Goal: Task Accomplishment & Management: Complete application form

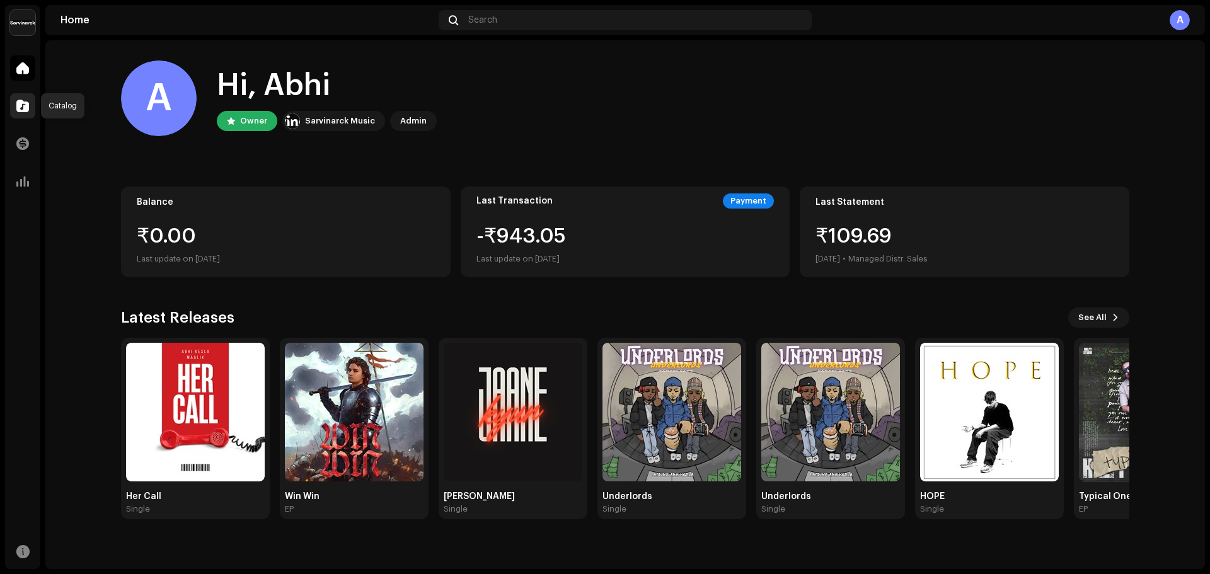
click at [27, 106] on span at bounding box center [22, 106] width 13 height 10
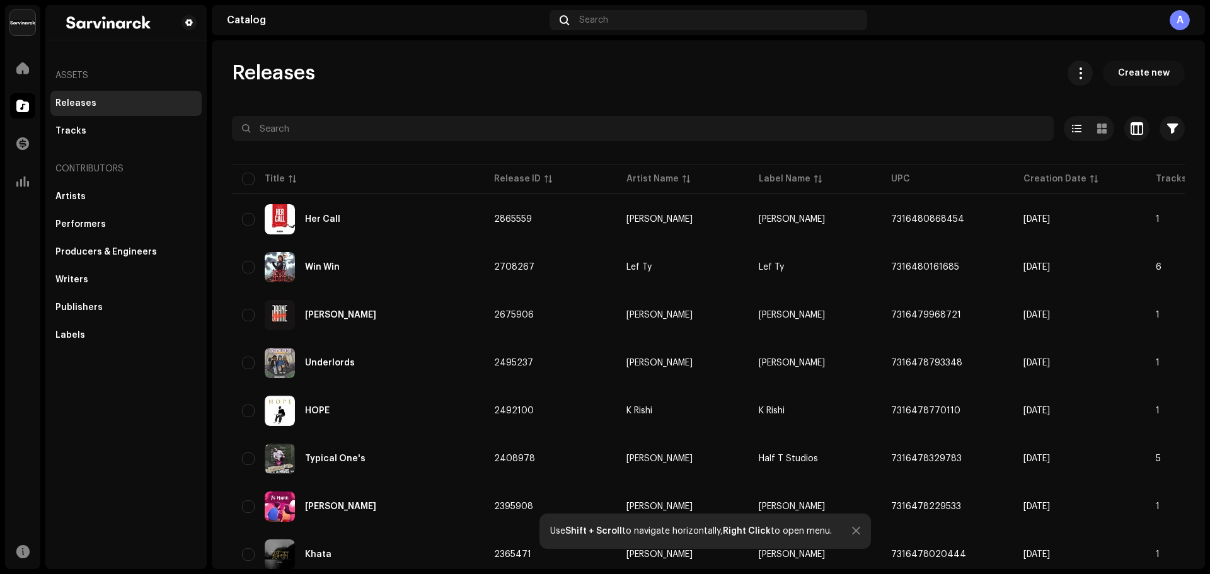
click at [1146, 72] on span "Create new" at bounding box center [1144, 72] width 52 height 25
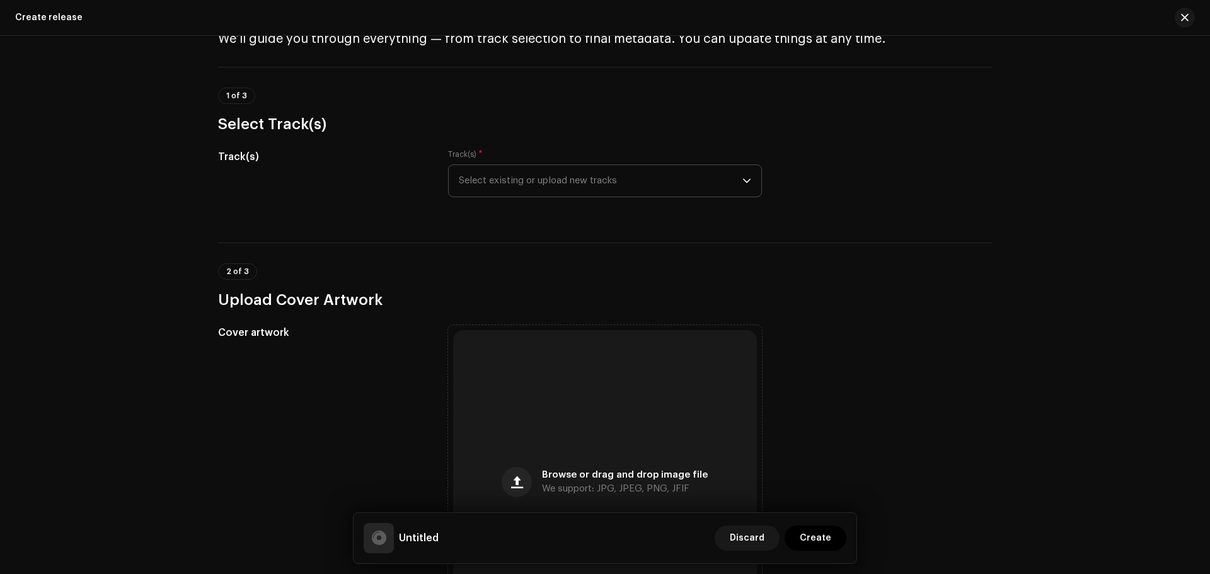
scroll to position [63, 0]
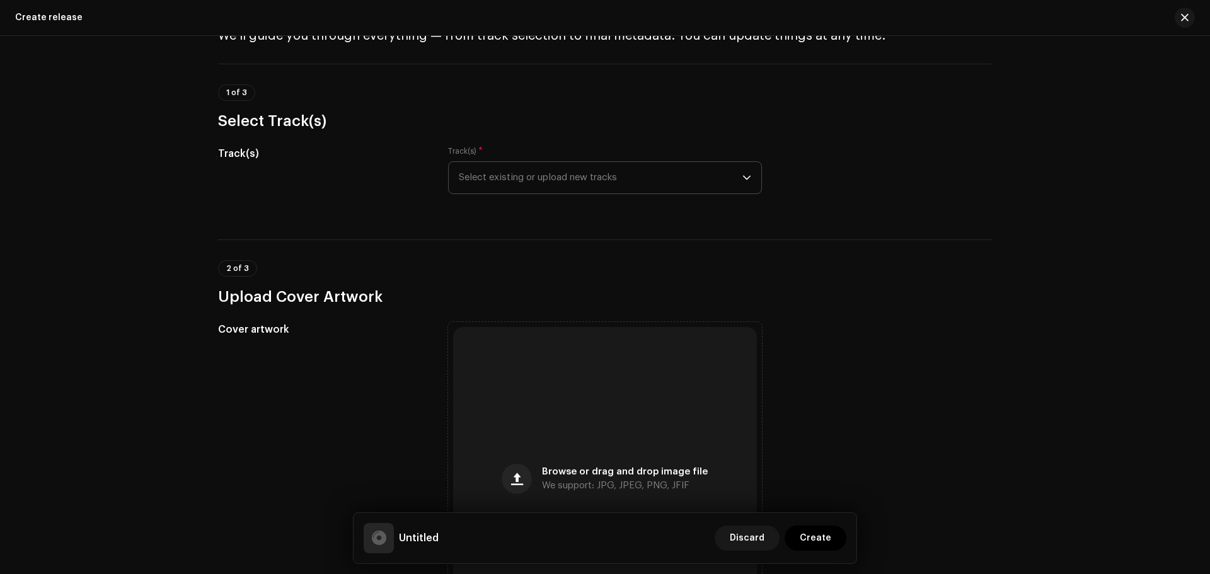
click at [628, 181] on span "Select existing or upload new tracks" at bounding box center [601, 178] width 284 height 32
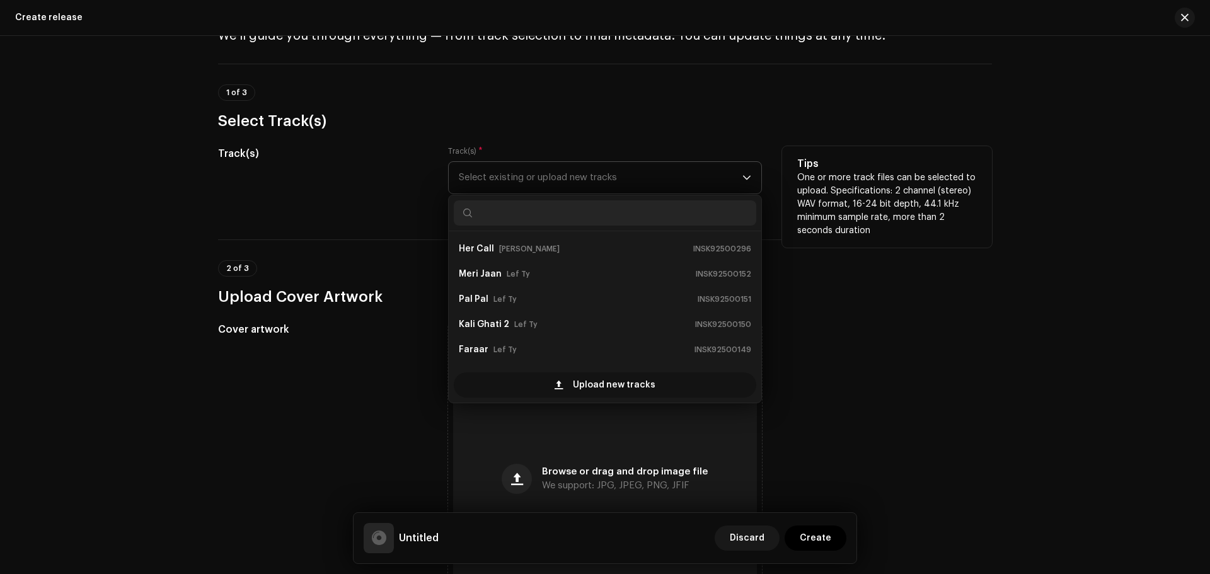
click at [566, 379] on div "Upload new tracks" at bounding box center [605, 384] width 302 height 25
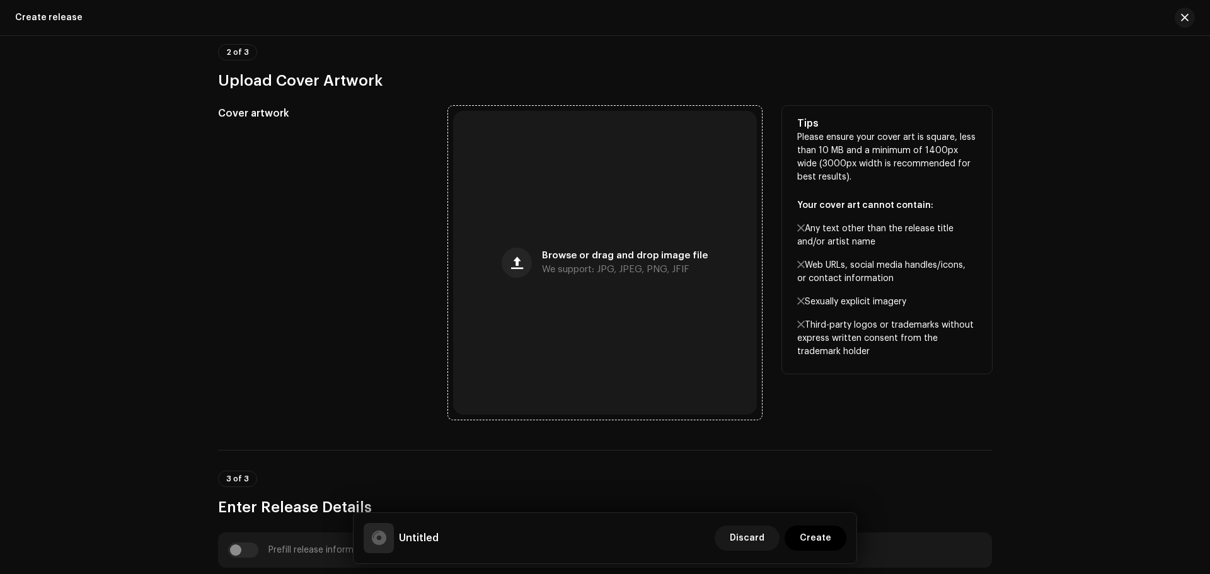
scroll to position [378, 0]
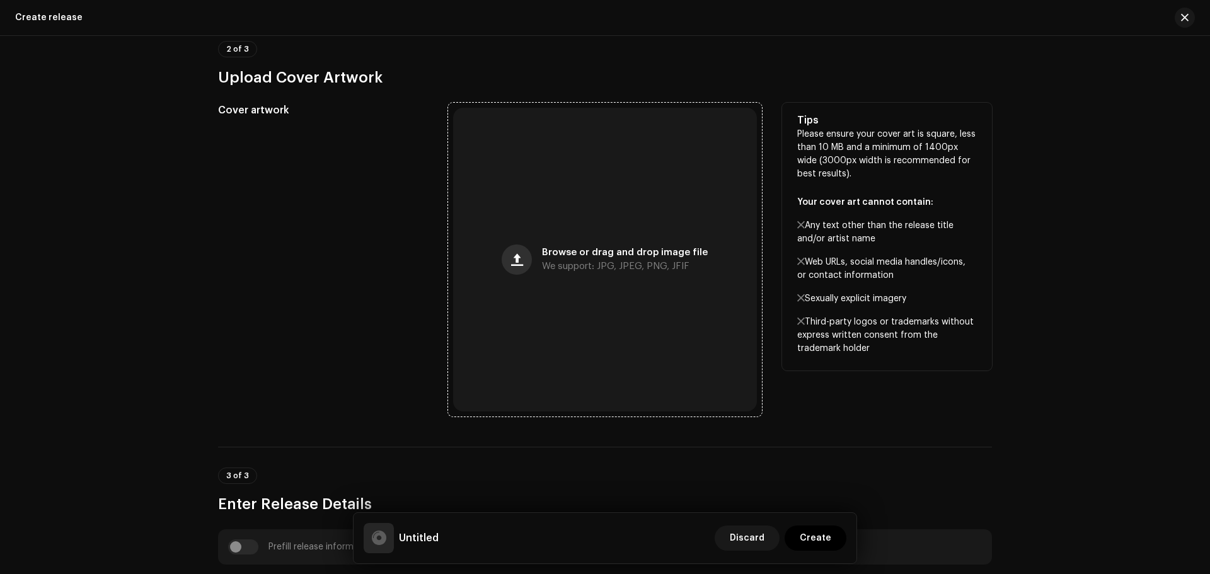
click at [521, 257] on span "button" at bounding box center [517, 260] width 12 height 10
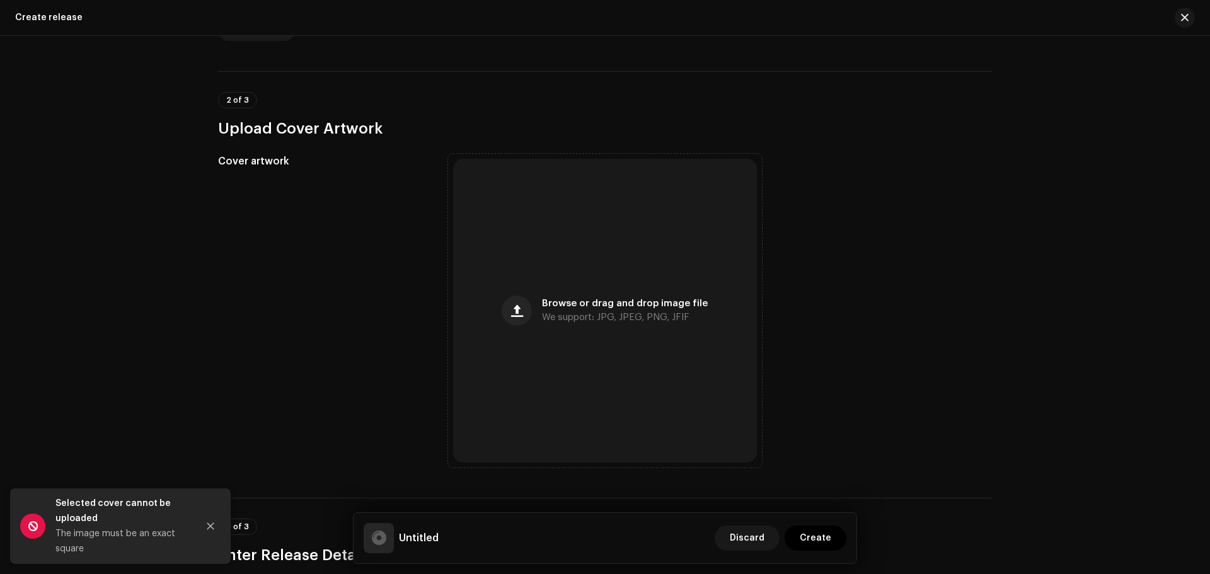
scroll to position [429, 0]
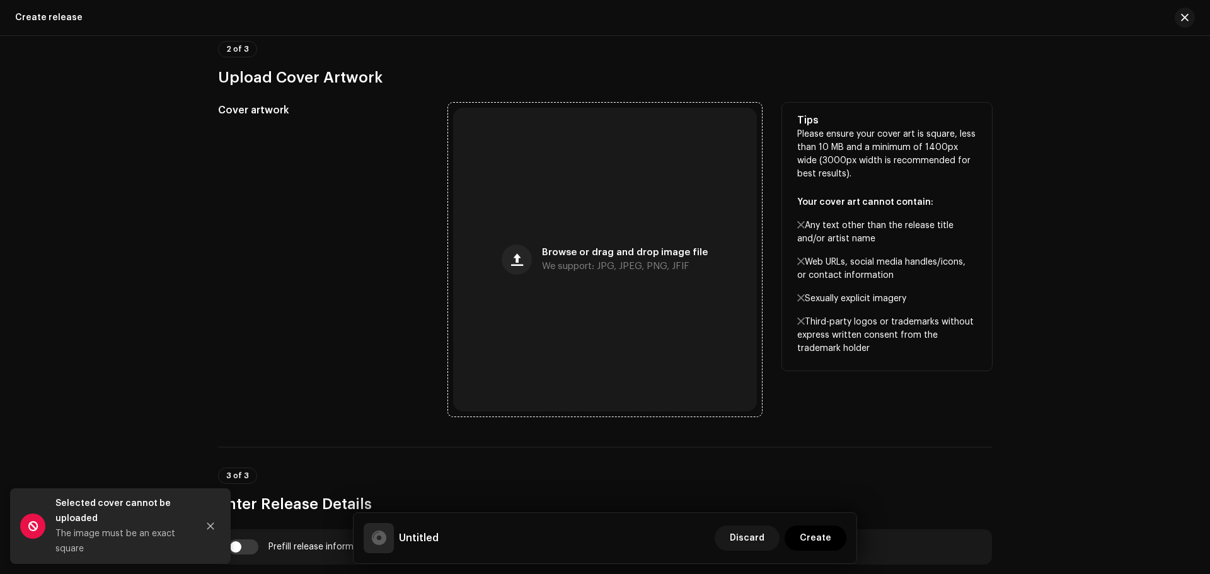
click at [502, 272] on div "Browse or drag and drop image file We support: JPG, JPEG, PNG, JFIF" at bounding box center [605, 260] width 304 height 304
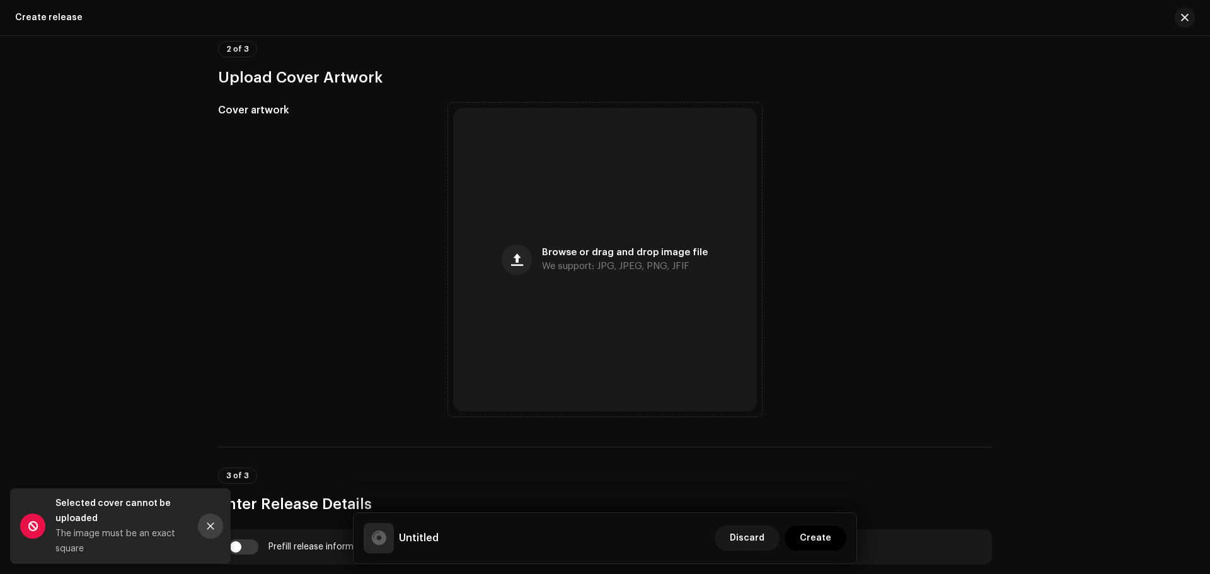
click at [206, 527] on icon "Close" at bounding box center [210, 526] width 9 height 9
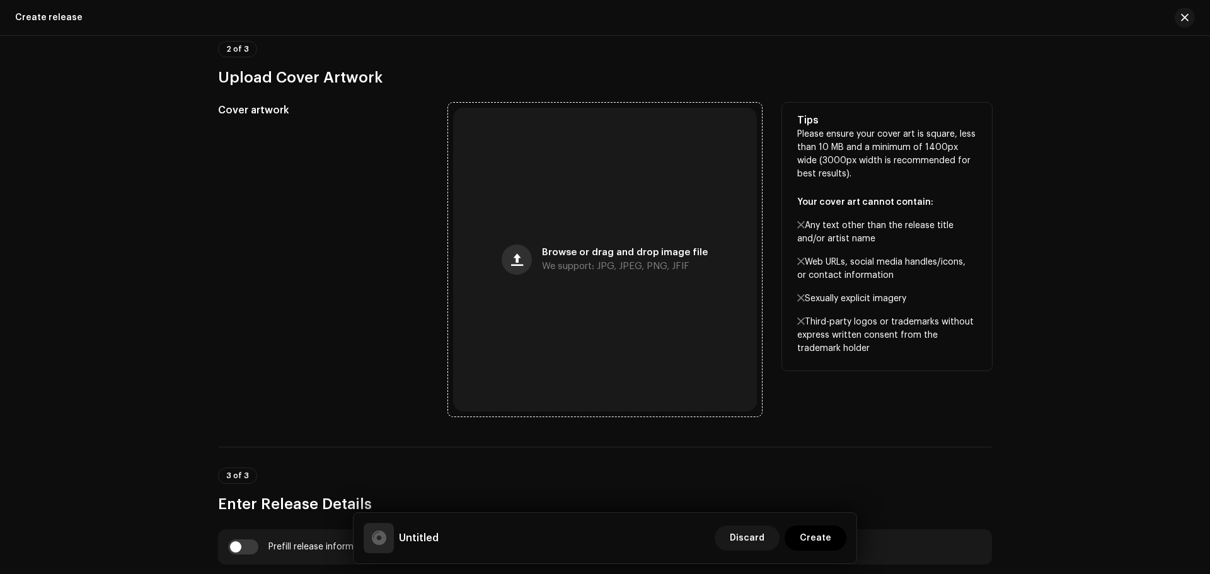
click at [519, 262] on span "button" at bounding box center [517, 260] width 12 height 10
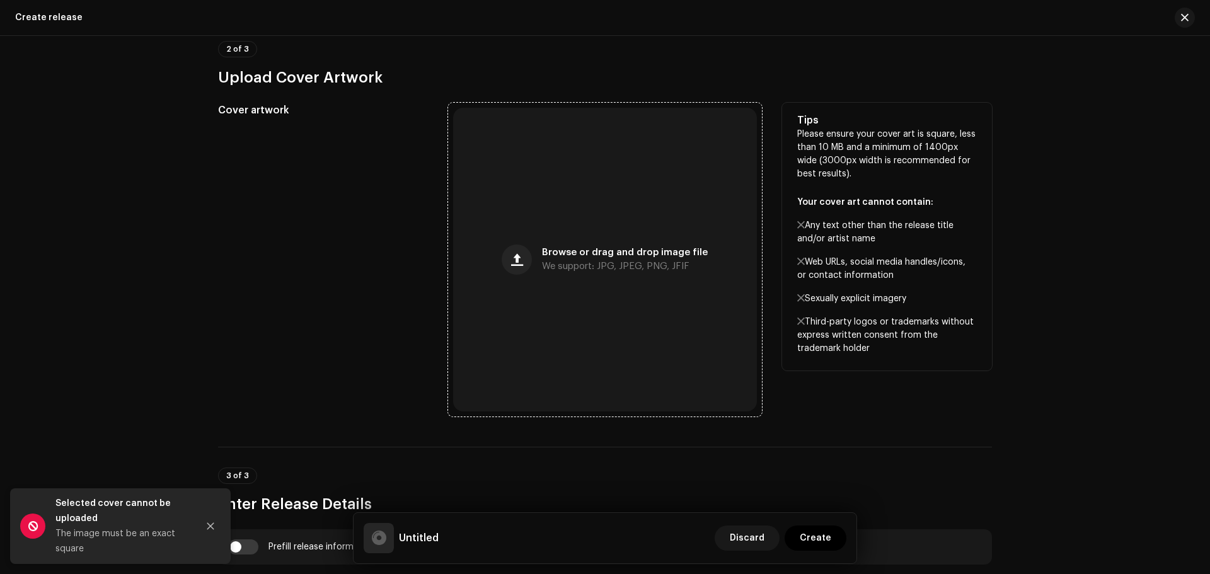
click at [575, 269] on span "We support: JPG, JPEG, PNG, JFIF" at bounding box center [615, 266] width 147 height 9
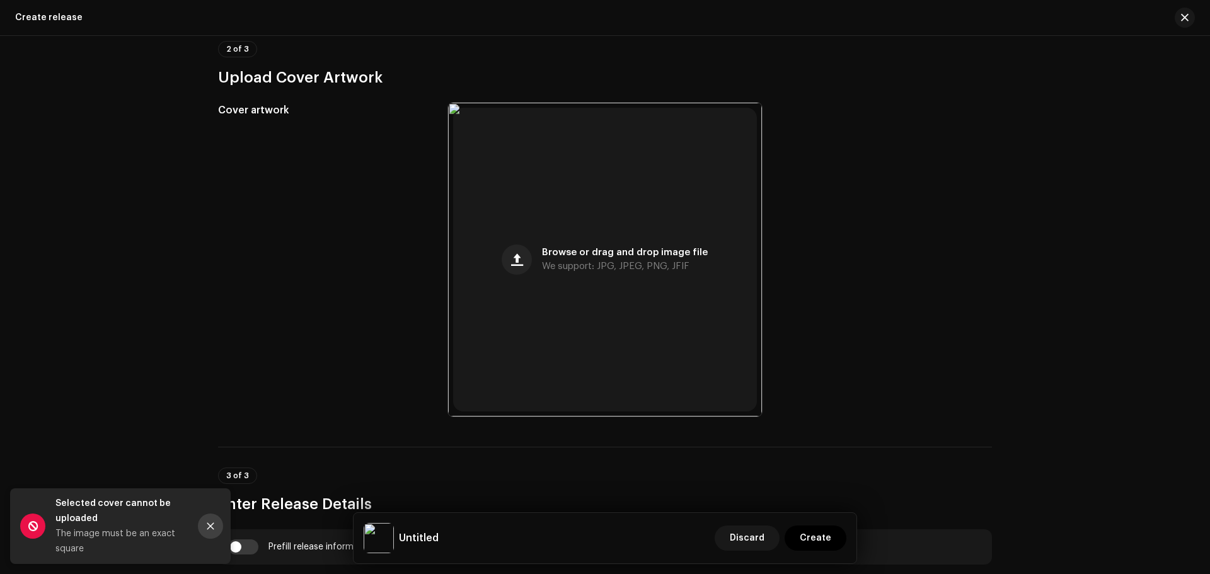
click at [207, 520] on button "Close" at bounding box center [210, 526] width 25 height 25
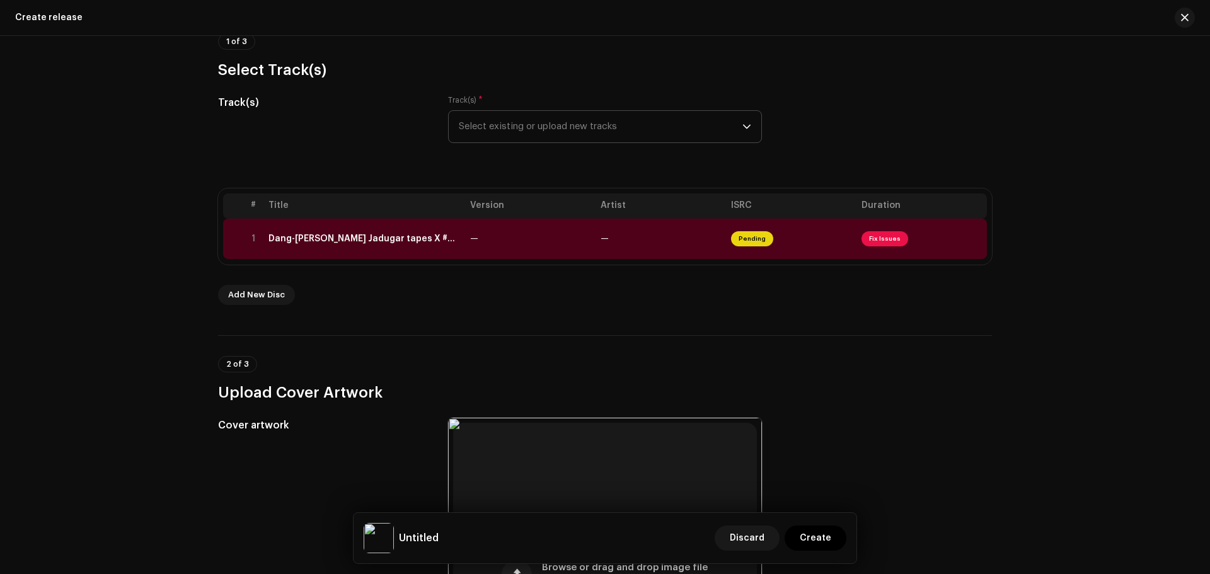
scroll to position [0, 0]
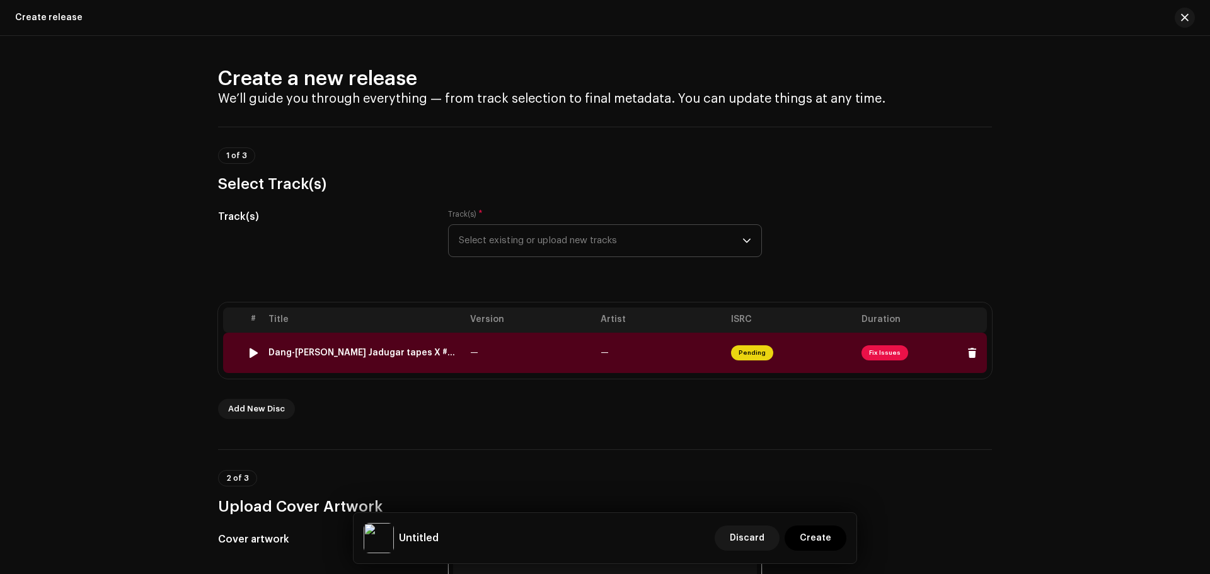
click at [882, 343] on span "Fix Issues" at bounding box center [921, 353] width 120 height 20
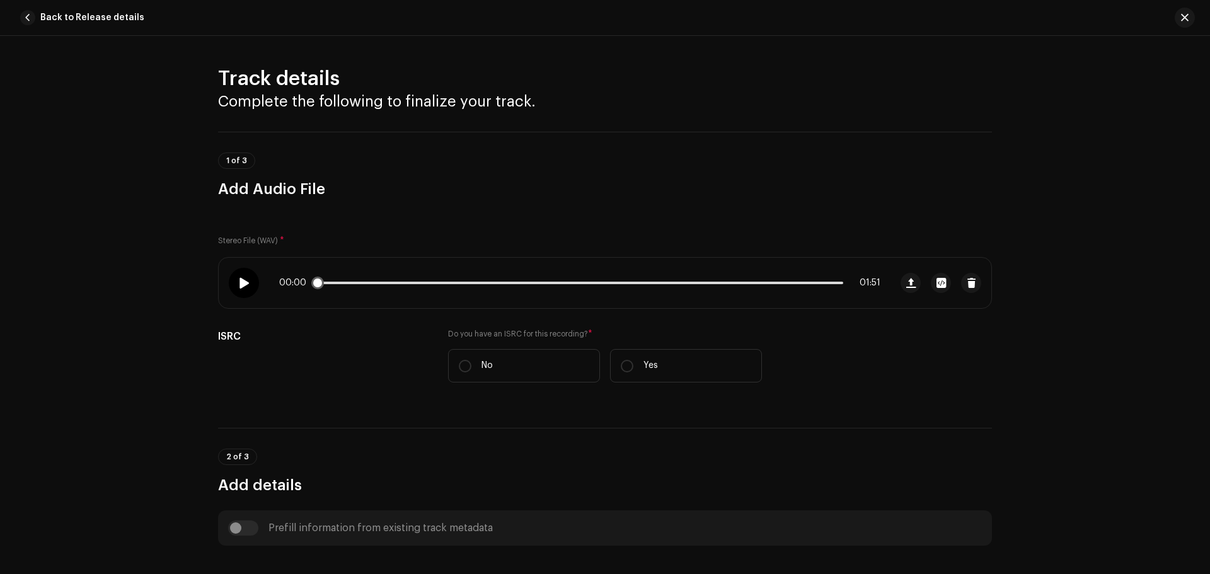
click at [248, 287] on div at bounding box center [244, 283] width 30 height 30
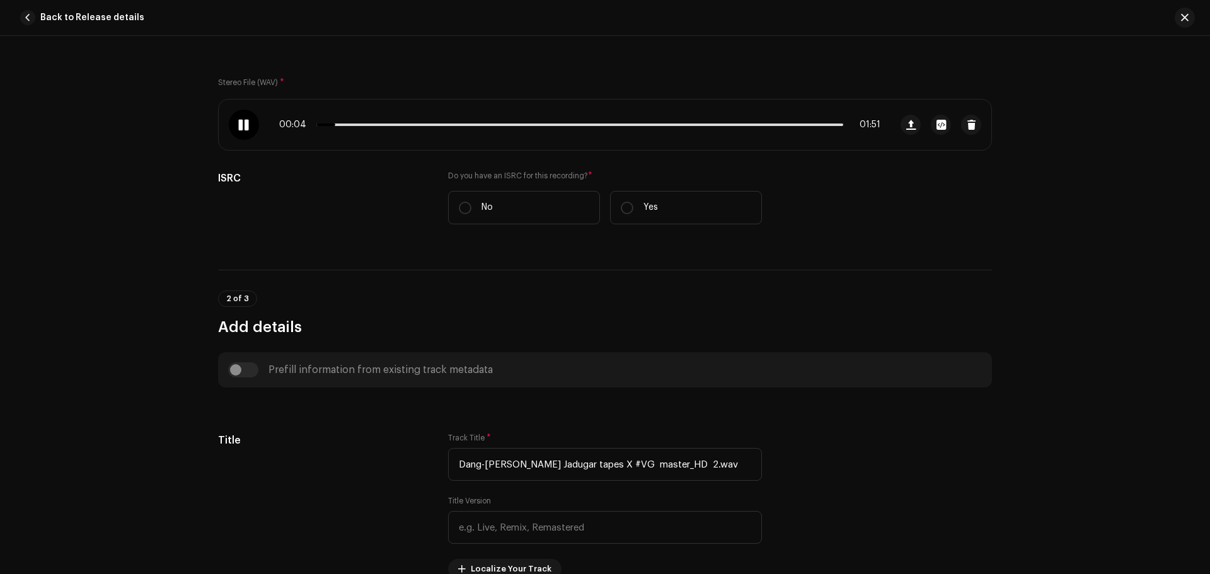
scroll to position [189, 0]
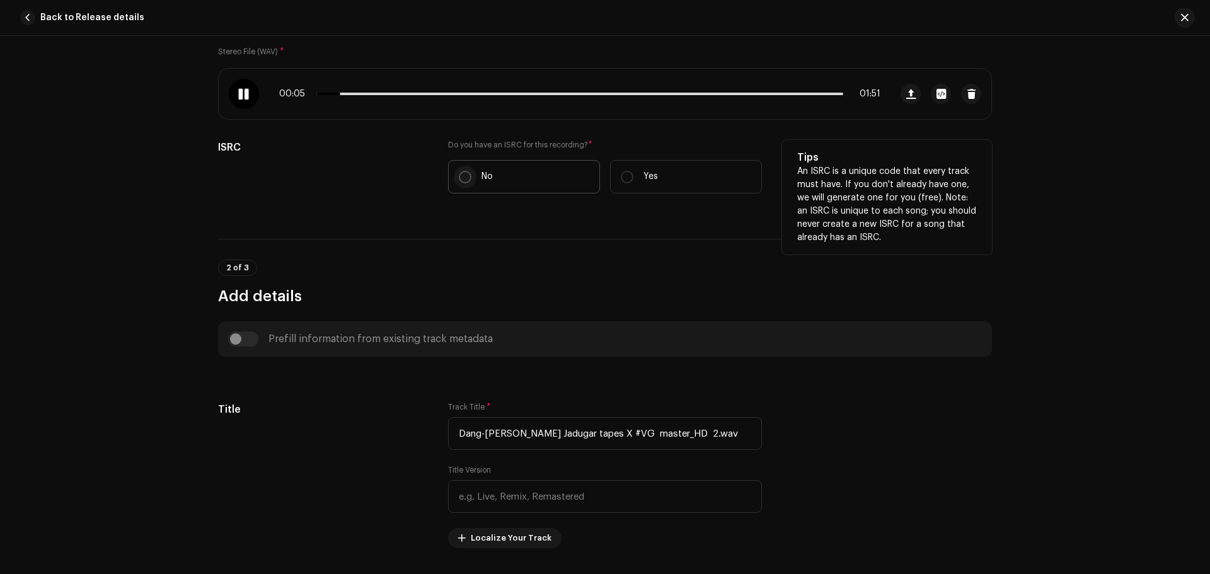
click at [461, 176] on input "No" at bounding box center [465, 177] width 13 height 13
radio input "true"
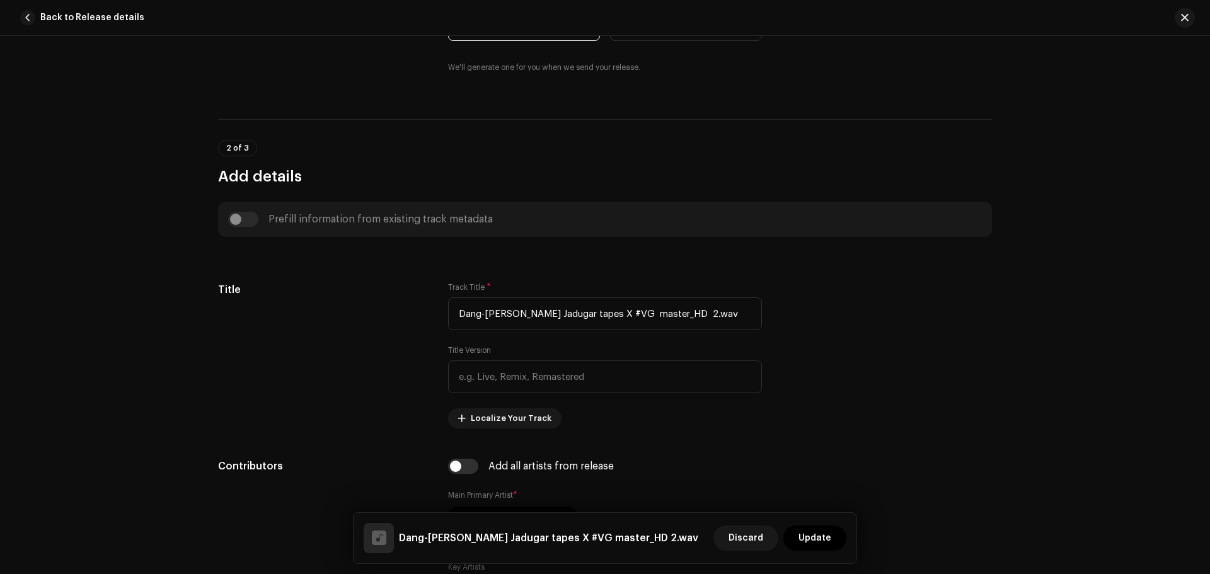
scroll to position [378, 0]
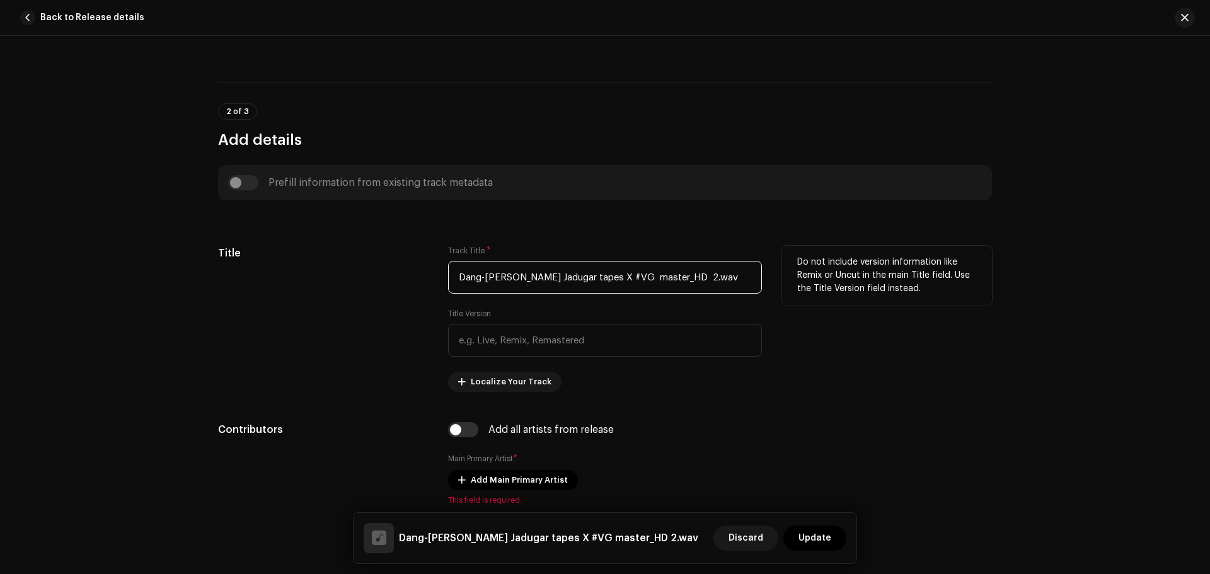
drag, startPoint x: 711, startPoint y: 273, endPoint x: 329, endPoint y: 262, distance: 382.0
click at [330, 262] on div "Title Track Title * Dang-[PERSON_NAME] X Jadugar tapes X #VG master_HD 2.wav Ti…" at bounding box center [605, 319] width 774 height 146
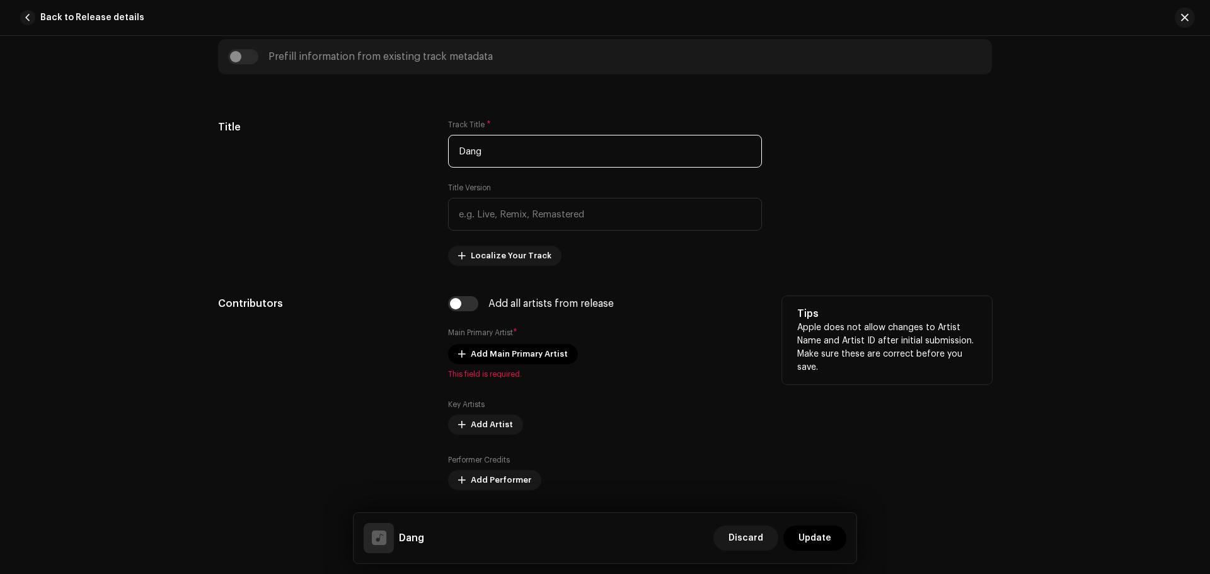
scroll to position [567, 0]
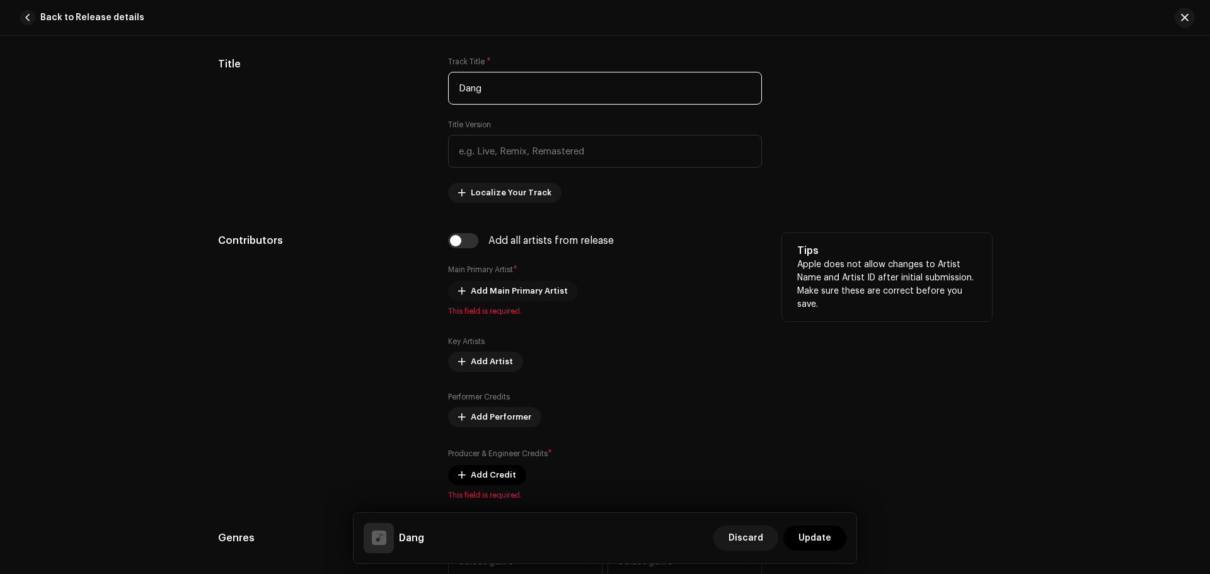
type input "Dang"
click at [527, 290] on span "Add Main Primary Artist" at bounding box center [519, 291] width 97 height 25
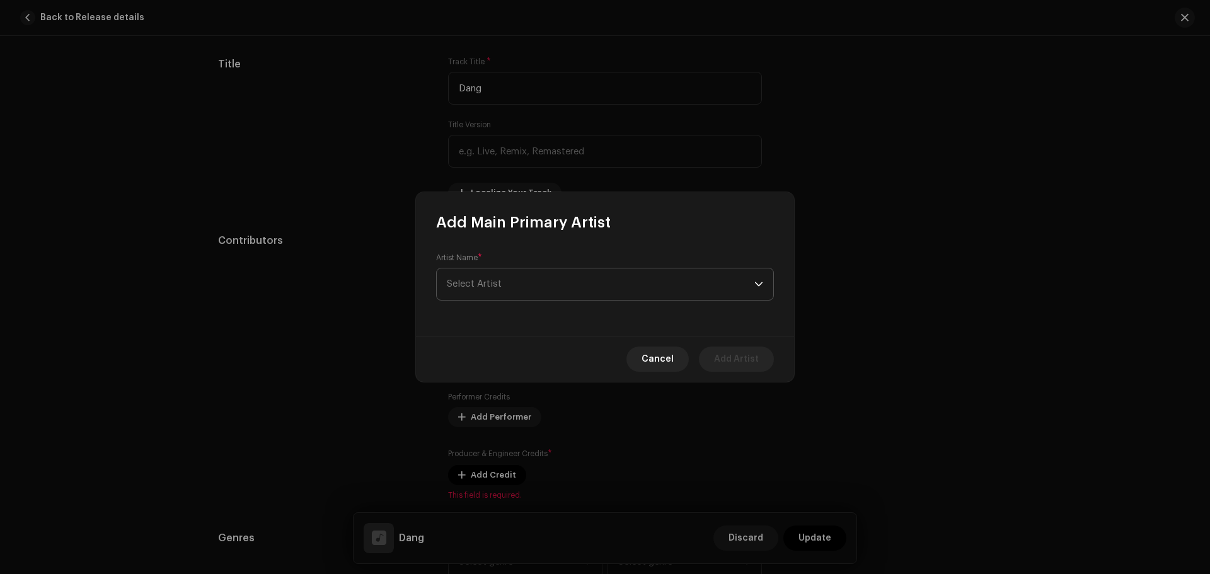
click at [498, 289] on span "Select Artist" at bounding box center [601, 284] width 308 height 32
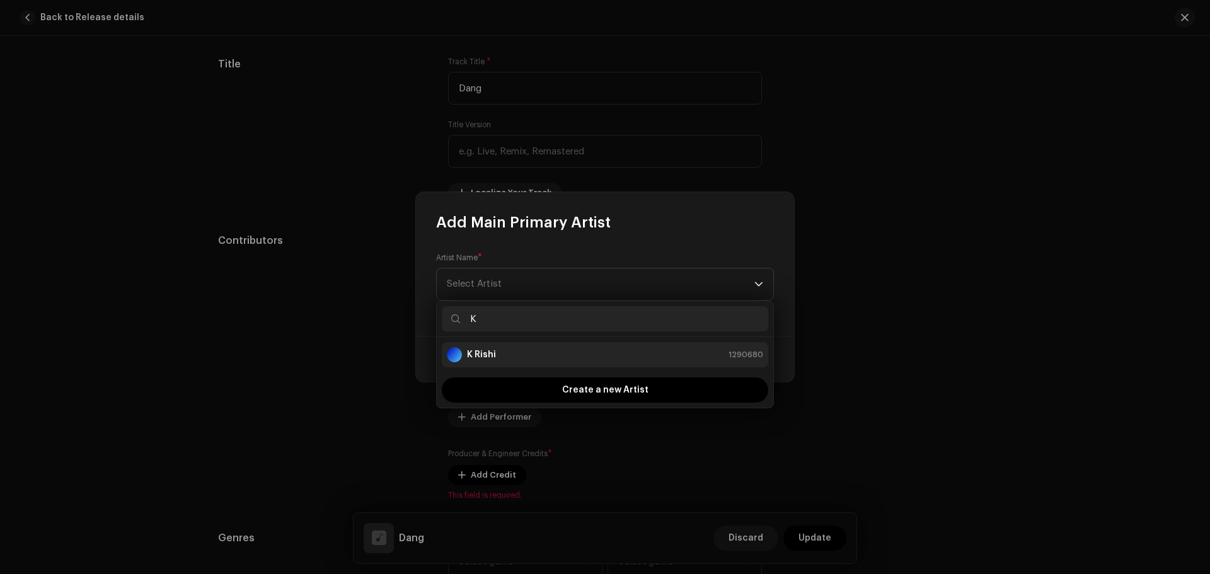
type input "K"
click at [491, 355] on strong "K Rishi" at bounding box center [481, 354] width 29 height 13
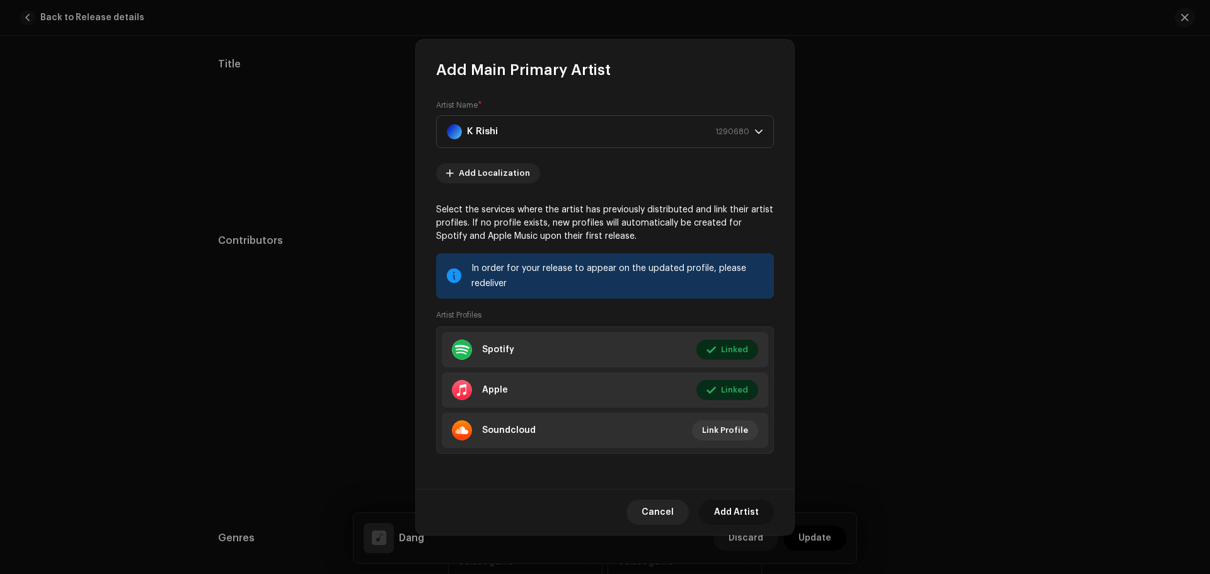
click at [747, 511] on span "Add Artist" at bounding box center [736, 512] width 45 height 25
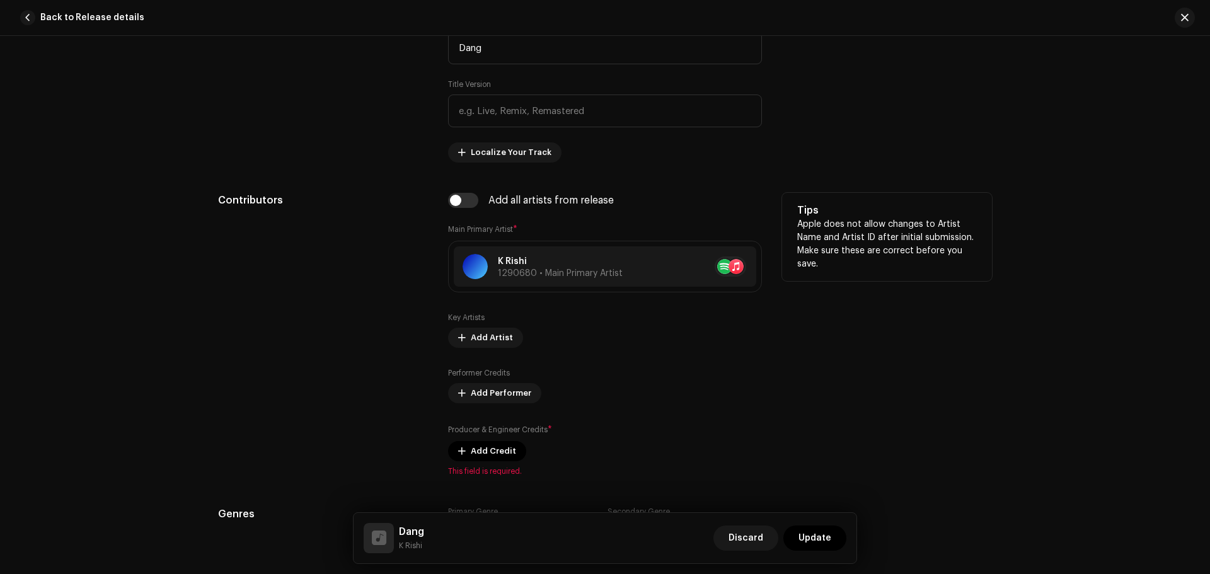
scroll to position [630, 0]
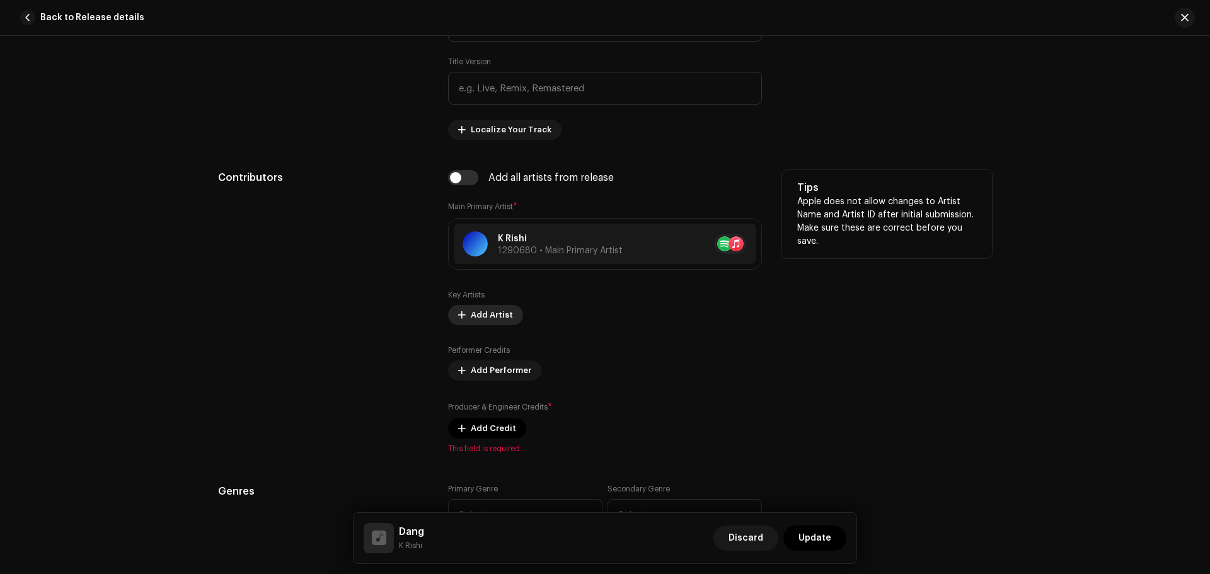
click at [483, 313] on span "Add Artist" at bounding box center [492, 314] width 42 height 25
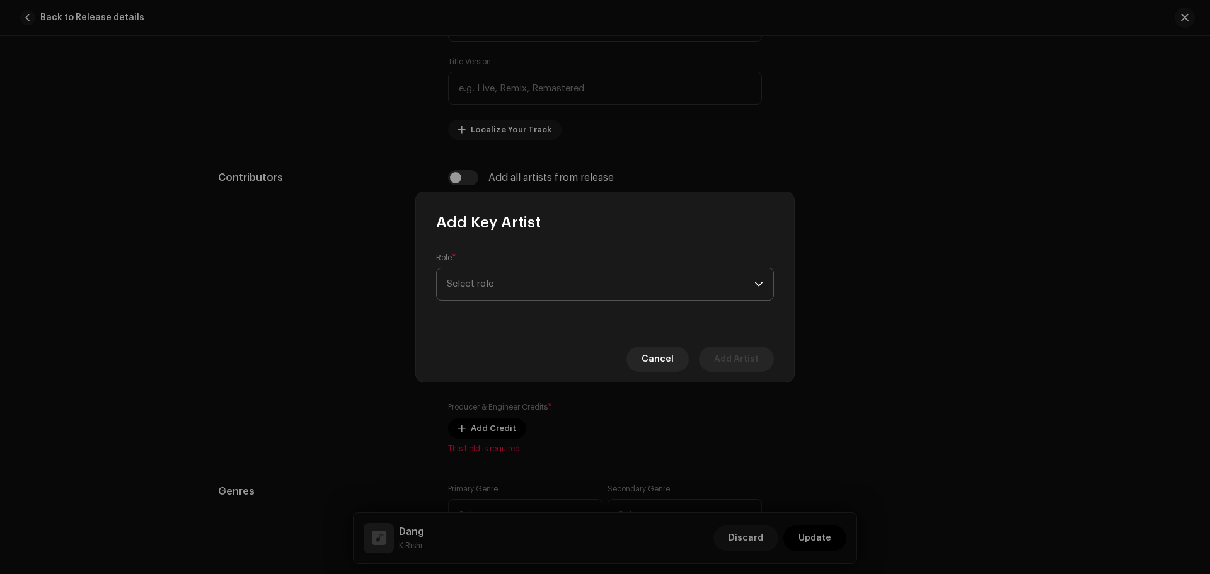
click at [488, 272] on span "Select role" at bounding box center [601, 284] width 308 height 32
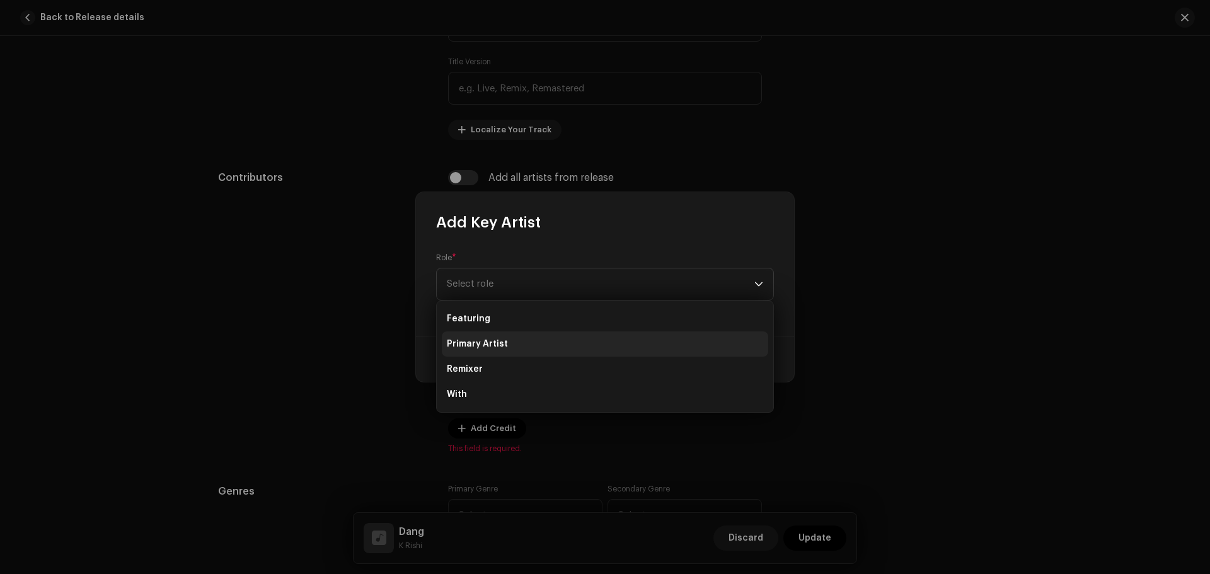
click at [485, 336] on li "Primary Artist" at bounding box center [605, 343] width 326 height 25
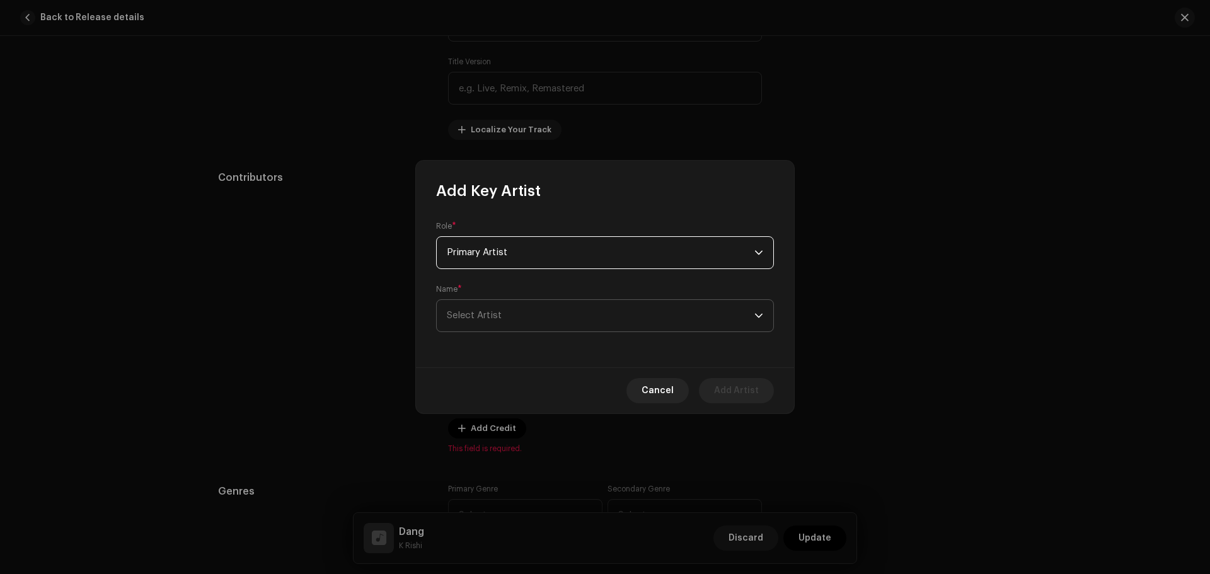
click at [498, 309] on span "Select Artist" at bounding box center [601, 316] width 308 height 32
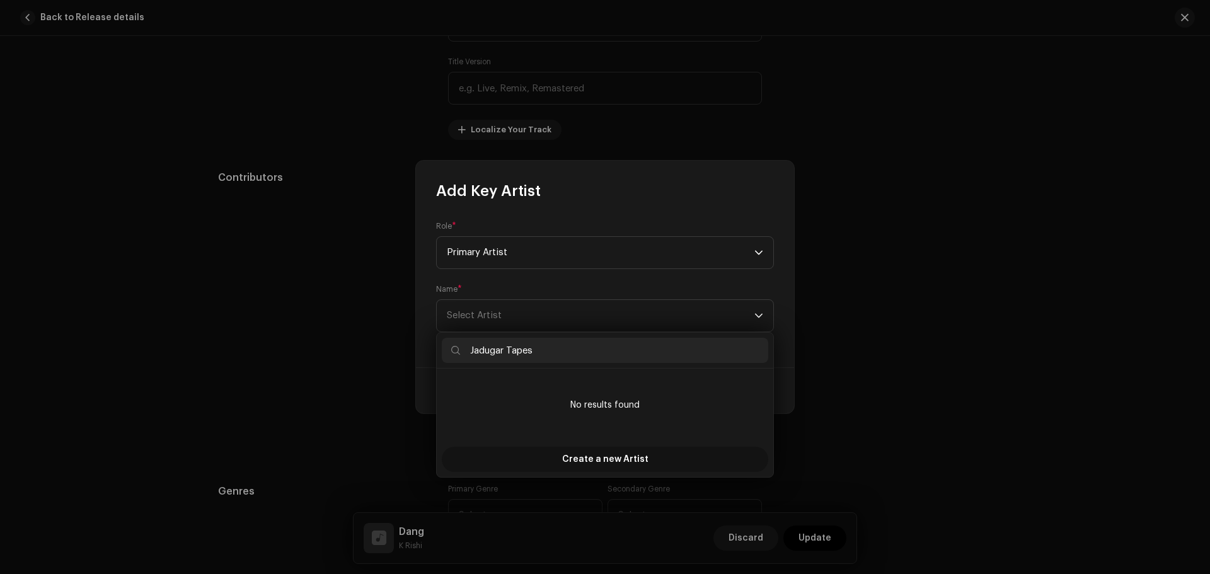
type input "Jadugar Tapes"
click at [623, 464] on span "Create a new Artist" at bounding box center [605, 459] width 86 height 25
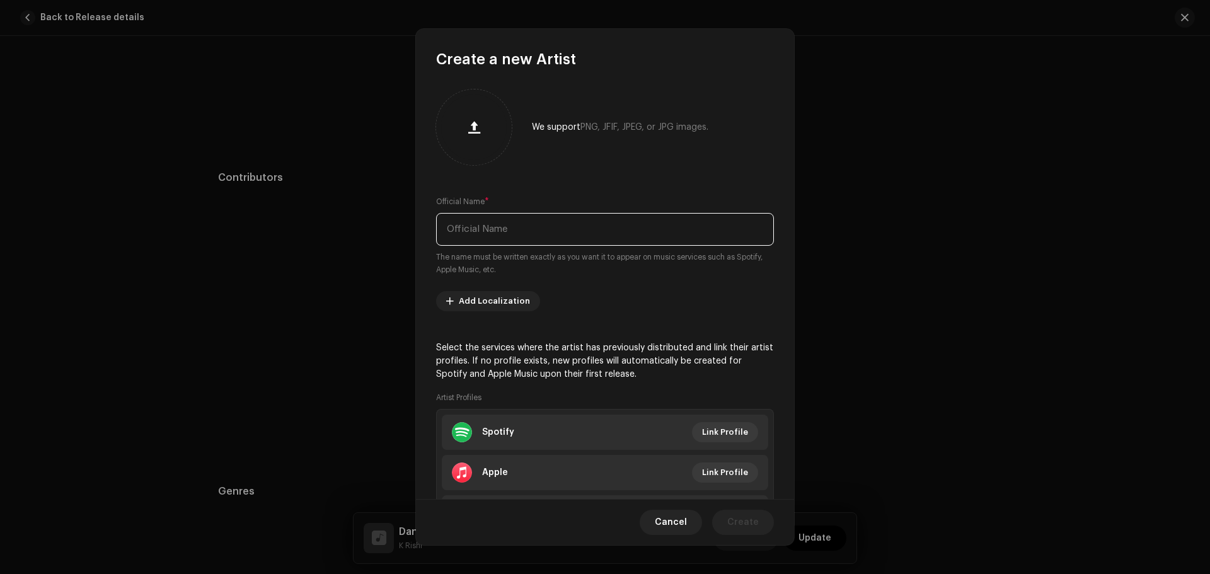
click at [517, 222] on input "text" at bounding box center [605, 229] width 338 height 33
type input "K"
type input "j"
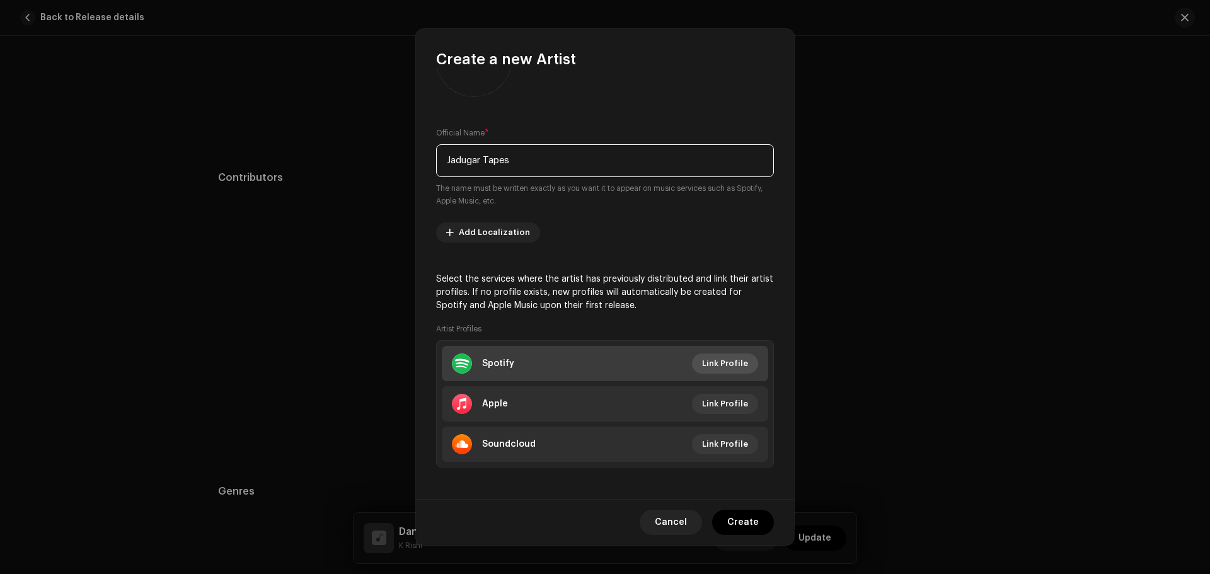
scroll to position [72, 0]
type input "Jadugar Tapes"
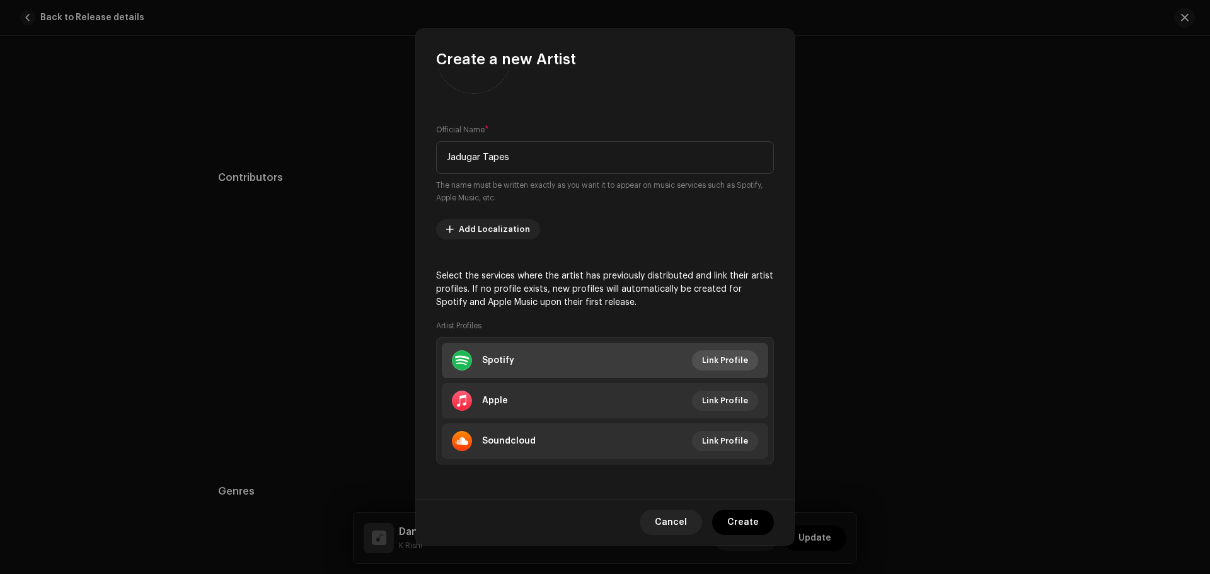
click at [728, 360] on span "Link Profile" at bounding box center [725, 360] width 46 height 25
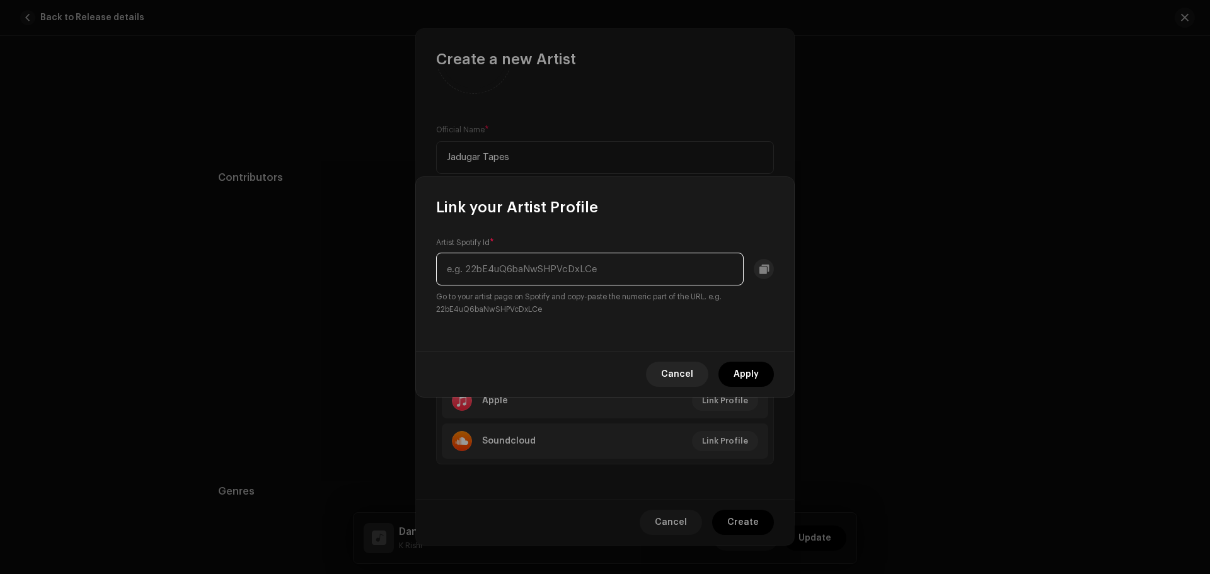
click at [549, 267] on input "text" at bounding box center [590, 269] width 308 height 33
paste input "[URL][DOMAIN_NAME]"
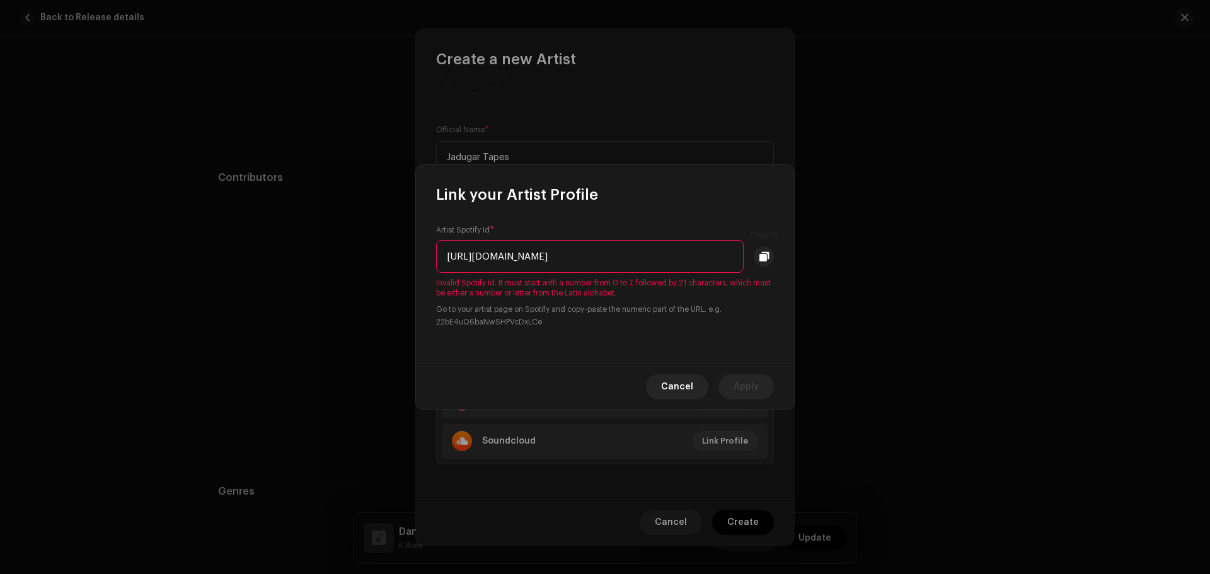
scroll to position [0, 127]
drag, startPoint x: 591, startPoint y: 255, endPoint x: 785, endPoint y: 261, distance: 194.2
click at [785, 261] on div "Artist Spotify Id * [URL][DOMAIN_NAME] Invalid Spotify Id. It must start with a…" at bounding box center [605, 284] width 378 height 159
drag, startPoint x: 584, startPoint y: 257, endPoint x: 154, endPoint y: 251, distance: 429.2
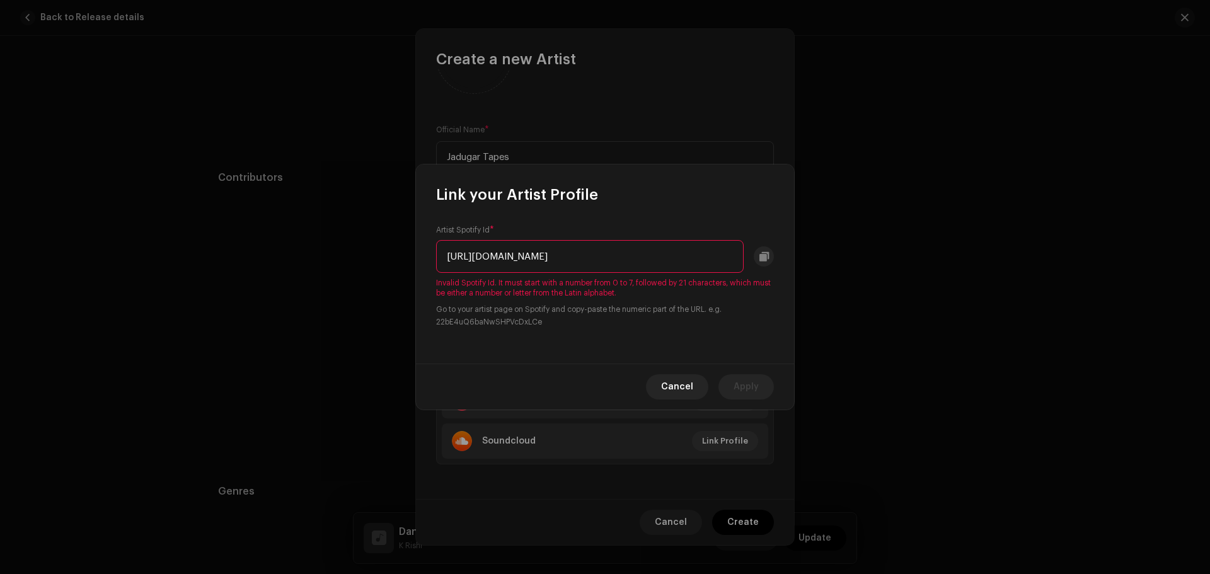
click at [155, 251] on div "Link your Artist Profile Artist Spotify Id * [URL][DOMAIN_NAME] Invalid Spotify…" at bounding box center [605, 287] width 1210 height 574
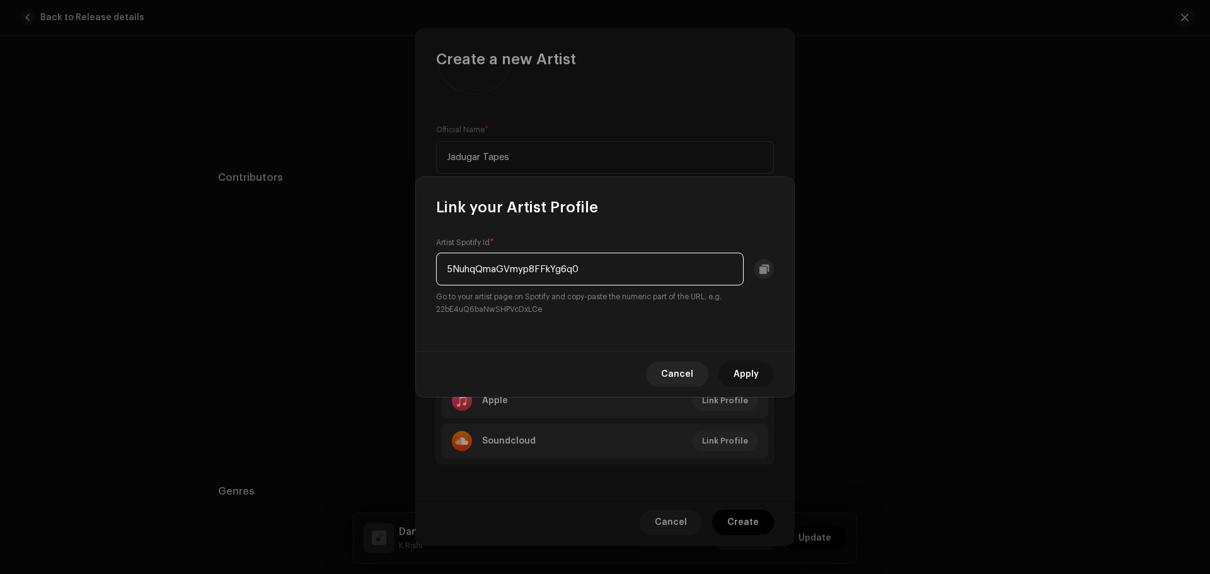
type input "5NuhqQmaGVmyp8FFkYg6q0"
click at [757, 371] on span "Apply" at bounding box center [745, 374] width 25 height 25
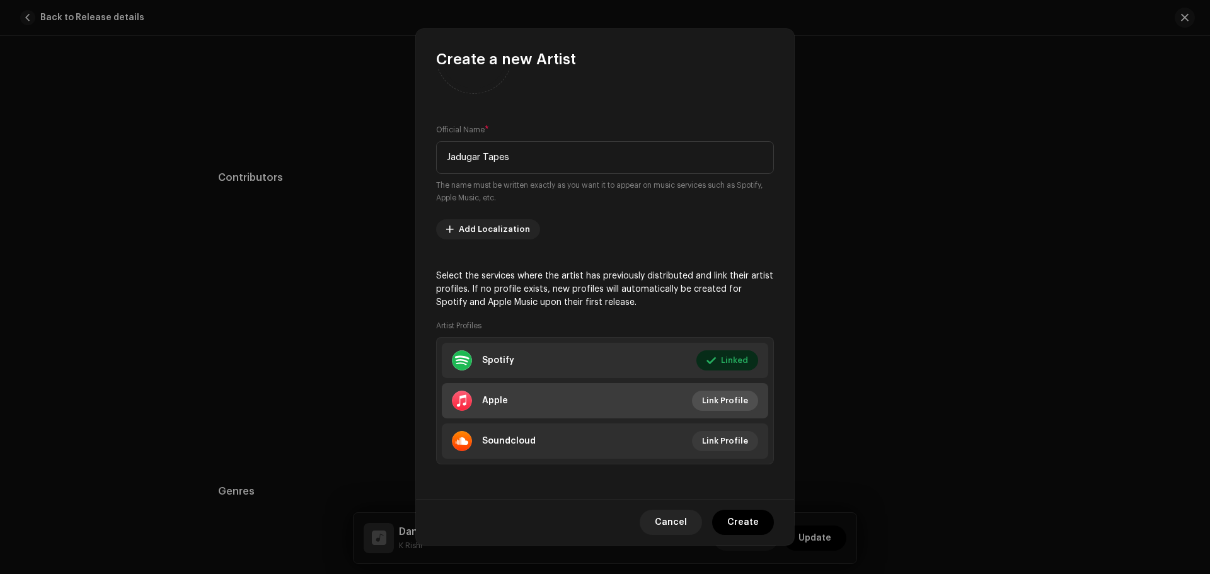
click at [716, 400] on span "Link Profile" at bounding box center [725, 400] width 46 height 25
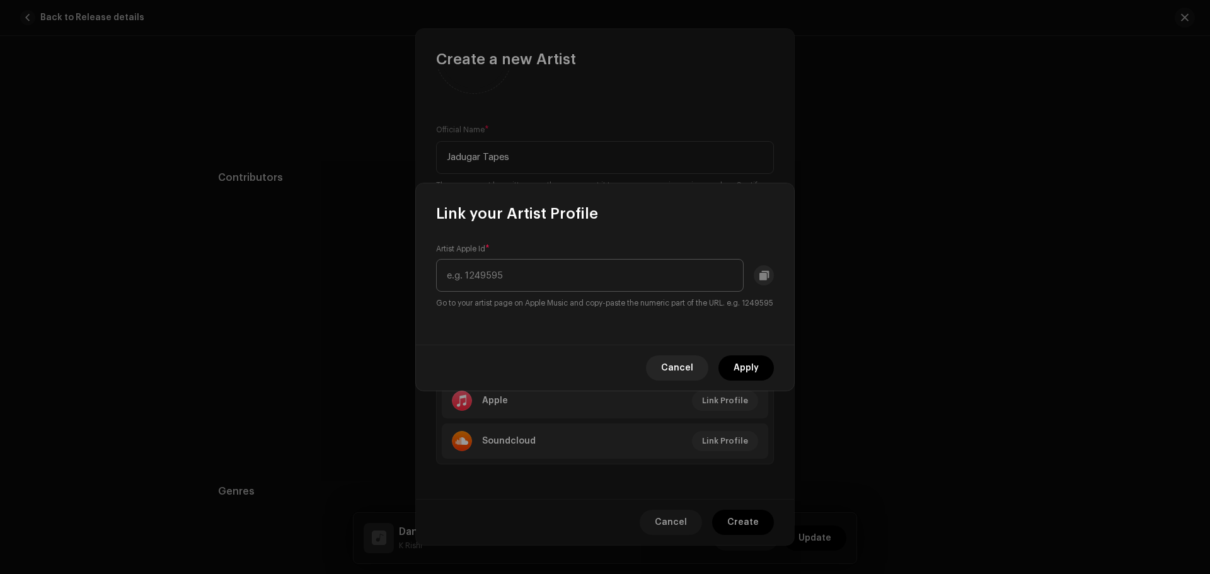
click at [477, 272] on input "text" at bounding box center [590, 275] width 308 height 33
click at [480, 280] on input "text" at bounding box center [590, 275] width 308 height 33
paste input "[URL][DOMAIN_NAME]"
type input "1633888479"
click at [741, 378] on span "Apply" at bounding box center [745, 367] width 25 height 25
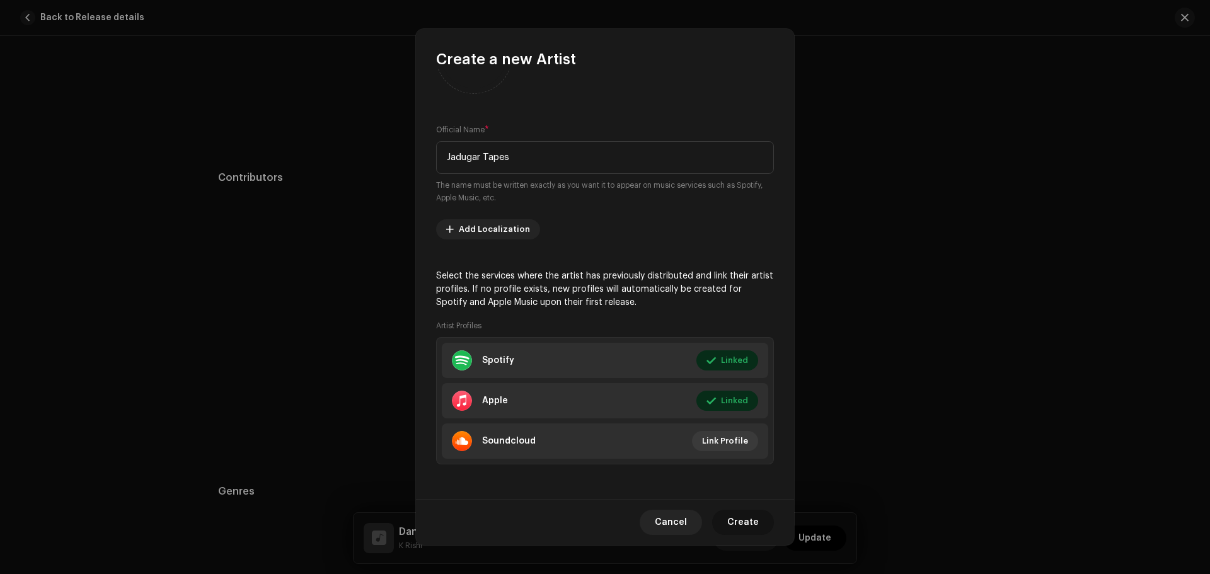
click at [740, 528] on span "Create" at bounding box center [743, 522] width 32 height 25
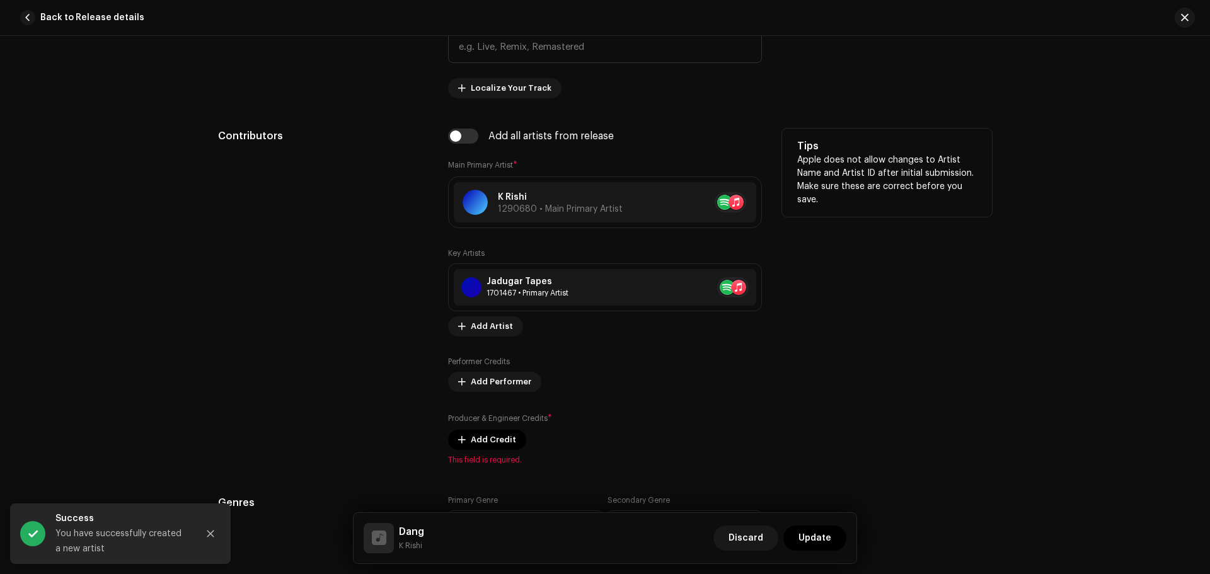
scroll to position [693, 0]
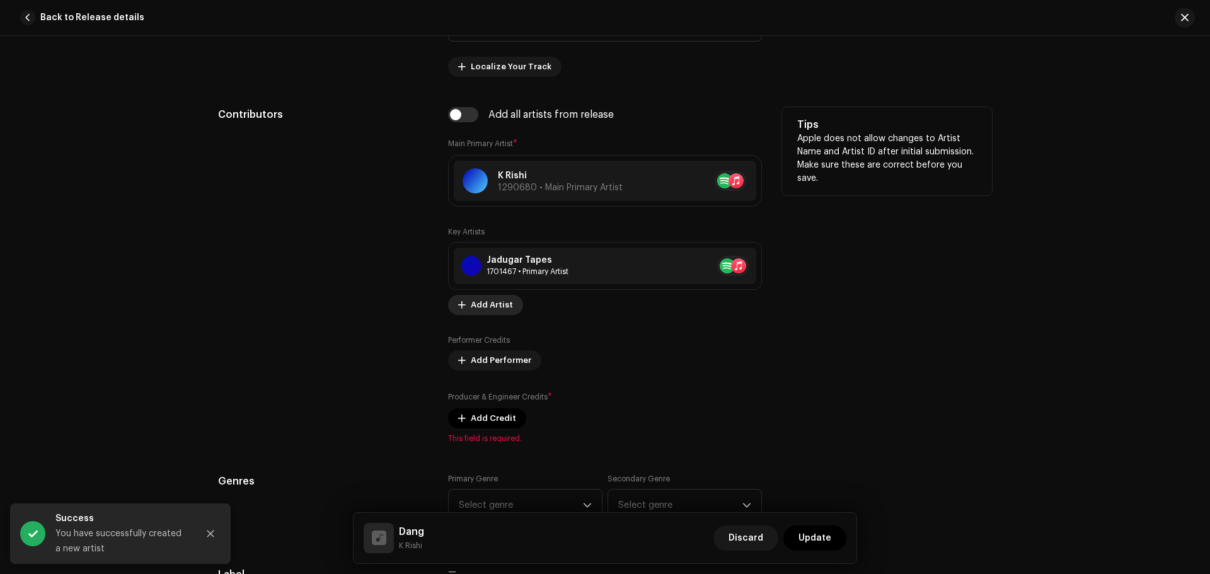
click at [484, 304] on span "Add Artist" at bounding box center [492, 304] width 42 height 25
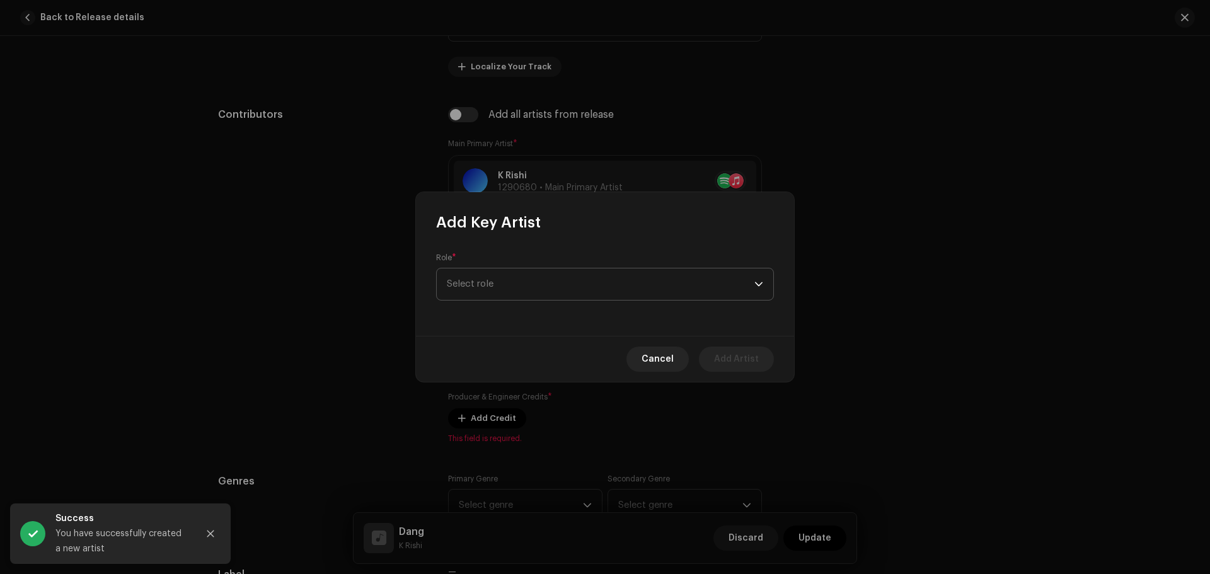
click at [494, 286] on span "Select role" at bounding box center [601, 284] width 308 height 32
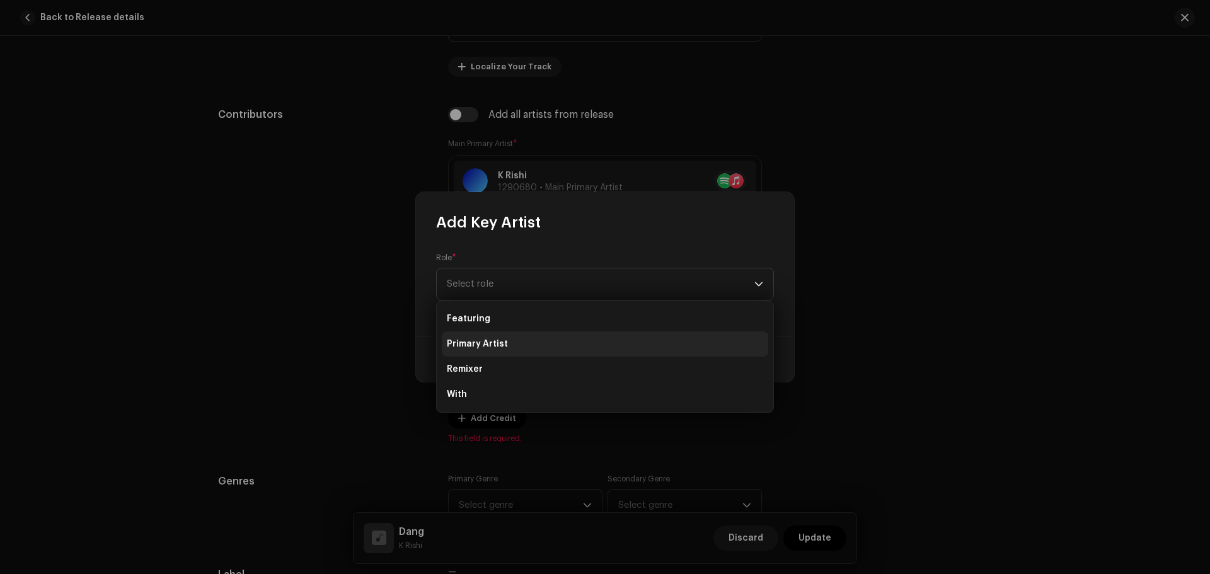
click at [493, 340] on span "Primary Artist" at bounding box center [477, 344] width 61 height 13
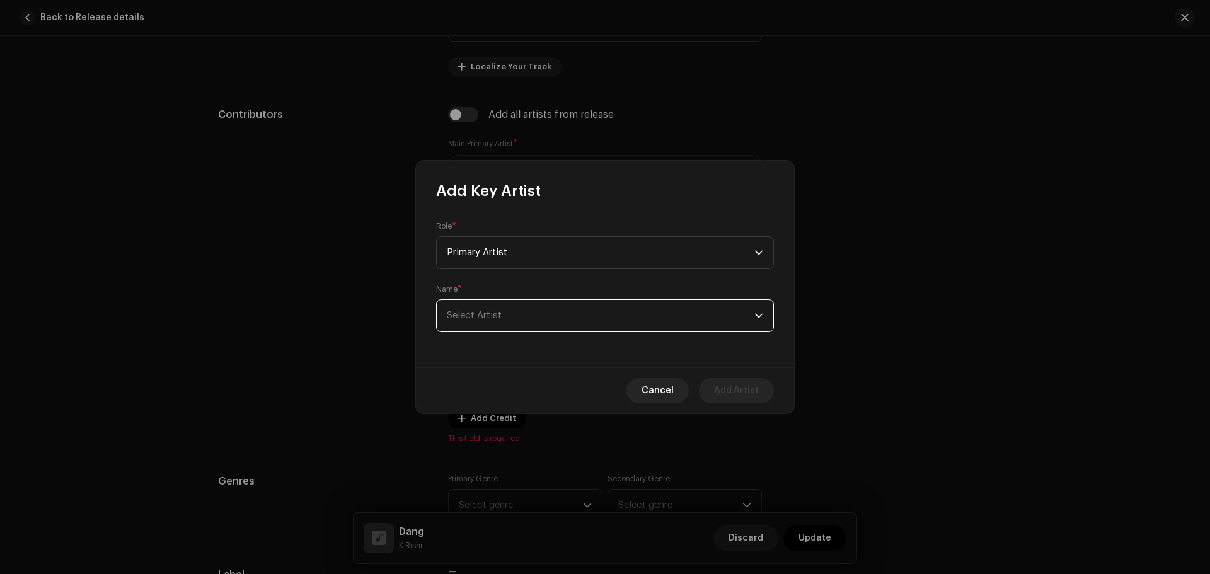
click at [487, 311] on span "Select Artist" at bounding box center [474, 315] width 55 height 9
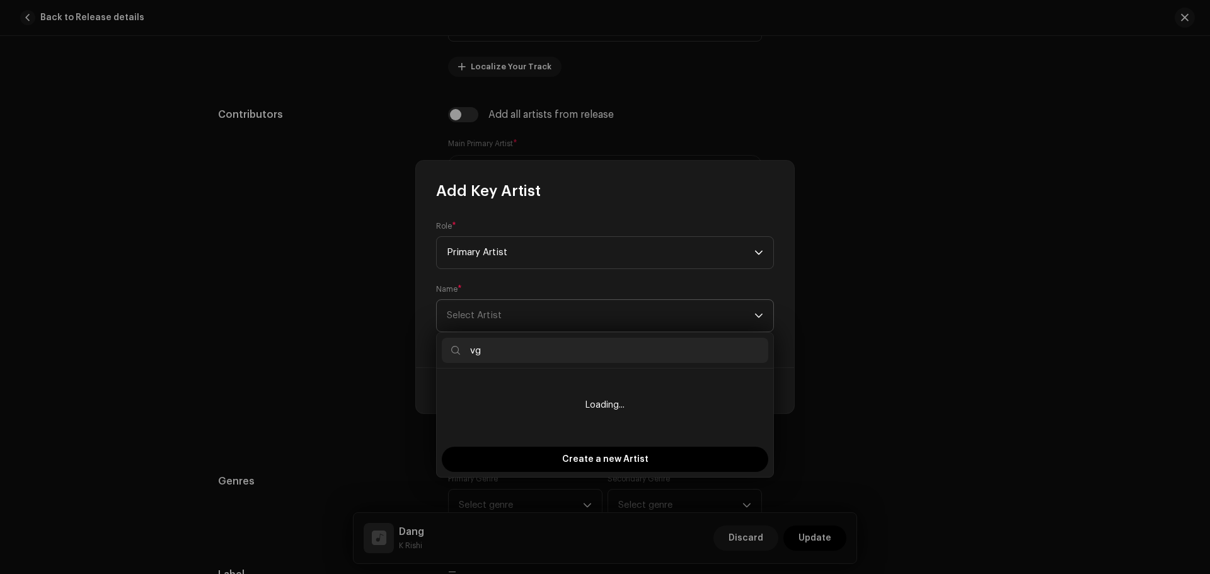
type input "v"
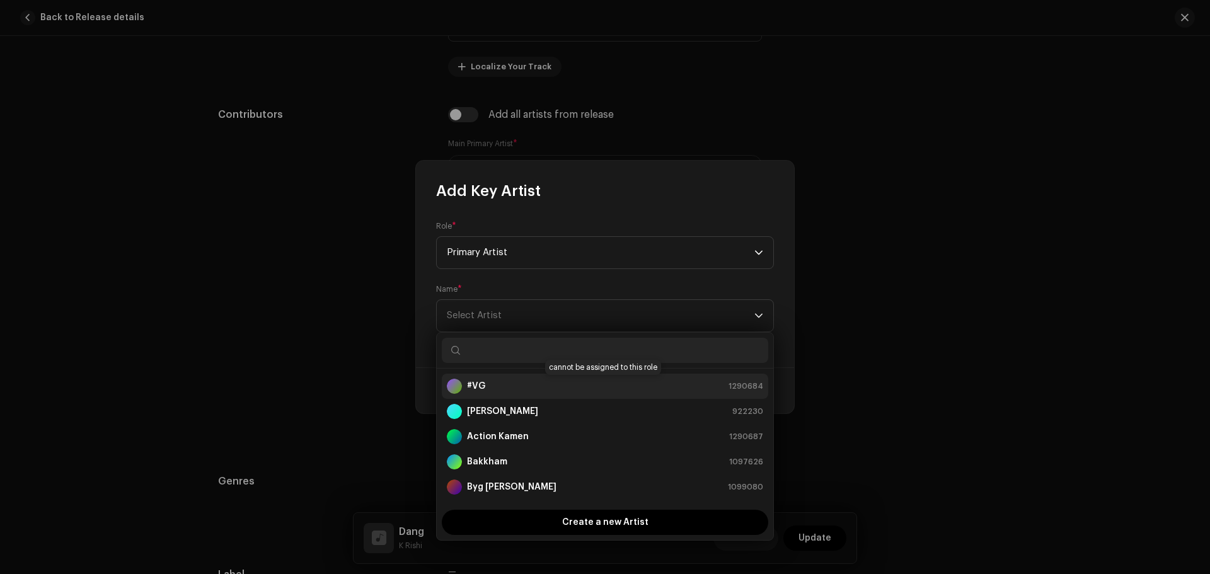
click at [488, 388] on div "#VG 1290684" at bounding box center [605, 386] width 316 height 15
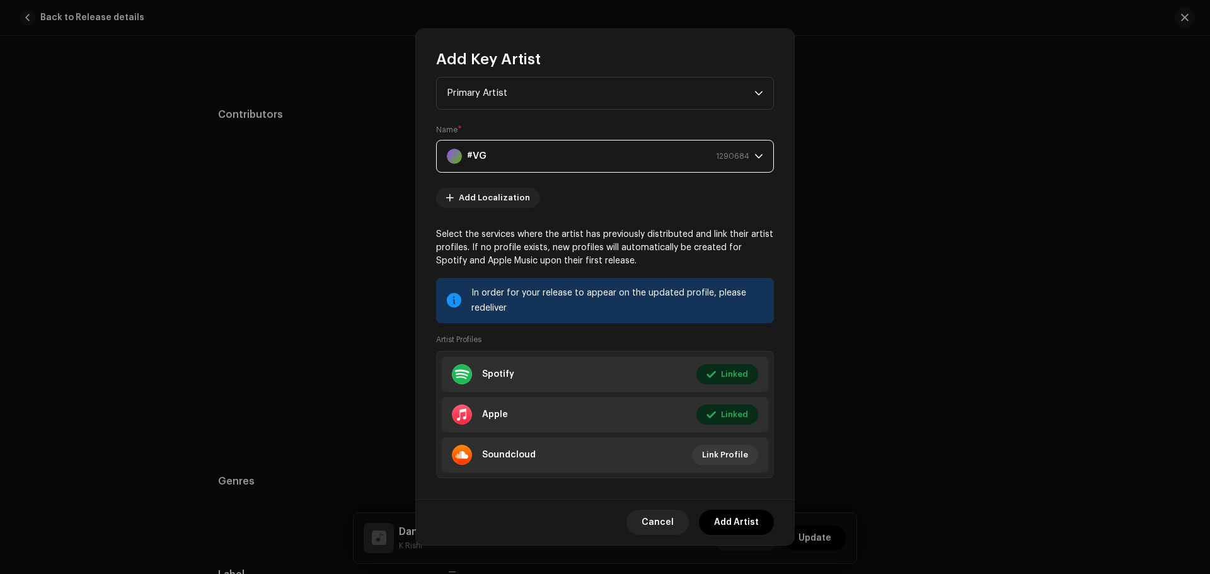
scroll to position [42, 0]
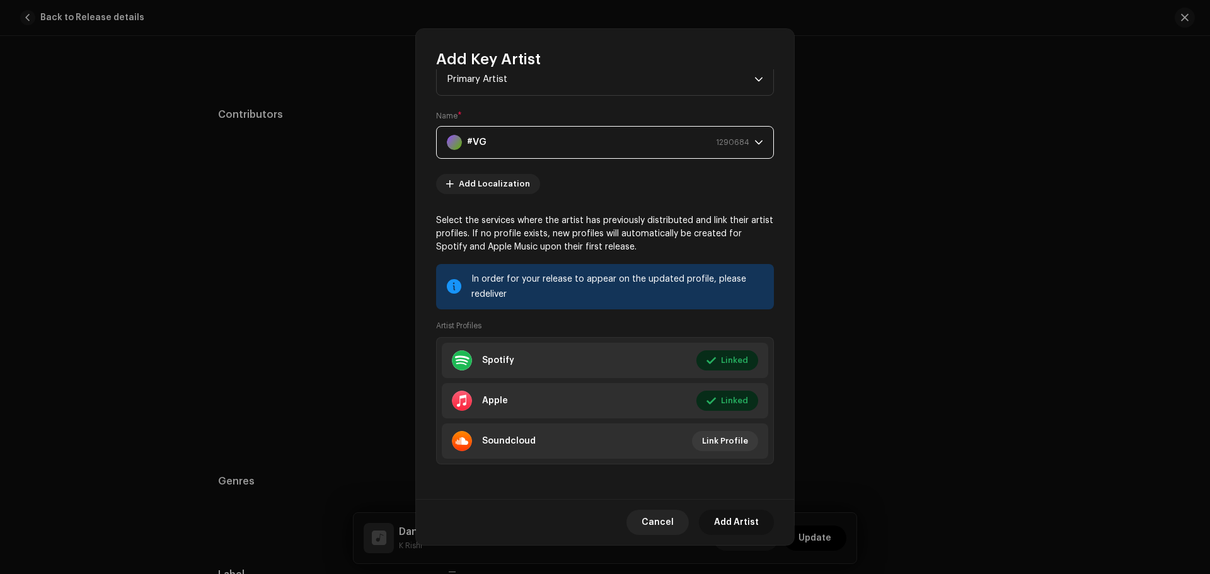
click at [742, 523] on span "Add Artist" at bounding box center [736, 522] width 45 height 25
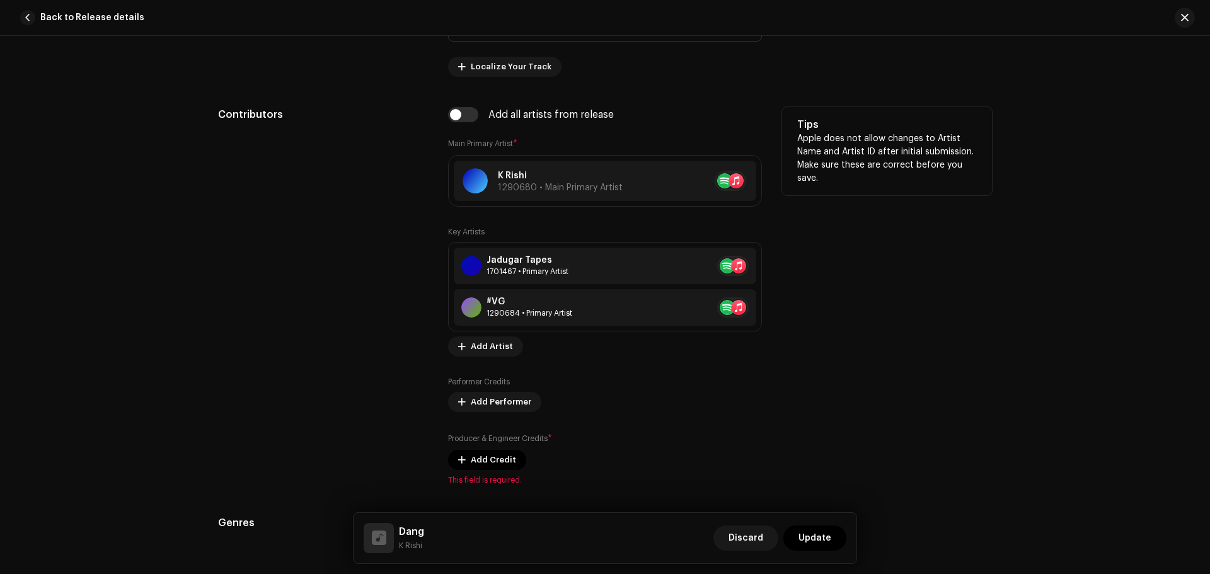
click at [910, 334] on div "Tips Apple does not allow changes to Artist Name and Artist ID after initial su…" at bounding box center [887, 296] width 210 height 378
click at [737, 174] on button at bounding box center [739, 180] width 15 height 15
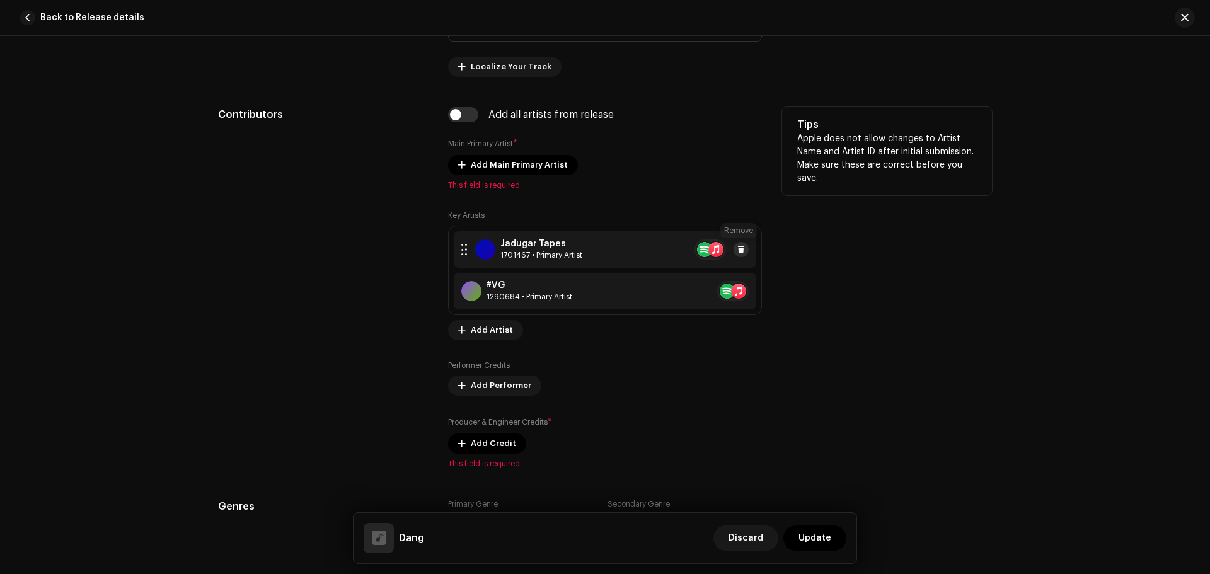
click at [744, 251] on button at bounding box center [740, 249] width 15 height 15
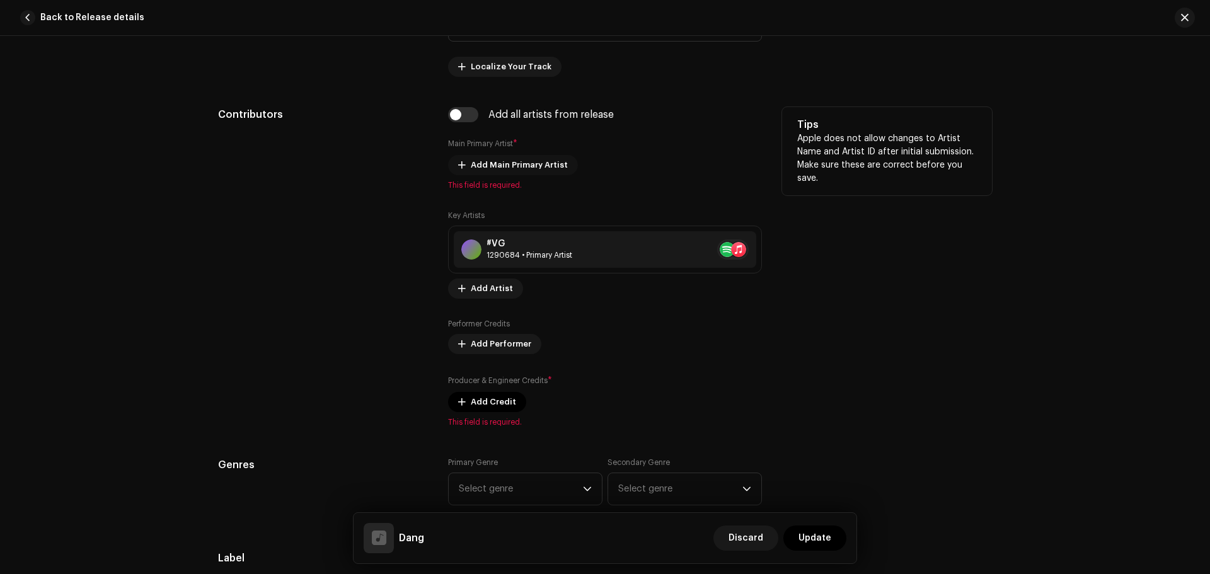
click at [514, 159] on span "Add Main Primary Artist" at bounding box center [519, 164] width 97 height 25
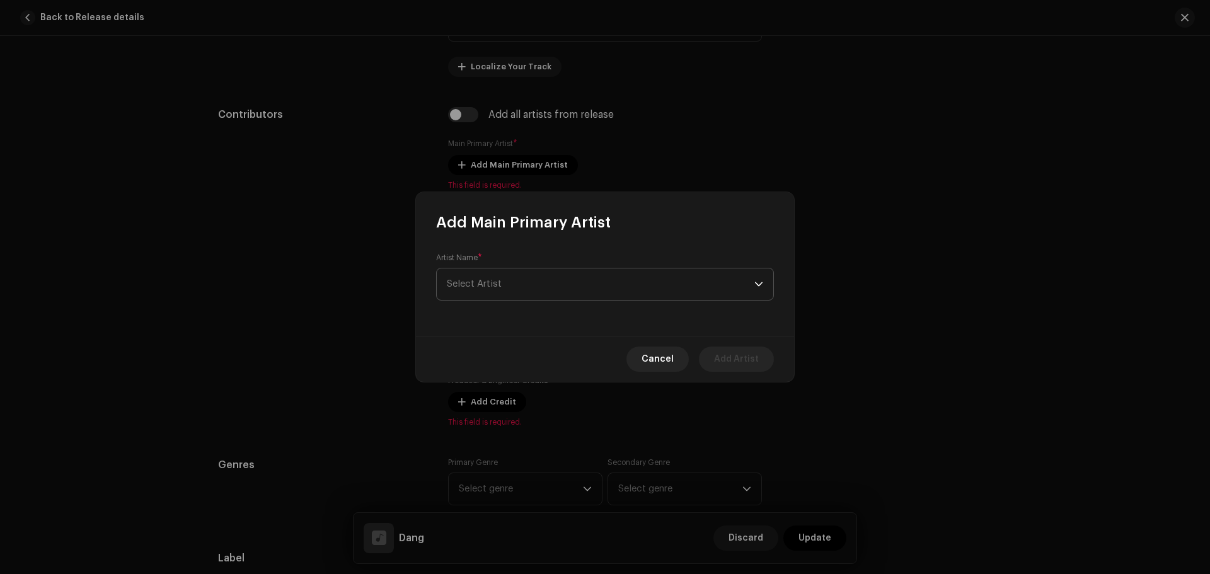
click at [524, 275] on span "Select Artist" at bounding box center [601, 284] width 308 height 32
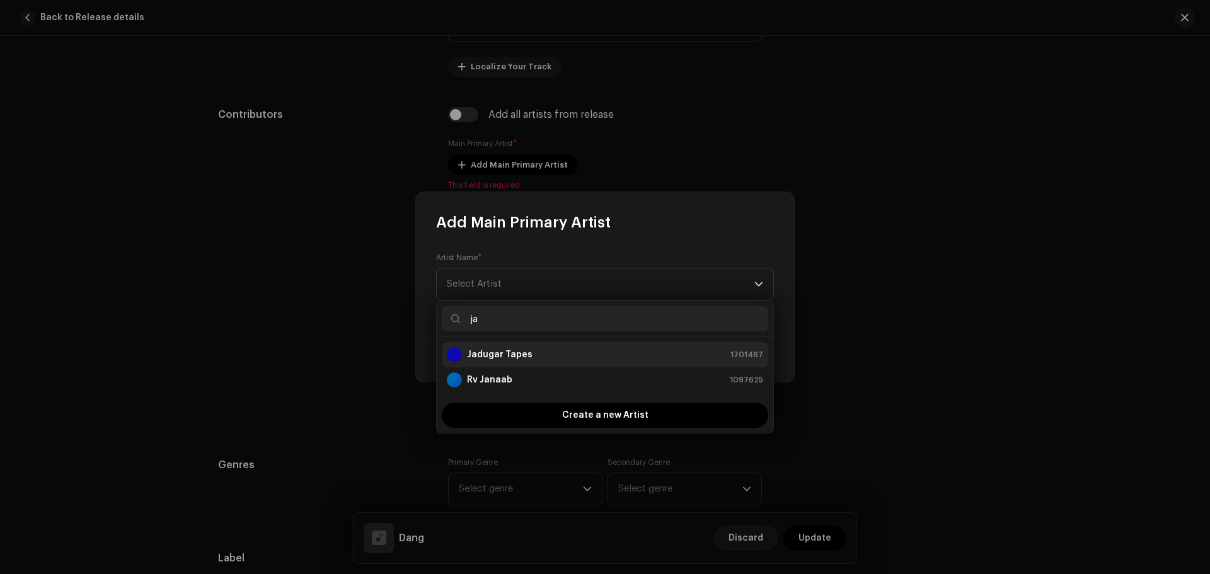
type input "ja"
click at [532, 356] on div "Jadugar Tapes 1701467" at bounding box center [605, 354] width 316 height 15
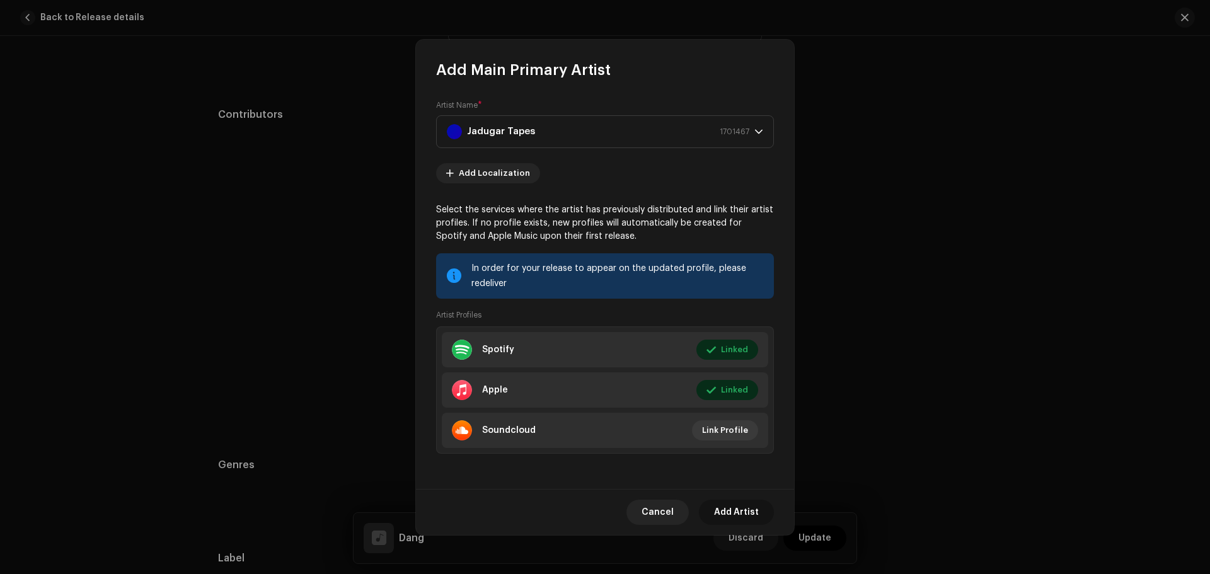
click at [730, 514] on span "Add Artist" at bounding box center [736, 512] width 45 height 25
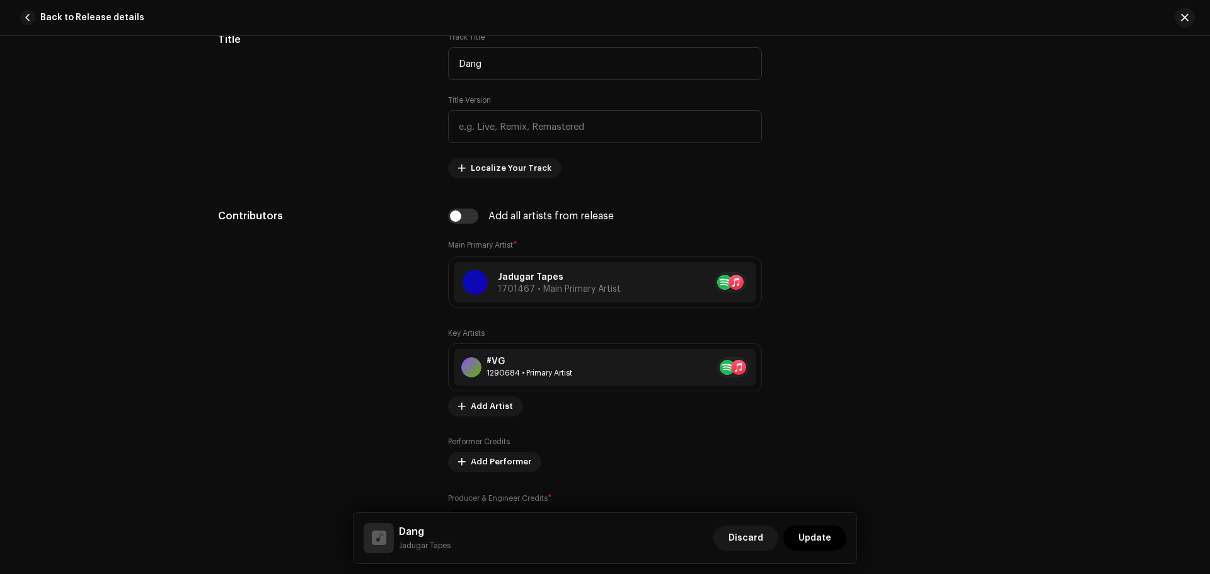
scroll to position [630, 0]
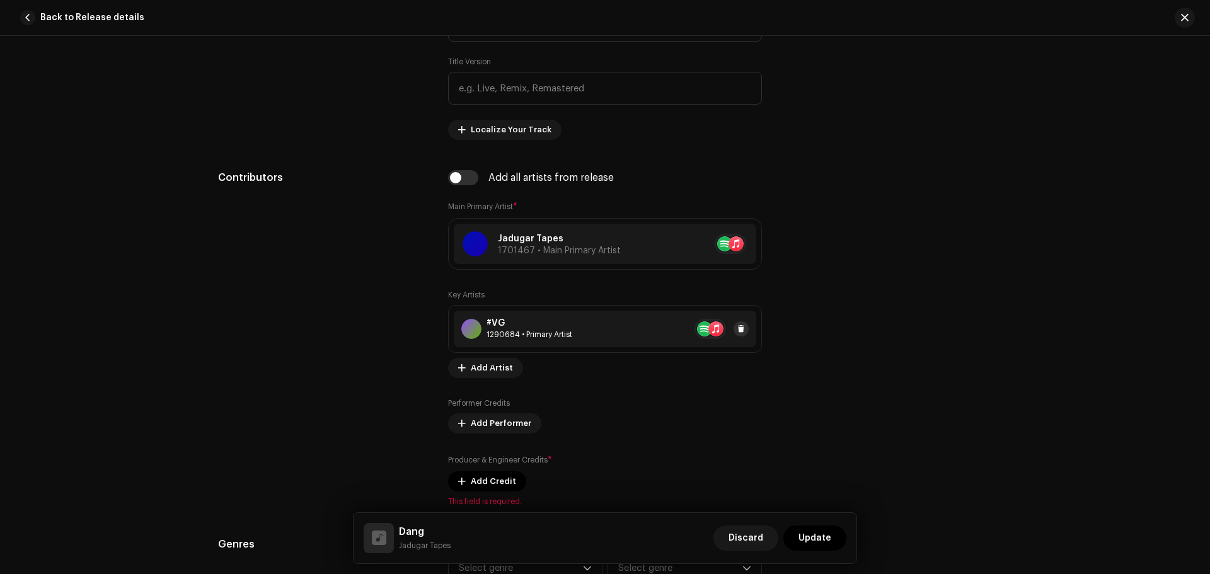
click at [746, 328] on div "#VG 1290684 • Primary Artist" at bounding box center [605, 329] width 302 height 37
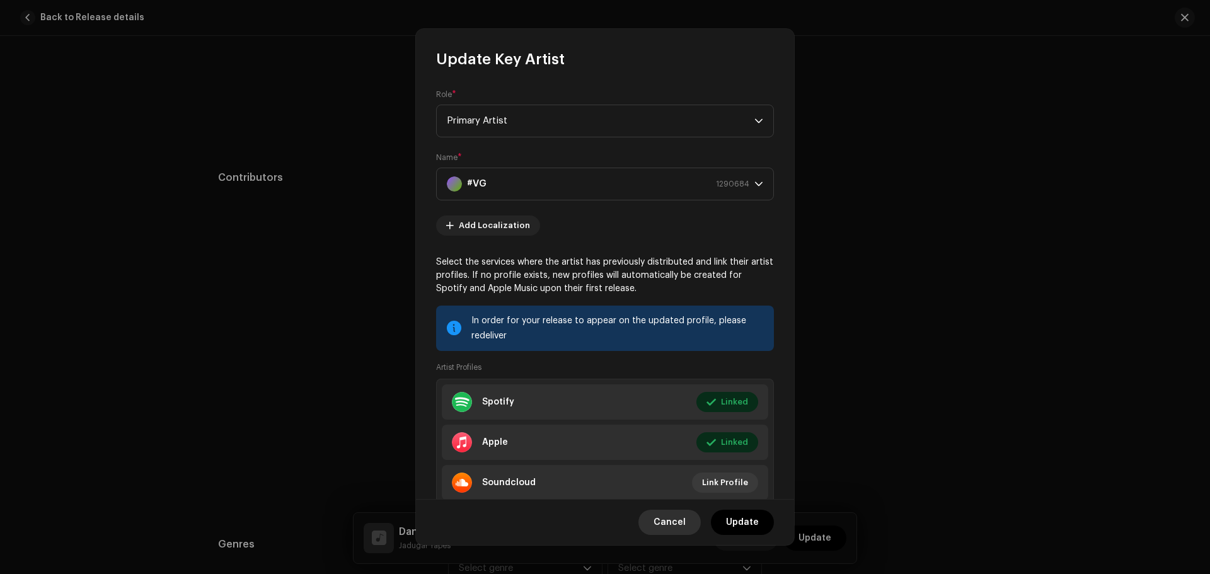
click at [669, 519] on span "Cancel" at bounding box center [669, 522] width 32 height 25
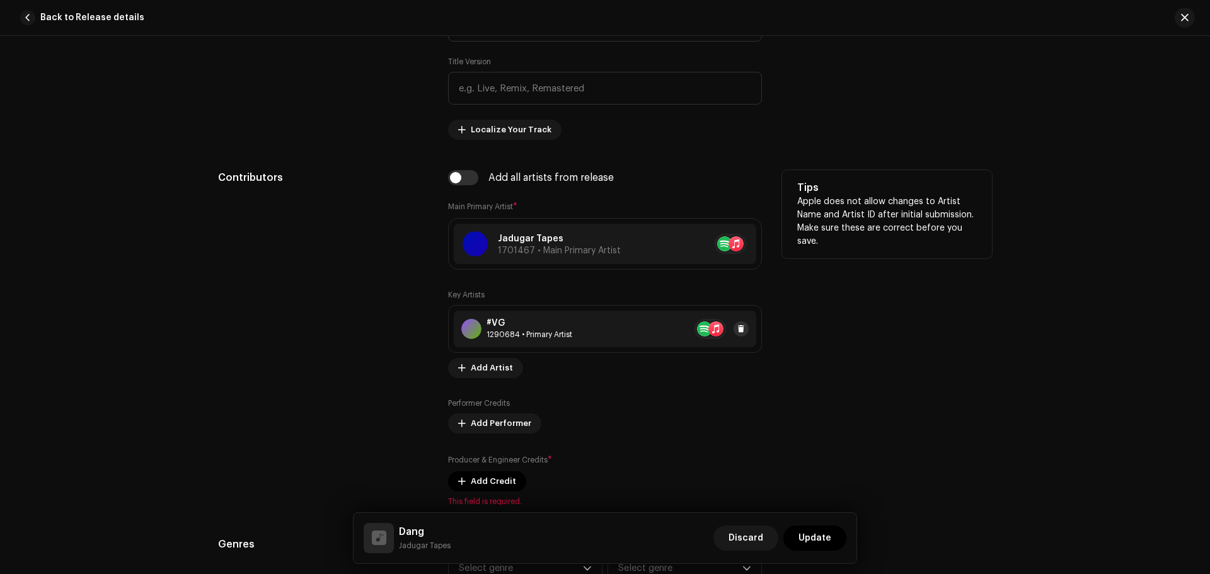
click at [740, 330] on span at bounding box center [741, 329] width 8 height 10
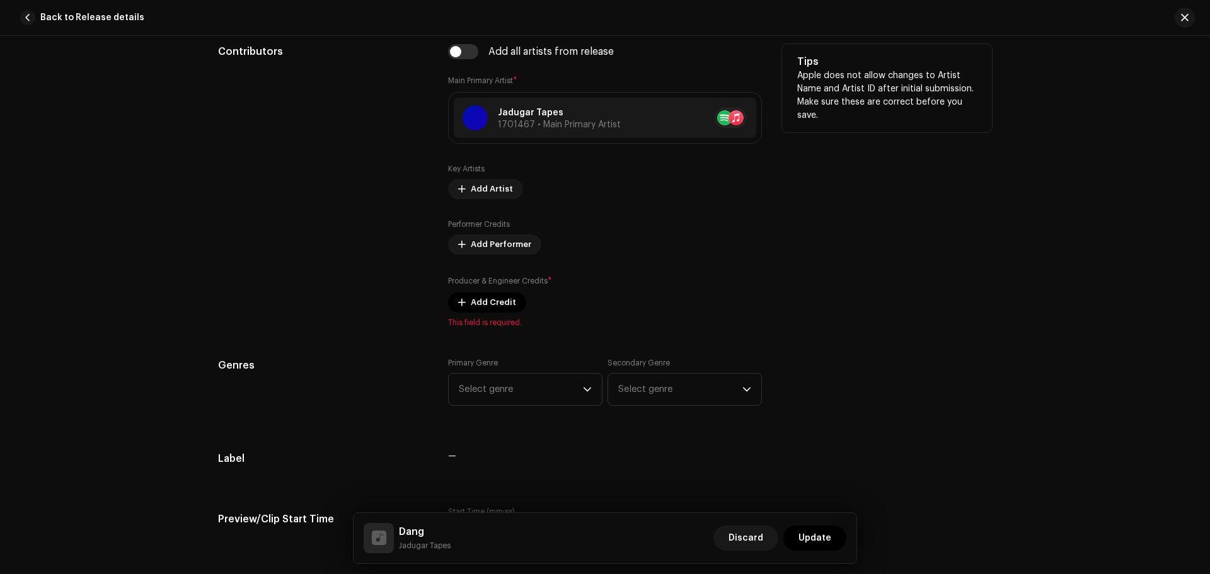
click at [711, 253] on div "Performer Credits Add Performer" at bounding box center [605, 236] width 314 height 35
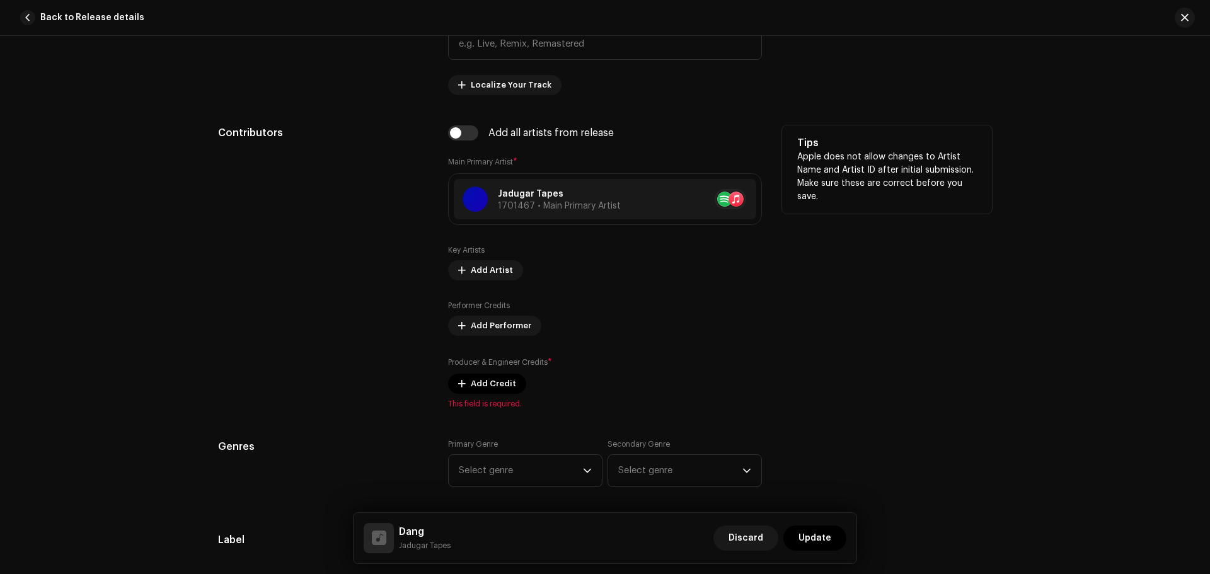
scroll to position [567, 0]
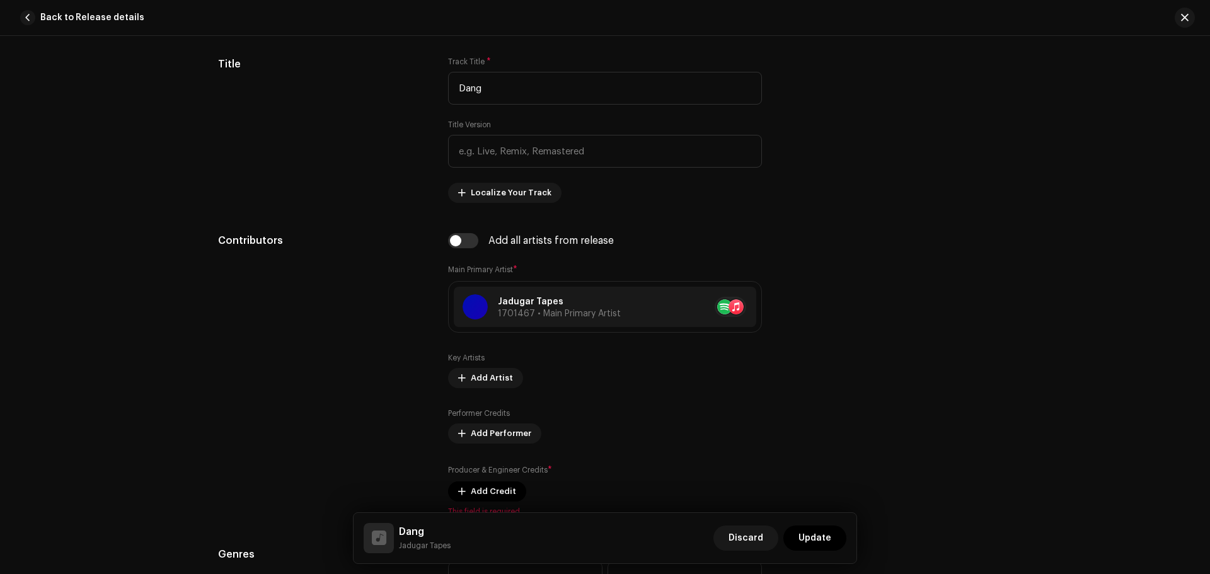
click at [669, 362] on div "Key Artists Add Artist" at bounding box center [605, 370] width 314 height 35
click at [485, 374] on span "Add Artist" at bounding box center [492, 377] width 42 height 25
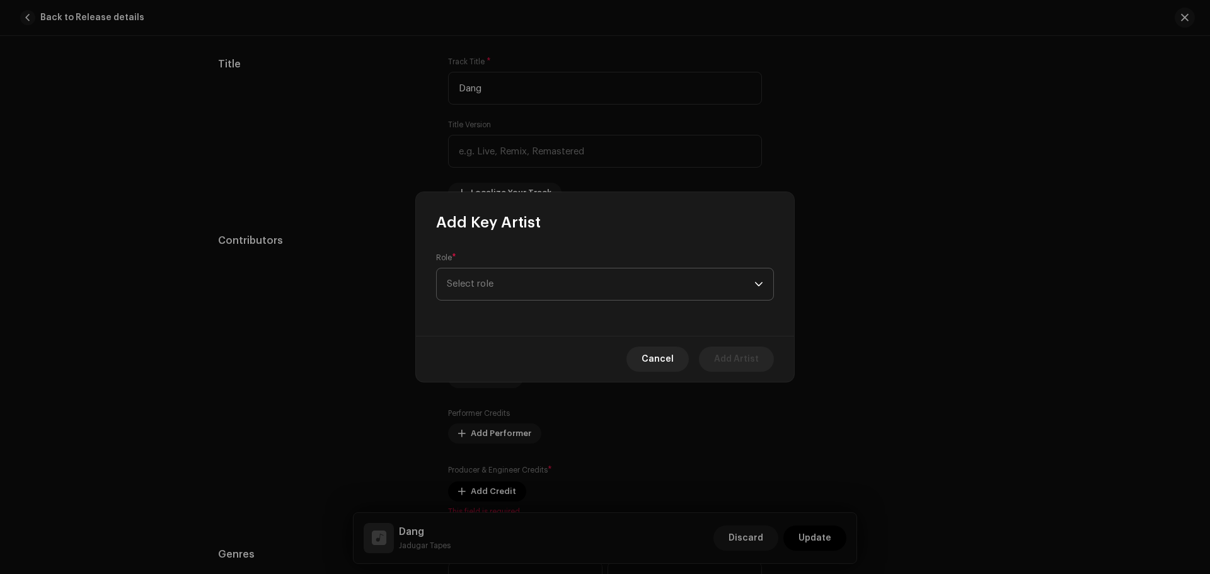
click at [509, 289] on span "Select role" at bounding box center [601, 284] width 308 height 32
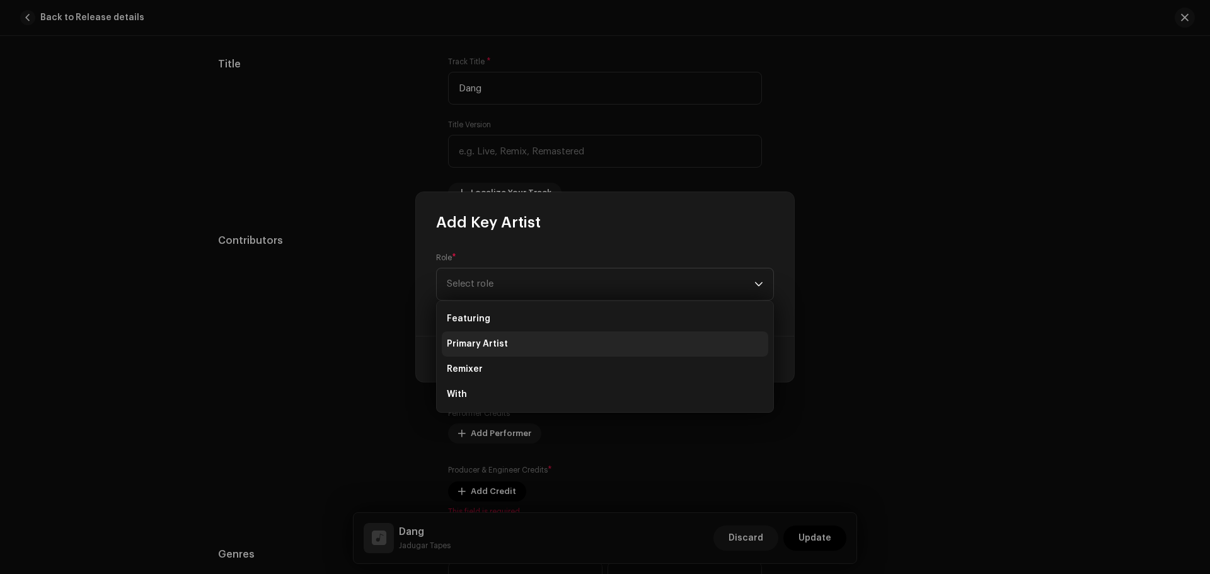
click at [505, 343] on li "Primary Artist" at bounding box center [605, 343] width 326 height 25
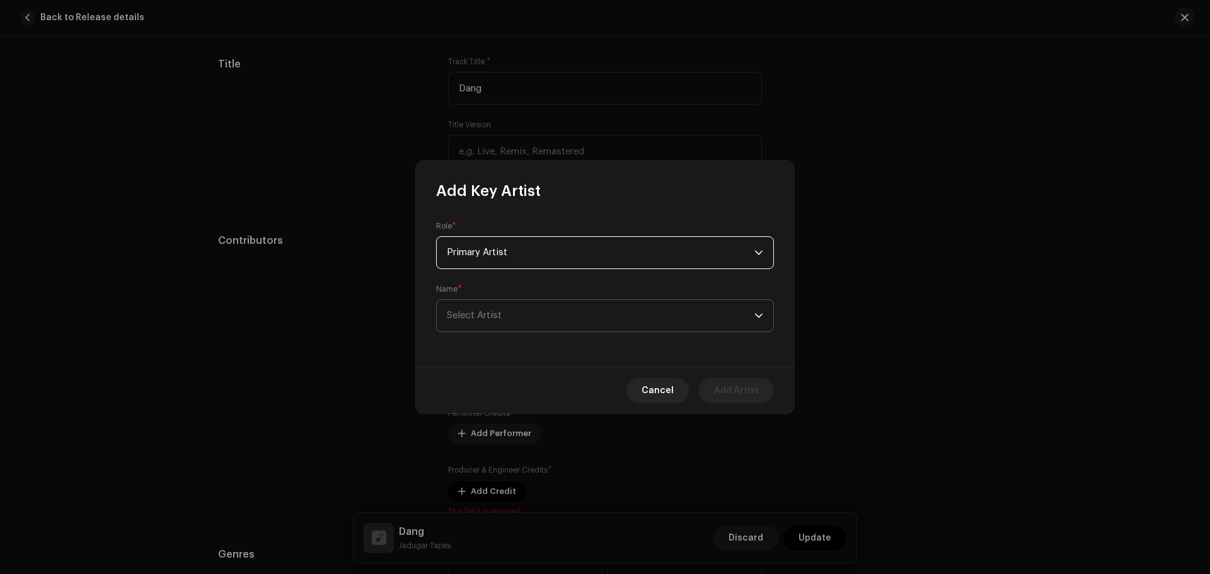
click at [513, 309] on span "Select Artist" at bounding box center [601, 316] width 308 height 32
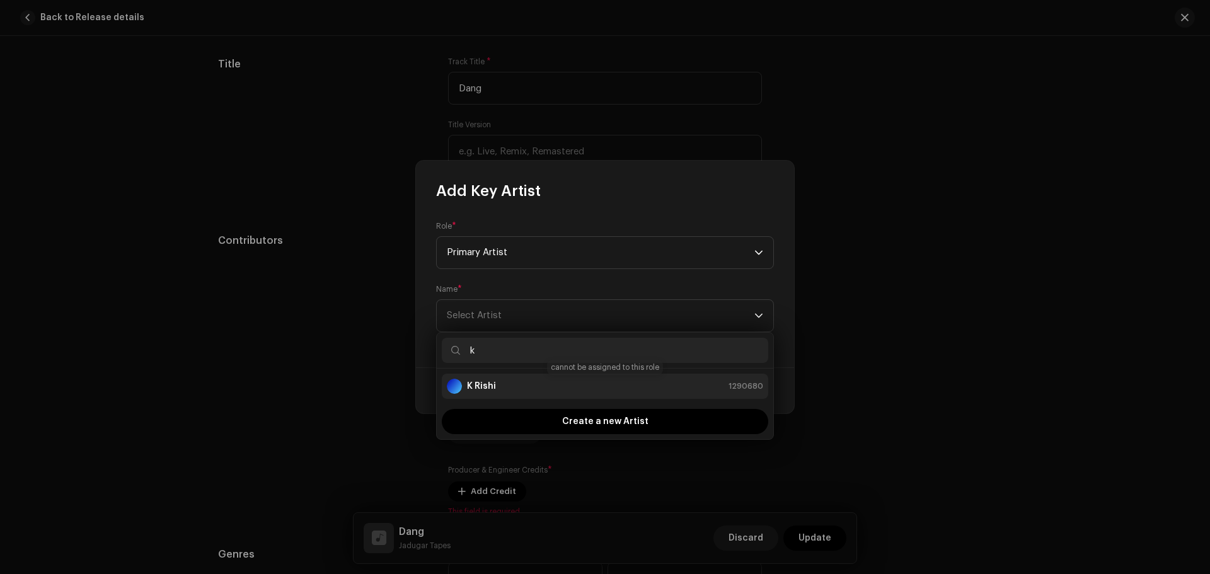
type input "k"
click at [495, 390] on strong "K Rishi" at bounding box center [481, 386] width 29 height 13
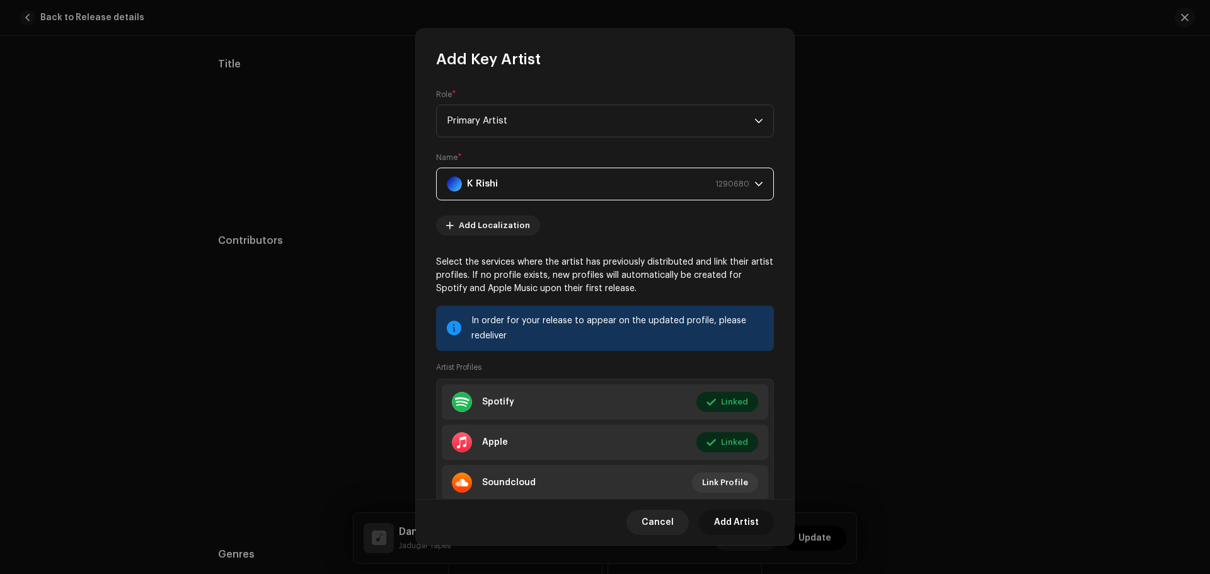
click at [735, 526] on span "Add Artist" at bounding box center [736, 522] width 45 height 25
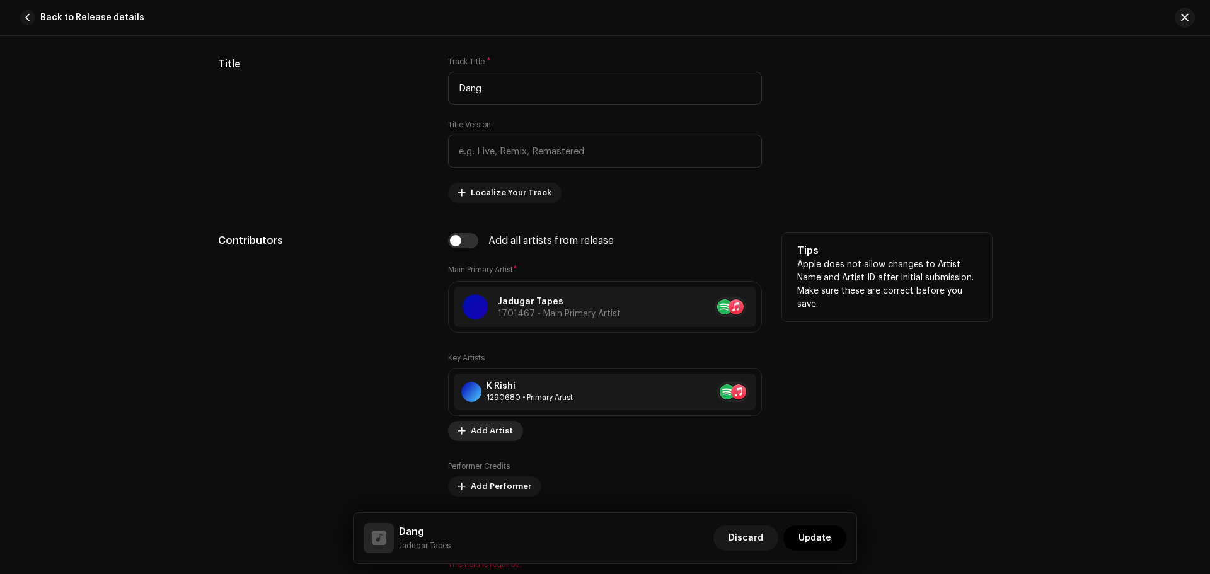
click at [491, 434] on span "Add Artist" at bounding box center [492, 430] width 42 height 25
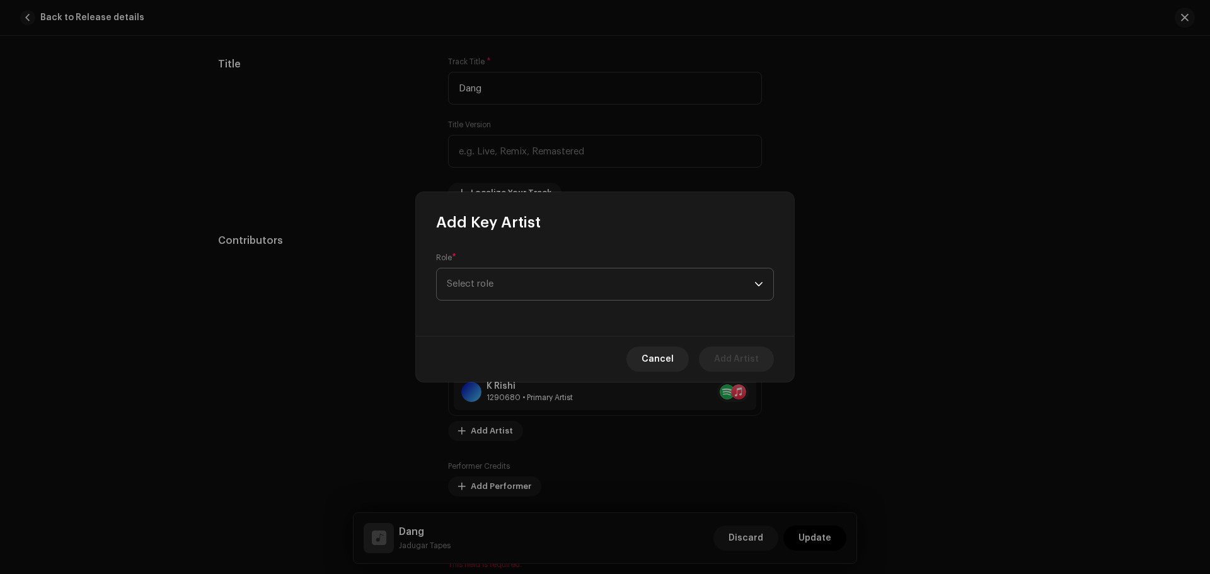
click at [488, 280] on span "Select role" at bounding box center [601, 284] width 308 height 32
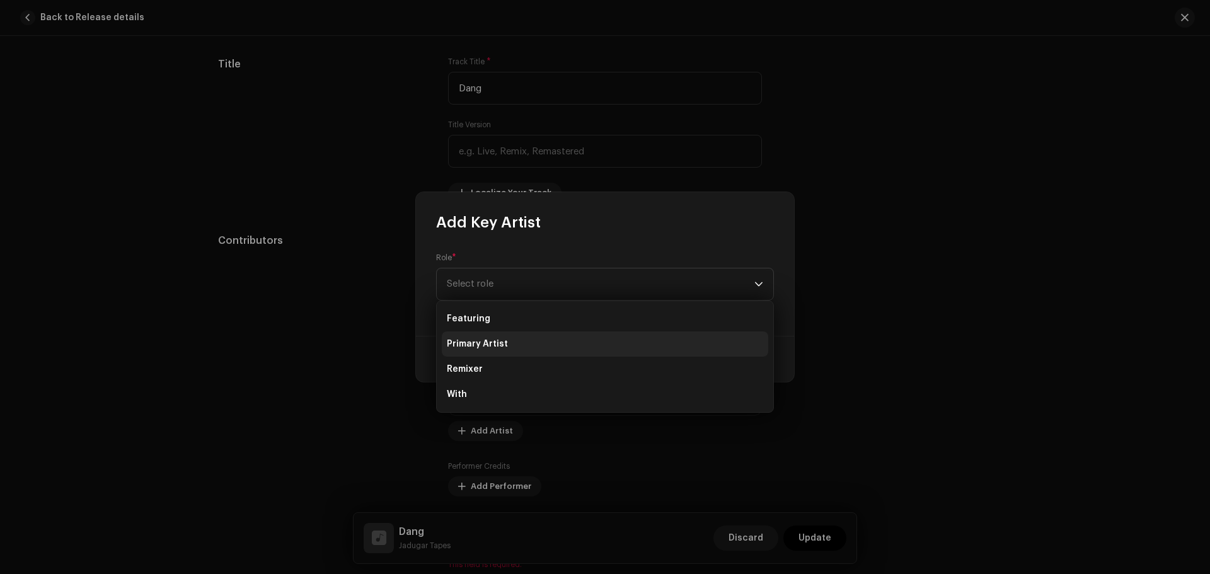
click at [486, 338] on span "Primary Artist" at bounding box center [477, 344] width 61 height 13
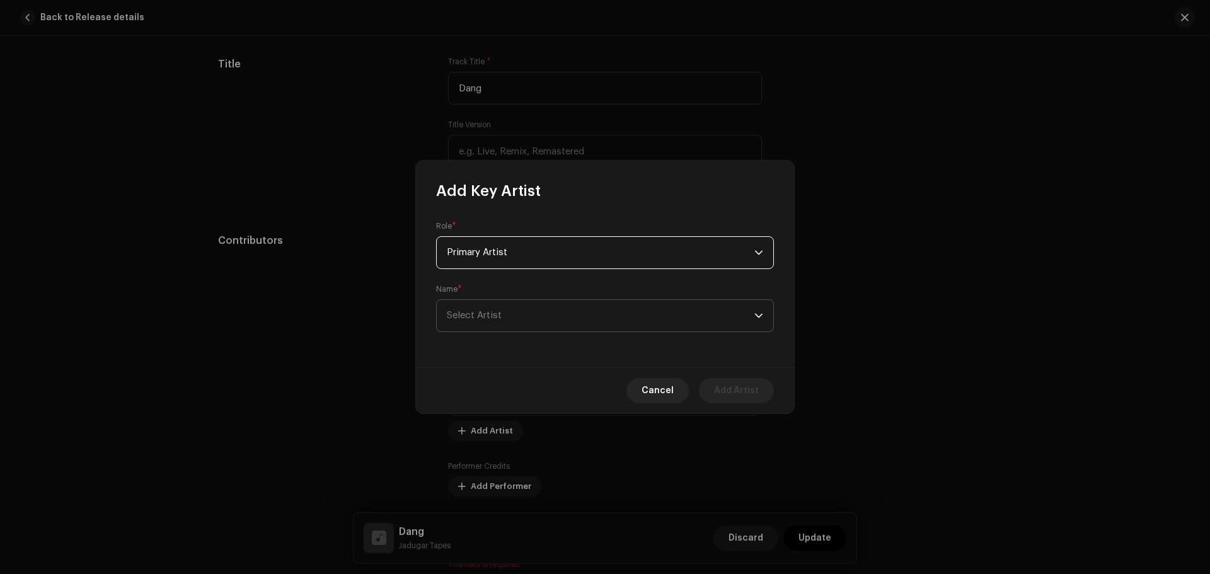
click at [488, 318] on span "Select Artist" at bounding box center [474, 315] width 55 height 9
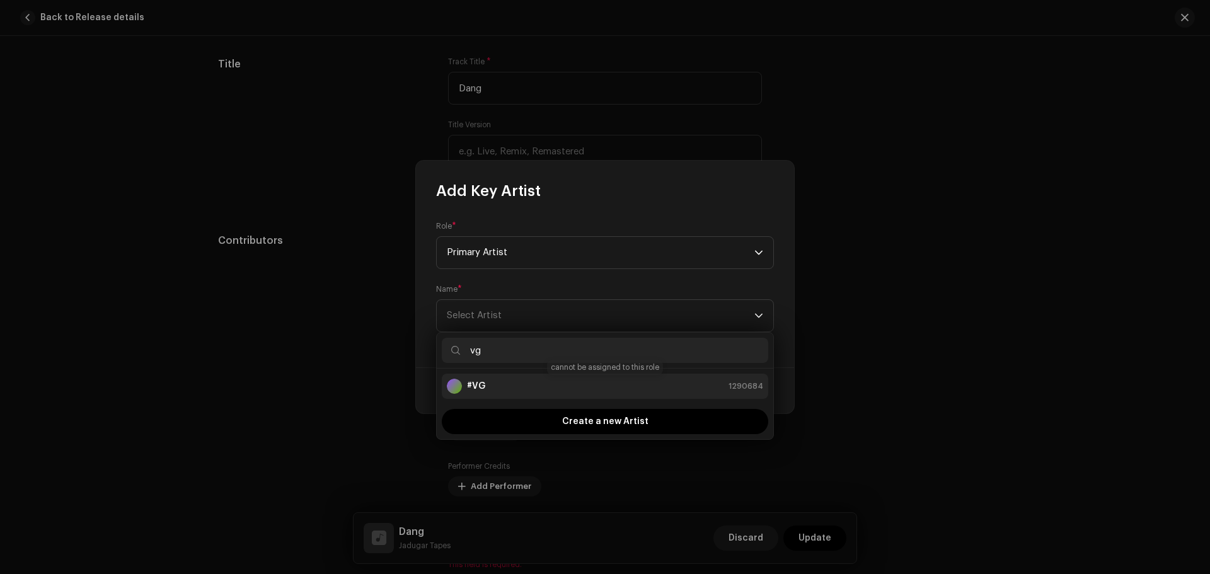
type input "vg"
click at [489, 386] on div "#VG 1290684" at bounding box center [605, 386] width 316 height 15
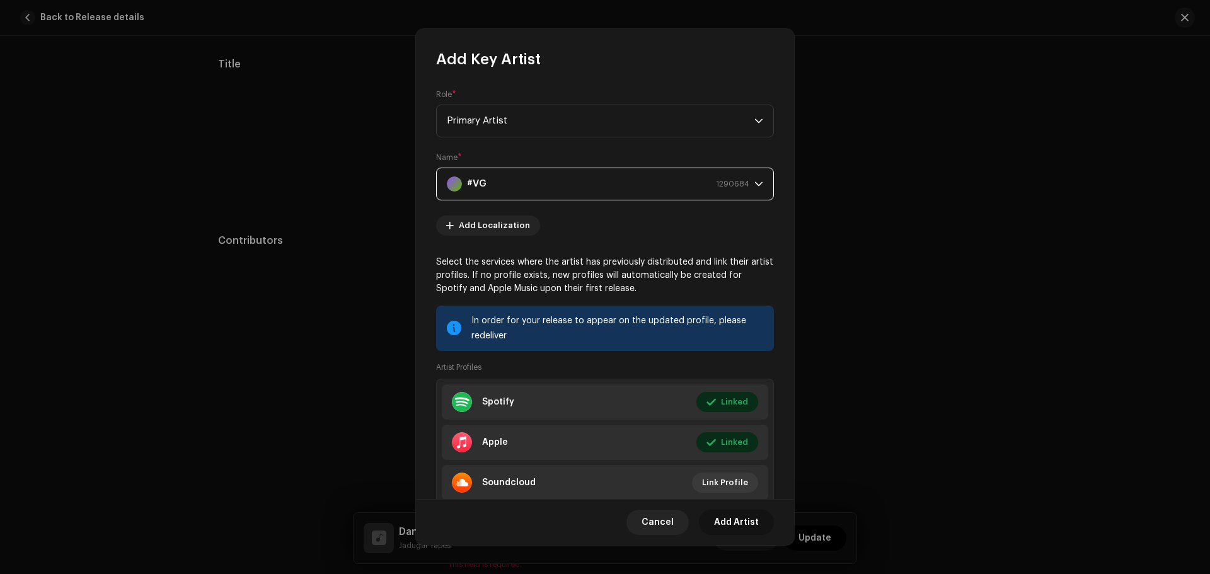
click at [742, 527] on span "Add Artist" at bounding box center [736, 522] width 45 height 25
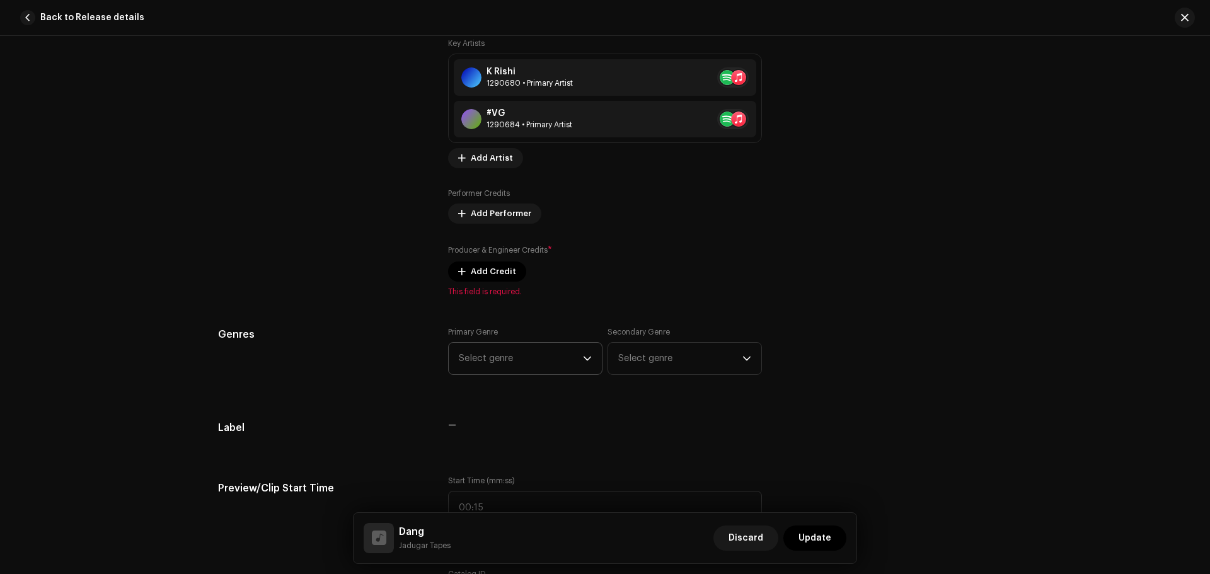
scroll to position [882, 0]
click at [485, 272] on span "Add Credit" at bounding box center [493, 270] width 45 height 25
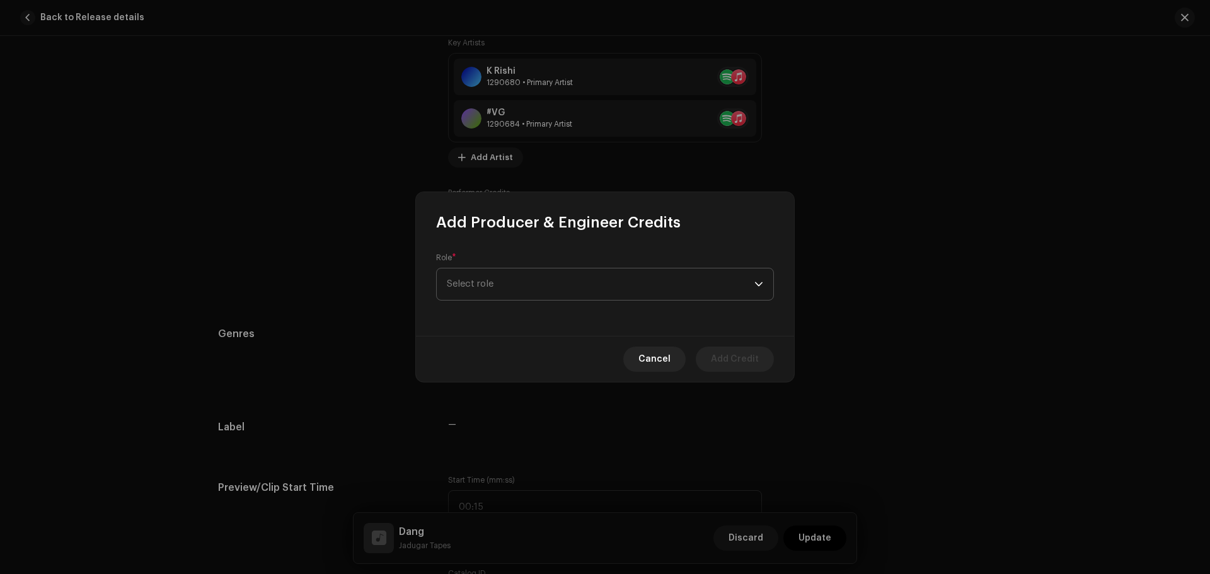
click at [495, 290] on span "Select role" at bounding box center [601, 284] width 308 height 32
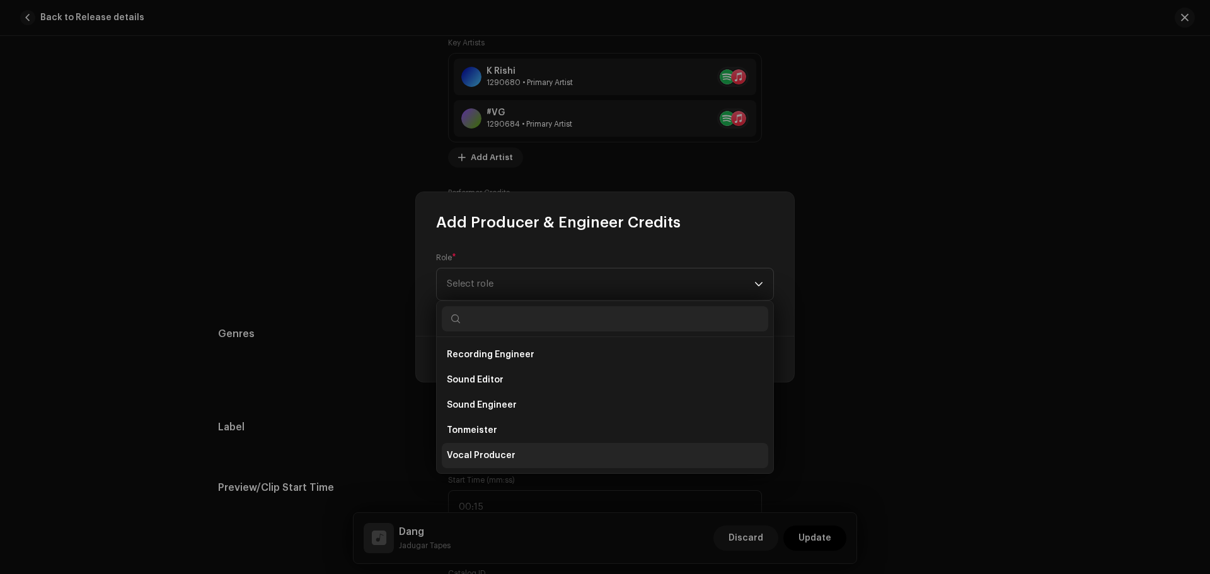
scroll to position [492, 0]
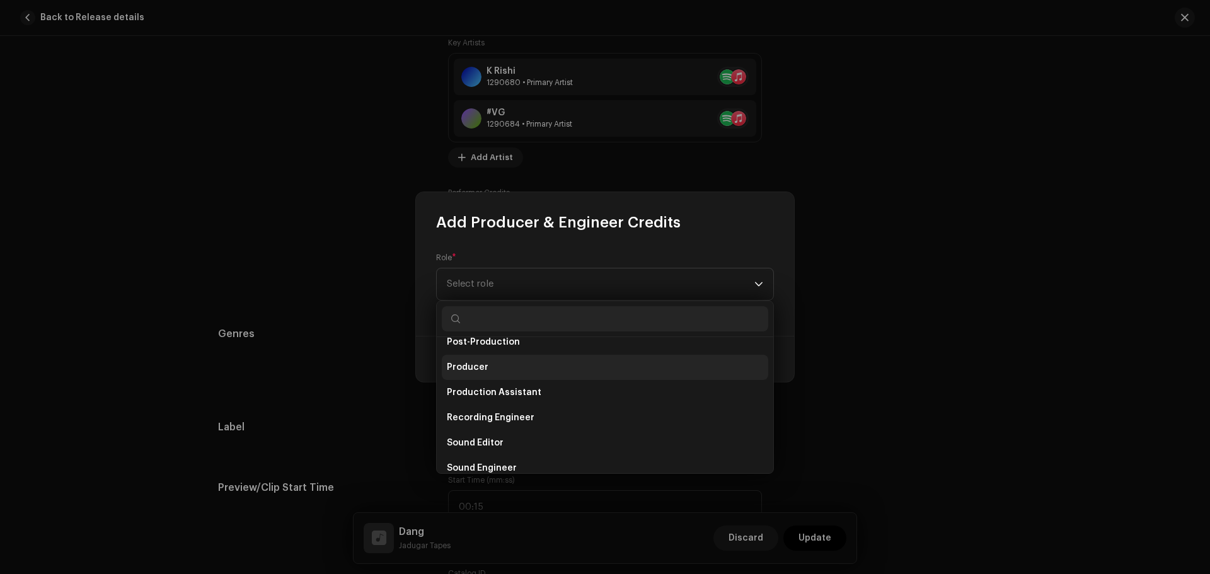
click at [457, 362] on span "Producer" at bounding box center [468, 367] width 42 height 13
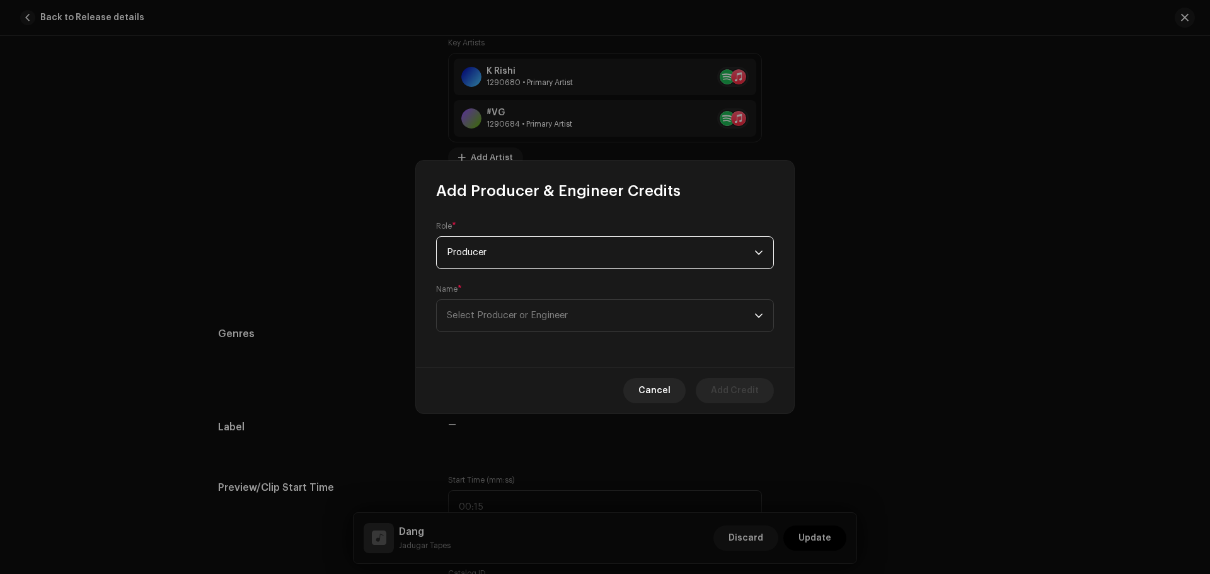
click at [482, 299] on div "Name * Select Producer or Engineer" at bounding box center [605, 308] width 338 height 48
click at [482, 312] on span "Select Producer or Engineer" at bounding box center [507, 315] width 121 height 9
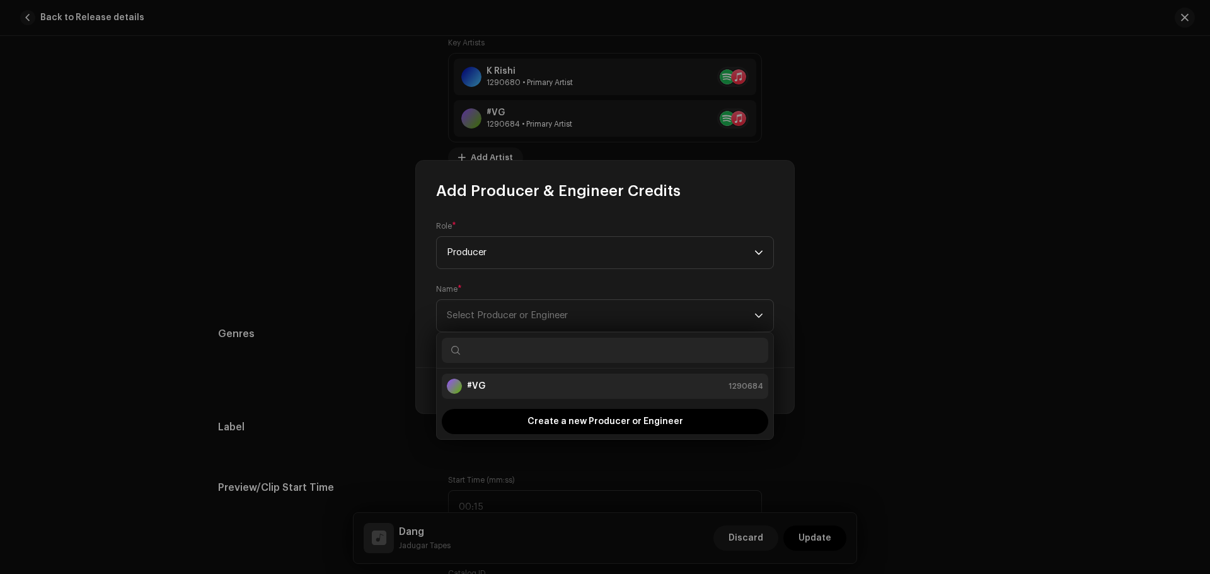
click at [490, 396] on li "#VG 1290684" at bounding box center [605, 386] width 326 height 25
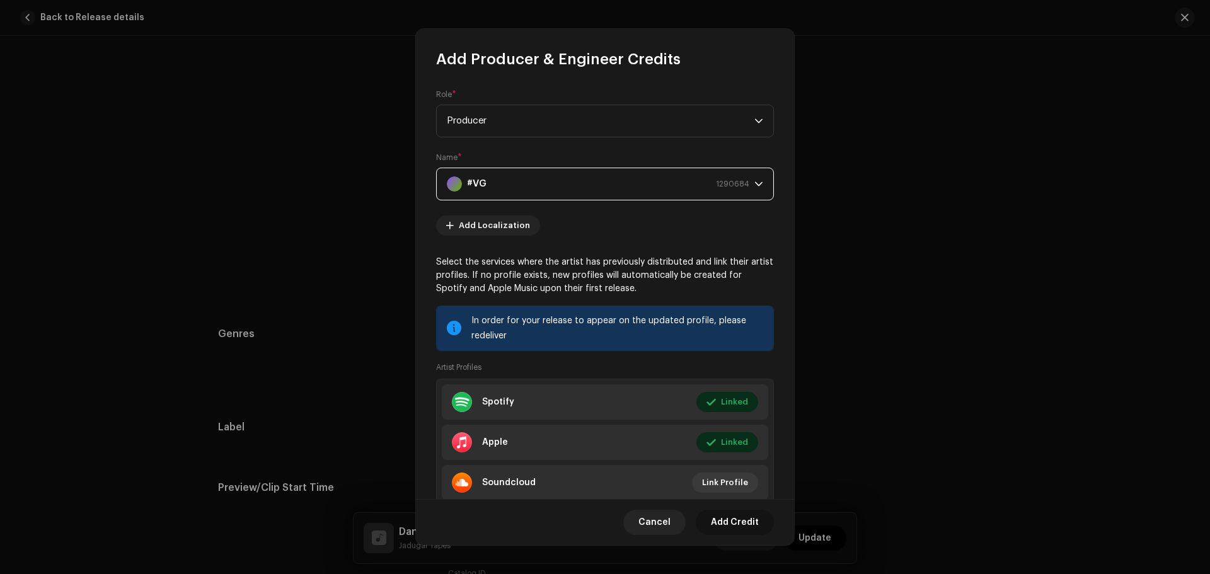
click at [736, 528] on span "Add Credit" at bounding box center [735, 522] width 48 height 25
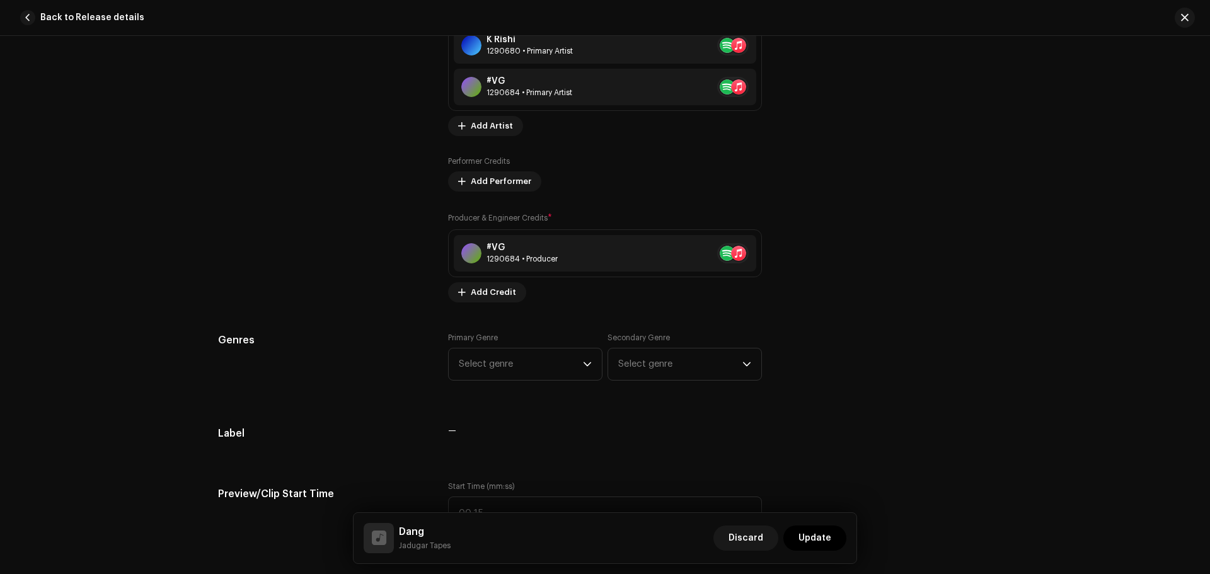
scroll to position [945, 0]
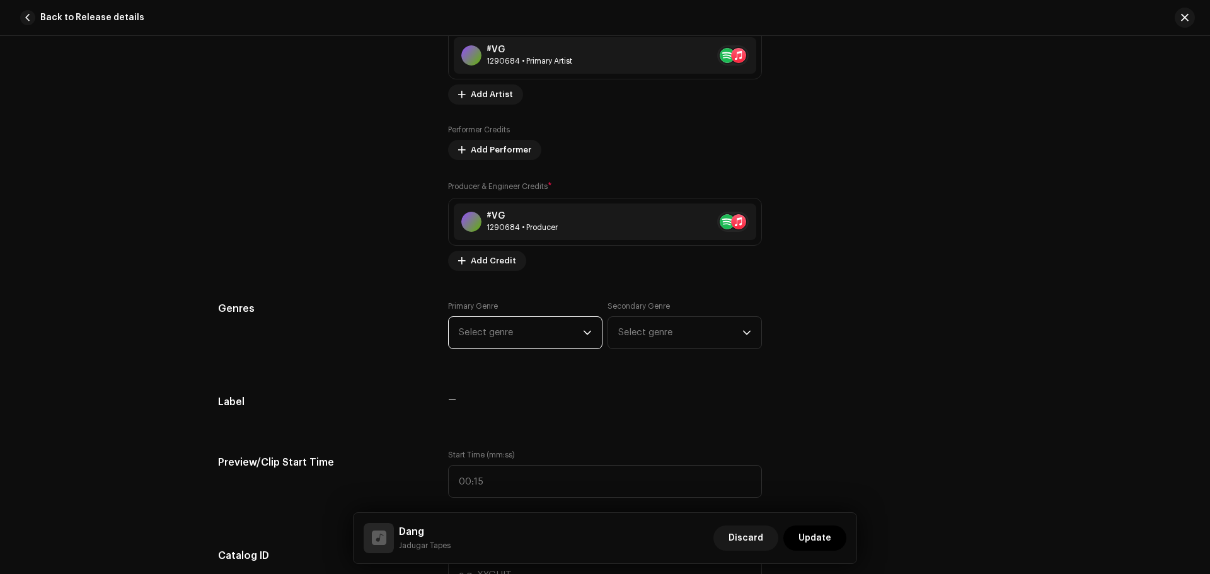
click at [468, 327] on span "Select genre" at bounding box center [521, 333] width 124 height 32
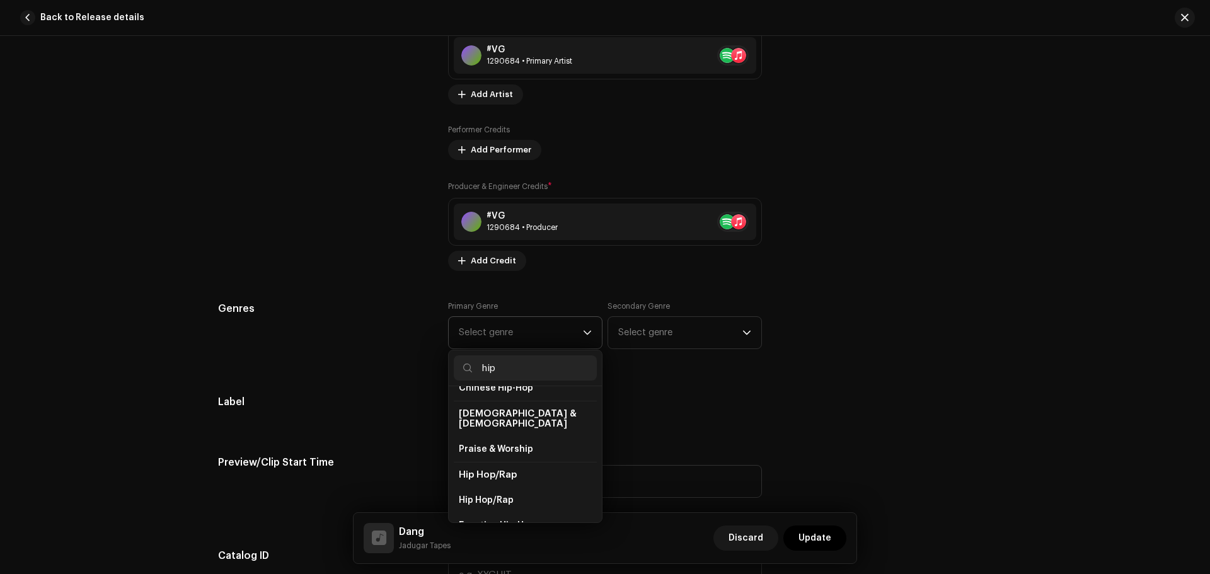
scroll to position [126, 0]
type input "hip"
click at [498, 409] on span "Hip Hop/Rap" at bounding box center [486, 415] width 55 height 13
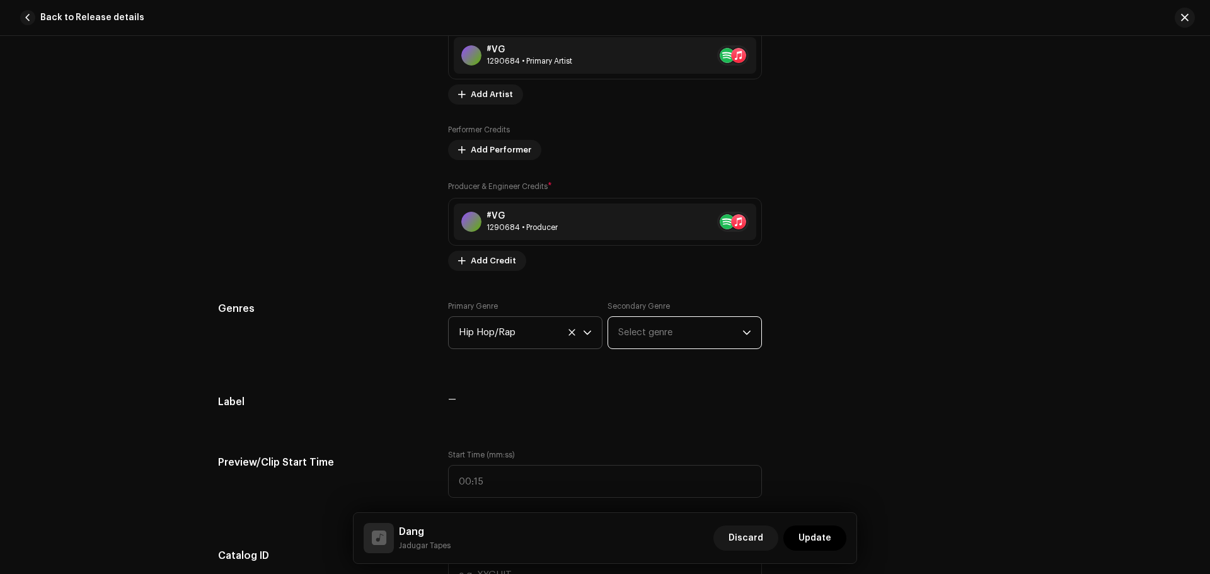
click at [666, 330] on span "Select genre" at bounding box center [680, 333] width 124 height 32
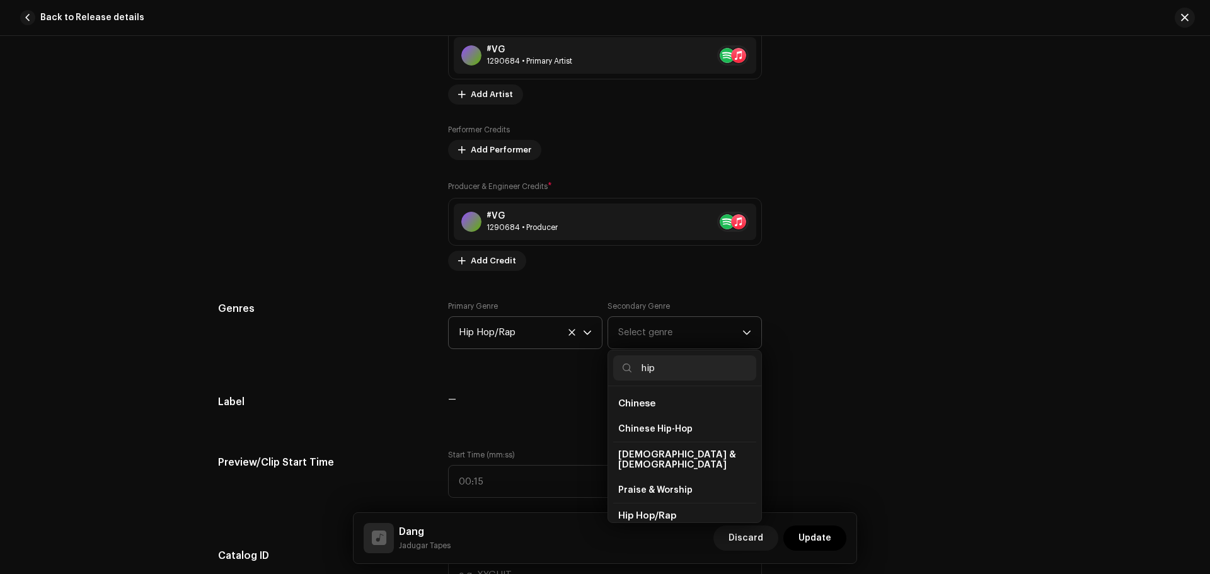
scroll to position [63, 0]
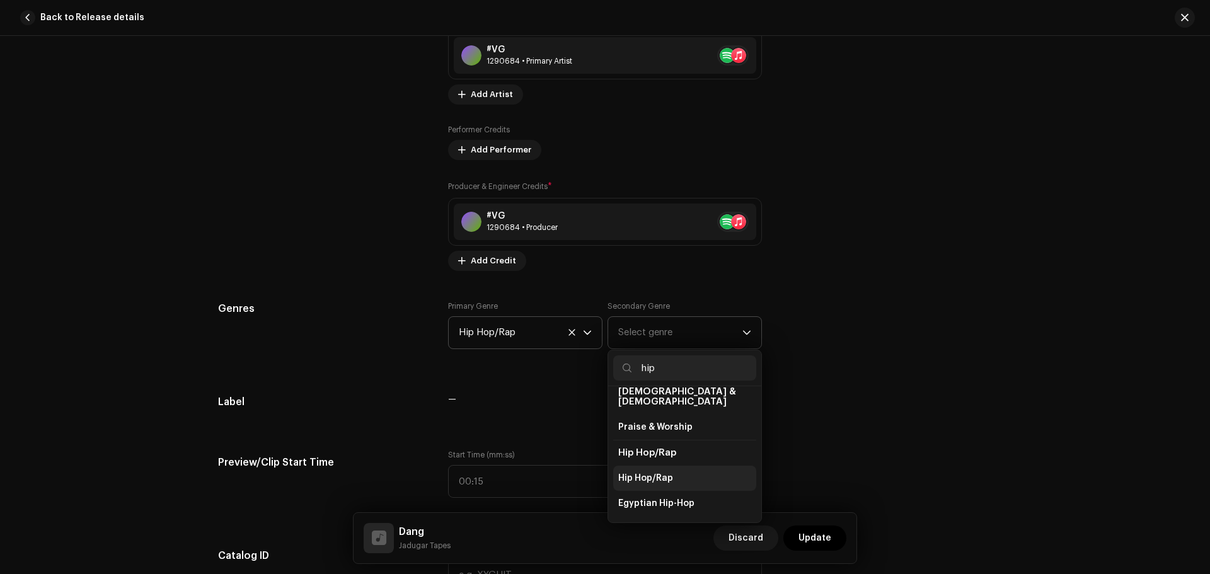
type input "hip"
click at [656, 472] on span "Hip Hop/Rap" at bounding box center [645, 478] width 55 height 13
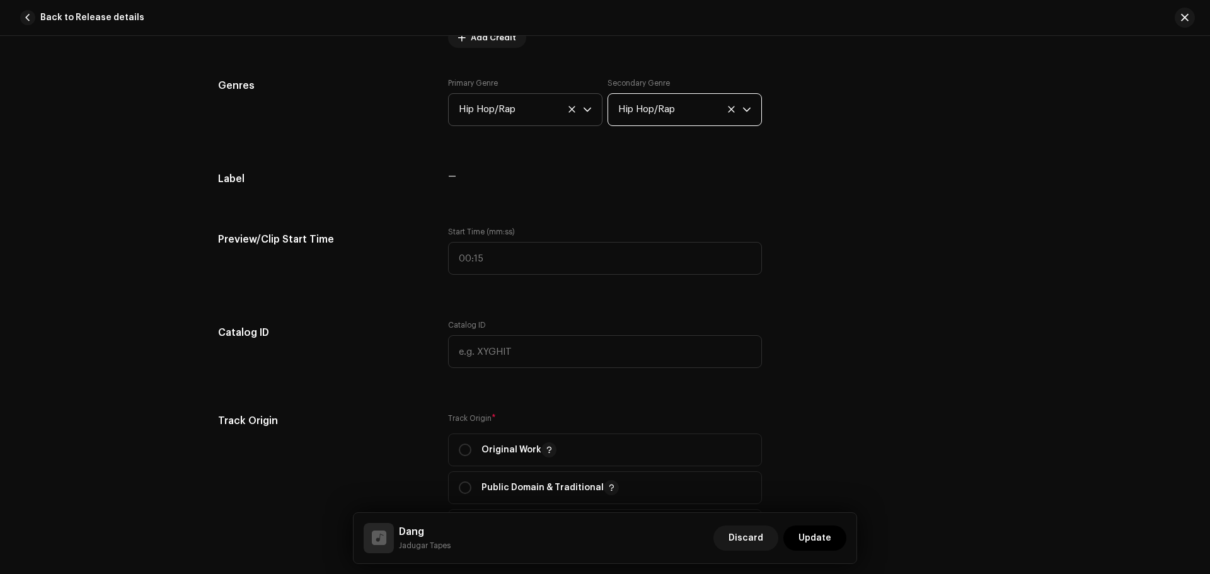
scroll to position [1197, 0]
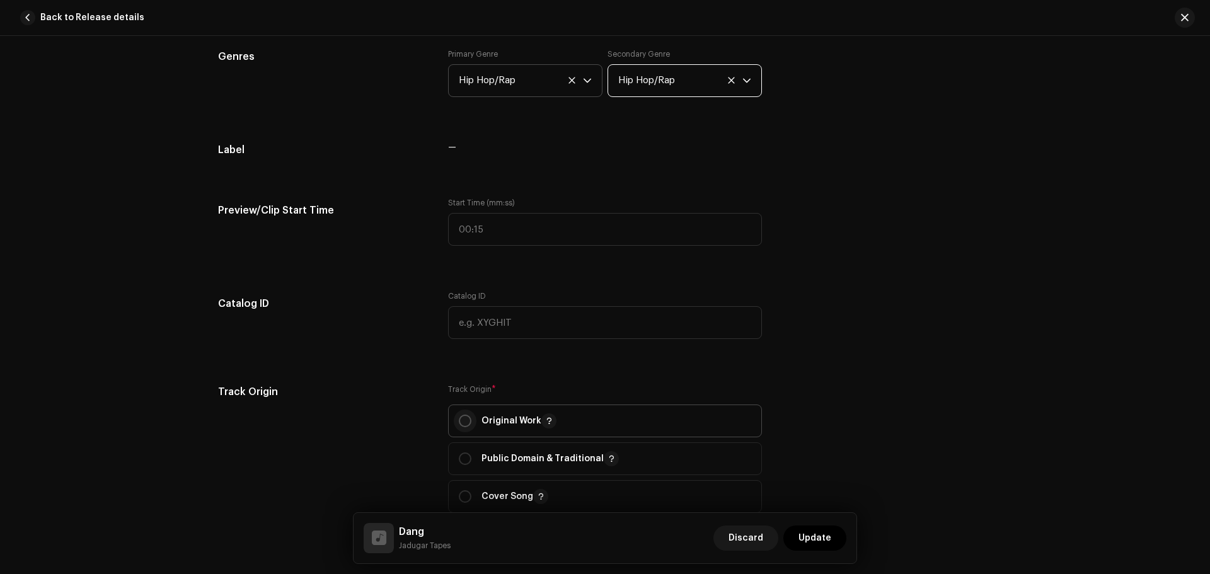
click at [461, 423] on input "radio" at bounding box center [465, 421] width 13 height 13
radio input "true"
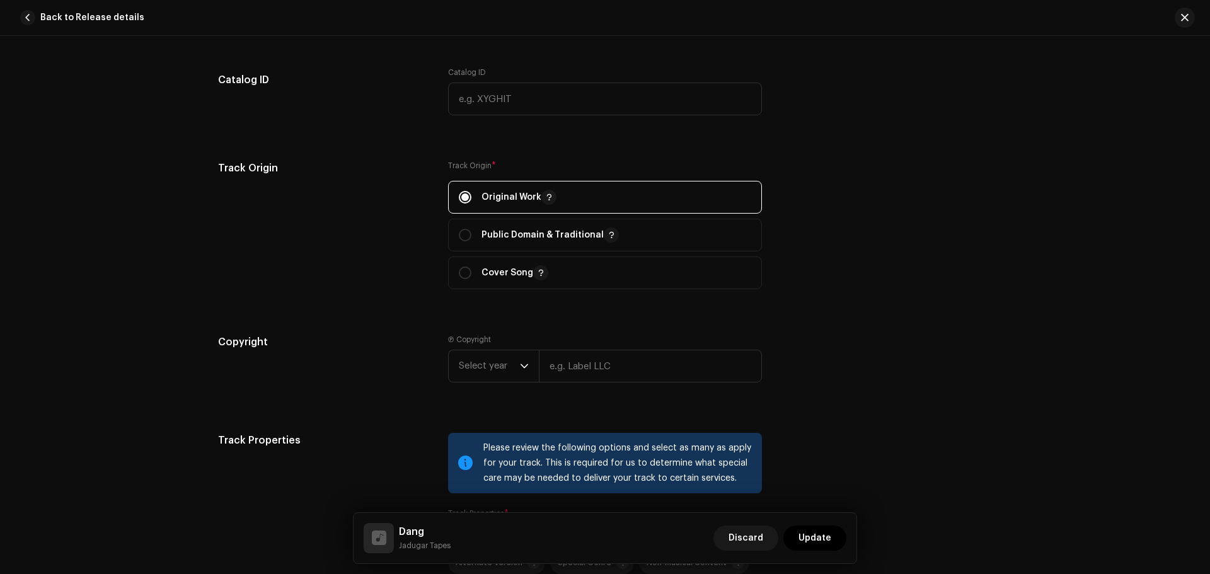
scroll to position [1449, 0]
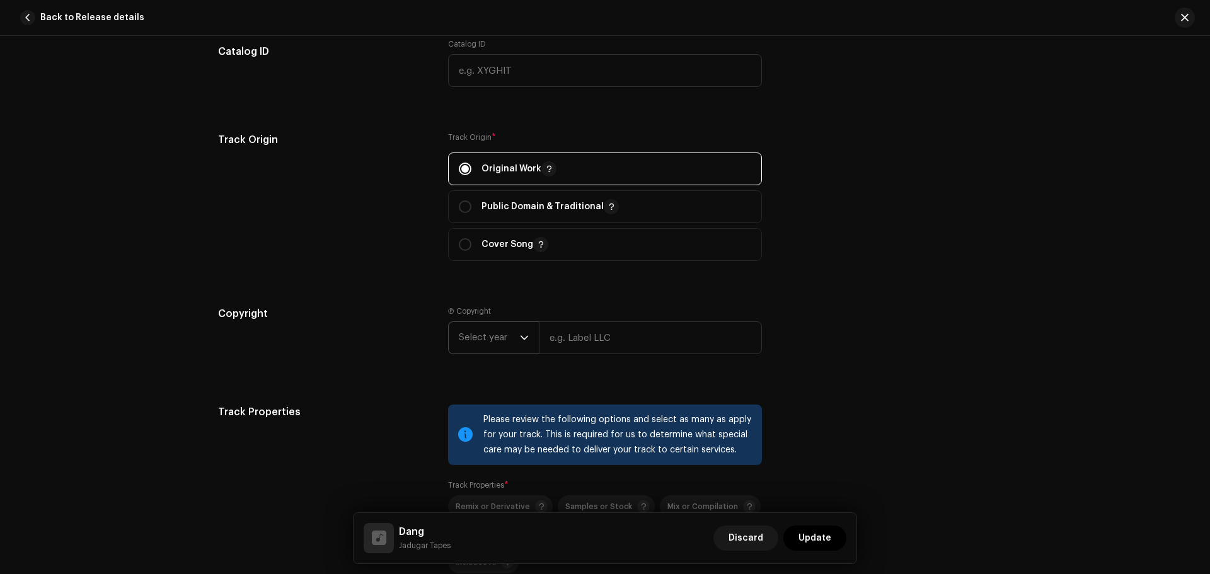
click at [492, 341] on span "Select year" at bounding box center [489, 338] width 61 height 32
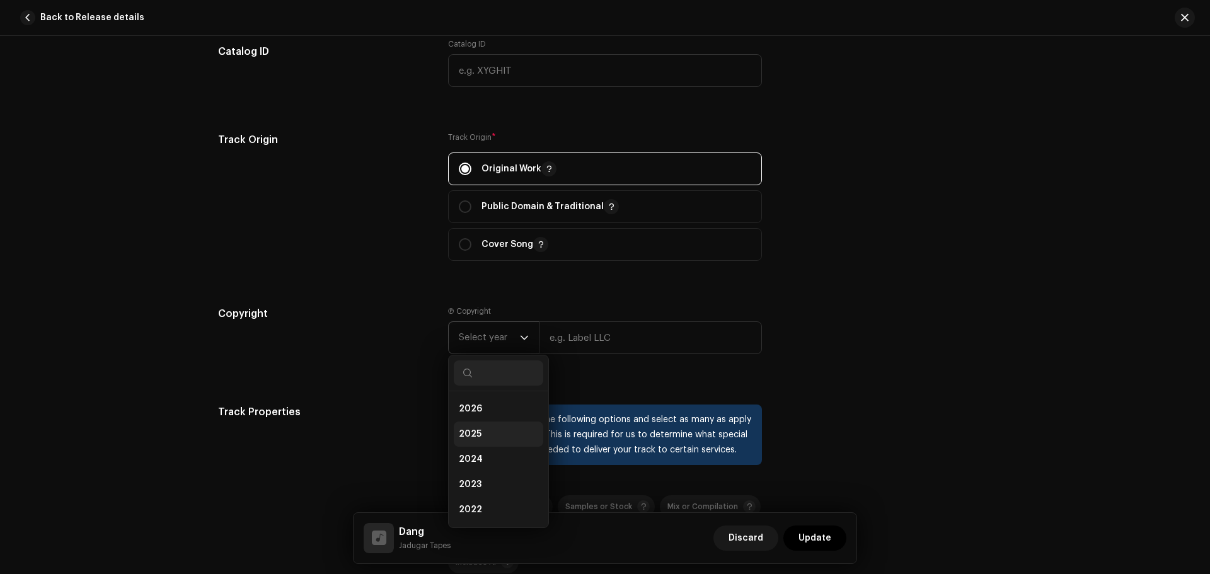
click at [484, 430] on li "2025" at bounding box center [498, 434] width 89 height 25
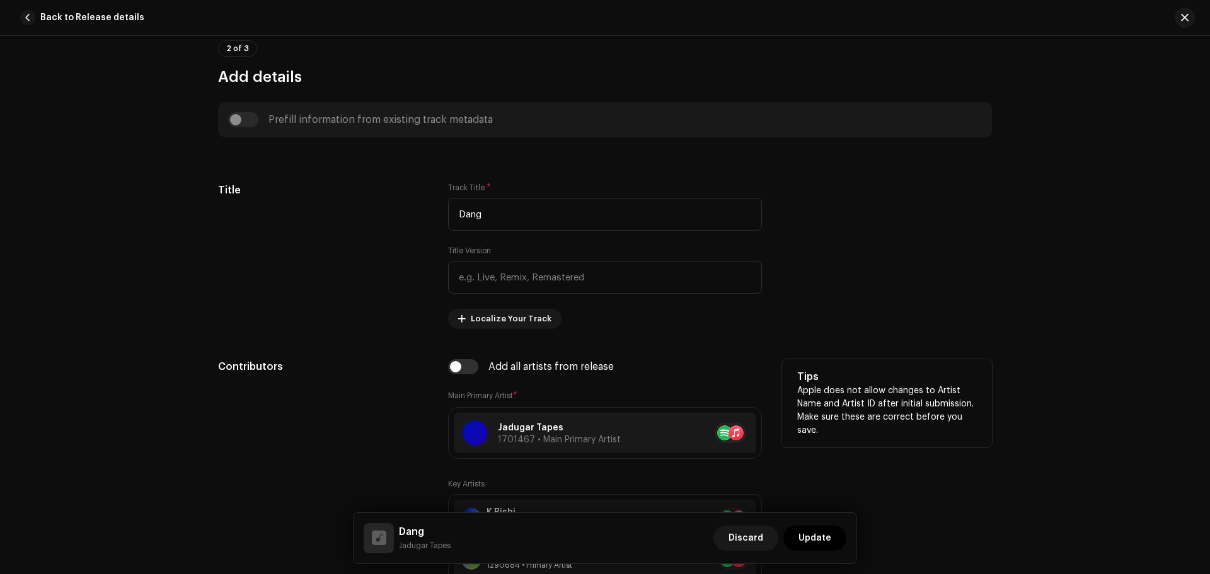
scroll to position [630, 0]
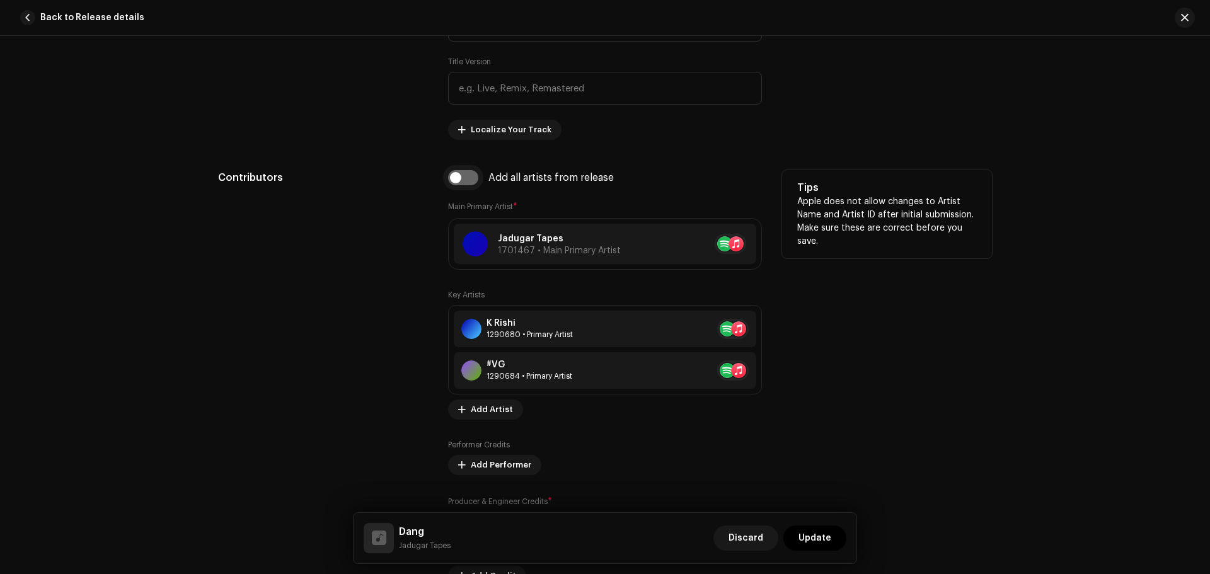
click at [457, 175] on input "checkbox" at bounding box center [463, 177] width 30 height 15
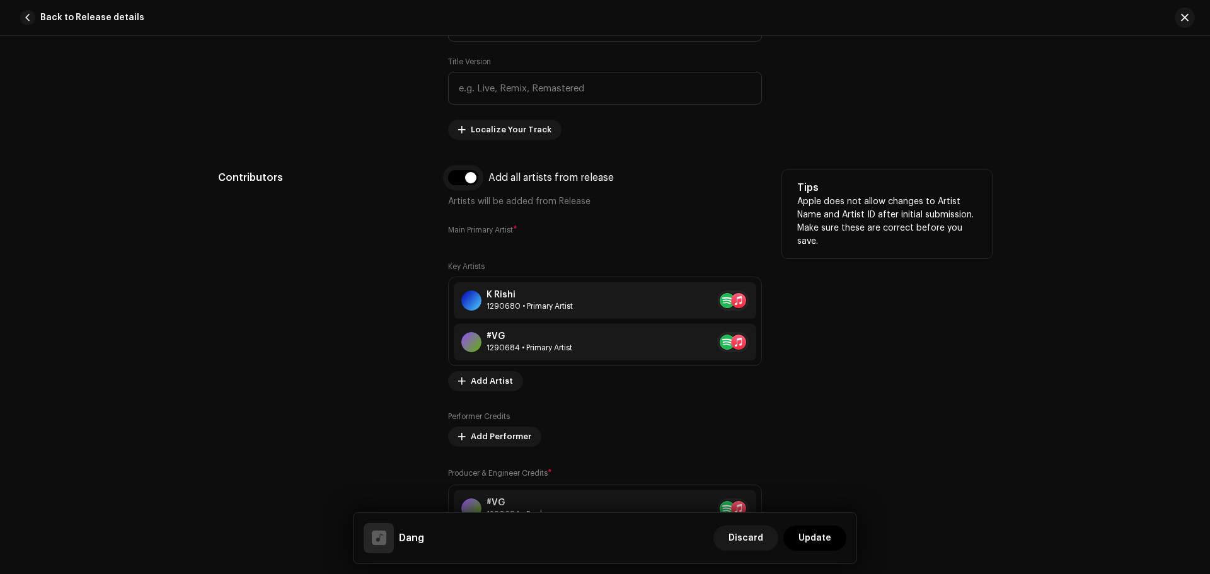
click at [475, 176] on input "checkbox" at bounding box center [463, 177] width 30 height 15
checkbox input "false"
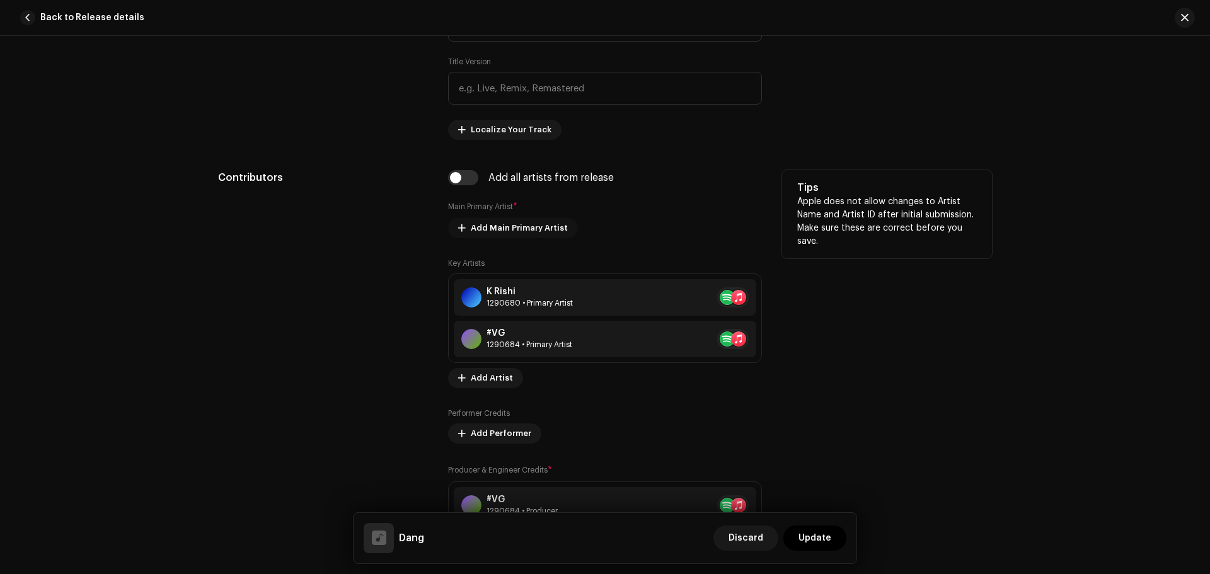
click at [539, 221] on span "Add Main Primary Artist" at bounding box center [519, 228] width 97 height 25
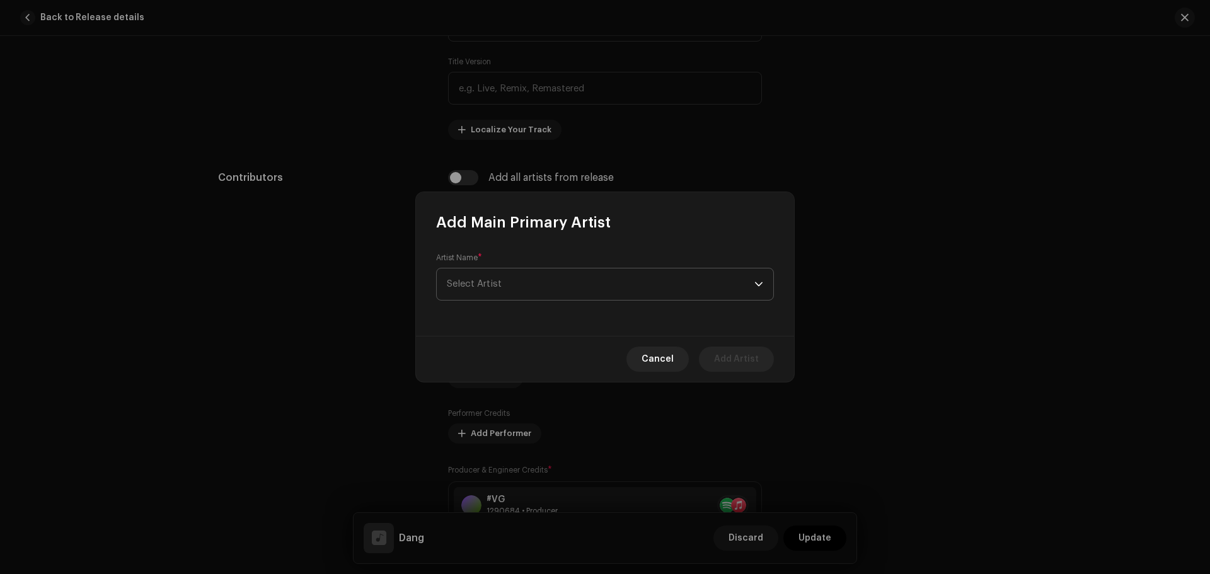
click at [493, 282] on span "Select Artist" at bounding box center [474, 283] width 55 height 9
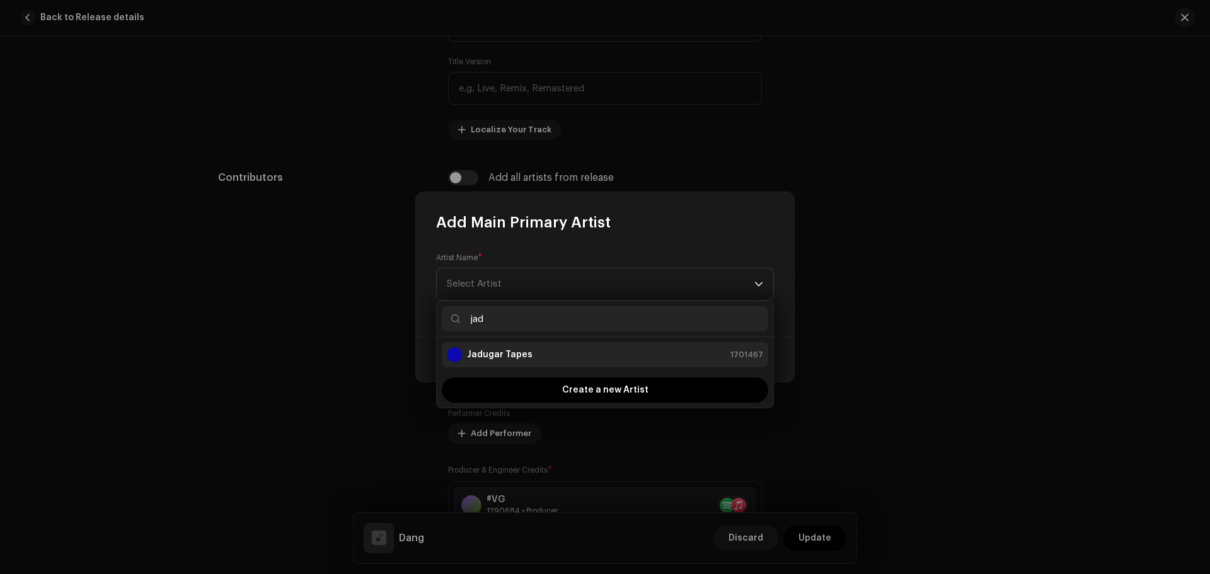
type input "jad"
click at [470, 359] on strong "Jadugar Tapes" at bounding box center [500, 354] width 66 height 13
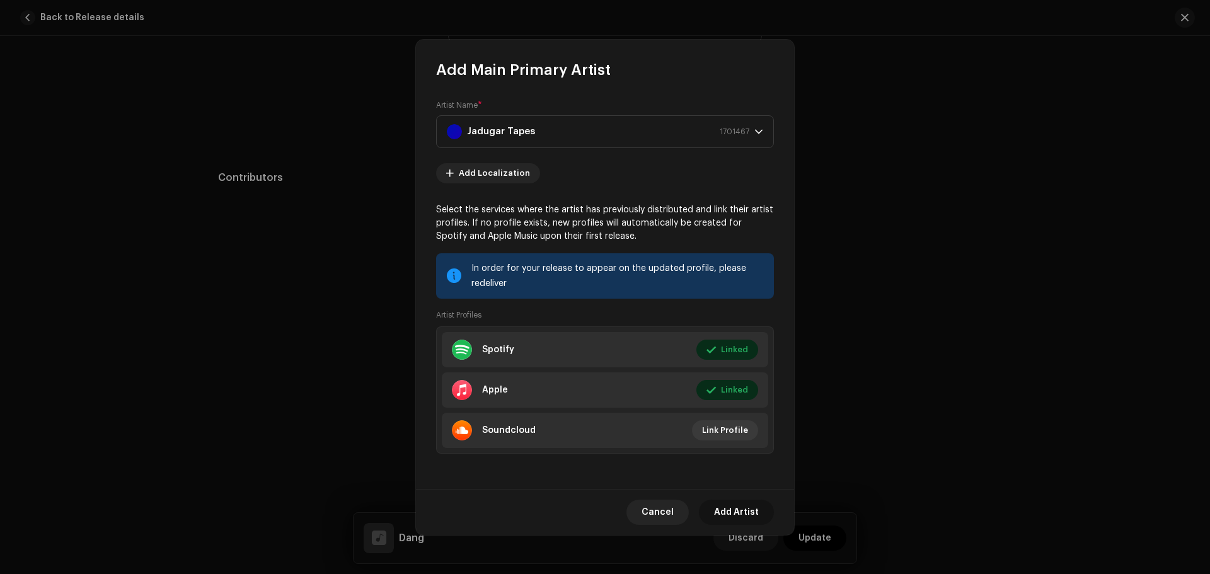
click at [745, 505] on span "Add Artist" at bounding box center [736, 512] width 45 height 25
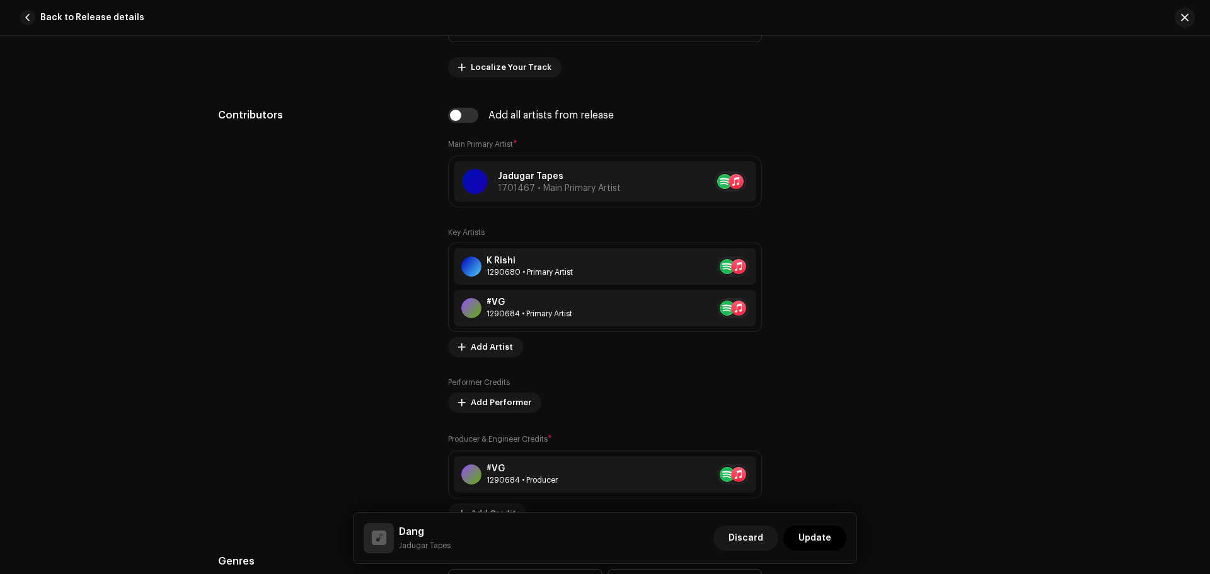
scroll to position [693, 0]
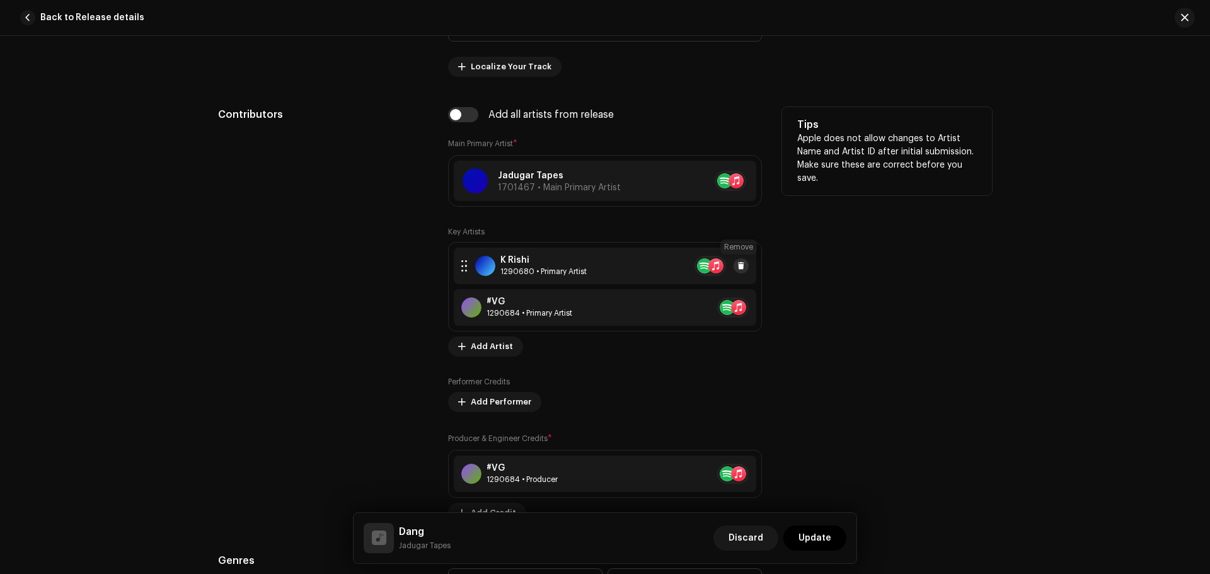
click at [743, 266] on button at bounding box center [740, 265] width 15 height 15
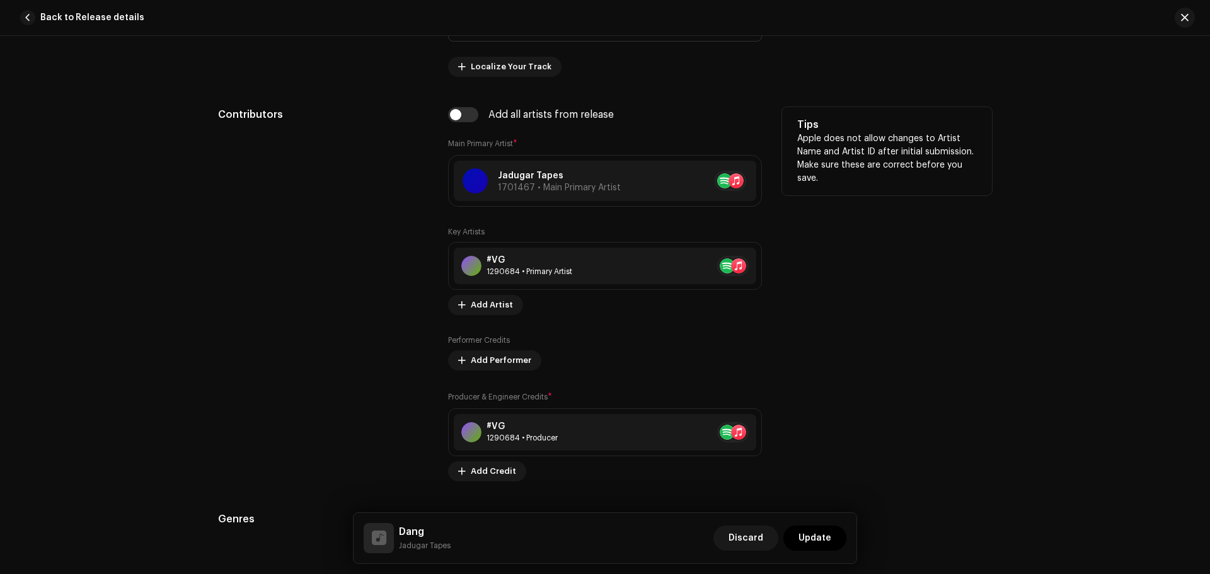
click at [756, 267] on button at bounding box center [763, 265] width 15 height 15
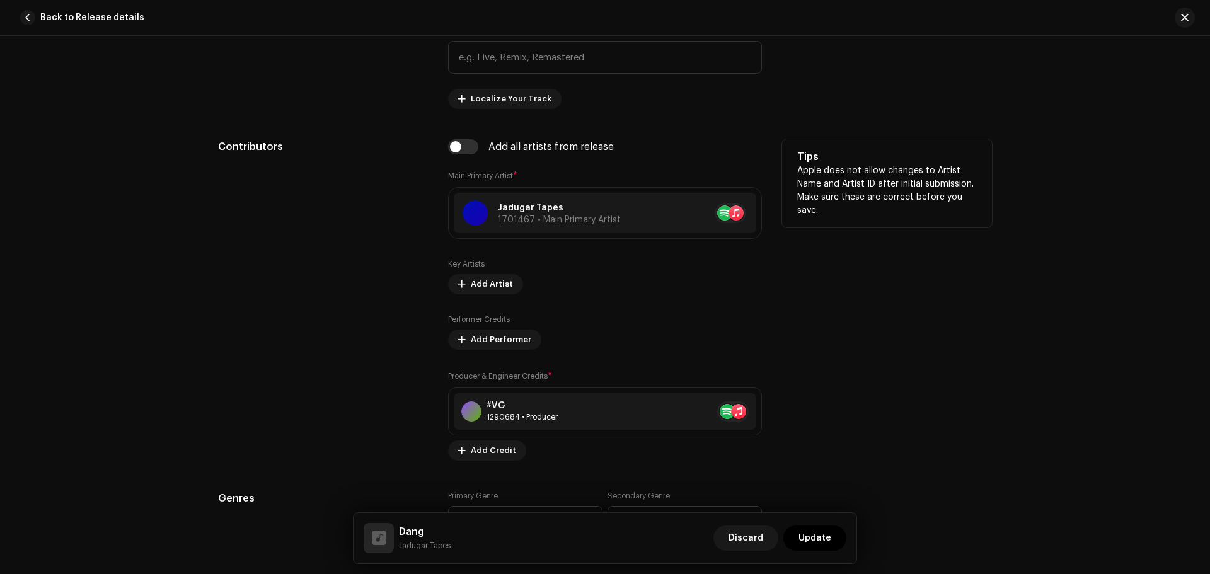
scroll to position [630, 0]
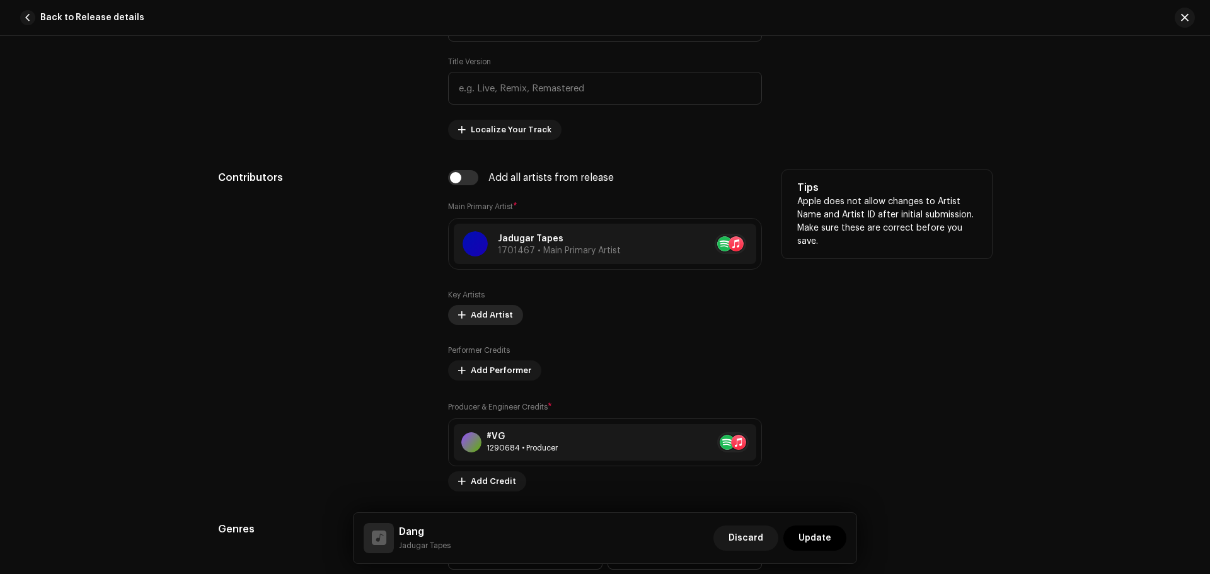
click at [476, 321] on span "Add Artist" at bounding box center [492, 314] width 42 height 25
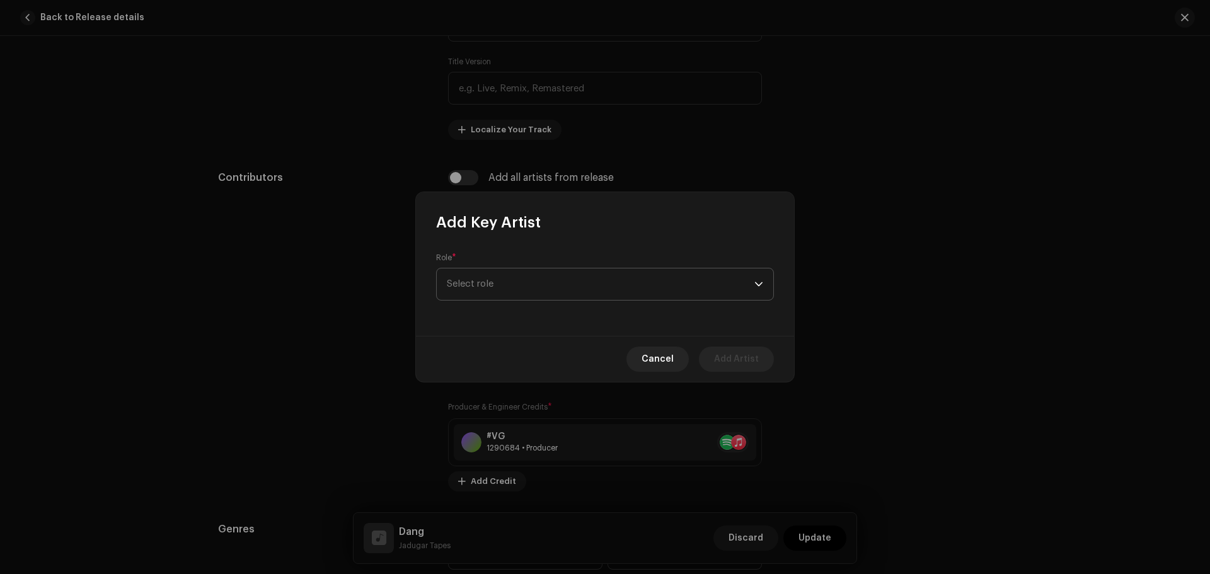
click at [534, 295] on span "Select role" at bounding box center [601, 284] width 308 height 32
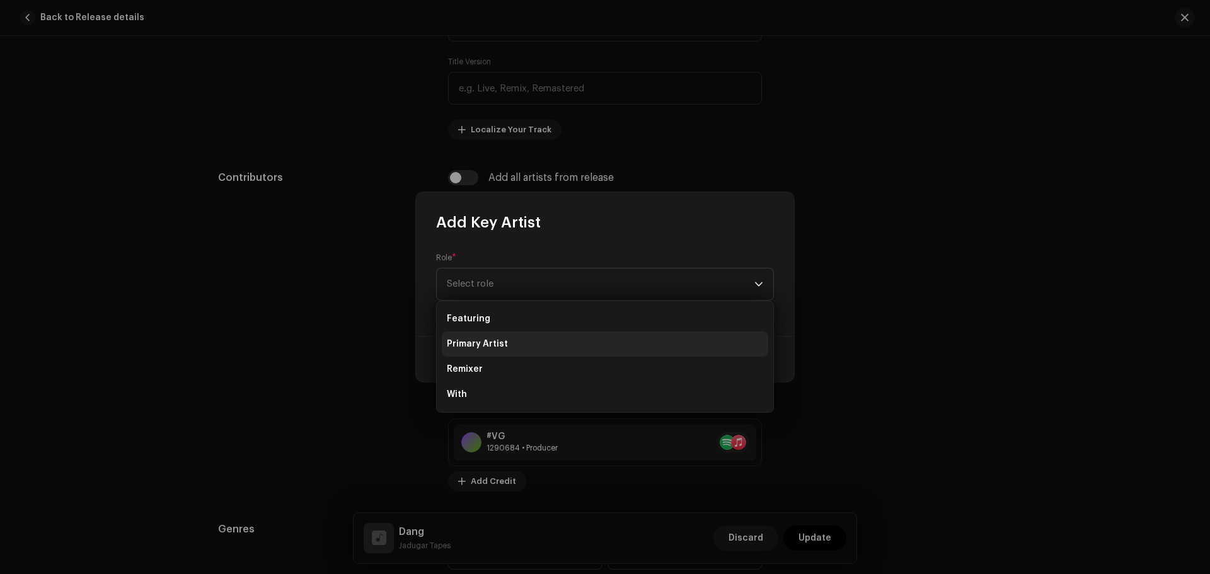
click at [510, 343] on li "Primary Artist" at bounding box center [605, 343] width 326 height 25
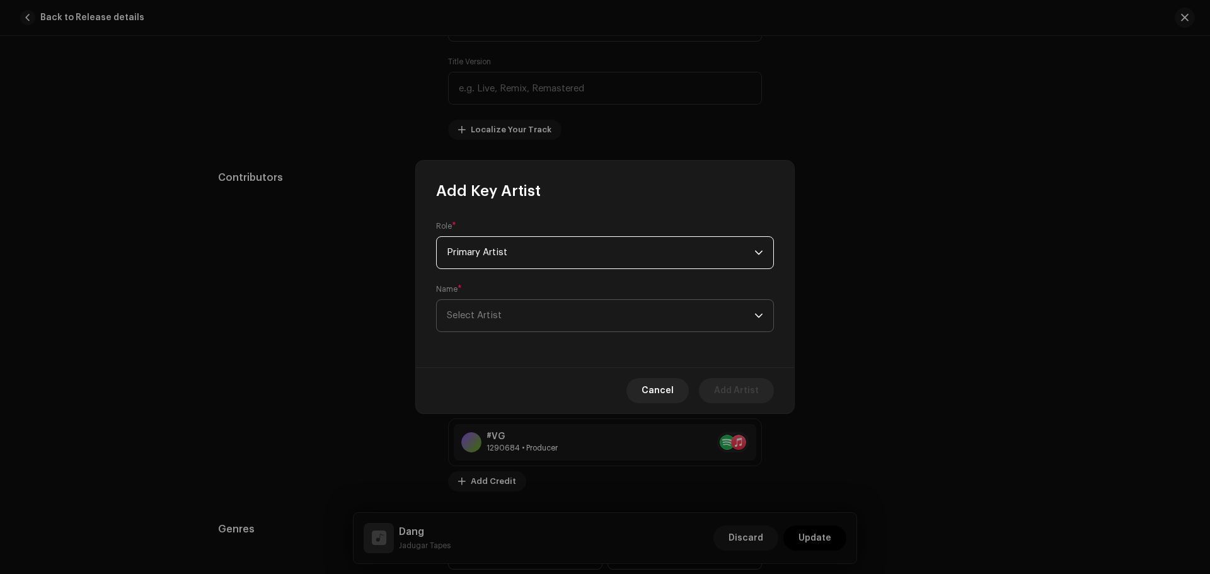
click at [506, 325] on span "Select Artist" at bounding box center [601, 316] width 308 height 32
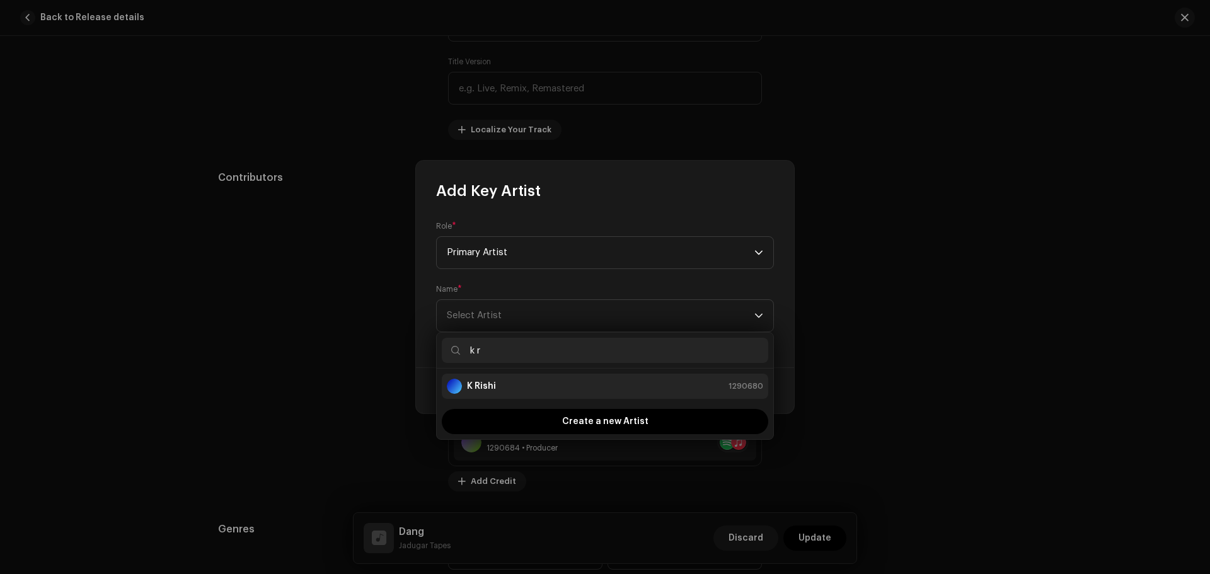
type input "k r"
click at [485, 381] on strong "K Rishi" at bounding box center [481, 386] width 29 height 13
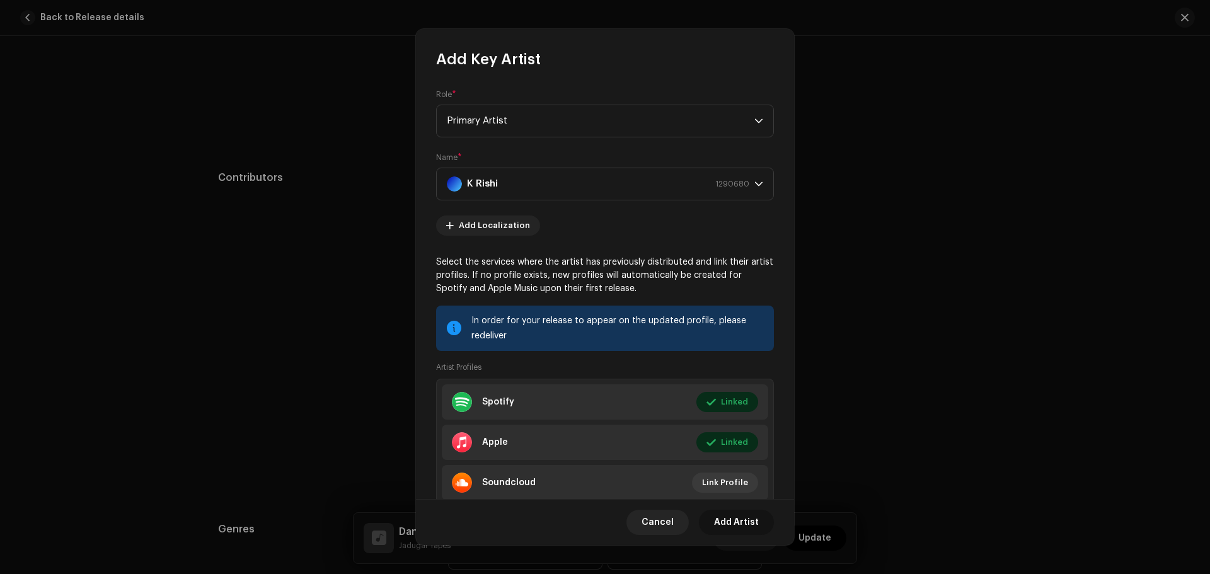
click at [740, 517] on span "Add Artist" at bounding box center [736, 522] width 45 height 25
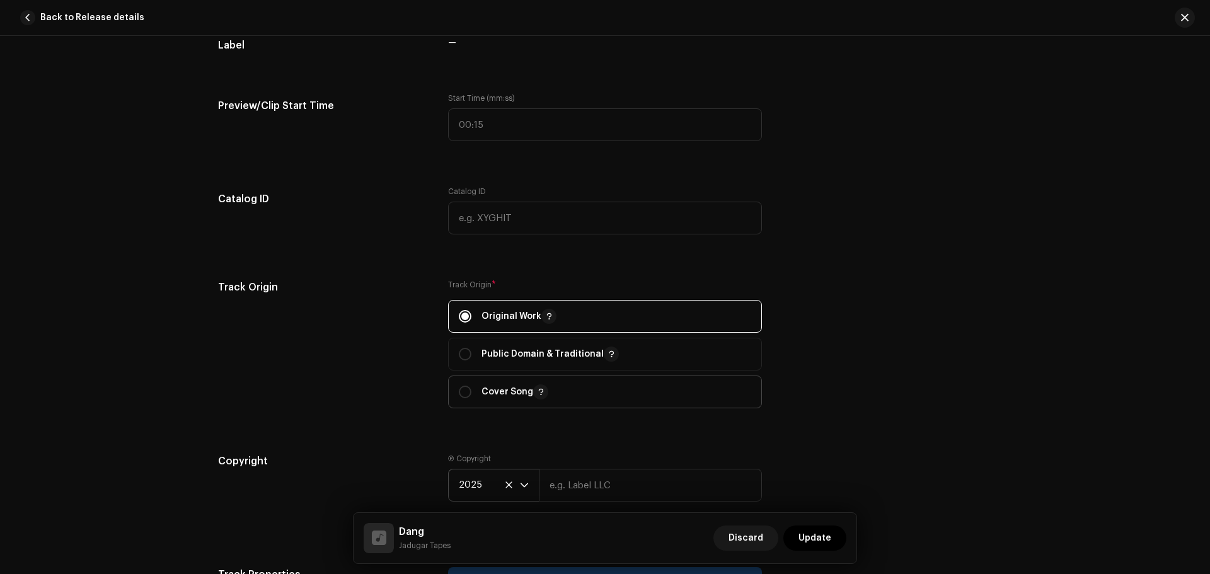
scroll to position [1386, 0]
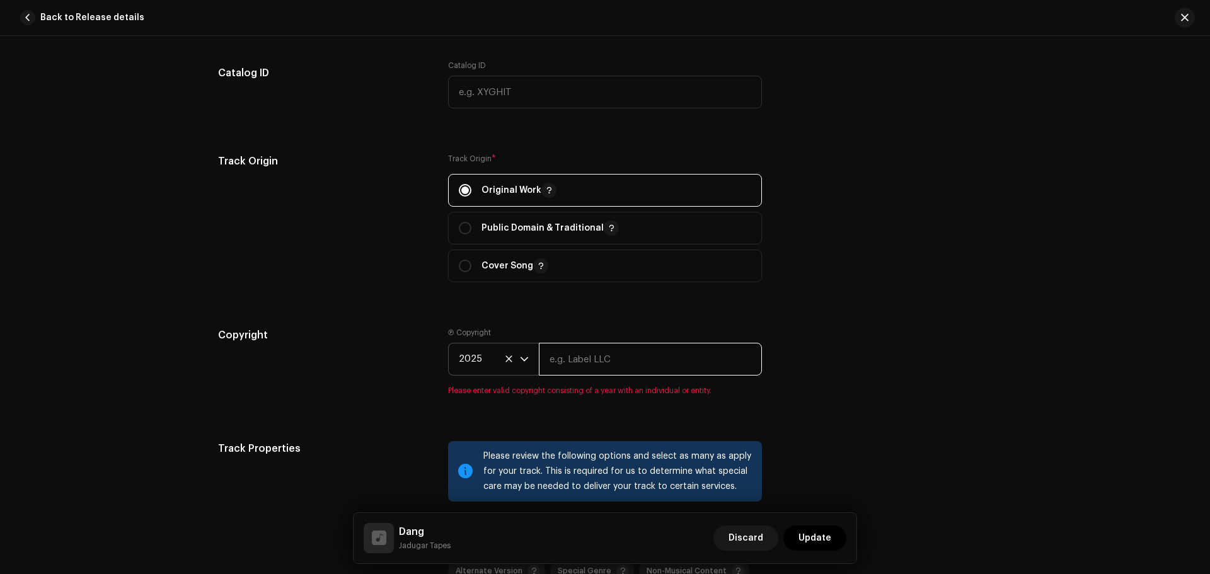
click at [610, 355] on input "text" at bounding box center [650, 359] width 223 height 33
type input "Jadugar Tapes, K Rishi"
click at [923, 381] on div "Copyright Ⓟ Copyright 2025 Jadugar Tapes, K Rishi Please enter valid copyright …" at bounding box center [605, 369] width 774 height 83
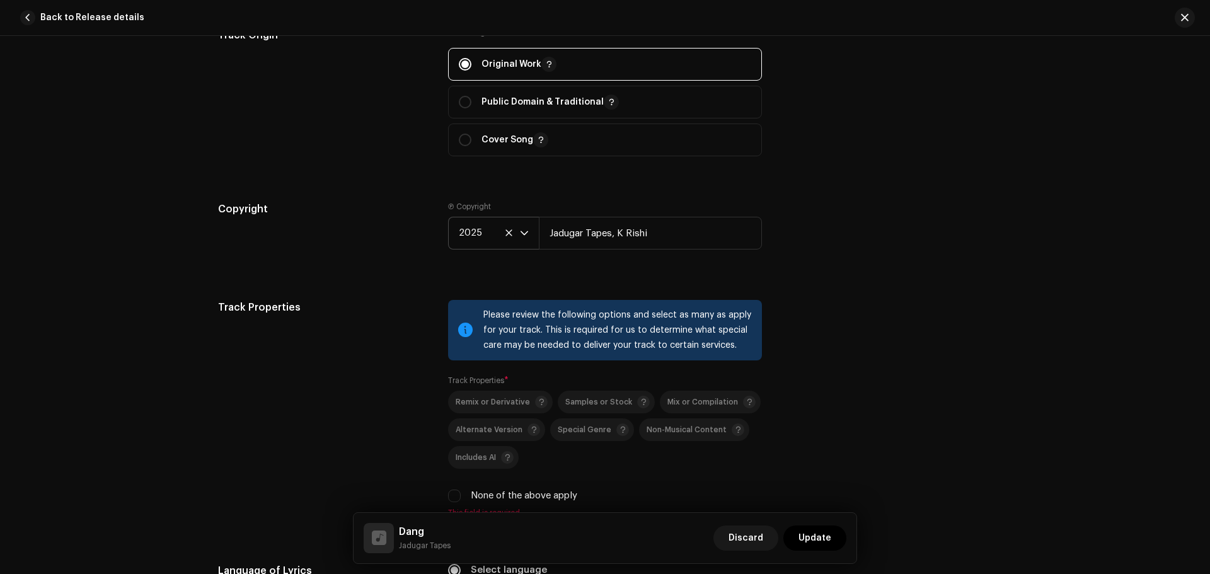
scroll to position [1575, 0]
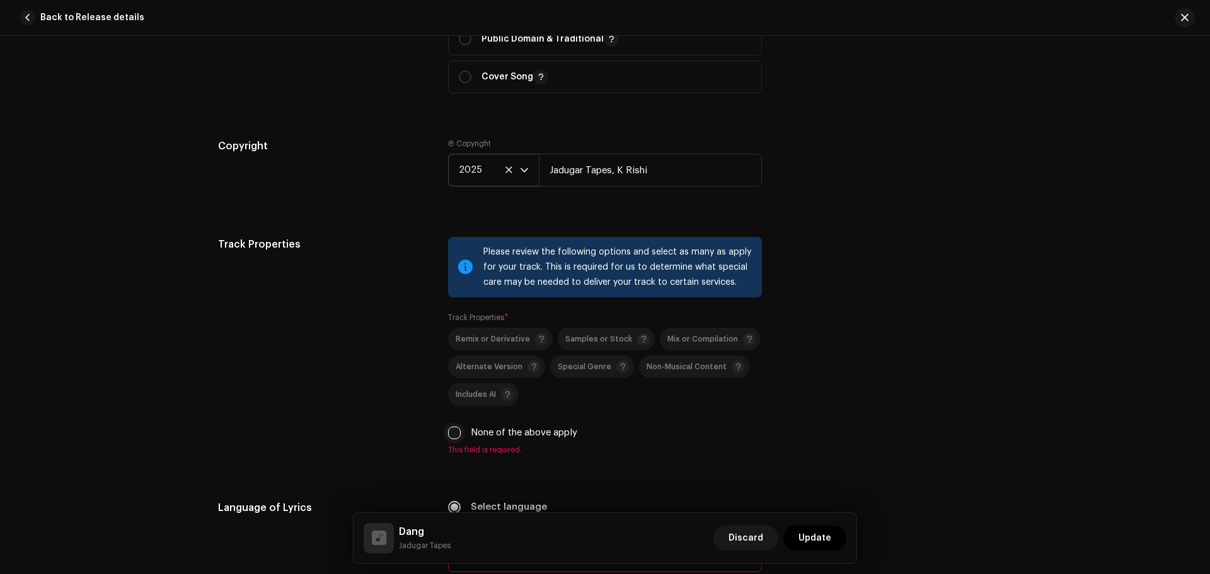
click at [451, 436] on input "None of the above apply" at bounding box center [454, 433] width 13 height 13
checkbox input "true"
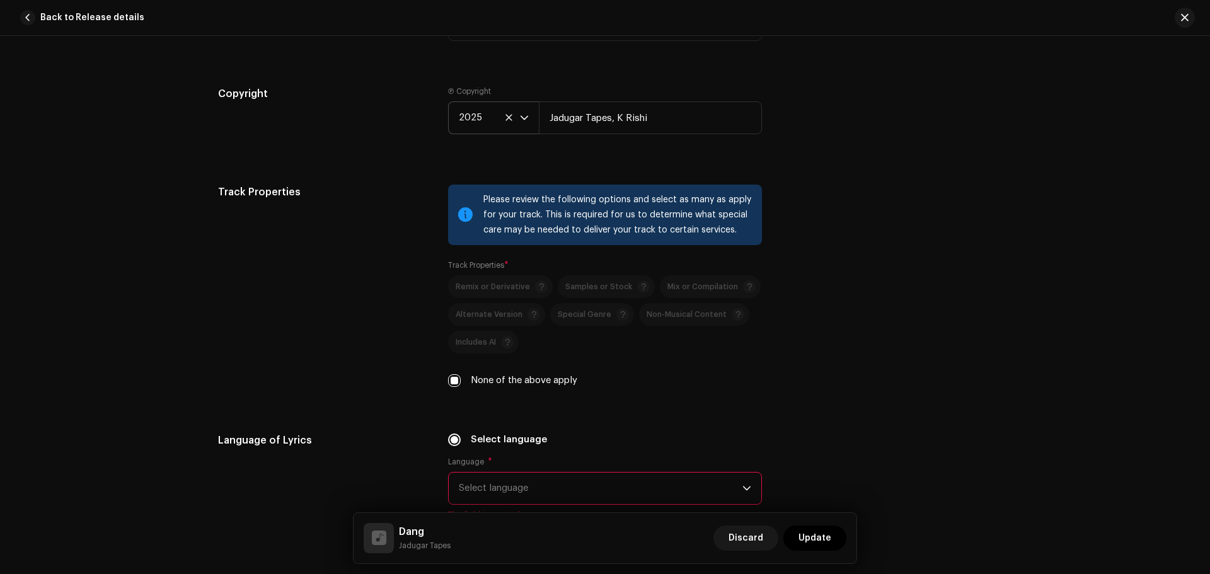
scroll to position [1764, 0]
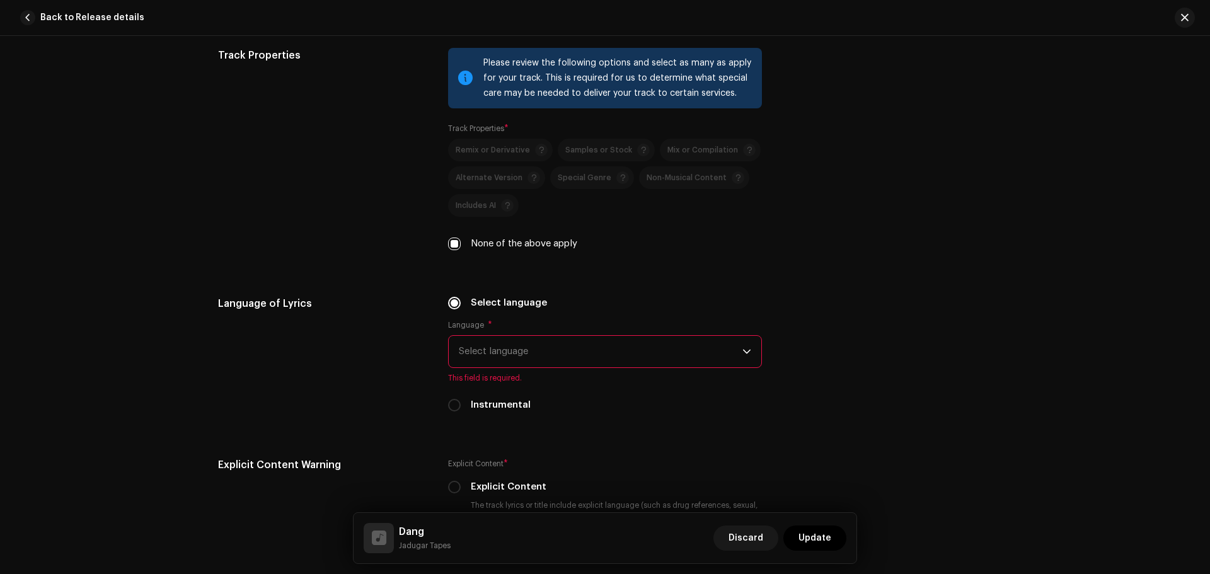
click at [520, 342] on span "Select language" at bounding box center [601, 352] width 284 height 32
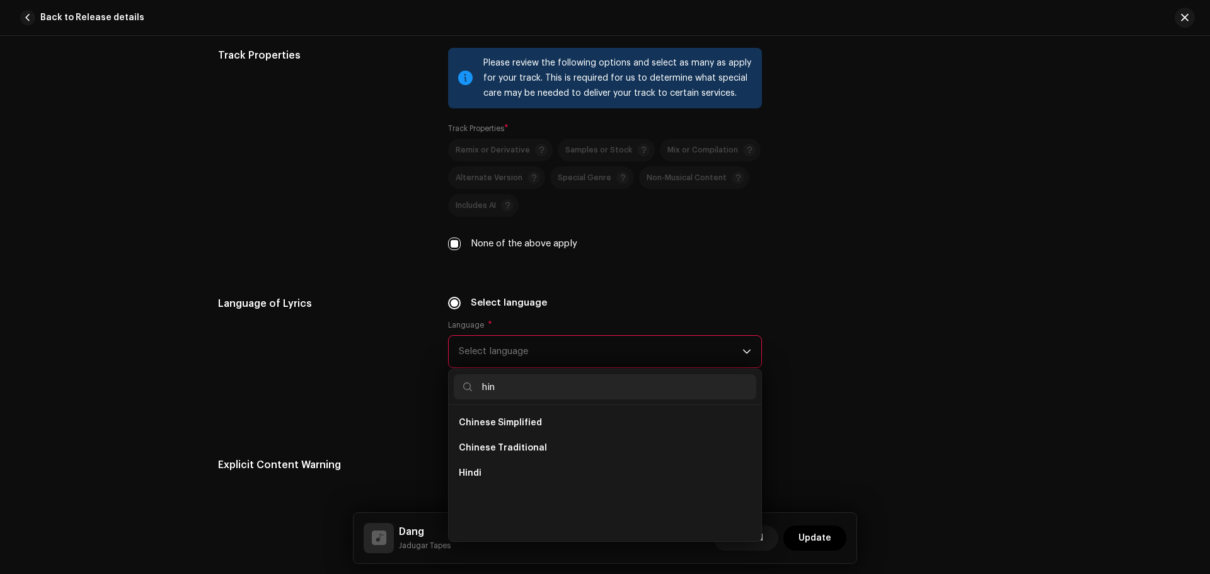
scroll to position [0, 0]
type input "hin"
click at [498, 474] on li "Hindi" at bounding box center [605, 473] width 302 height 25
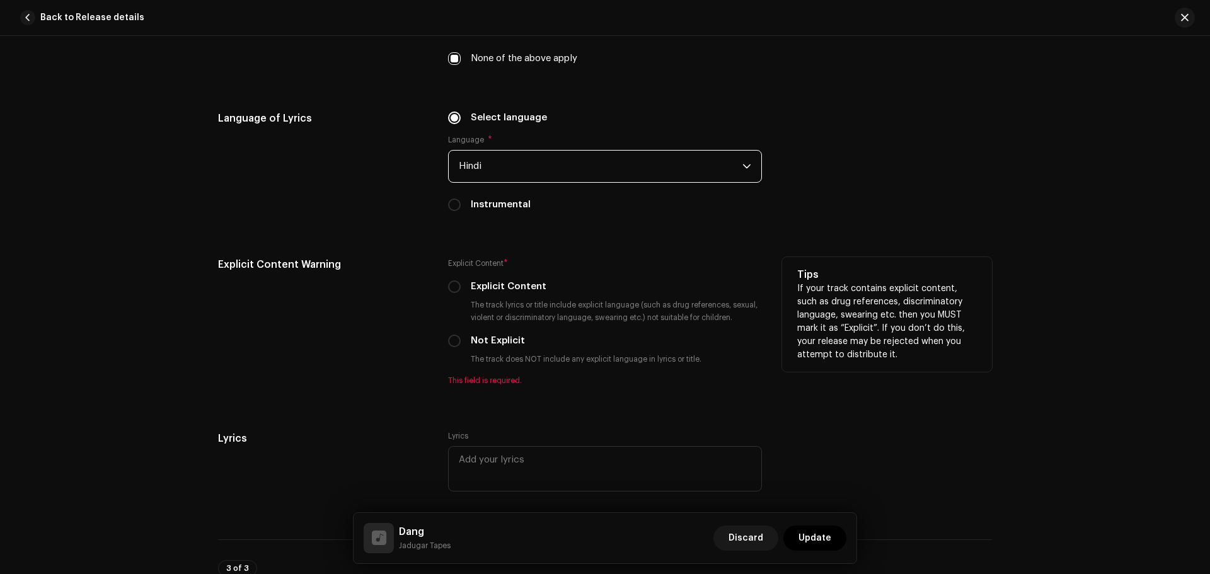
scroll to position [1953, 0]
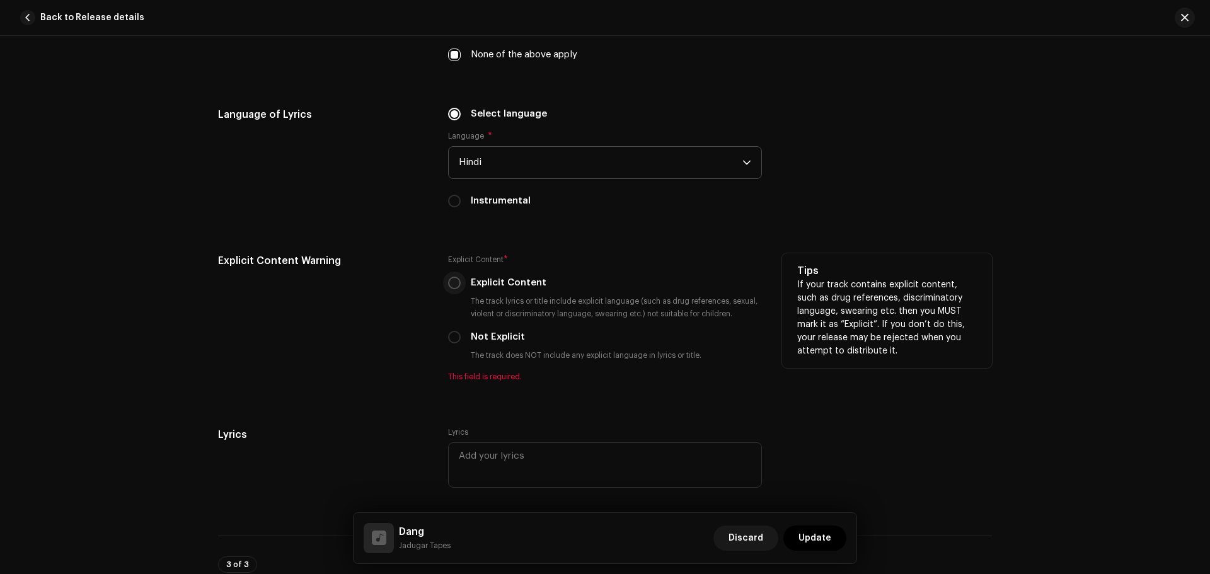
click at [456, 283] on input "Explicit Content" at bounding box center [454, 283] width 13 height 13
radio input "true"
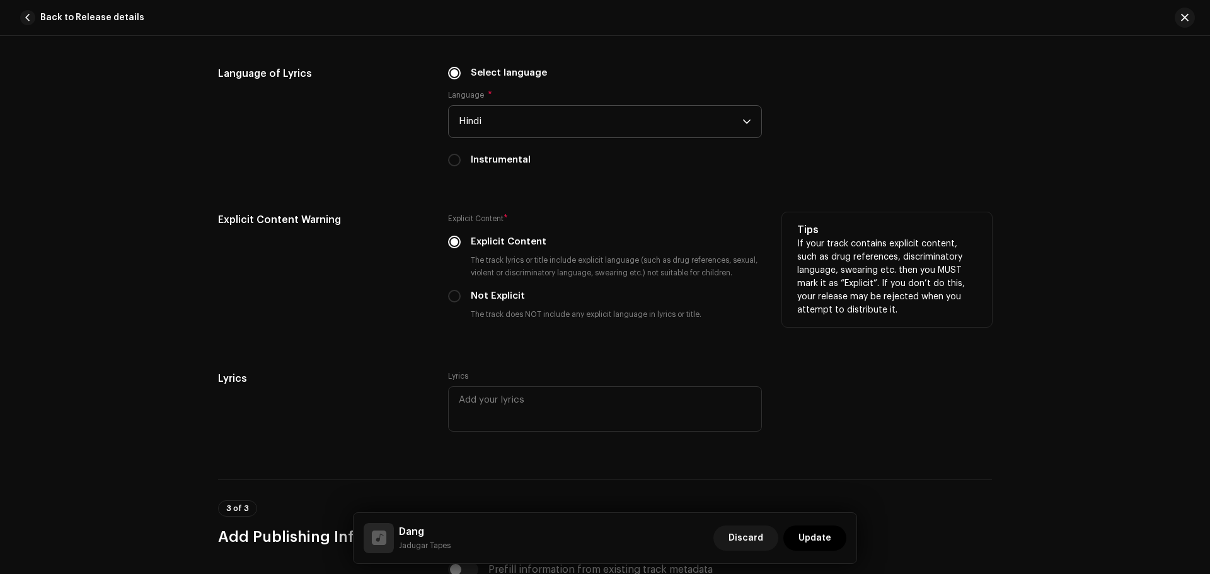
scroll to position [2016, 0]
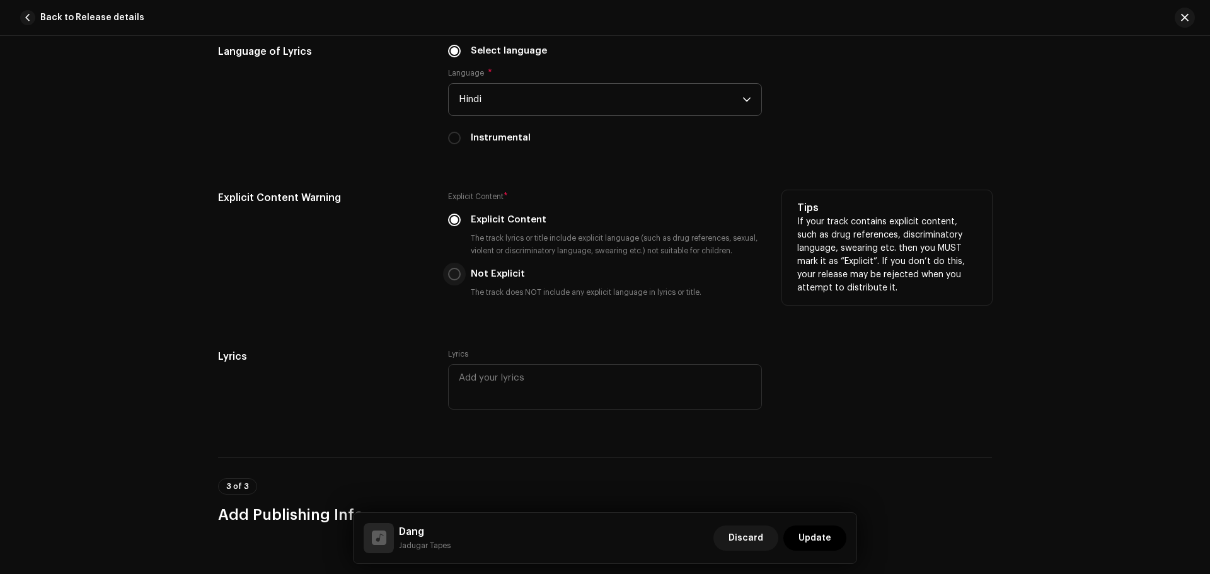
click at [454, 275] on input "Not Explicit" at bounding box center [454, 274] width 13 height 13
radio input "true"
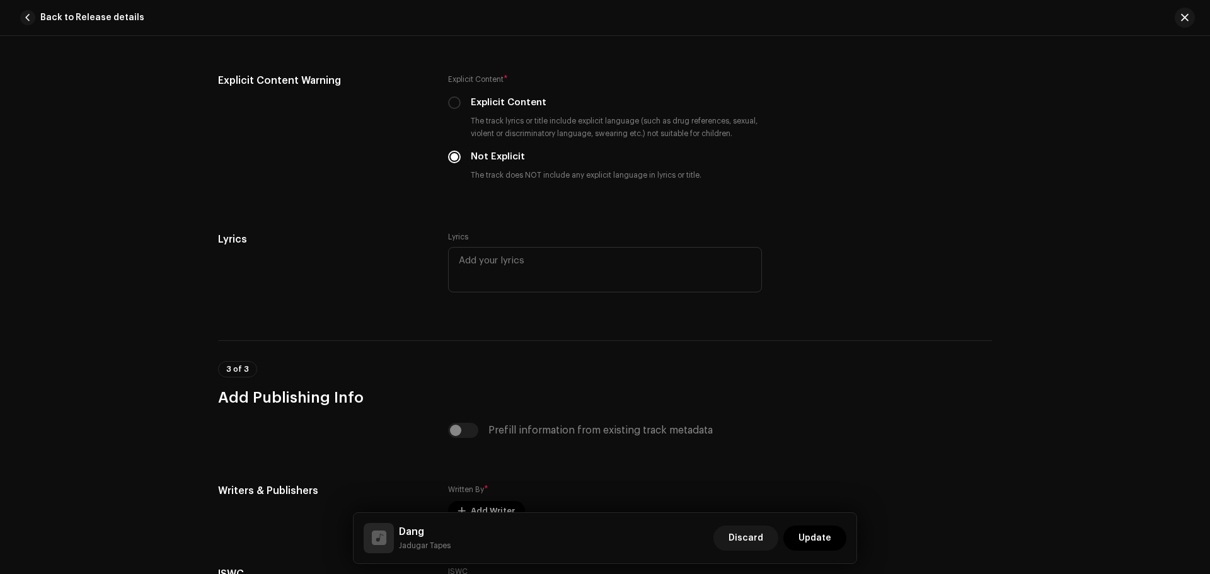
scroll to position [2142, 0]
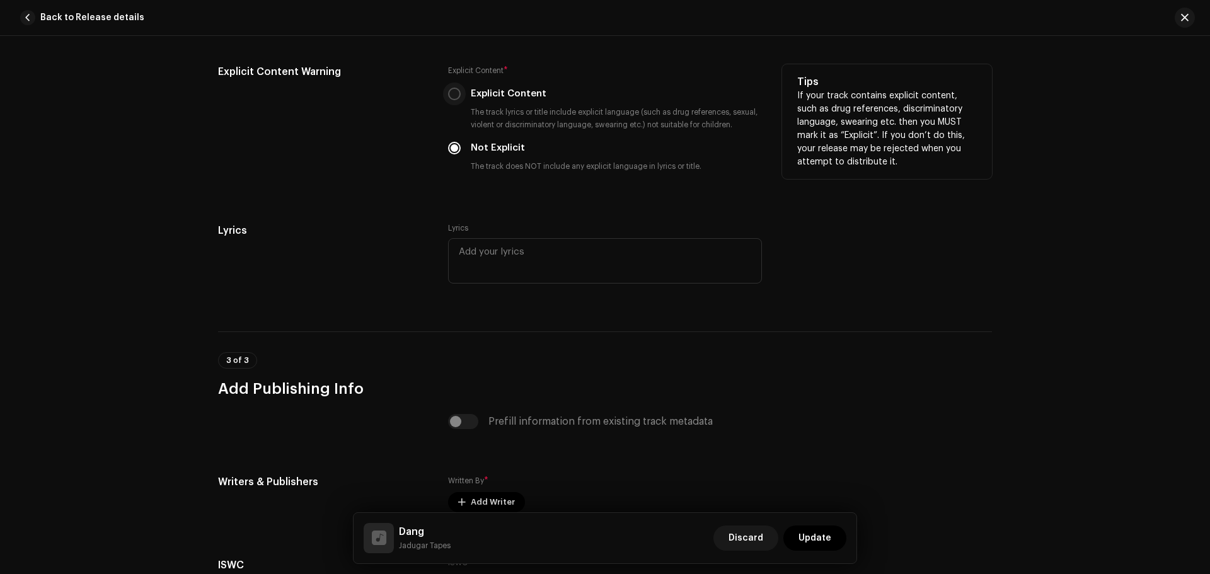
click at [448, 98] on input "Explicit Content" at bounding box center [454, 94] width 13 height 13
radio input "true"
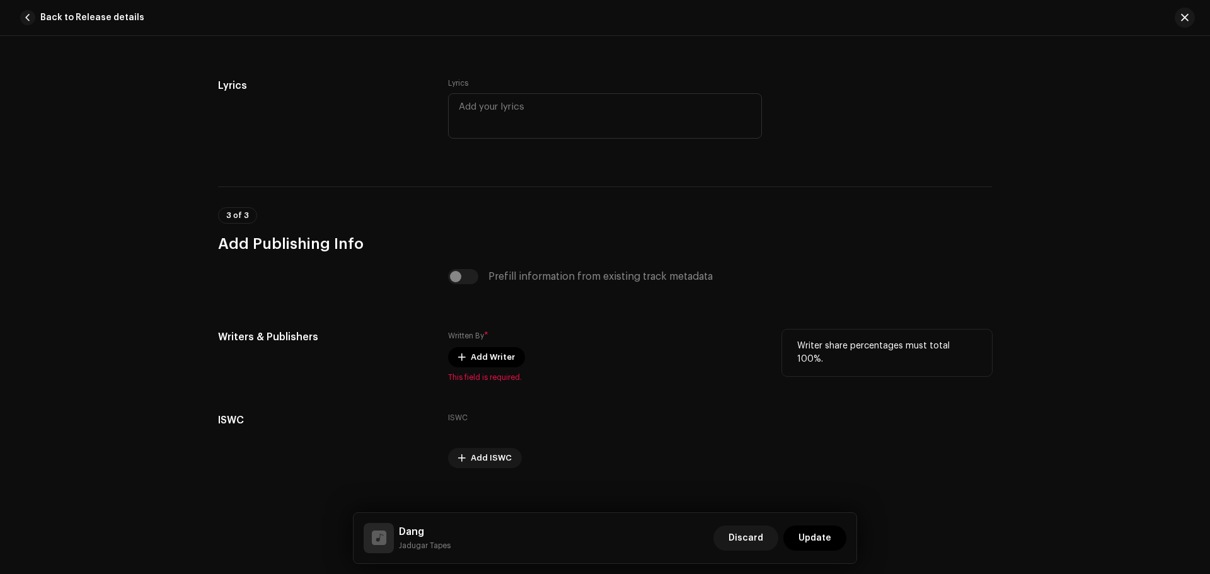
scroll to position [2302, 0]
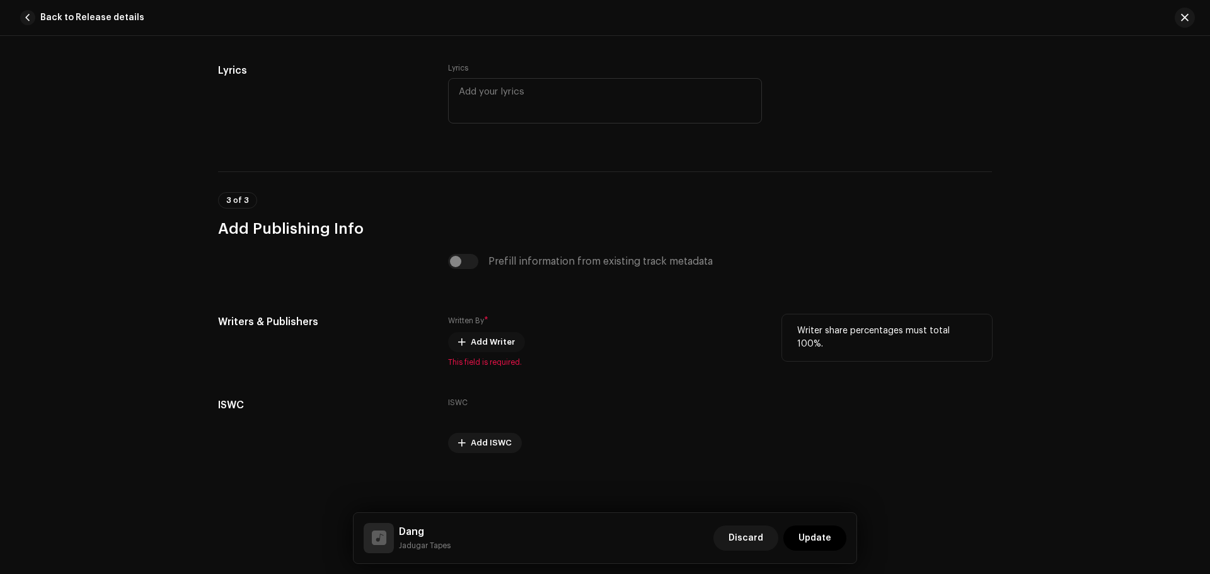
click at [473, 341] on span "Add Writer" at bounding box center [493, 342] width 44 height 25
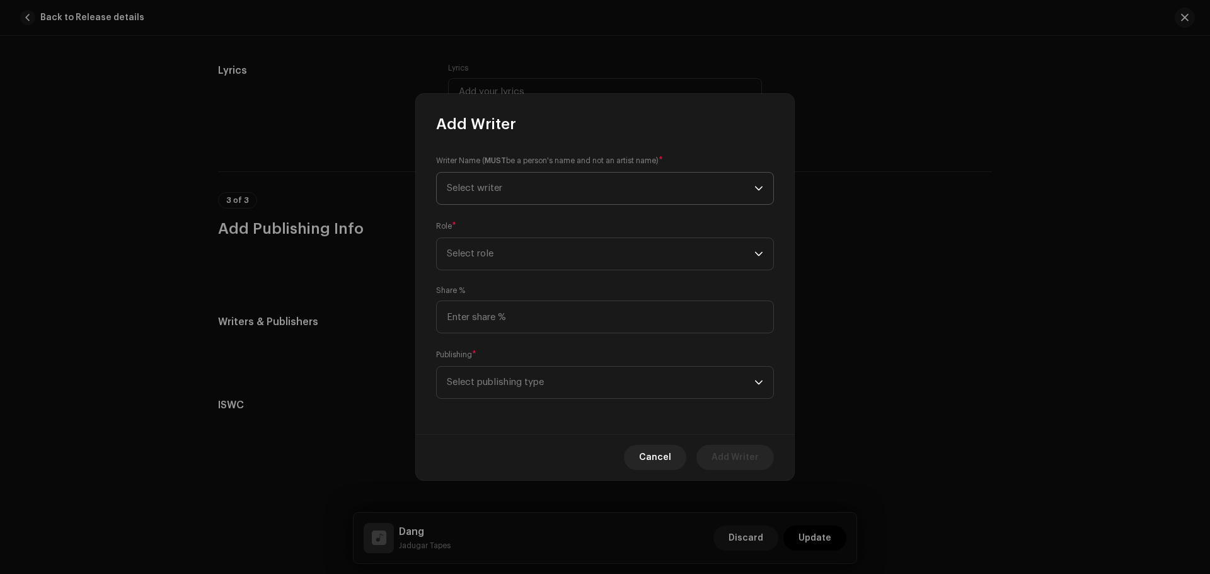
click at [552, 195] on span "Select writer" at bounding box center [601, 189] width 308 height 32
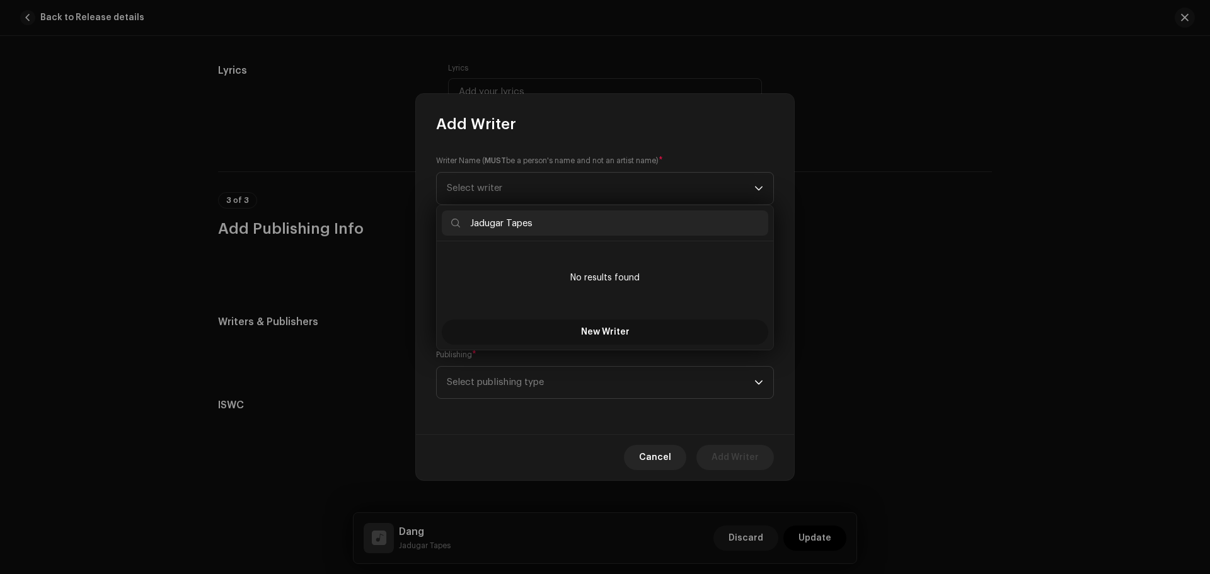
type input "Jadugar Tapes"
click at [598, 331] on span "New Writer" at bounding box center [605, 332] width 49 height 9
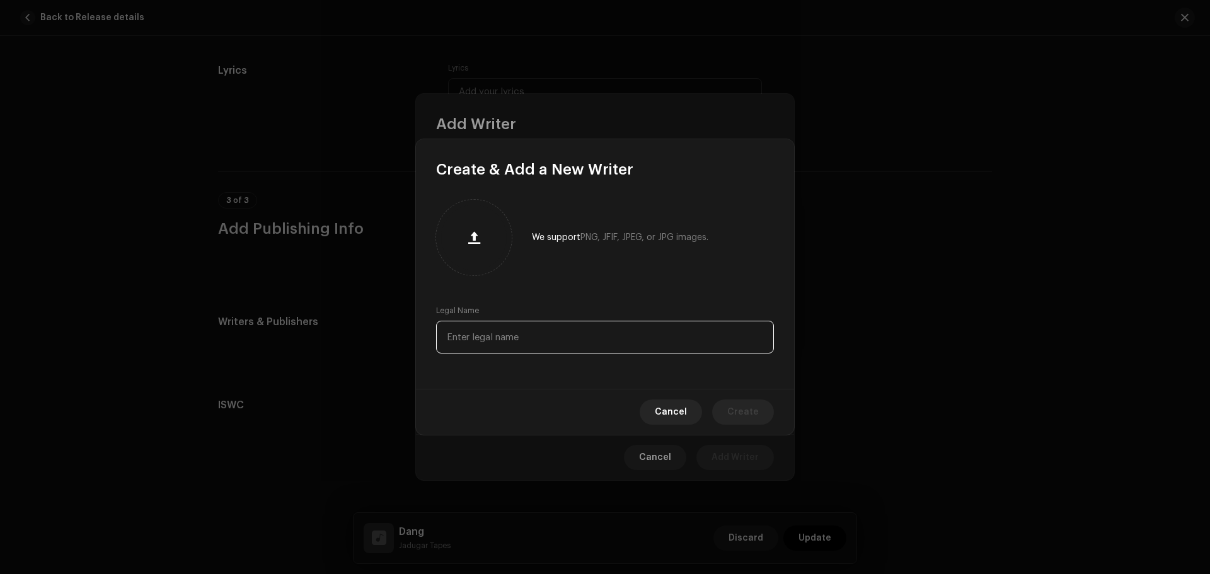
click at [499, 338] on input "text" at bounding box center [605, 337] width 338 height 33
type input "[PERSON_NAME]"
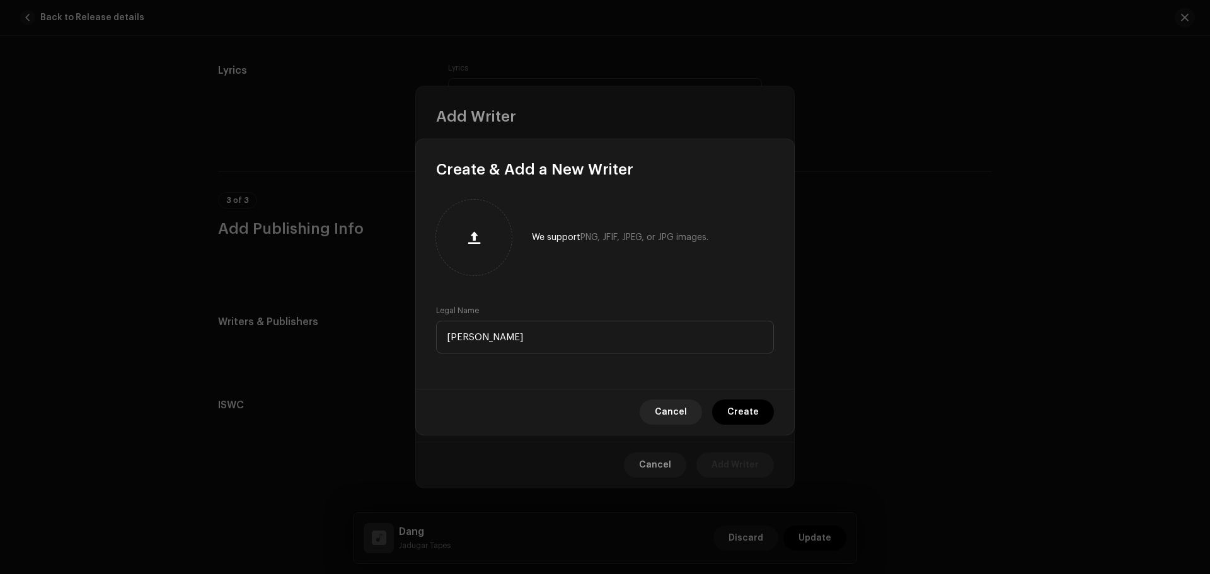
click at [765, 413] on button "Create" at bounding box center [743, 412] width 62 height 25
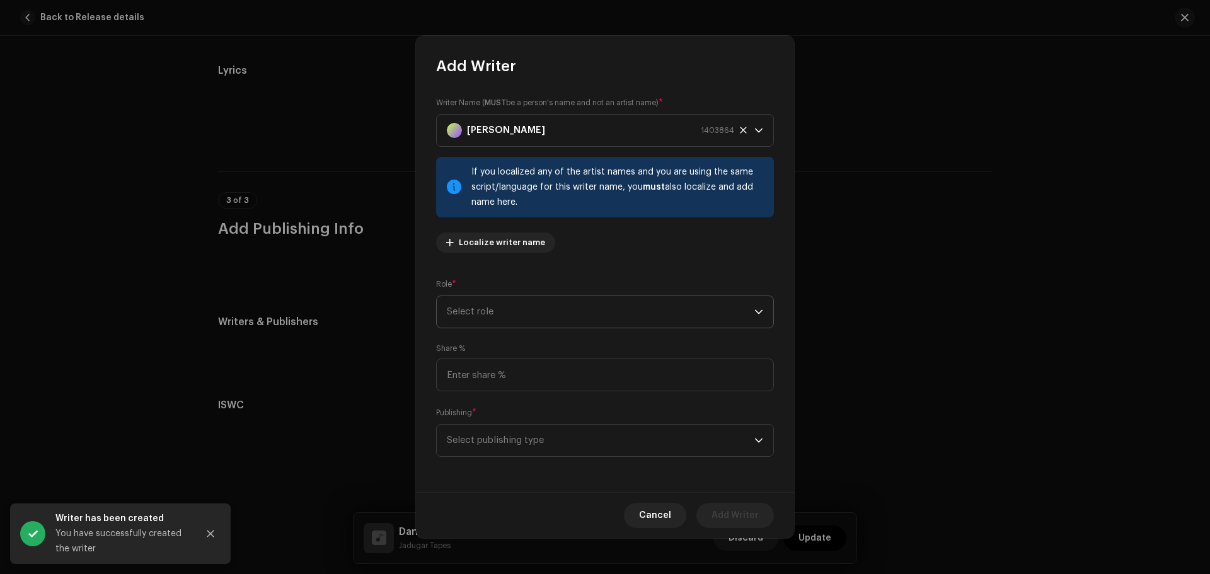
click at [491, 311] on span "Select role" at bounding box center [601, 312] width 308 height 32
click at [517, 420] on span "Composer & Lyricist" at bounding box center [491, 422] width 89 height 13
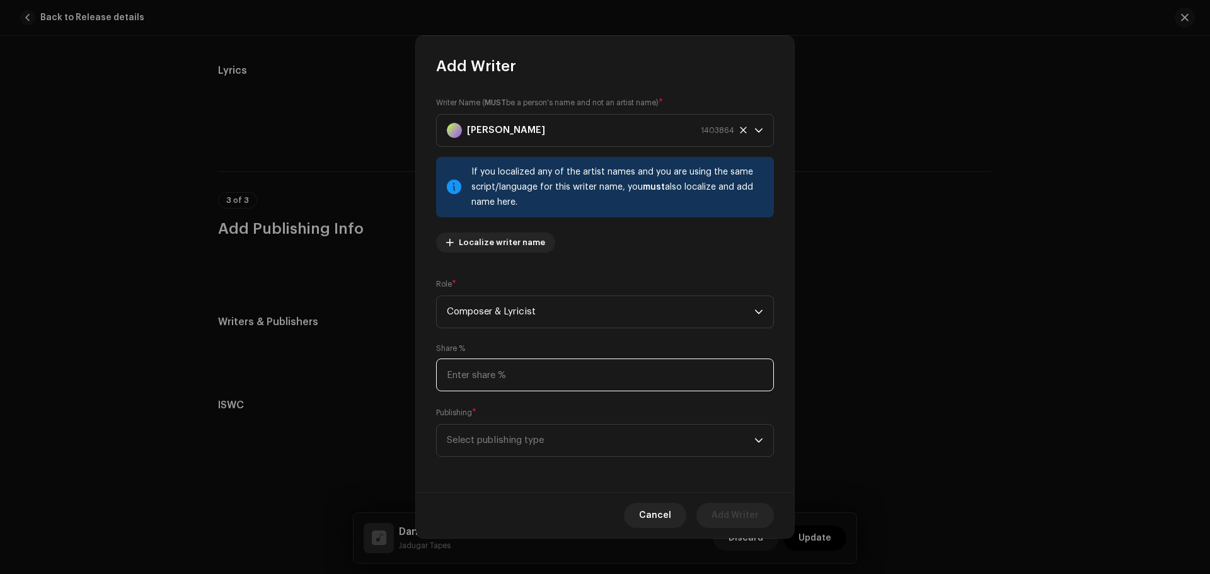
click at [497, 367] on input at bounding box center [605, 375] width 338 height 33
type input "50.00"
click at [547, 439] on span "Select publishing type" at bounding box center [601, 441] width 308 height 32
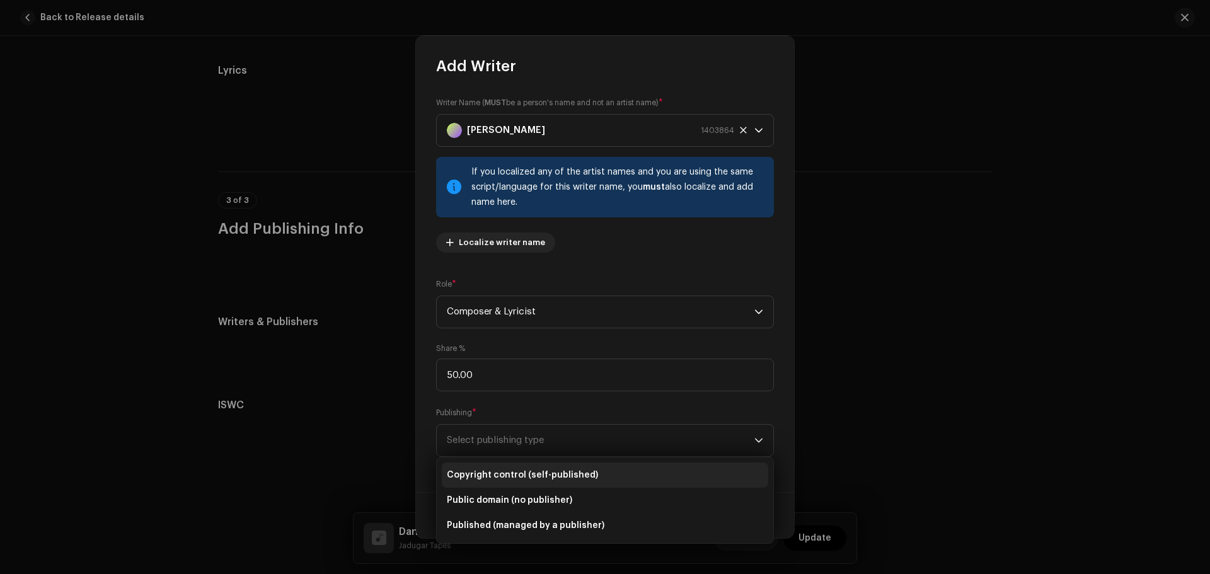
click at [528, 474] on span "Copyright control (self-published)" at bounding box center [522, 475] width 151 height 13
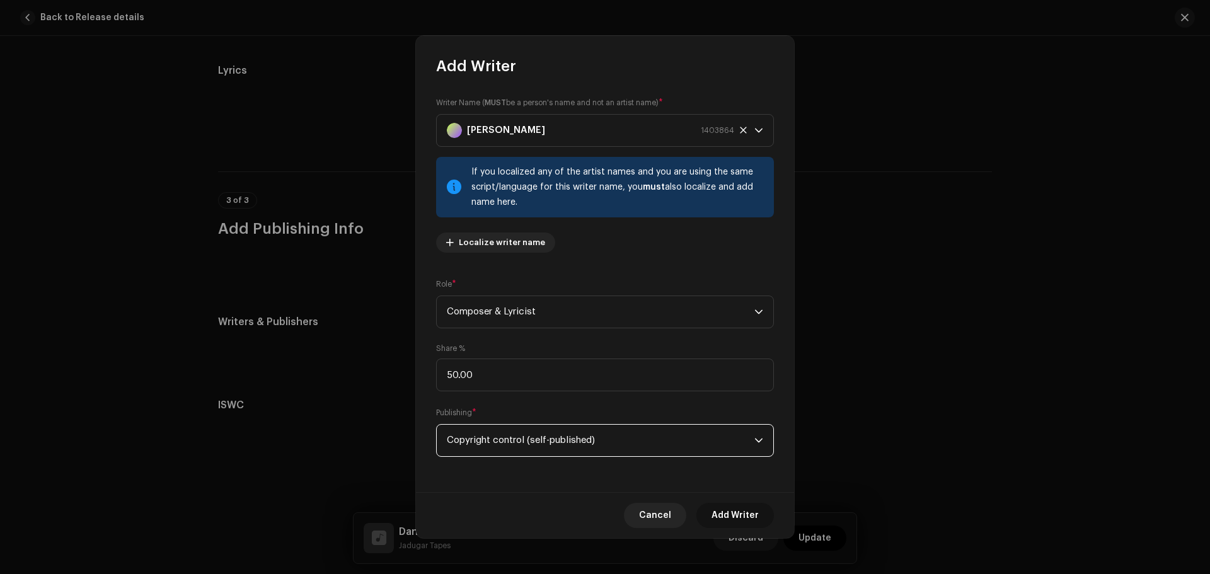
click at [748, 510] on span "Add Writer" at bounding box center [734, 515] width 47 height 25
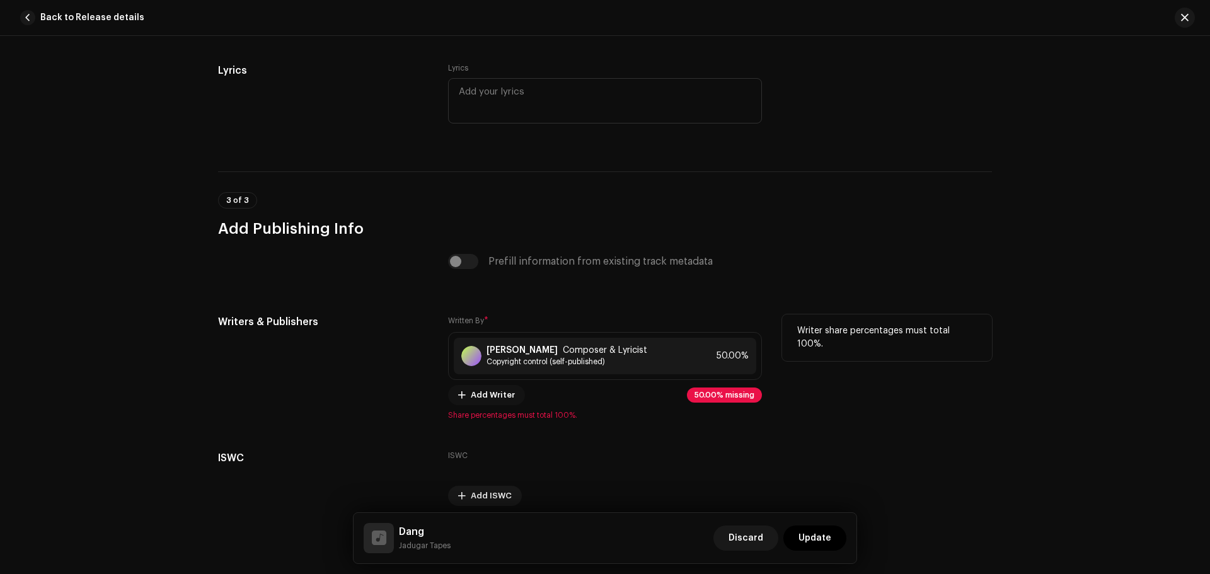
click at [483, 393] on span "Add Writer" at bounding box center [493, 394] width 44 height 25
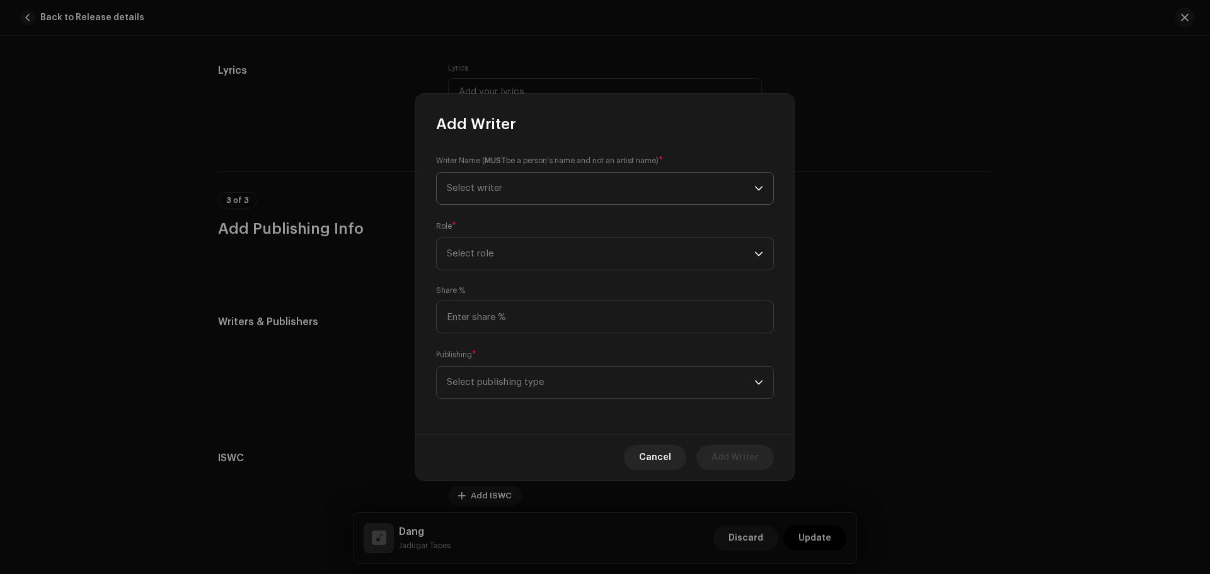
click at [490, 186] on span "Select writer" at bounding box center [474, 187] width 55 height 9
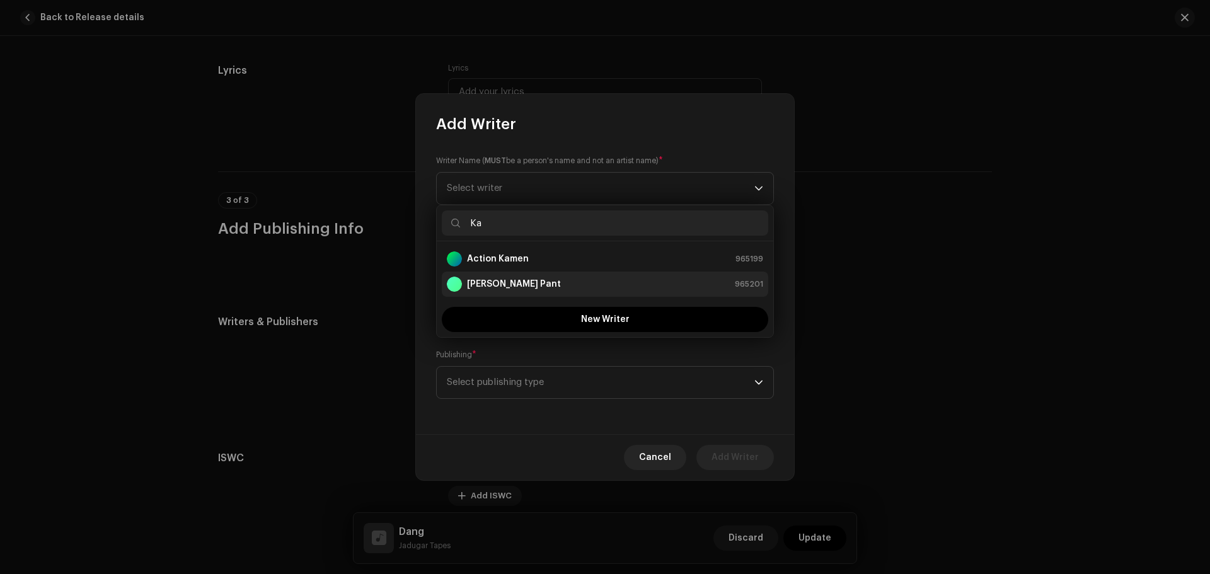
type input "Ka"
click at [519, 281] on strong "[PERSON_NAME] Pant" at bounding box center [514, 284] width 94 height 13
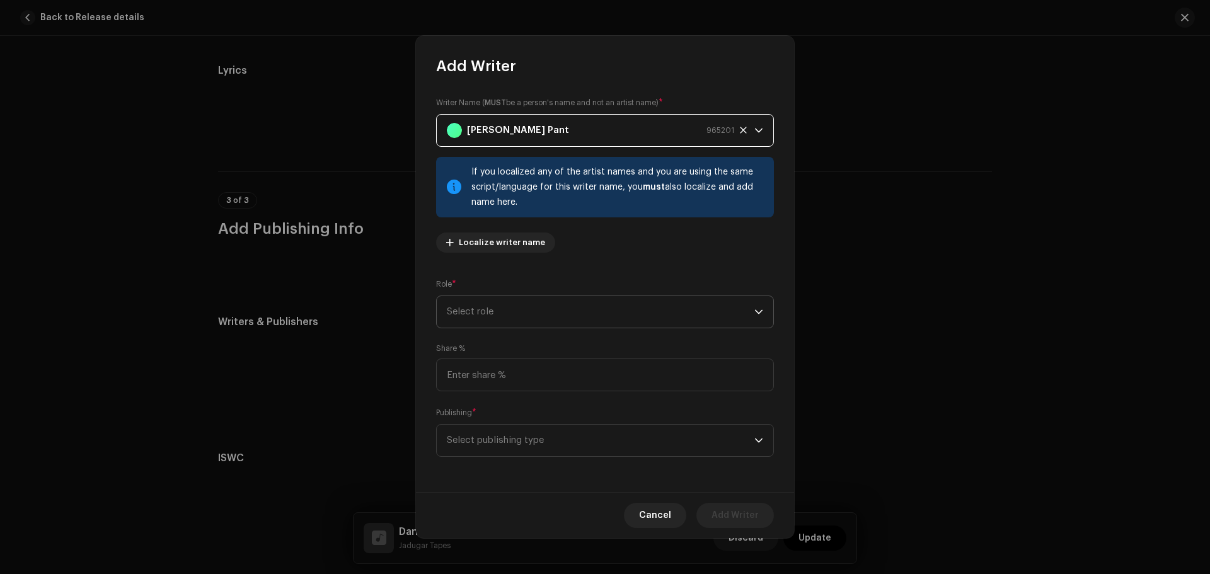
click at [501, 316] on span "Select role" at bounding box center [601, 312] width 308 height 32
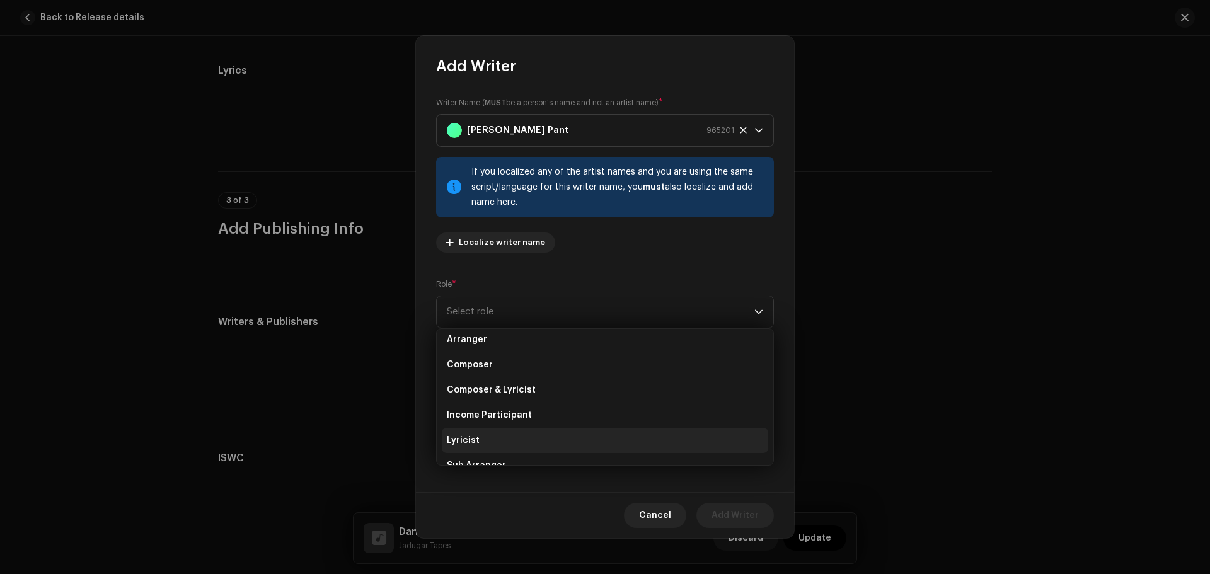
scroll to position [63, 0]
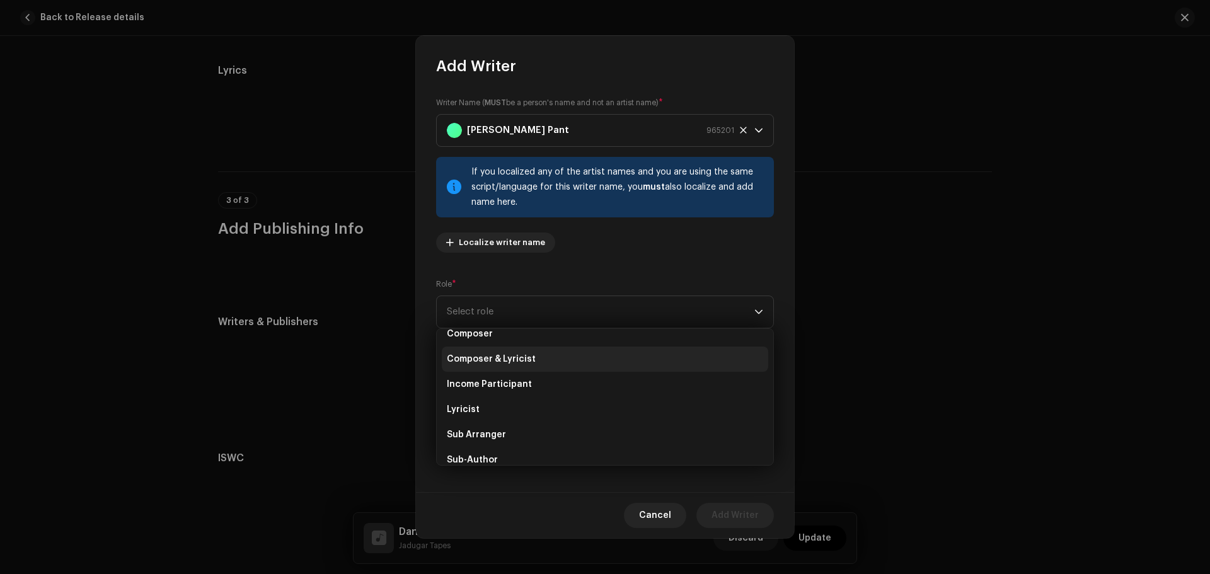
click at [519, 357] on span "Composer & Lyricist" at bounding box center [491, 359] width 89 height 13
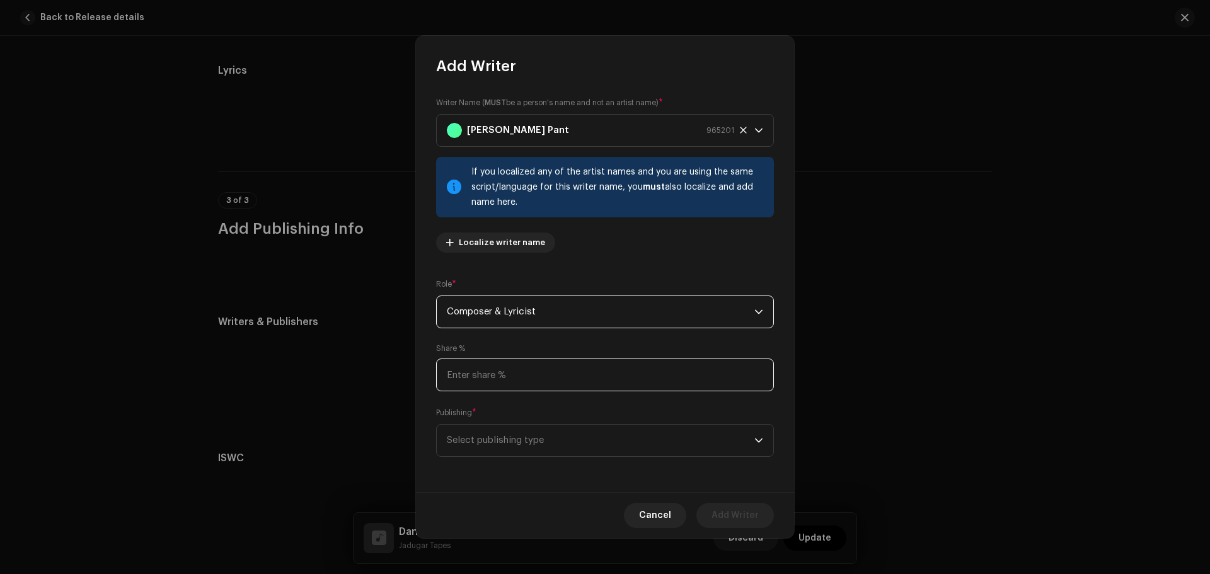
click at [479, 371] on input at bounding box center [605, 375] width 338 height 33
type input "50.00"
click at [667, 417] on div "Publishing * Select publishing type" at bounding box center [605, 431] width 338 height 50
click at [653, 439] on span "Select publishing type" at bounding box center [601, 441] width 308 height 32
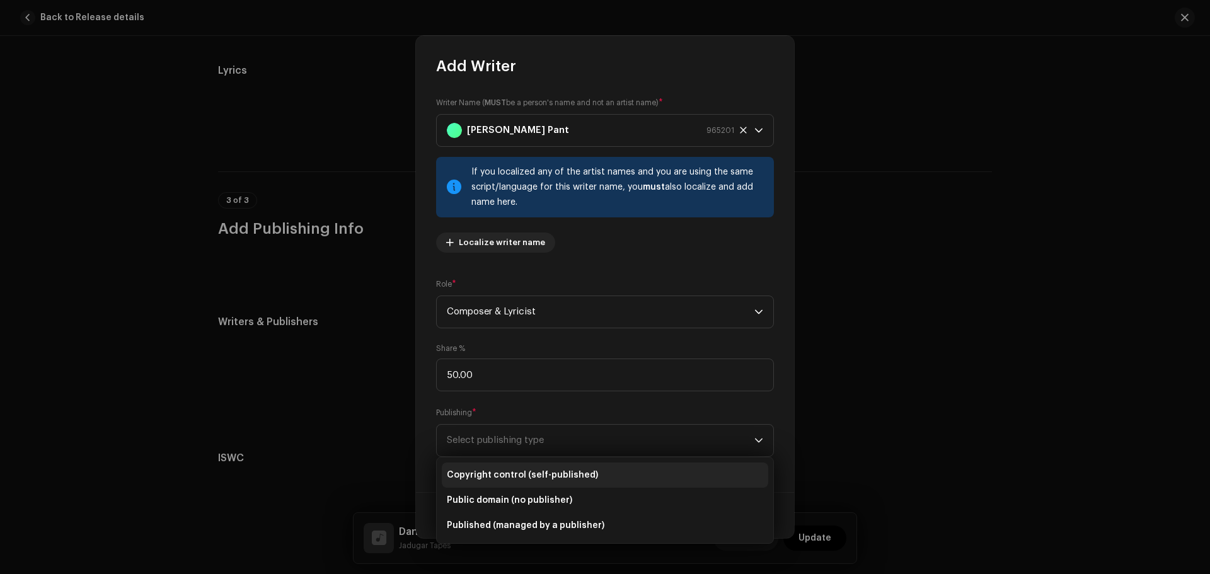
click at [454, 468] on li "Copyright control (self-published)" at bounding box center [605, 475] width 326 height 25
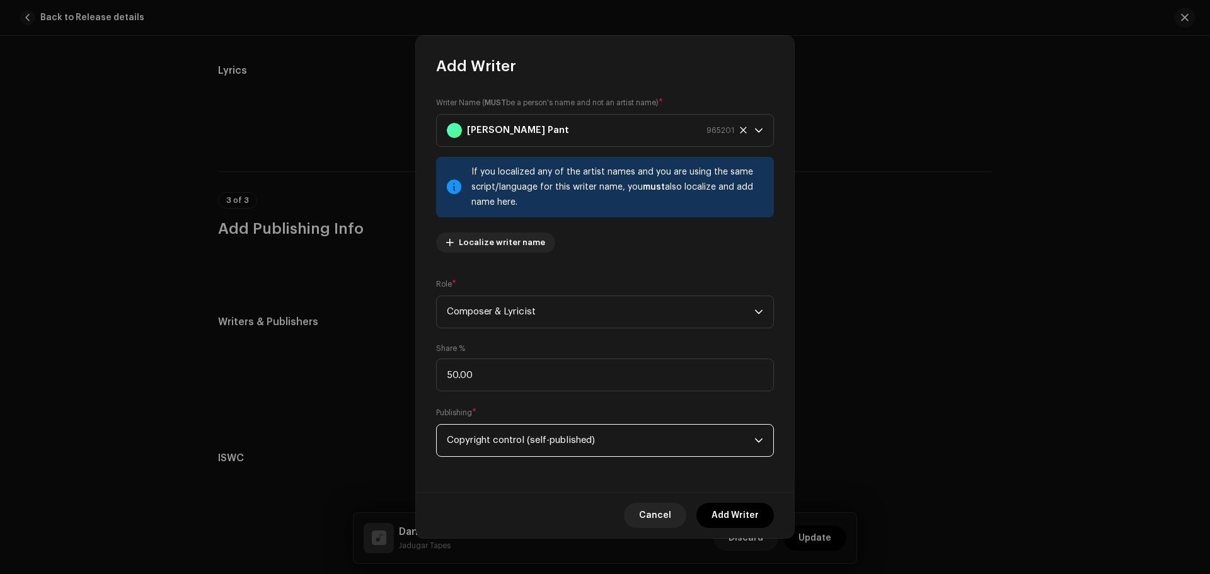
click at [726, 518] on span "Add Writer" at bounding box center [734, 515] width 47 height 25
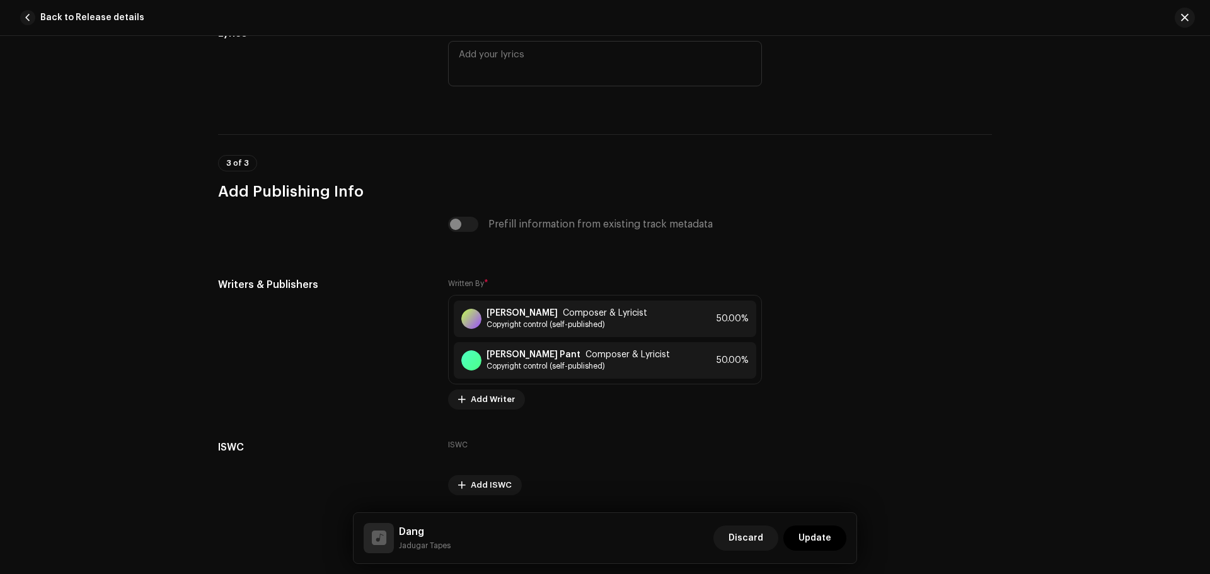
scroll to position [2382, 0]
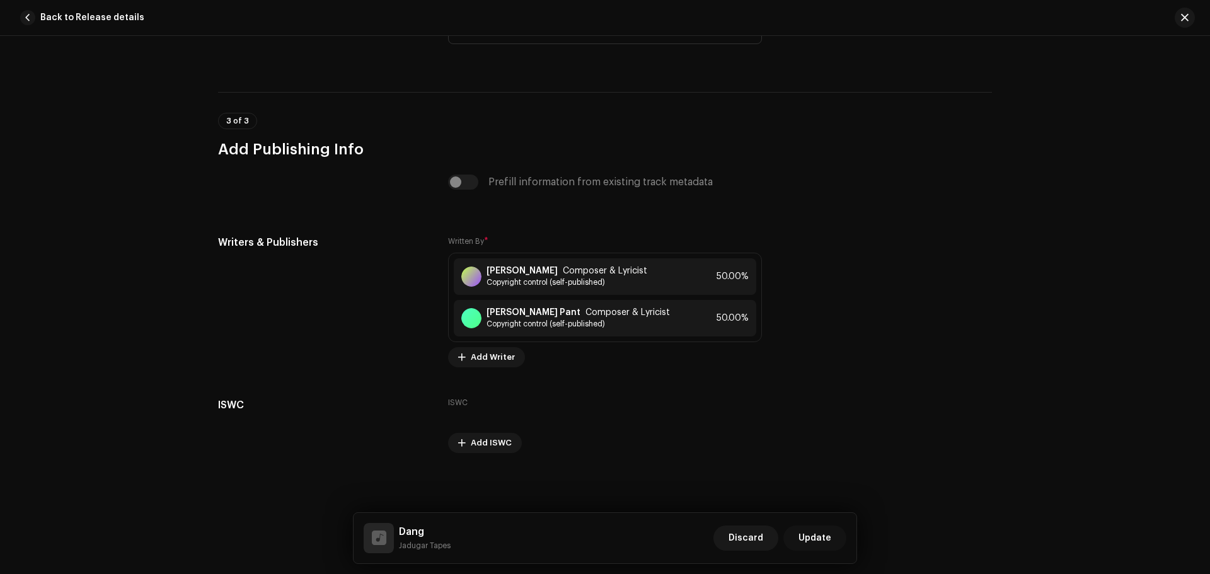
click at [815, 534] on span "Update" at bounding box center [814, 538] width 33 height 25
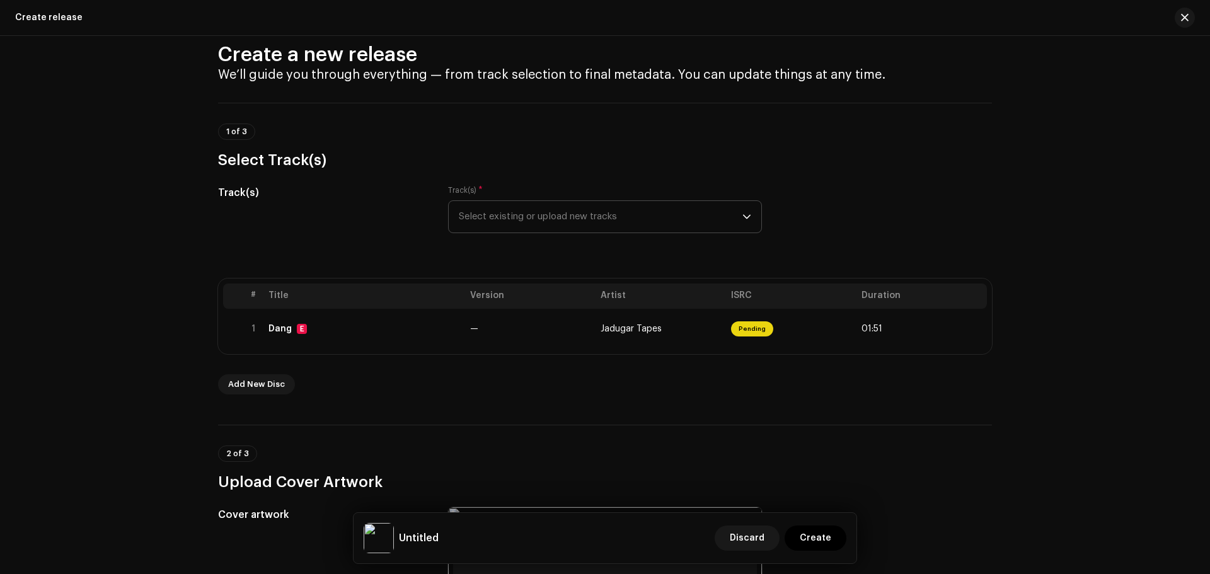
scroll to position [0, 0]
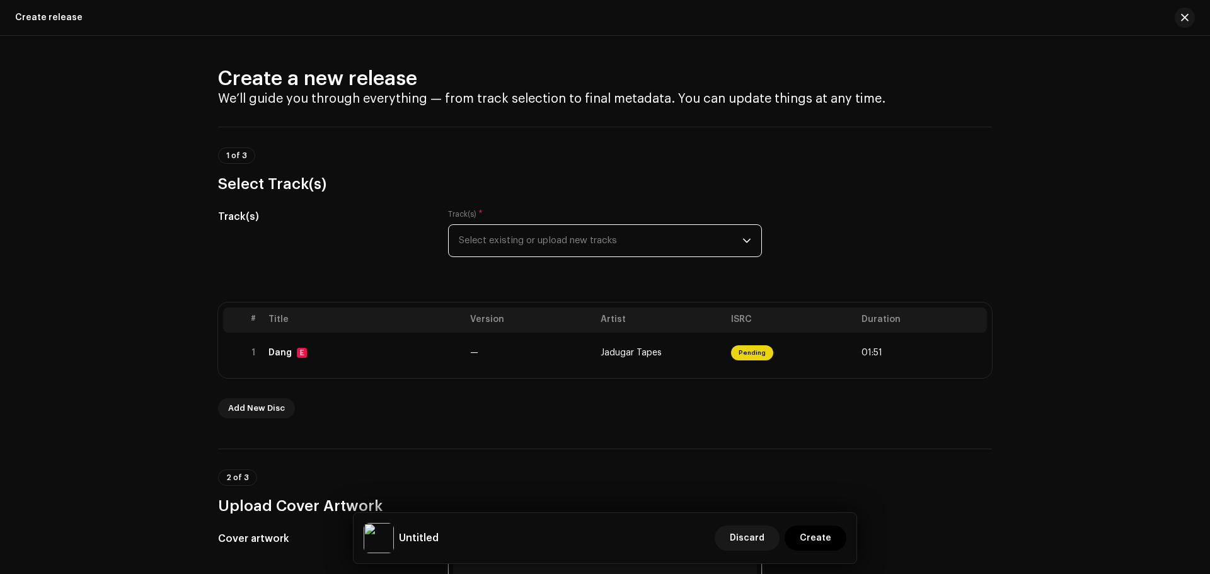
click at [607, 233] on span "Select existing or upload new tracks" at bounding box center [601, 241] width 284 height 32
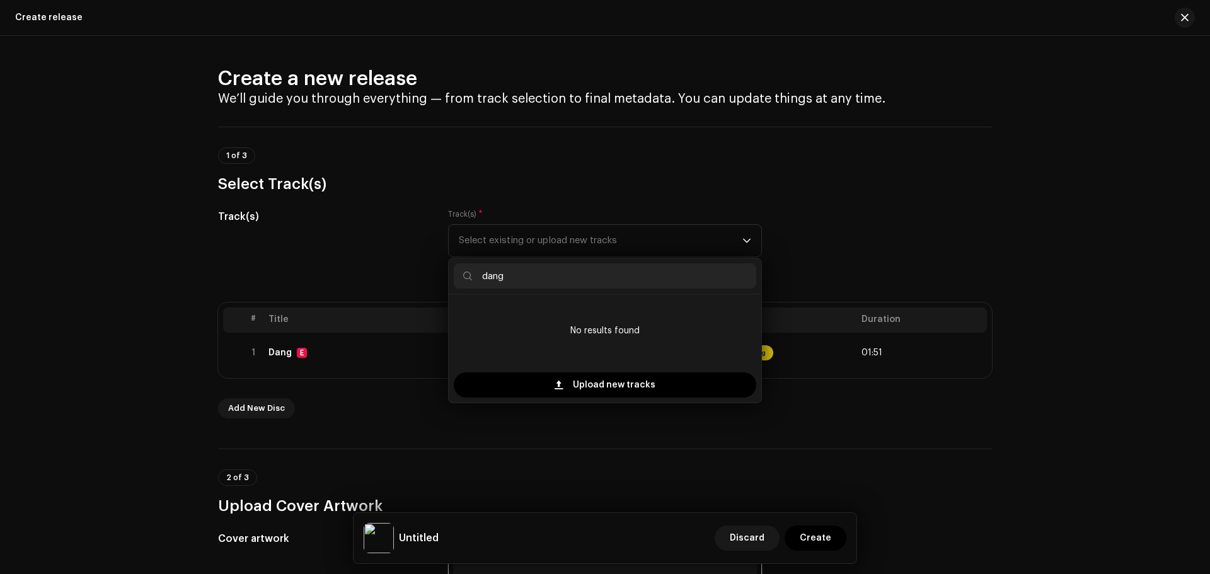
type input "dang"
click at [861, 221] on div "Track(s) Track(s) * Select existing or upload new tracks dang No results found …" at bounding box center [605, 240] width 774 height 63
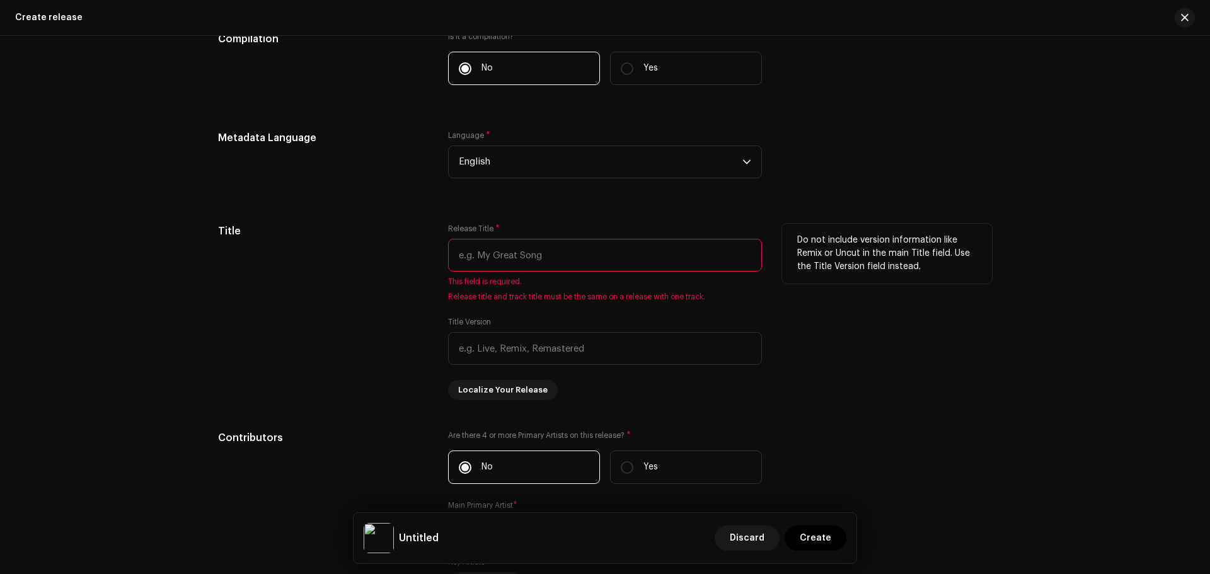
scroll to position [1008, 0]
click at [585, 259] on input "text" at bounding box center [605, 254] width 314 height 33
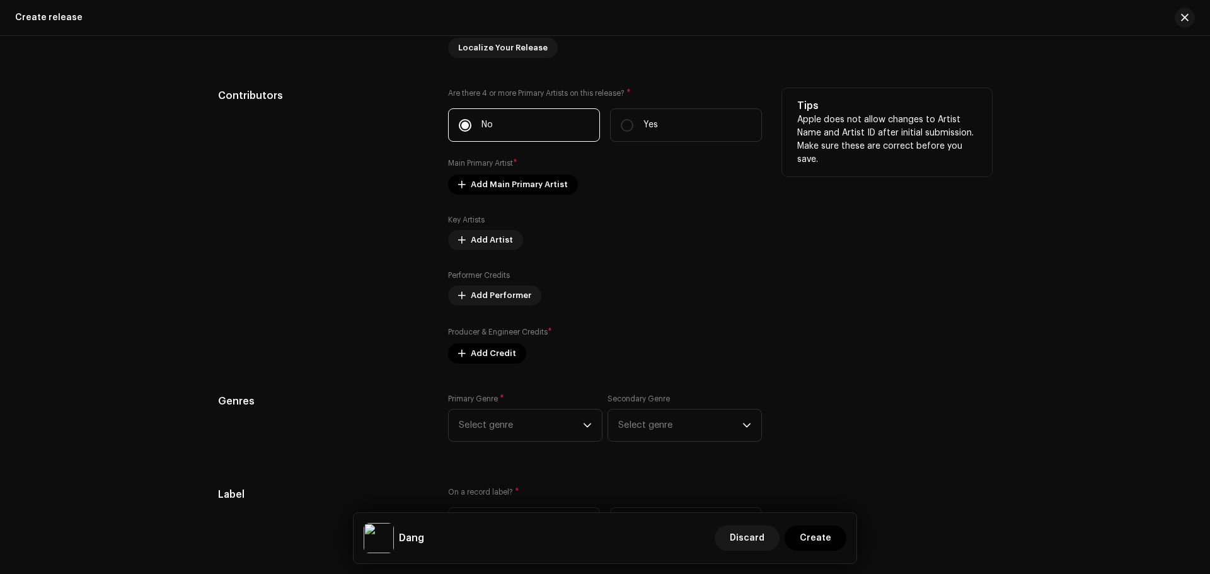
scroll to position [1323, 0]
type input "Dang"
click at [510, 183] on span "Add Main Primary Artist" at bounding box center [519, 180] width 97 height 25
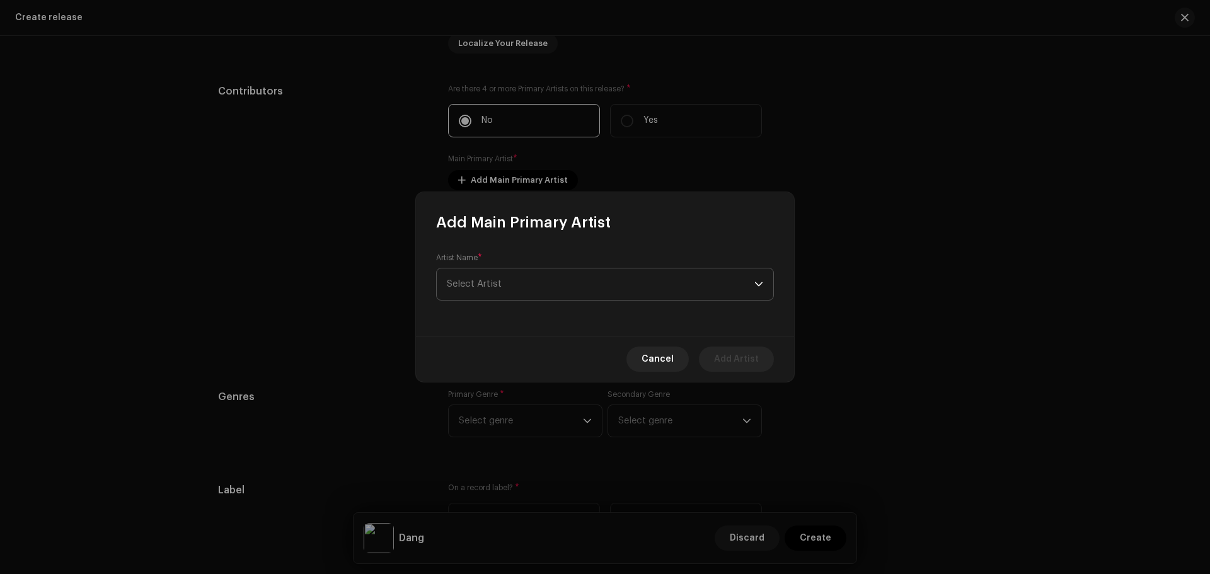
click at [512, 280] on span "Select Artist" at bounding box center [601, 284] width 308 height 32
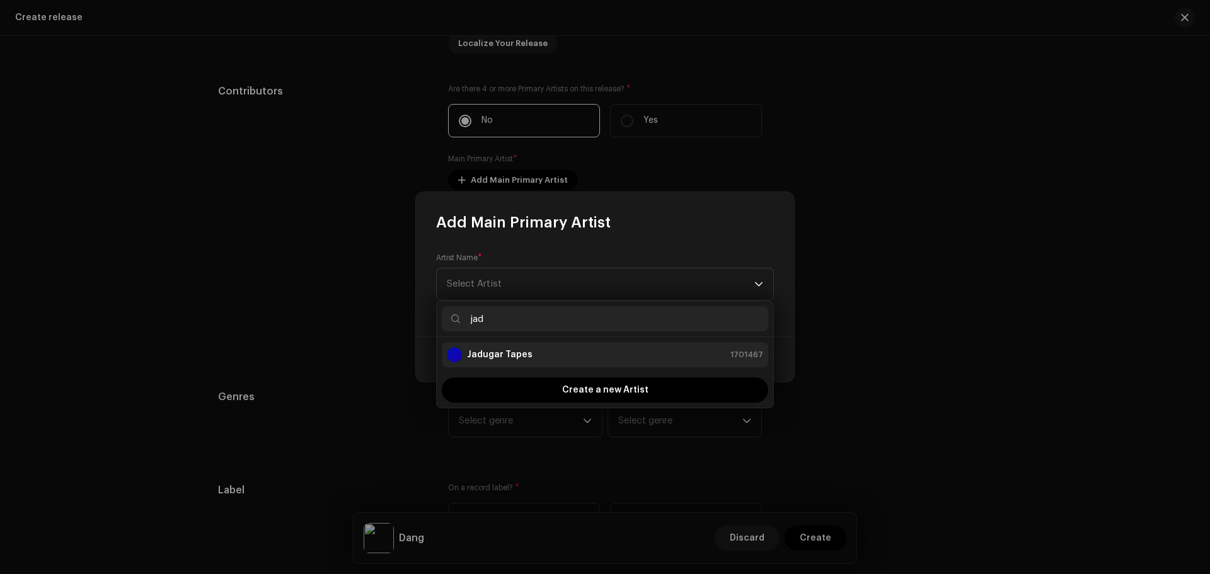
type input "jad"
click at [510, 347] on li "Jadugar Tapes 1701467" at bounding box center [605, 354] width 326 height 25
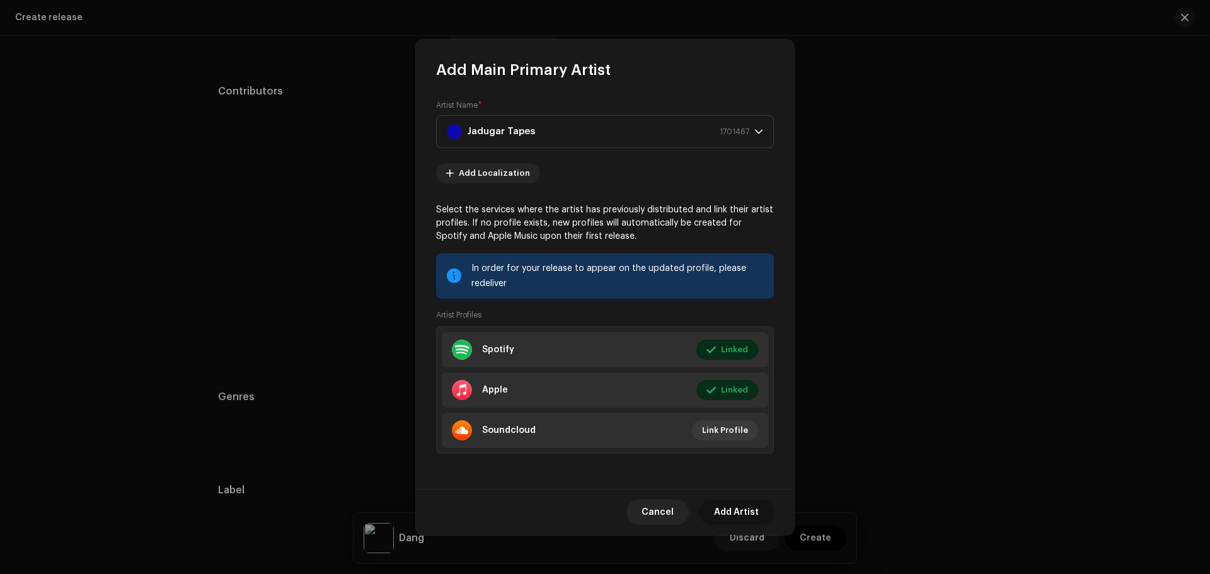
click at [740, 511] on span "Add Artist" at bounding box center [736, 512] width 45 height 25
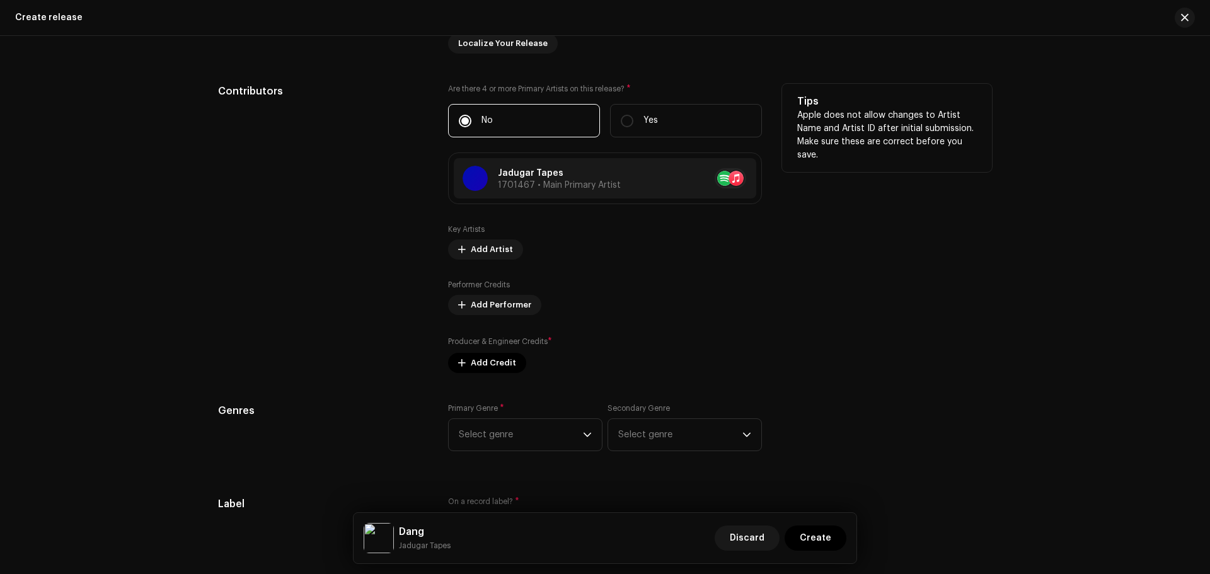
scroll to position [1386, 0]
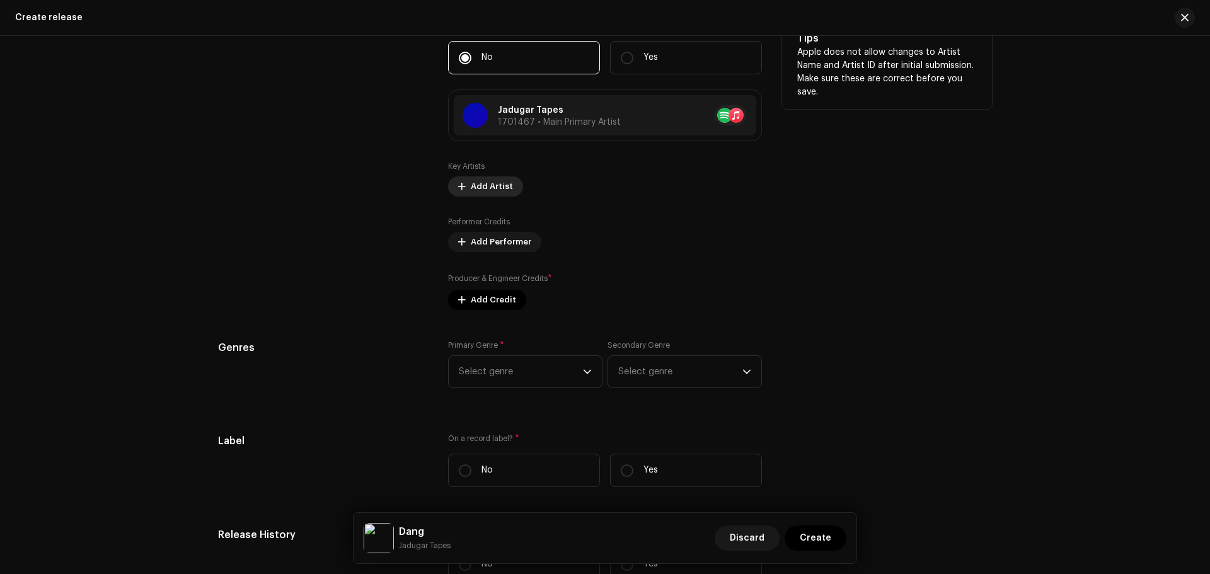
click at [480, 187] on span "Add Artist" at bounding box center [492, 186] width 42 height 25
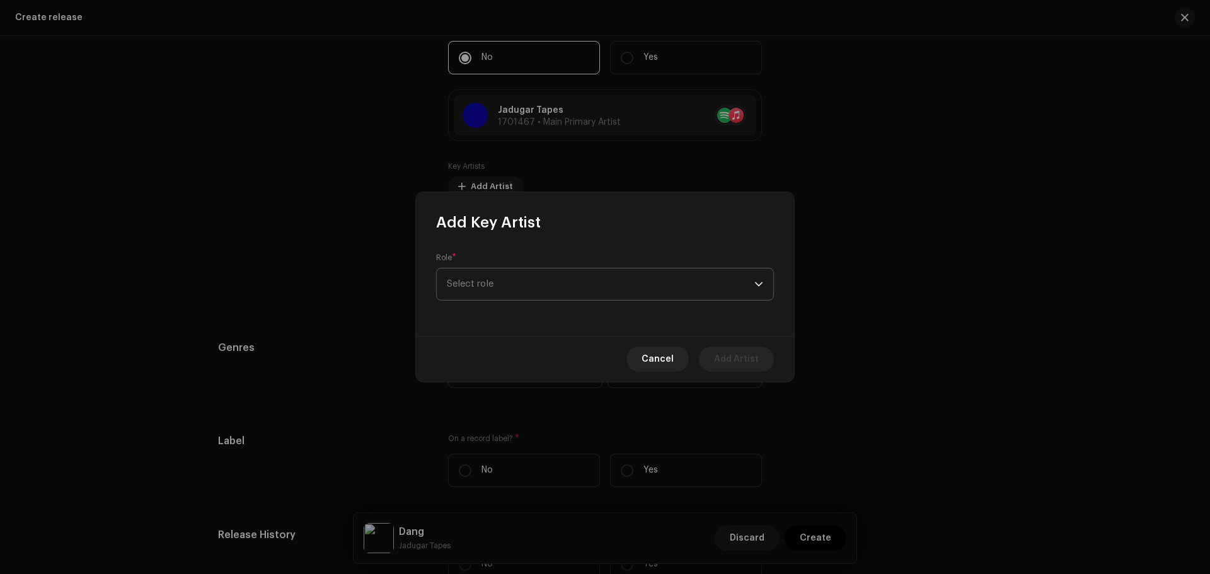
click at [497, 277] on span "Select role" at bounding box center [601, 284] width 308 height 32
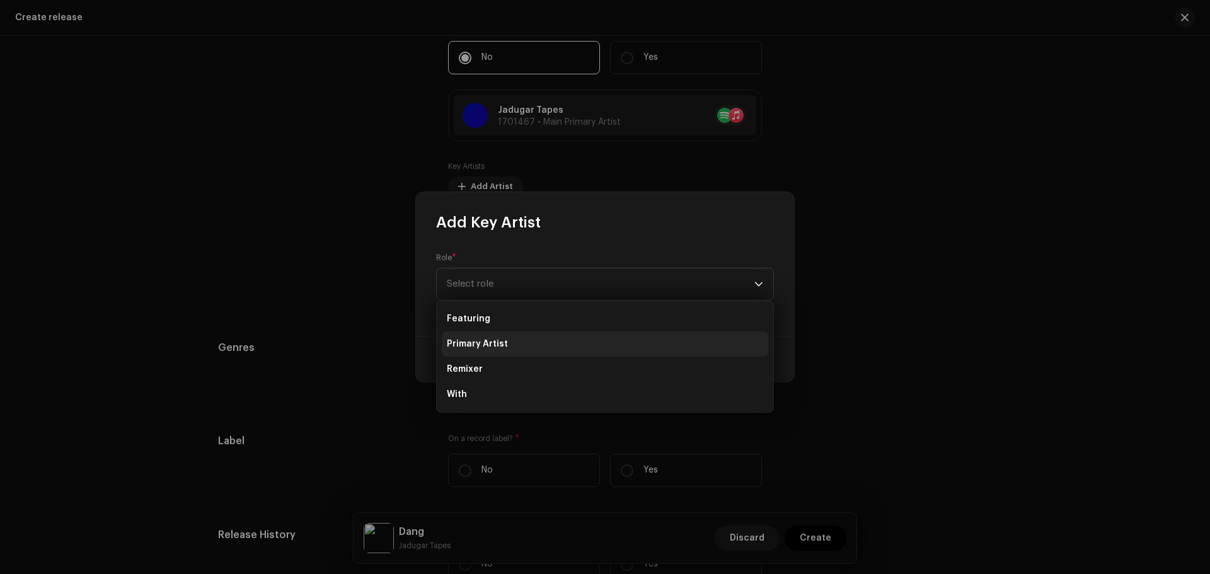
click at [495, 338] on span "Primary Artist" at bounding box center [477, 344] width 61 height 13
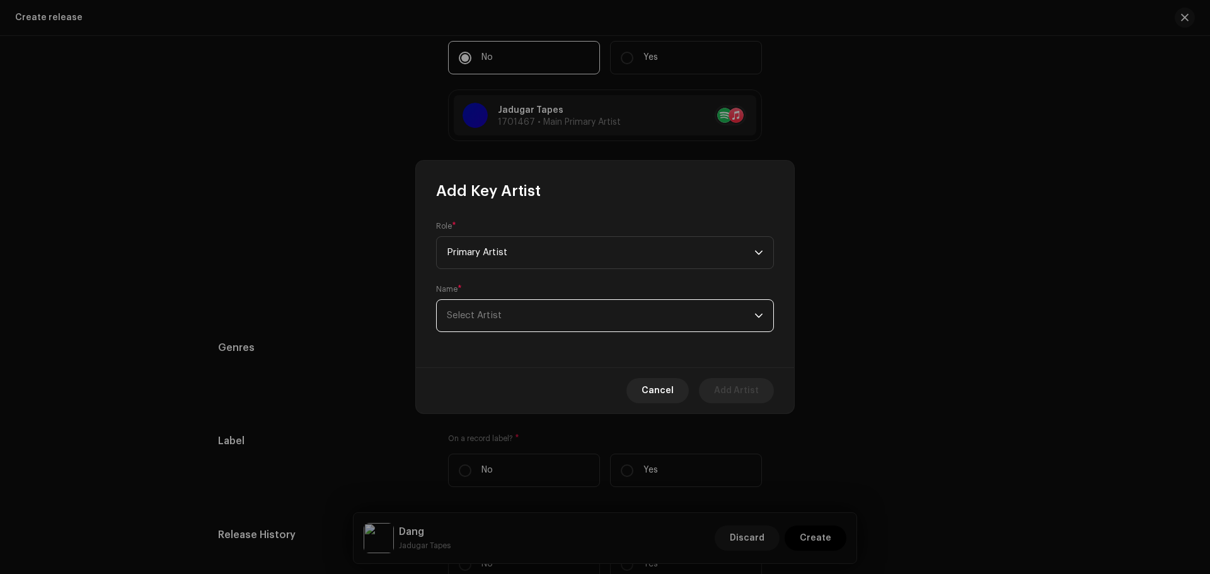
click at [522, 316] on span "Select Artist" at bounding box center [601, 316] width 308 height 32
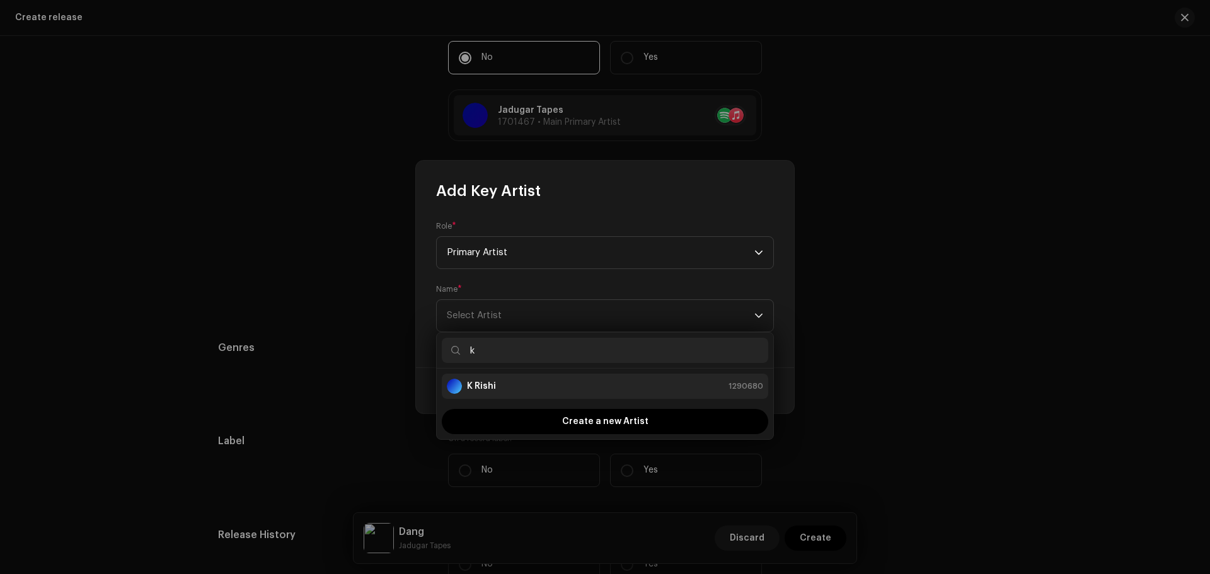
type input "k"
drag, startPoint x: 507, startPoint y: 379, endPoint x: 518, endPoint y: 383, distance: 11.6
click at [507, 379] on div "K Rishi 1290680" at bounding box center [605, 386] width 316 height 15
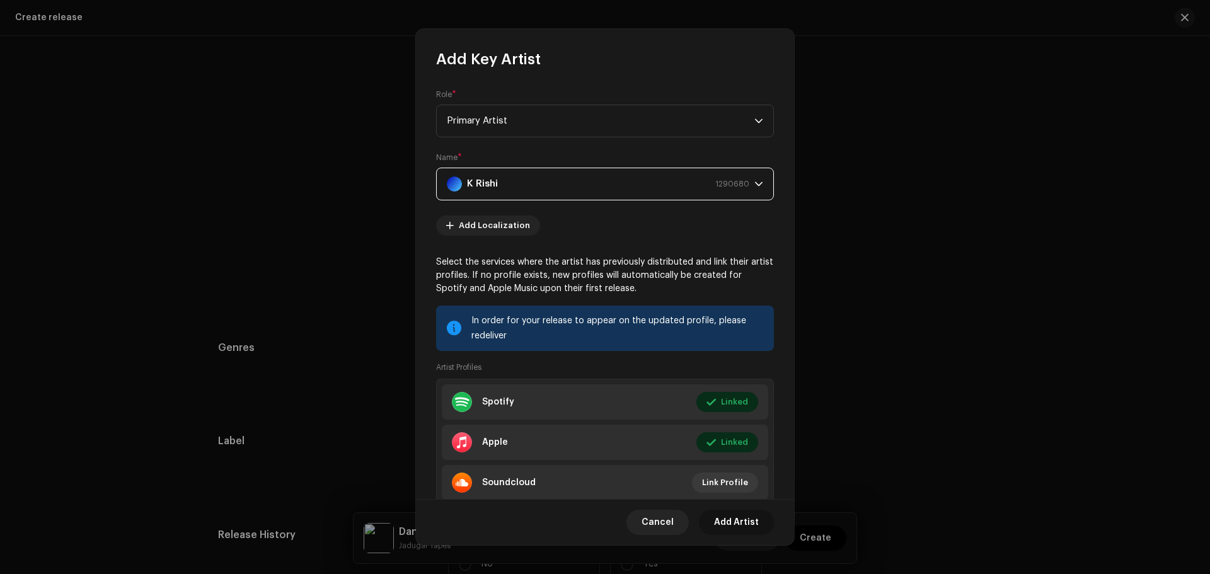
click at [732, 527] on span "Add Artist" at bounding box center [736, 522] width 45 height 25
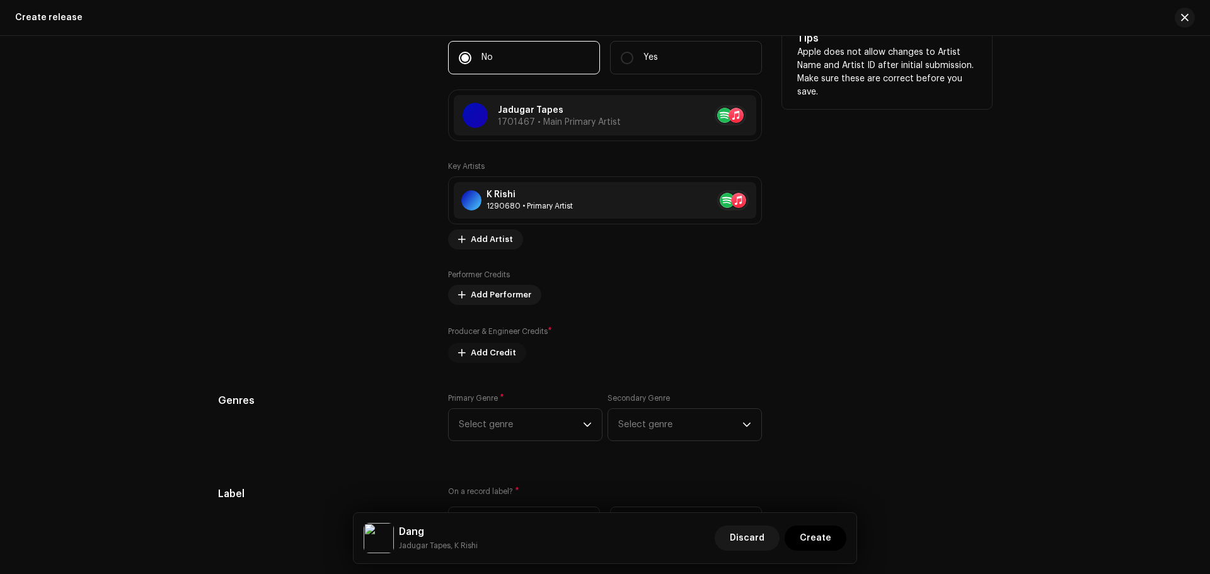
click at [491, 358] on span "Add Credit" at bounding box center [493, 352] width 45 height 25
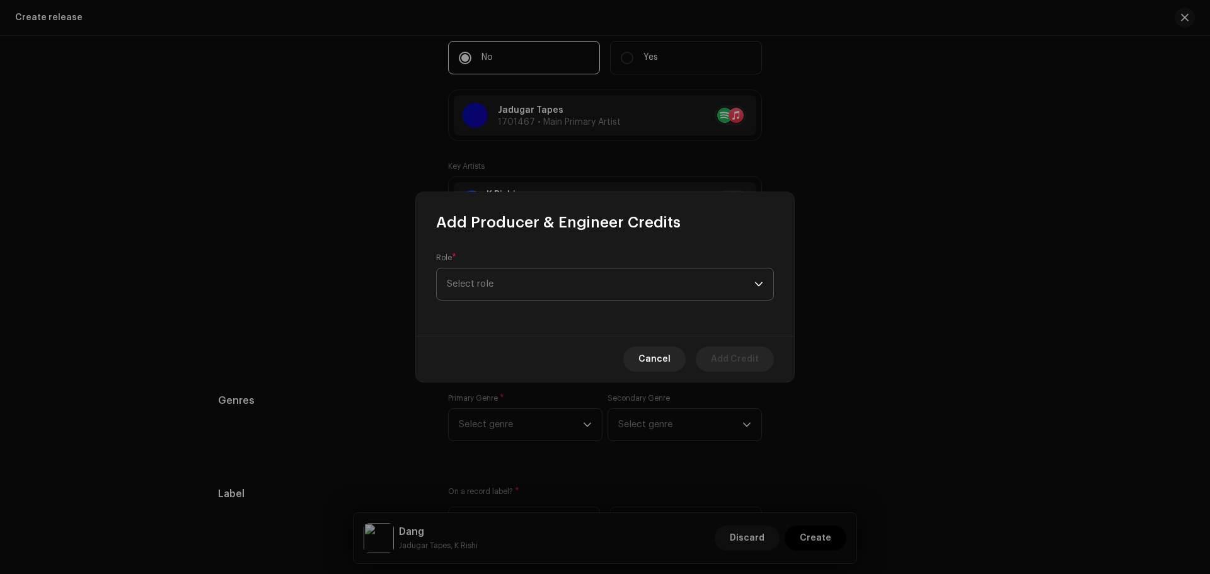
click at [476, 288] on span "Select role" at bounding box center [601, 284] width 308 height 32
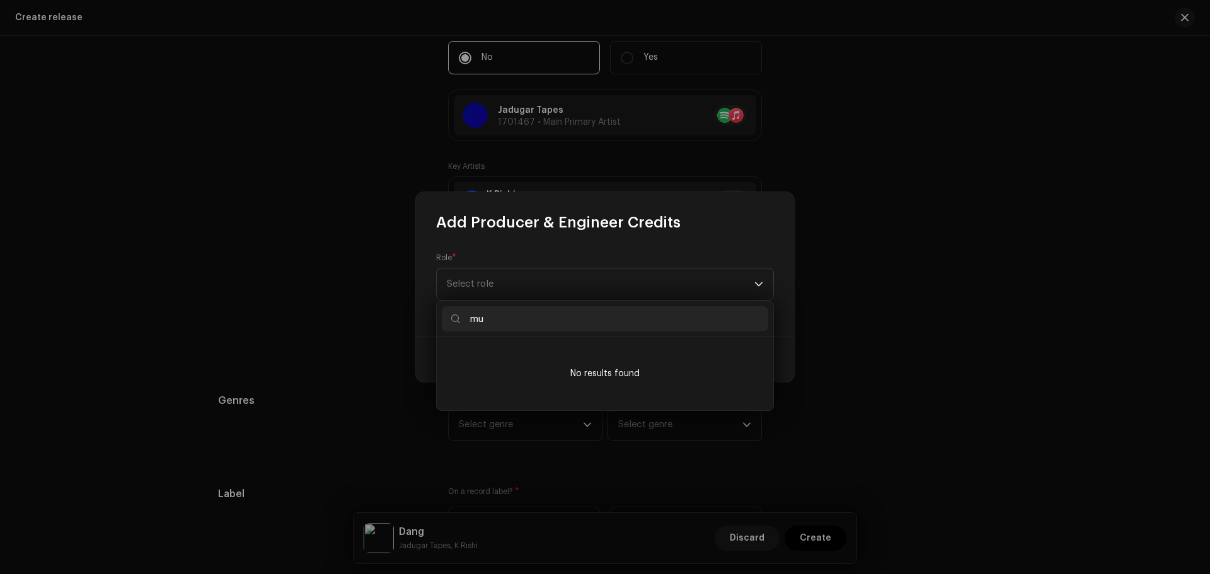
type input "m"
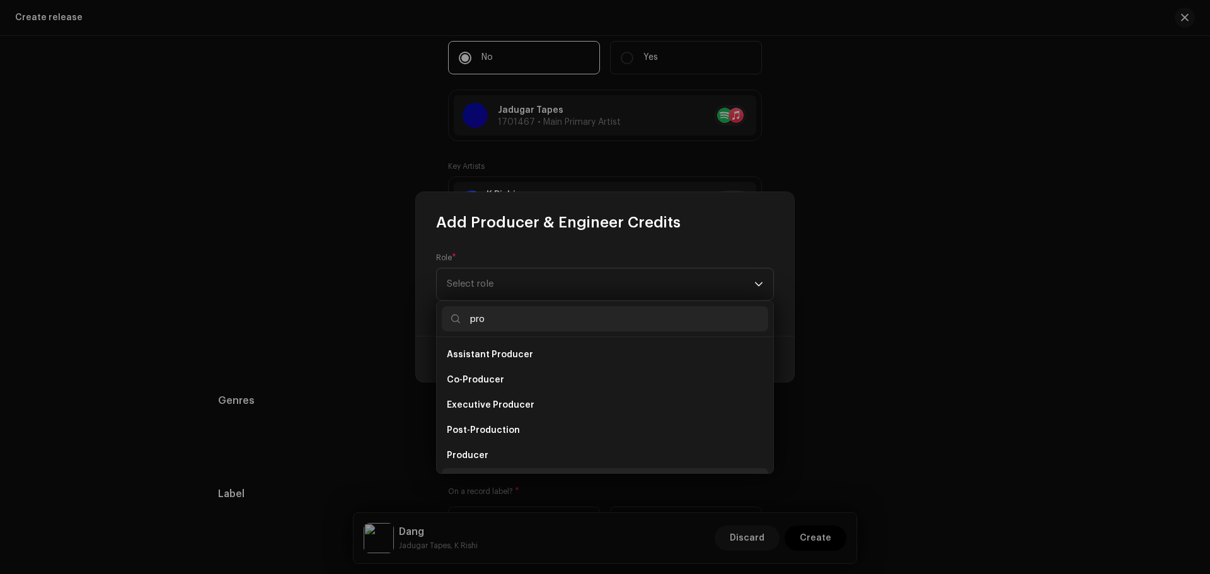
scroll to position [20, 0]
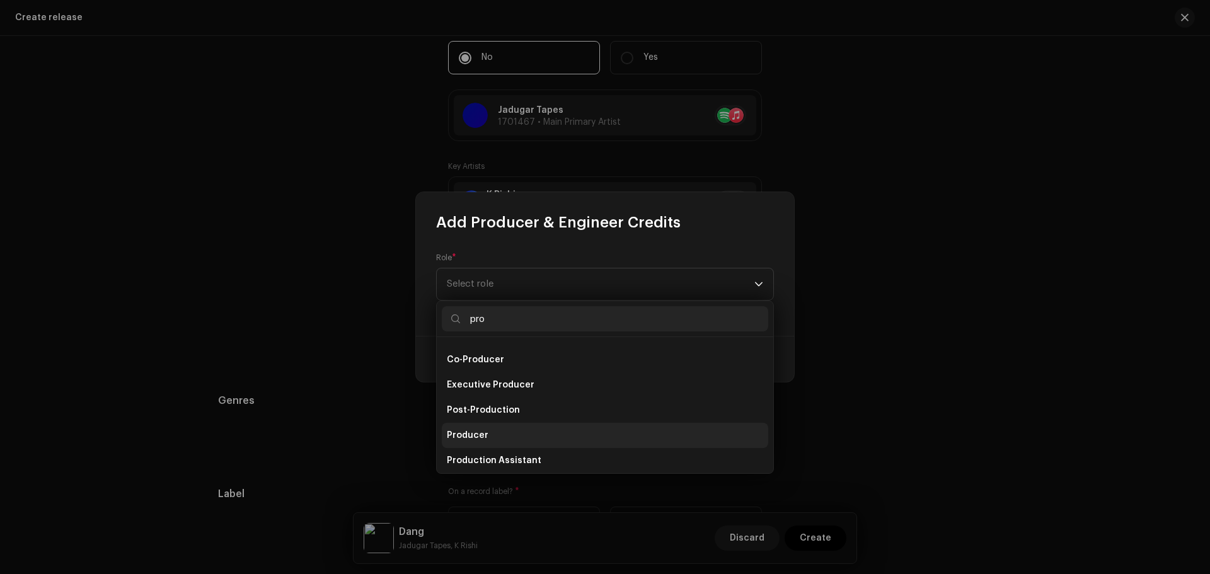
type input "pro"
click at [490, 431] on li "Producer" at bounding box center [605, 435] width 326 height 25
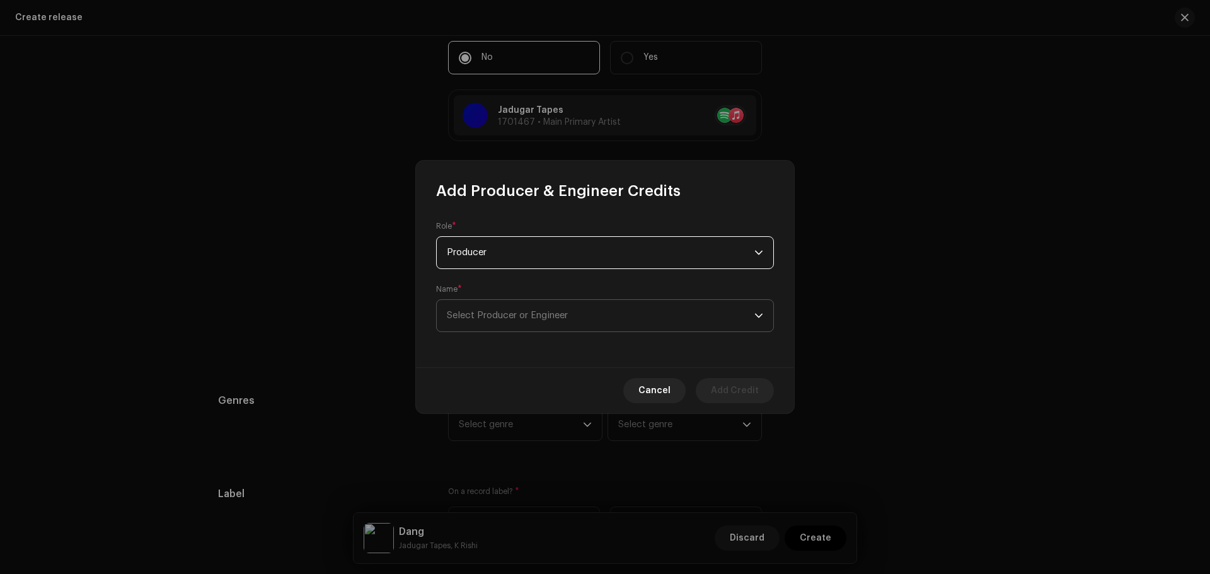
click at [494, 315] on span "Select Producer or Engineer" at bounding box center [507, 315] width 121 height 9
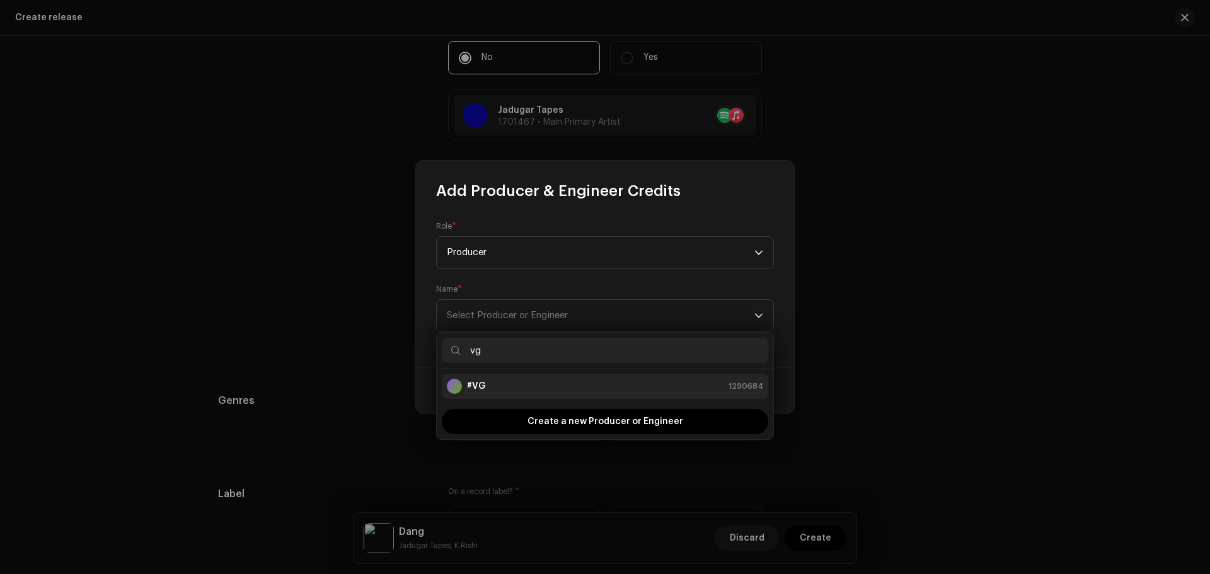
type input "vg"
click at [507, 380] on div "#VG 1290684" at bounding box center [605, 386] width 316 height 15
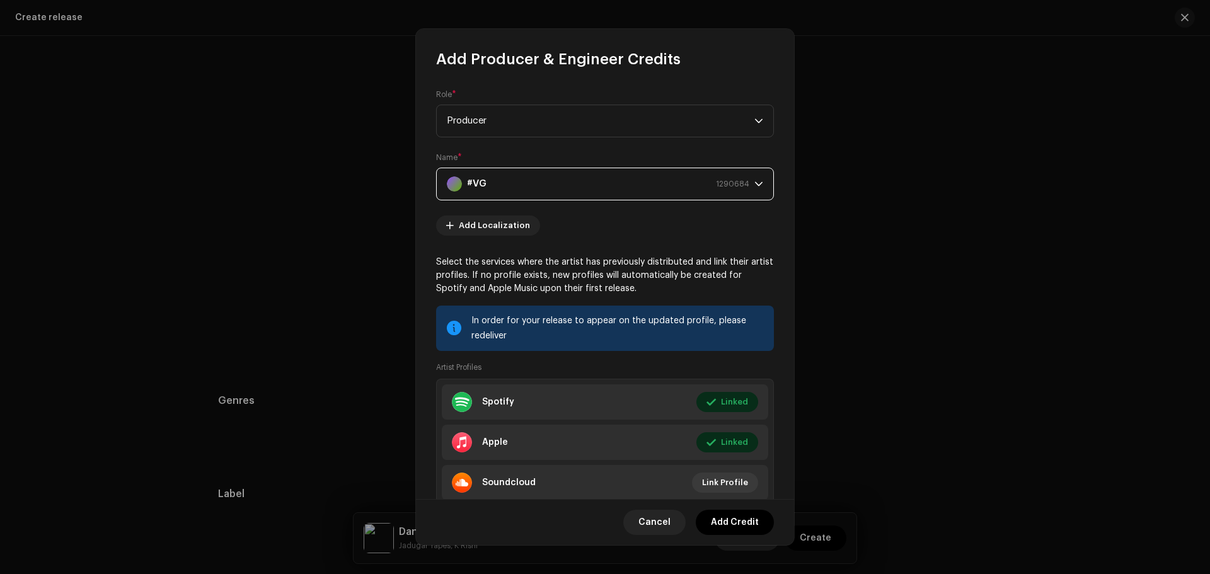
click at [735, 526] on span "Add Credit" at bounding box center [735, 522] width 48 height 25
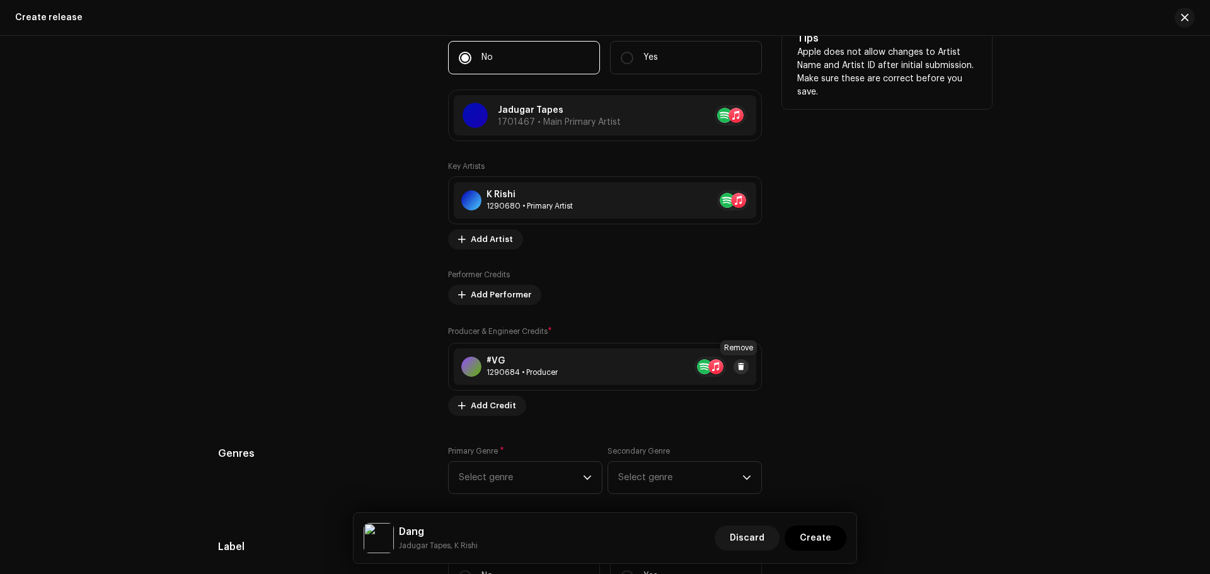
click at [739, 368] on span at bounding box center [741, 367] width 8 height 10
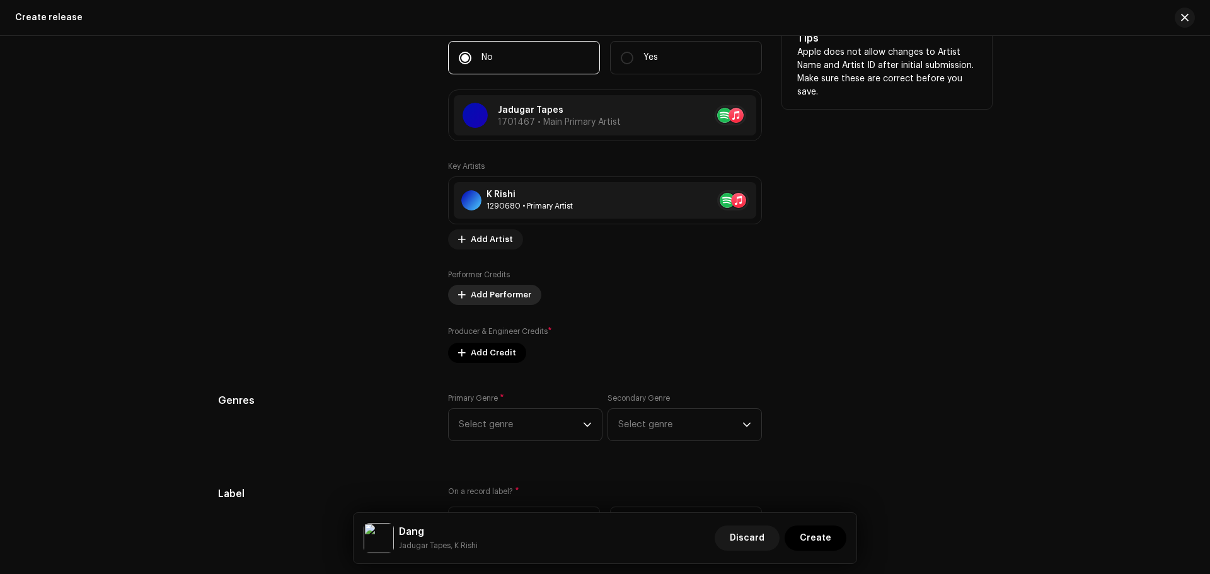
click at [471, 296] on span "Add Performer" at bounding box center [501, 294] width 60 height 25
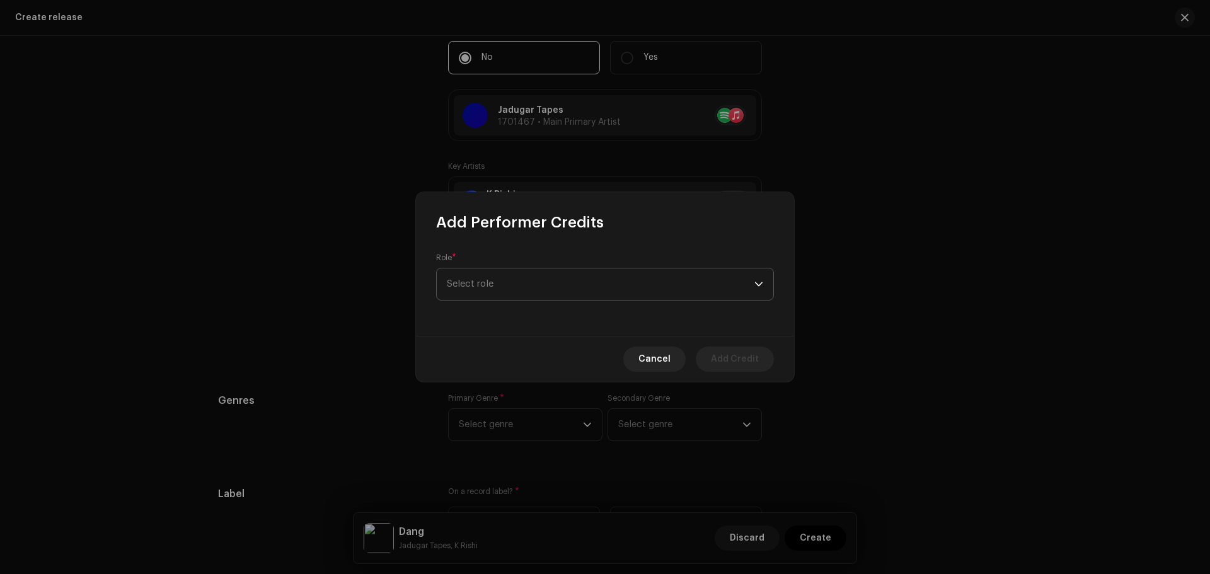
click at [473, 293] on span "Select role" at bounding box center [601, 284] width 308 height 32
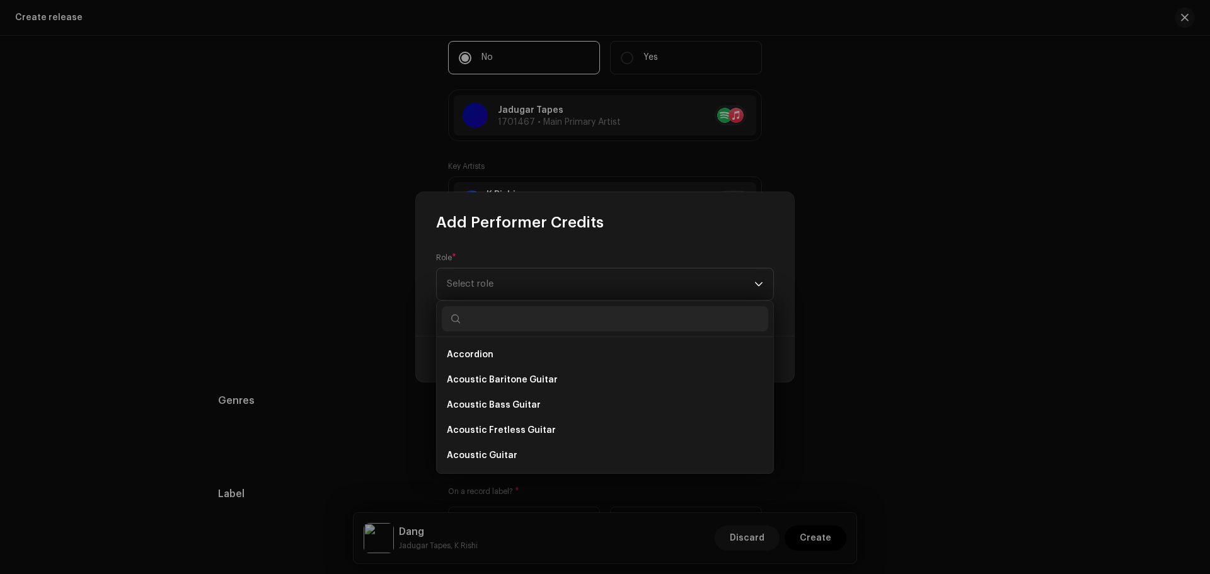
drag, startPoint x: 696, startPoint y: 207, endPoint x: 740, endPoint y: 248, distance: 60.2
click at [698, 206] on div "Add Performer Credits" at bounding box center [605, 212] width 378 height 40
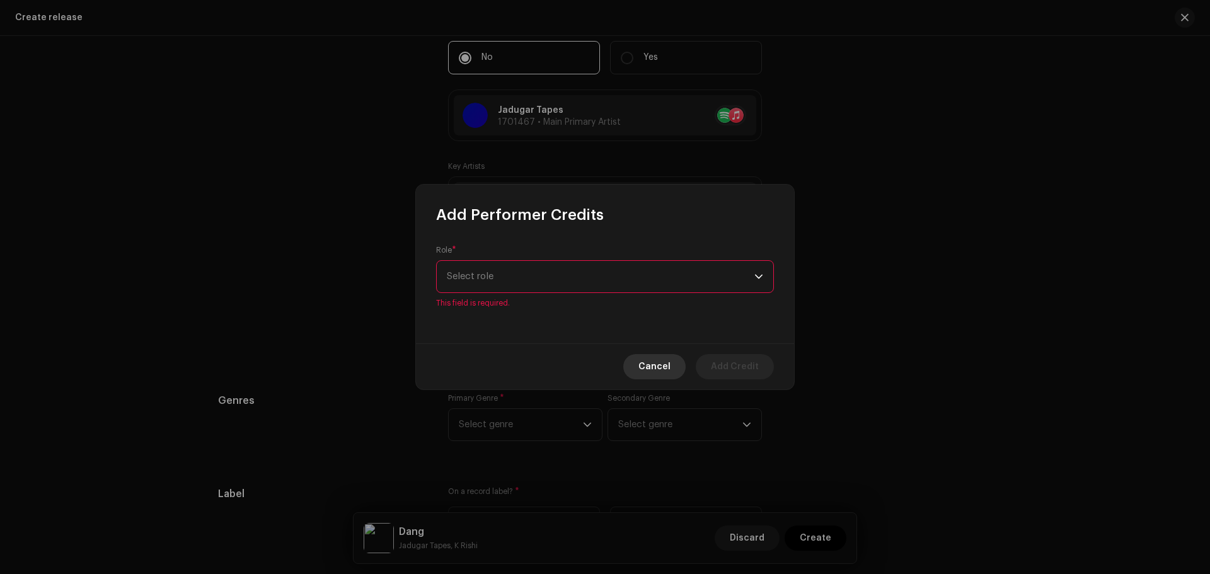
click at [669, 367] on span "Cancel" at bounding box center [654, 366] width 32 height 25
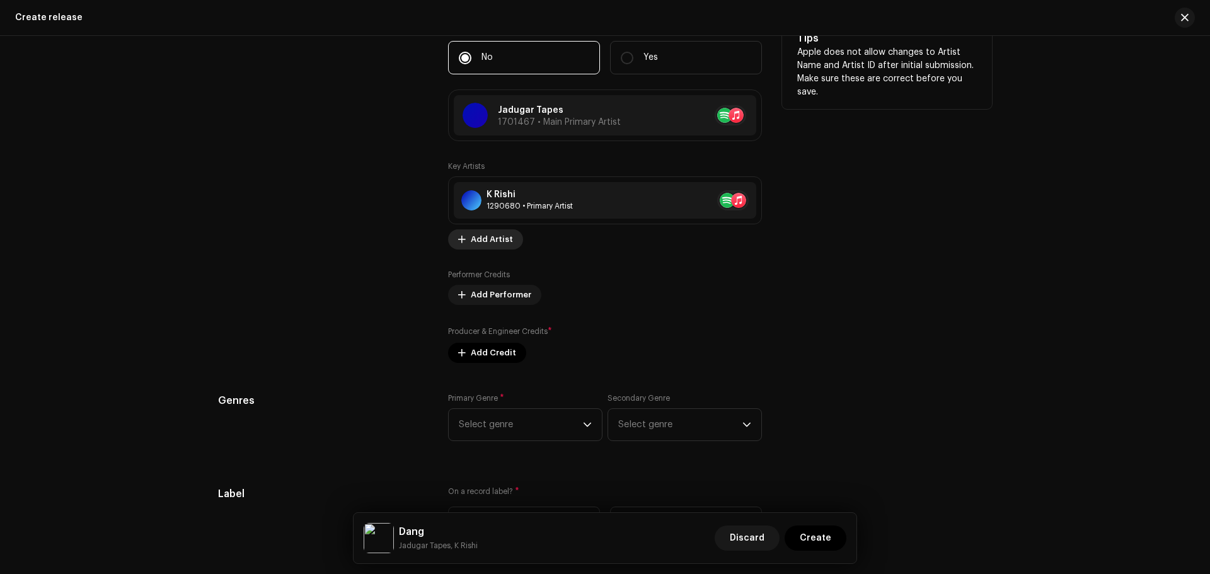
click at [485, 244] on span "Add Artist" at bounding box center [492, 239] width 42 height 25
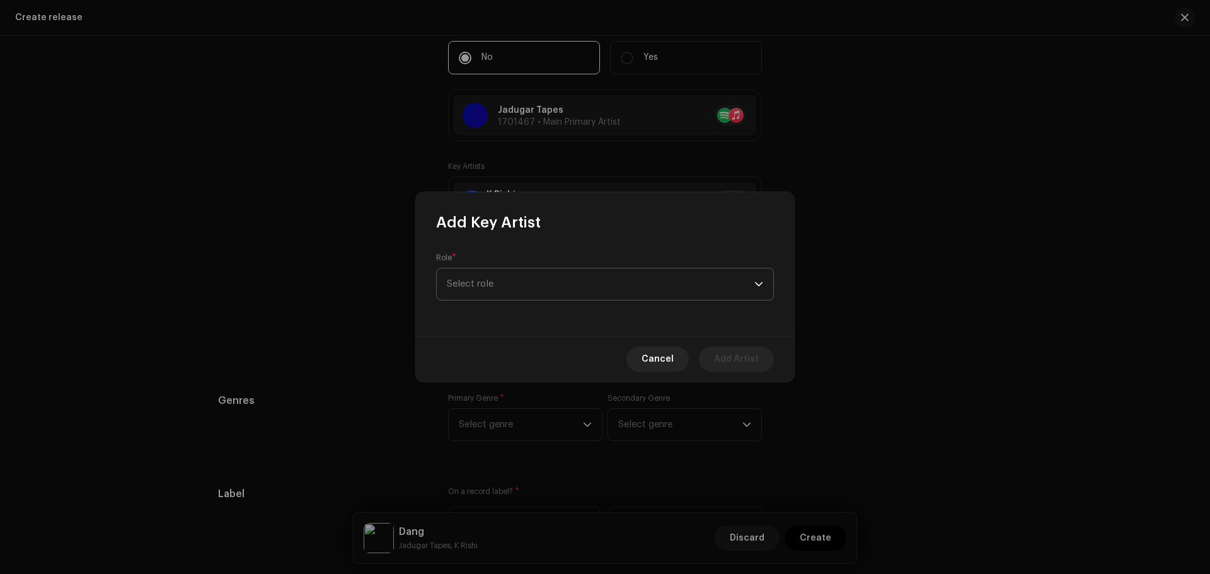
click at [511, 280] on span "Select role" at bounding box center [601, 284] width 308 height 32
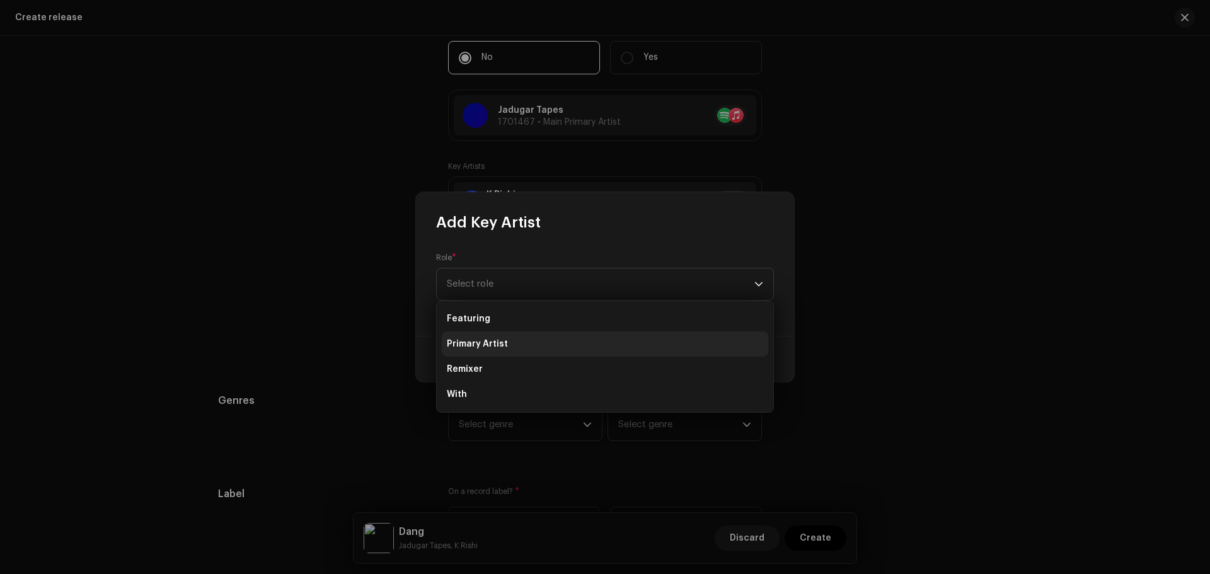
click at [507, 338] on li "Primary Artist" at bounding box center [605, 343] width 326 height 25
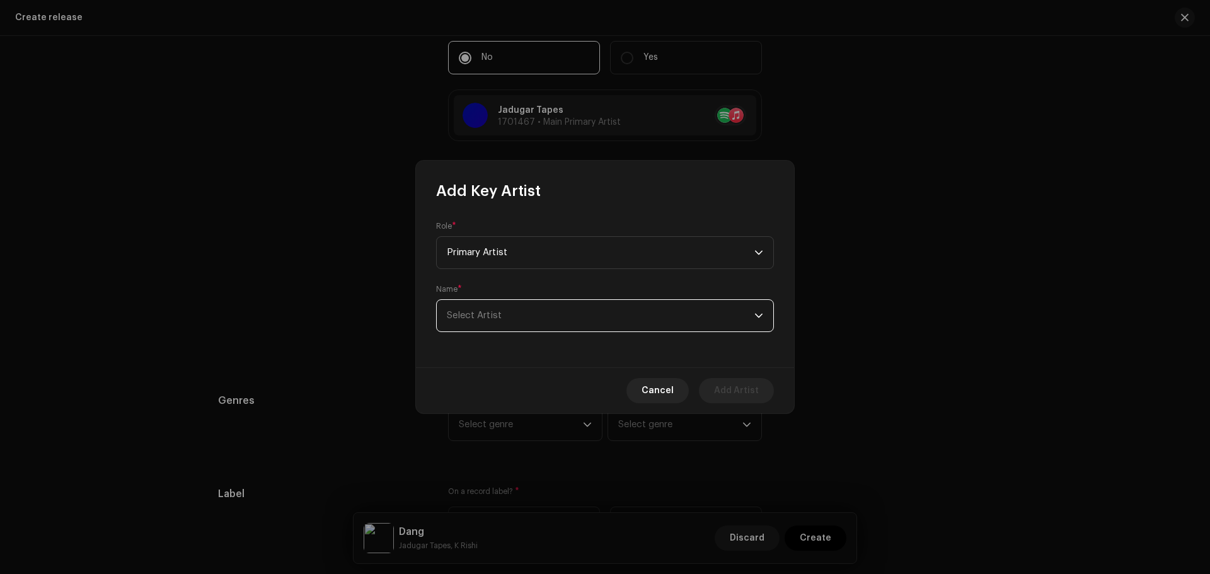
click at [497, 304] on span "Select Artist" at bounding box center [601, 316] width 308 height 32
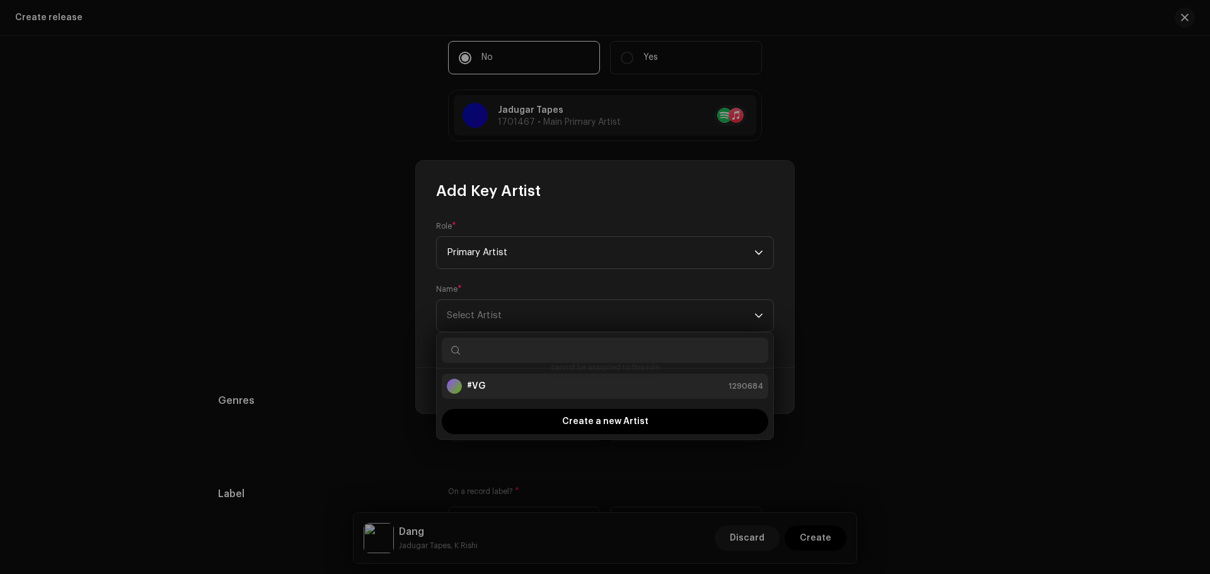
click at [494, 382] on div "#VG 1290684" at bounding box center [605, 386] width 316 height 15
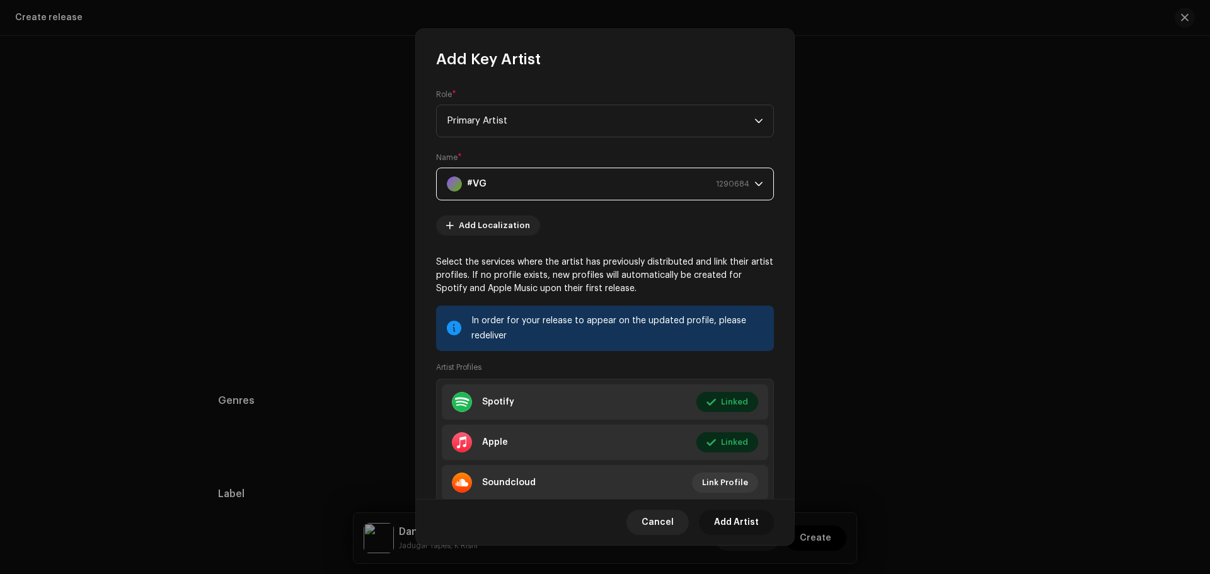
click at [742, 529] on span "Add Artist" at bounding box center [736, 522] width 45 height 25
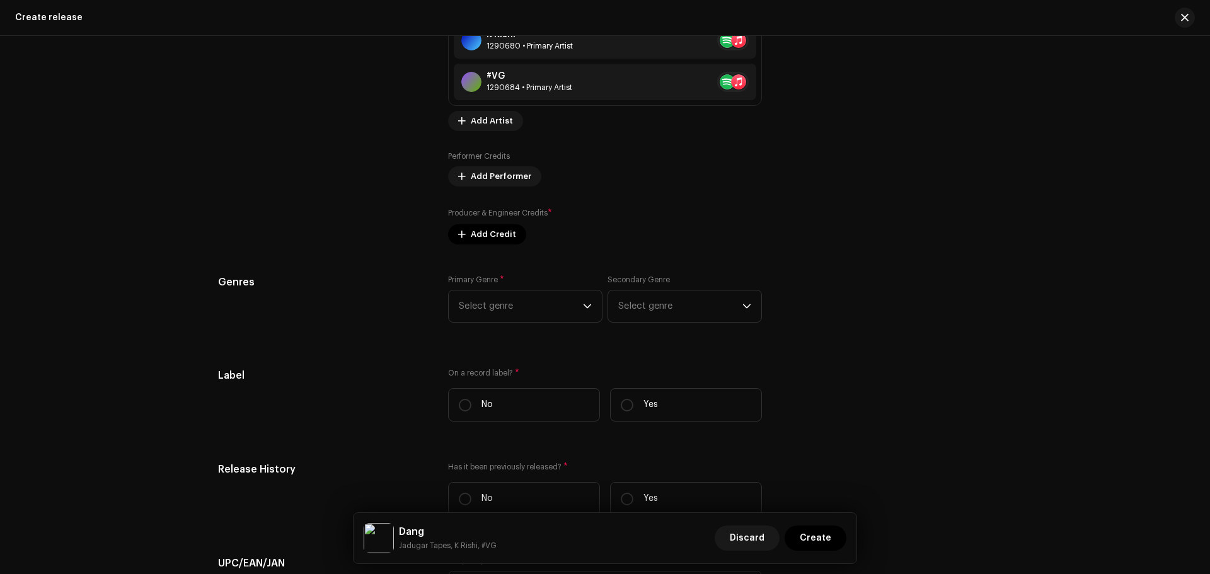
scroll to position [1575, 0]
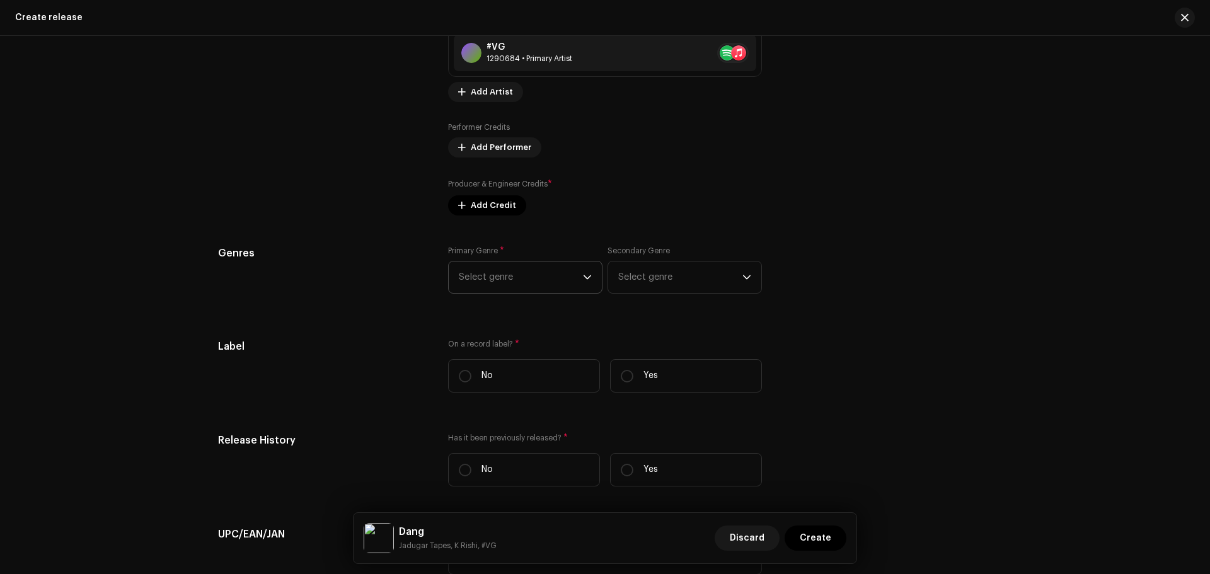
click at [492, 274] on span "Select genre" at bounding box center [521, 278] width 124 height 32
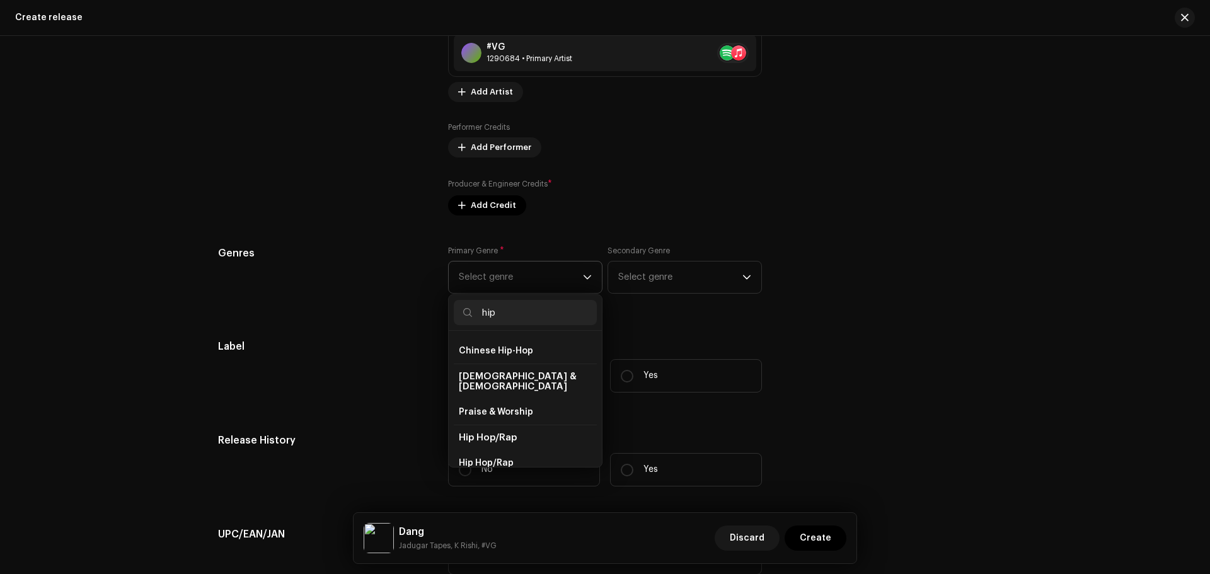
scroll to position [63, 0]
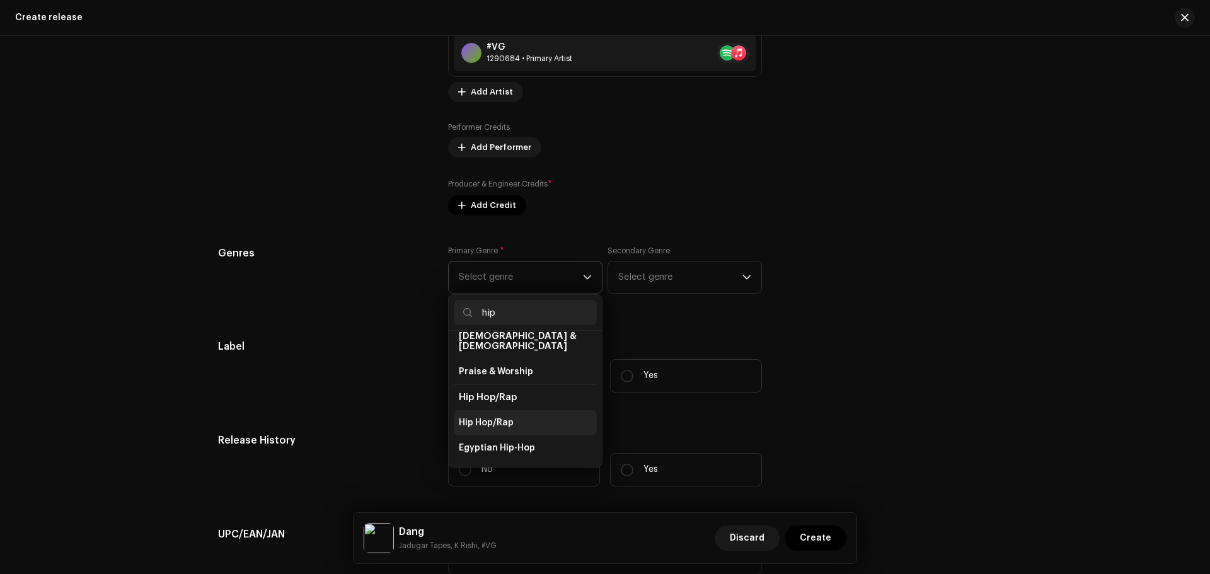
type input "hip"
click at [509, 417] on span "Hip Hop/Rap" at bounding box center [486, 423] width 55 height 13
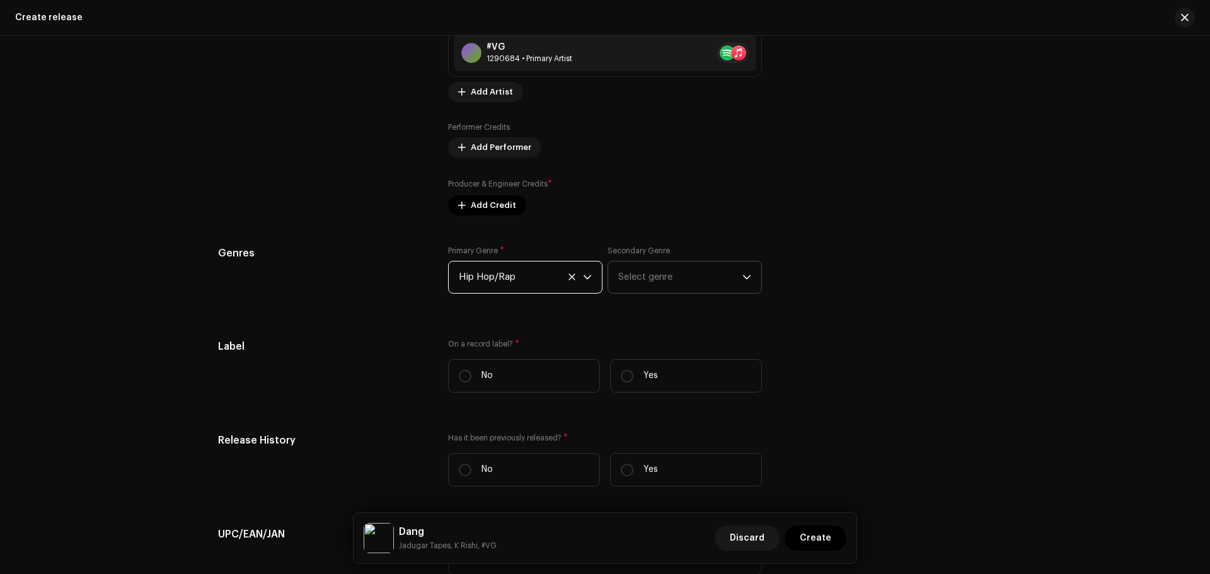
click at [670, 279] on span "Select genre" at bounding box center [680, 278] width 124 height 32
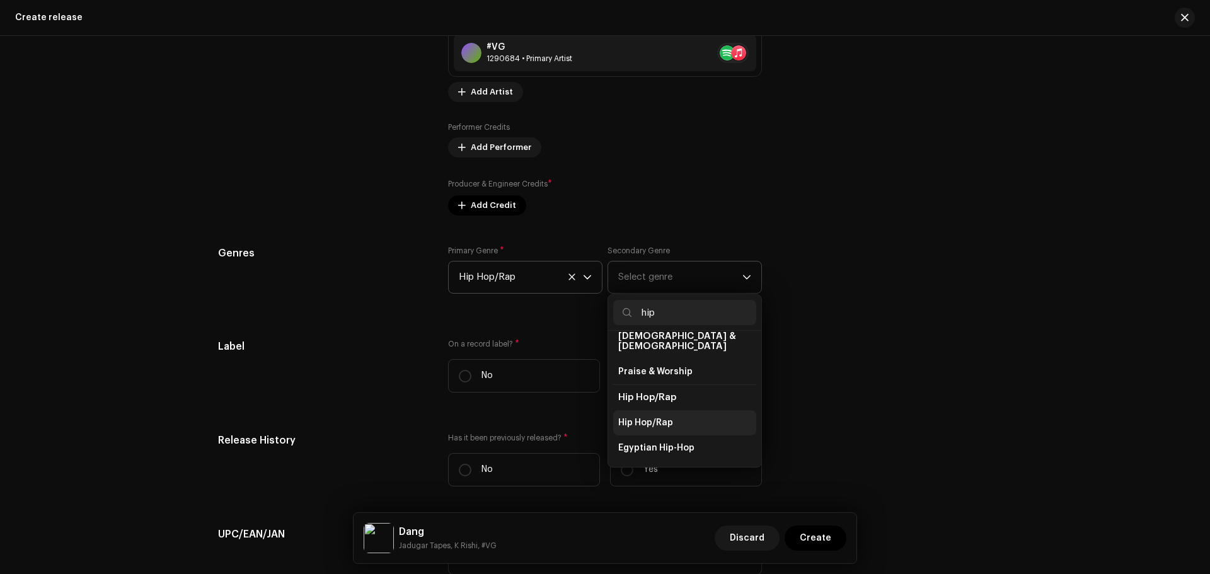
type input "hip"
click at [664, 417] on span "Hip Hop/Rap" at bounding box center [645, 423] width 55 height 13
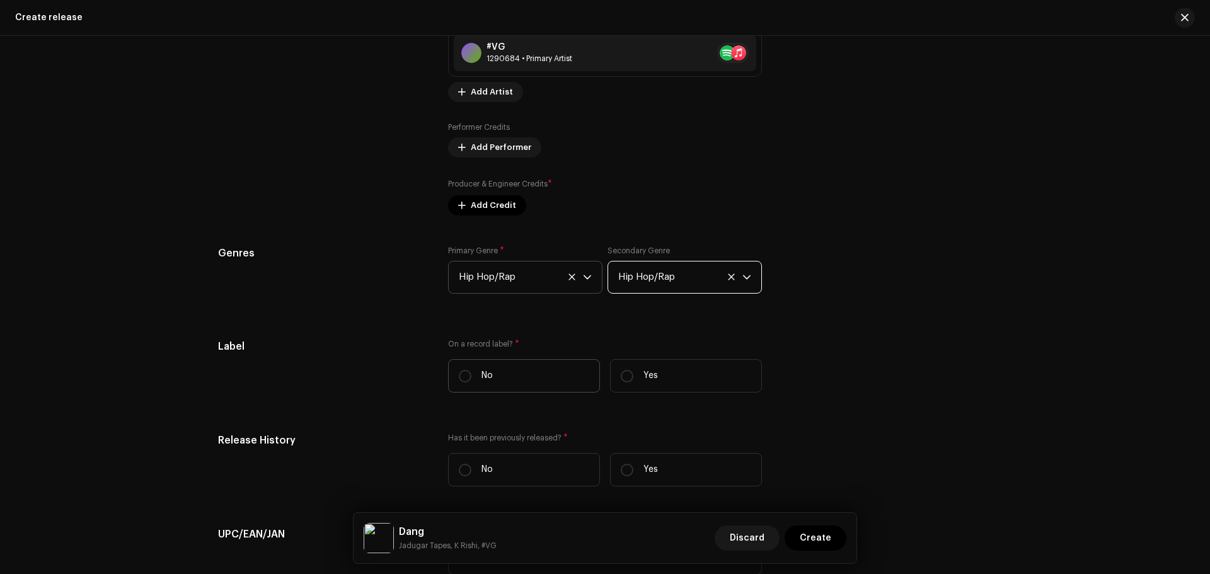
scroll to position [1638, 0]
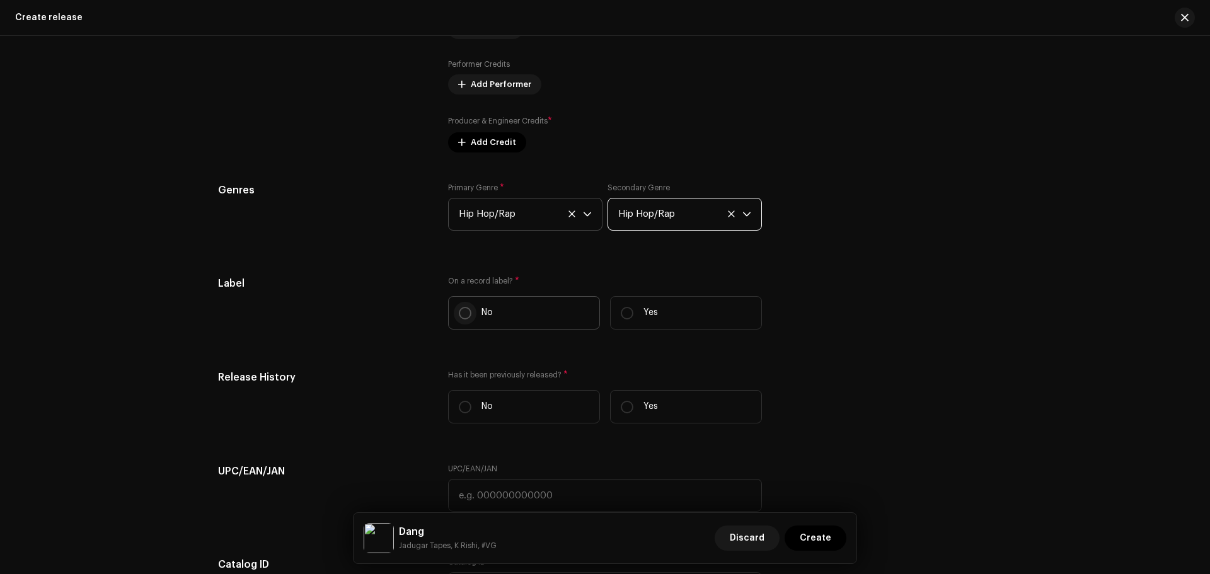
click at [455, 316] on label "No" at bounding box center [524, 312] width 152 height 33
click at [459, 316] on input "No" at bounding box center [465, 313] width 13 height 13
radio input "true"
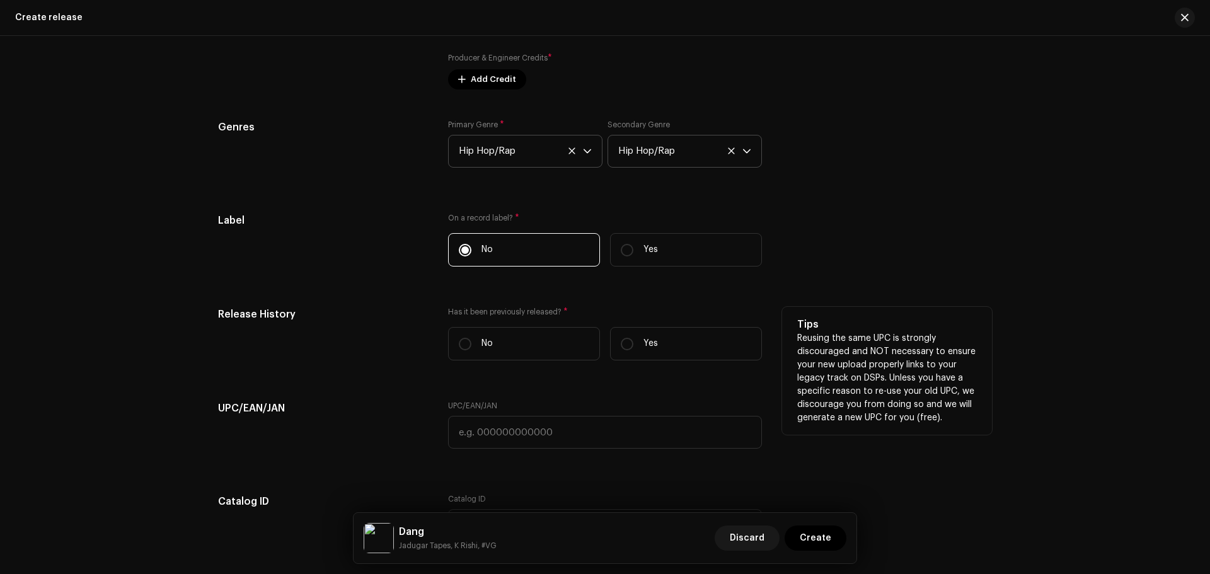
drag, startPoint x: 463, startPoint y: 343, endPoint x: 509, endPoint y: 361, distance: 50.1
click at [462, 343] on input "No" at bounding box center [465, 344] width 13 height 13
radio input "true"
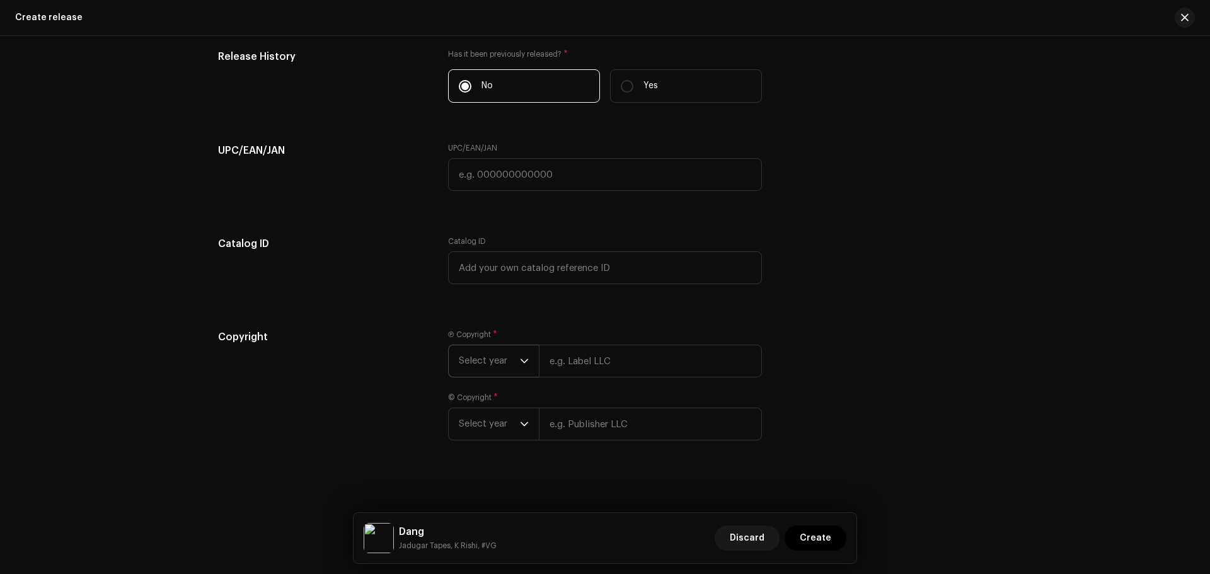
scroll to position [1962, 0]
click at [481, 357] on span "Select year" at bounding box center [489, 359] width 61 height 32
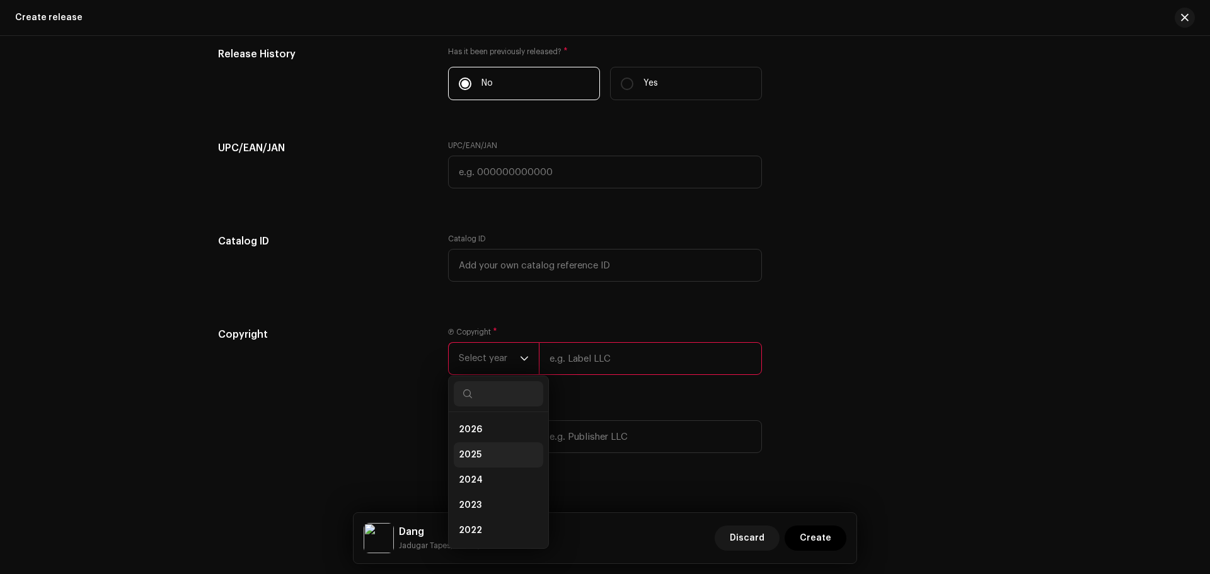
click at [494, 445] on li "2025" at bounding box center [498, 454] width 89 height 25
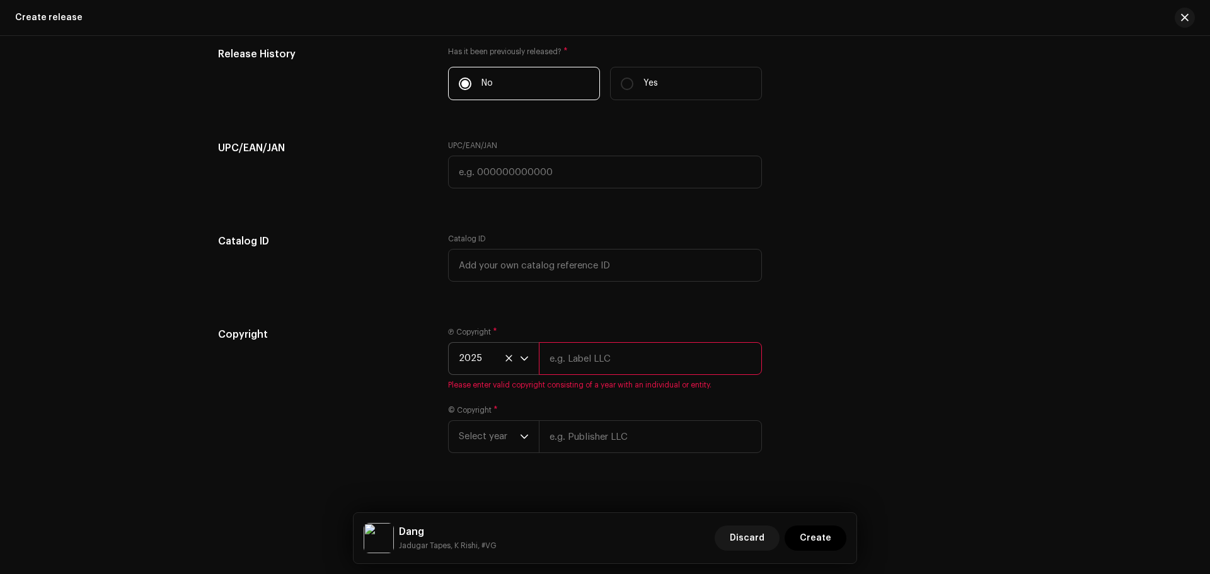
click at [597, 364] on input "text" at bounding box center [650, 358] width 223 height 33
type input "Jadugar Tapes, K Rishi"
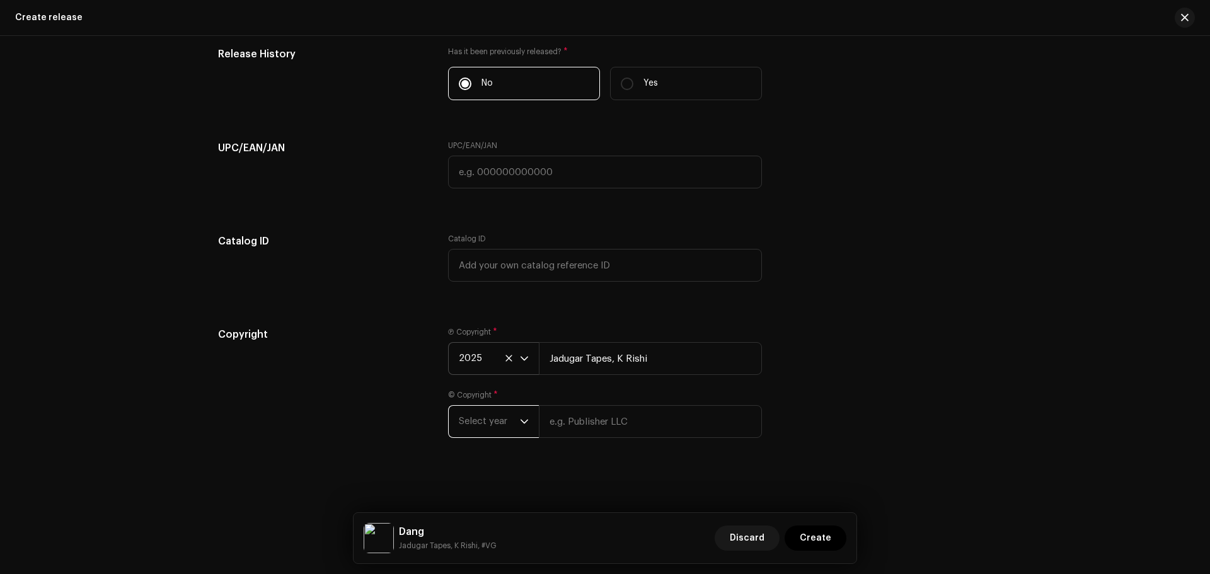
click at [490, 416] on span "Select year" at bounding box center [489, 422] width 61 height 32
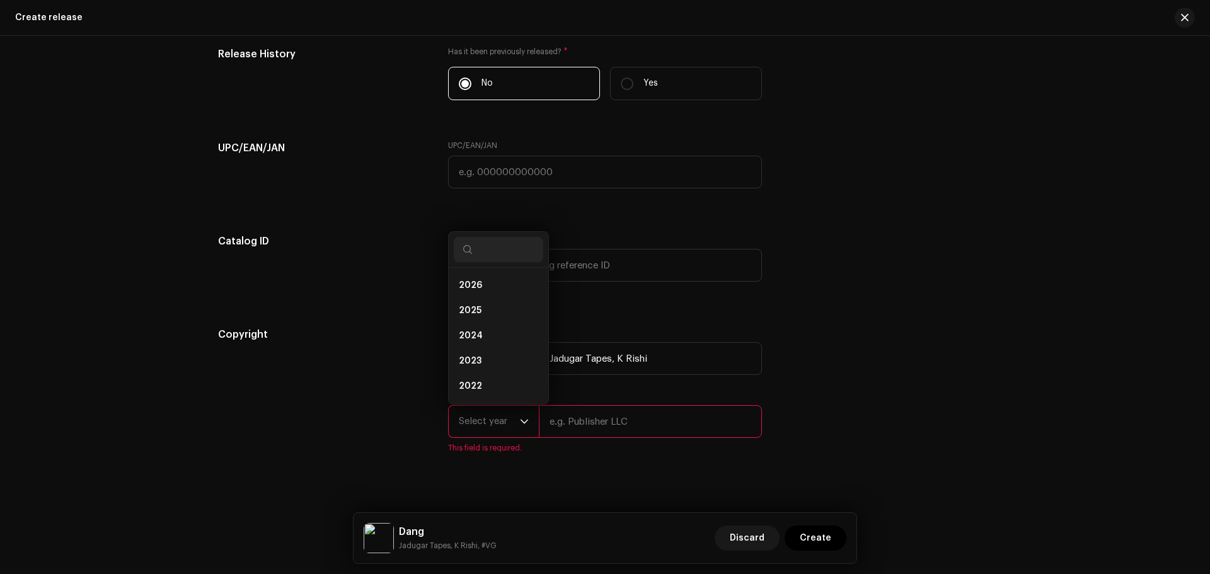
scroll to position [20, 0]
click at [486, 292] on li "2025" at bounding box center [498, 290] width 89 height 25
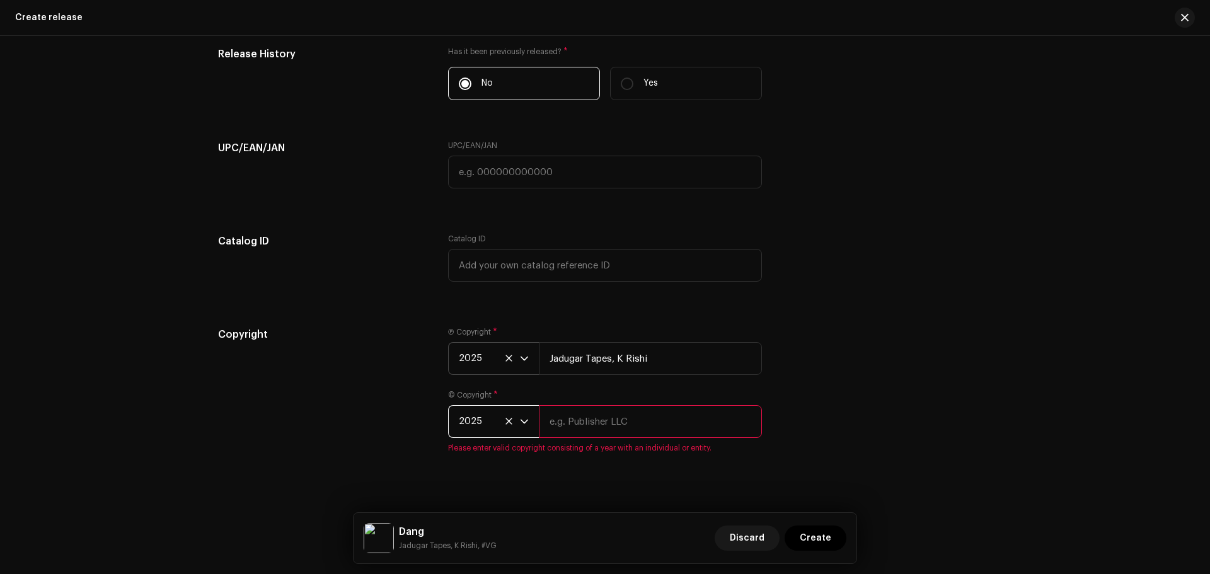
click at [614, 429] on input "text" at bounding box center [650, 421] width 223 height 33
type input "Jadugar Tapes, K Rishi"
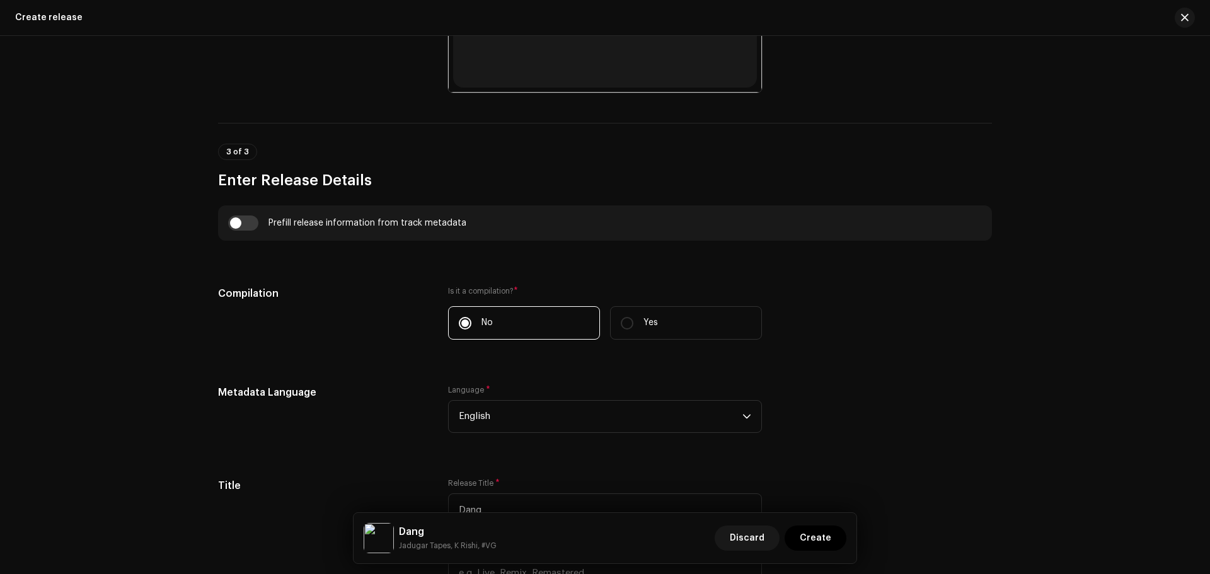
scroll to position [764, 0]
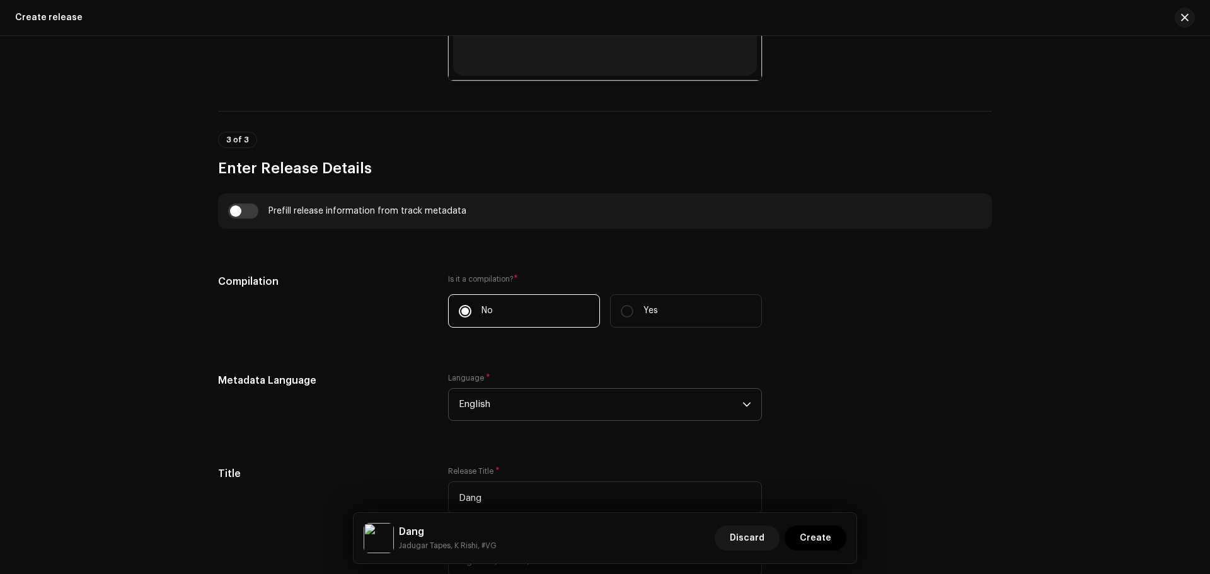
click at [508, 404] on span "English" at bounding box center [601, 405] width 284 height 32
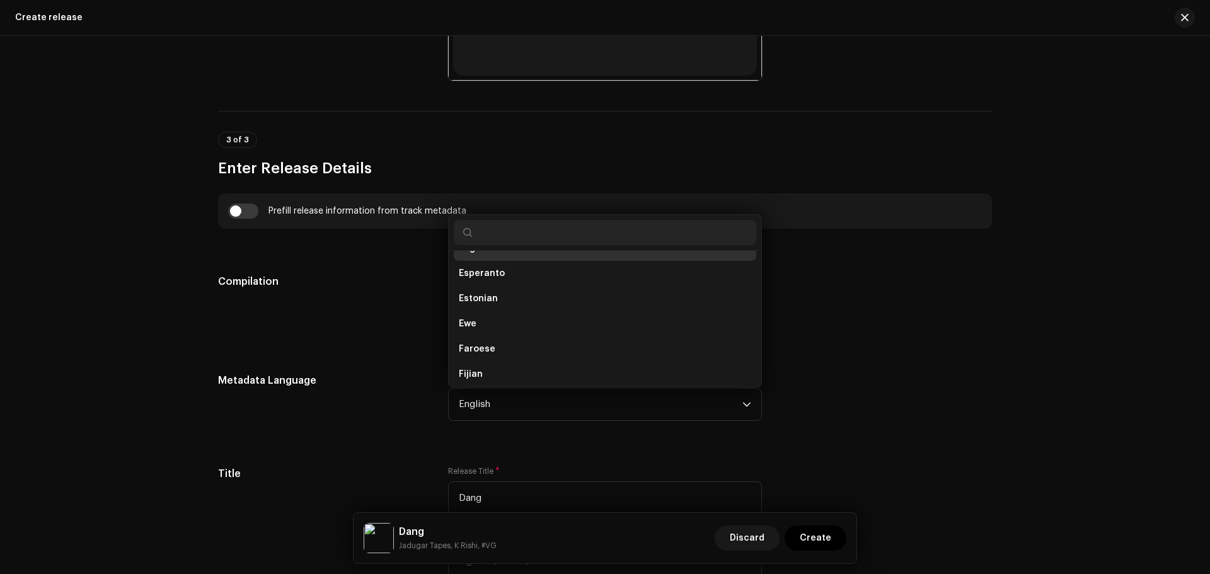
scroll to position [1164, 0]
drag, startPoint x: 411, startPoint y: 284, endPoint x: 413, endPoint y: 291, distance: 7.2
click at [411, 284] on h5 "Compilation" at bounding box center [323, 281] width 210 height 15
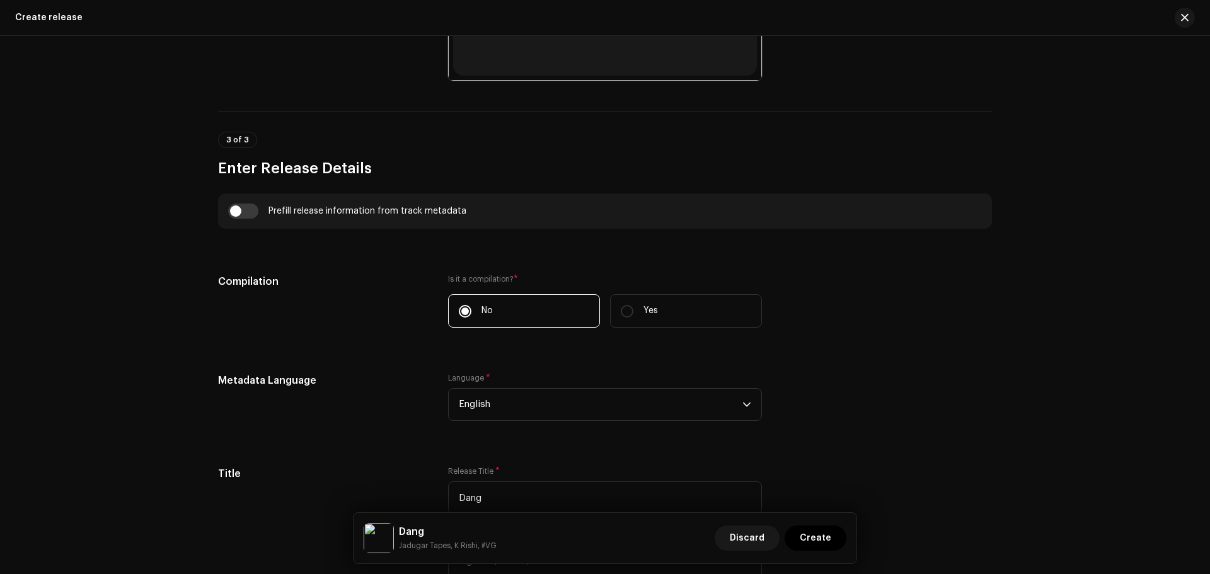
scroll to position [890, 0]
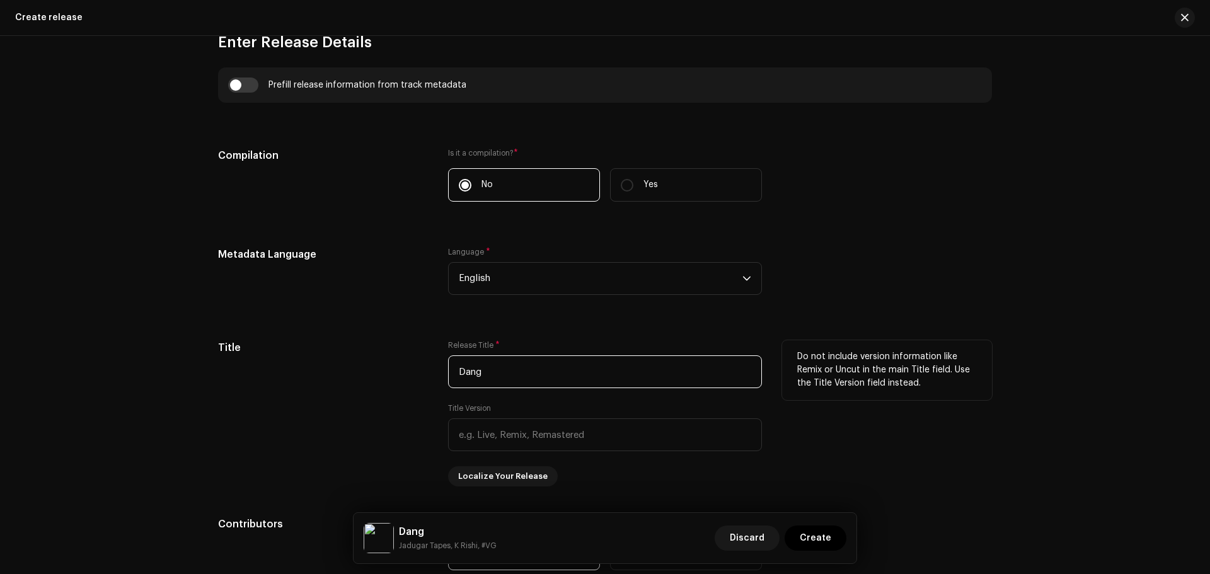
click at [493, 371] on input "Dang" at bounding box center [605, 371] width 314 height 33
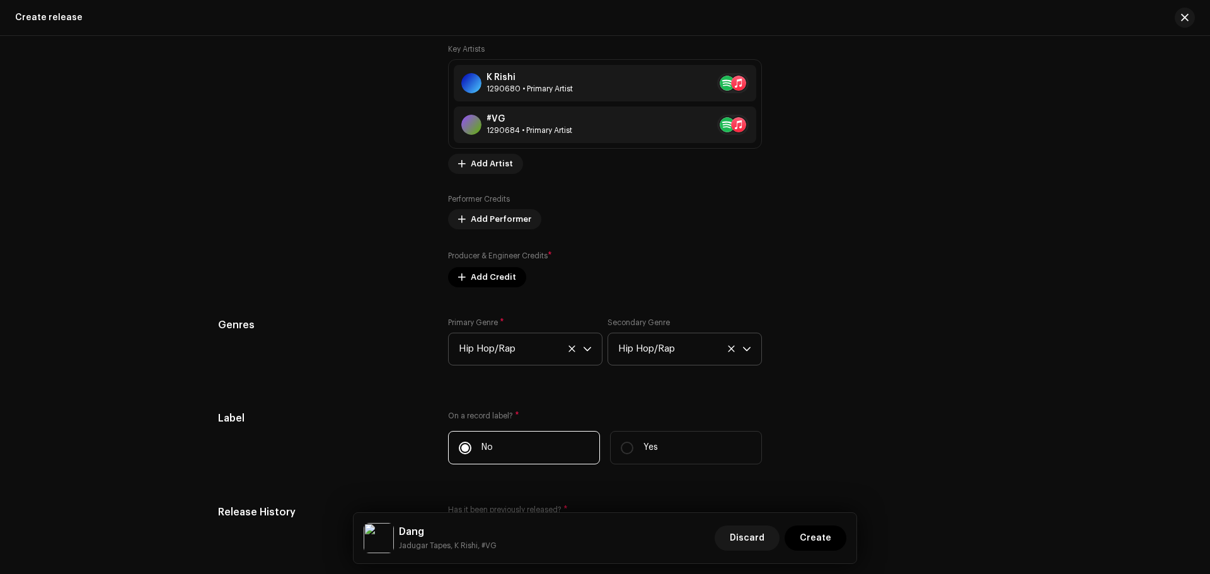
scroll to position [1710, 0]
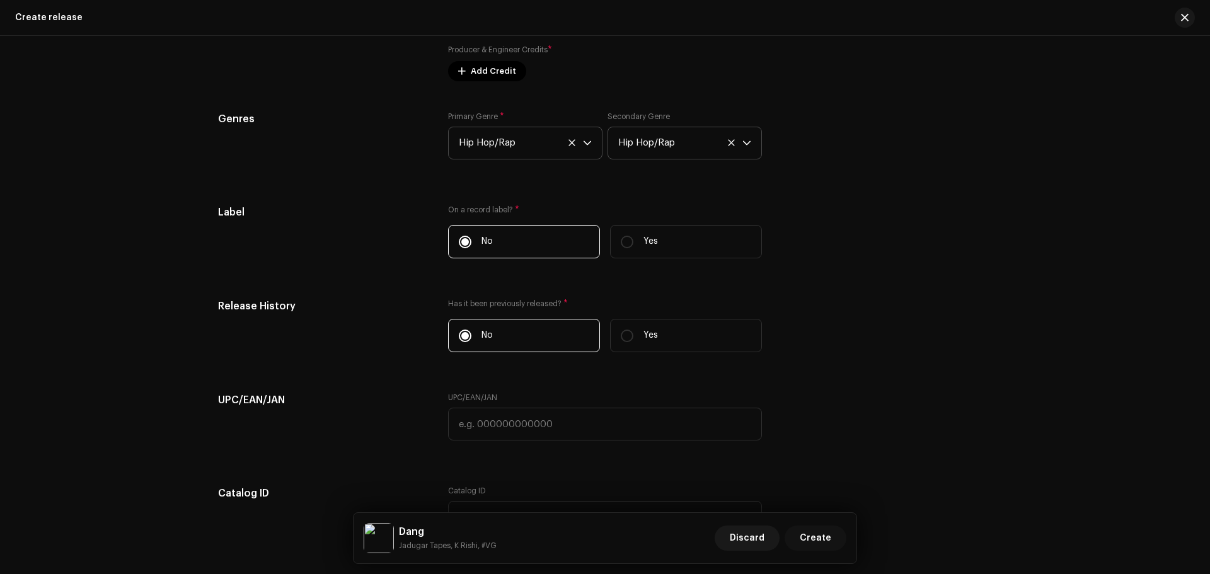
click at [825, 532] on span "Create" at bounding box center [816, 538] width 32 height 25
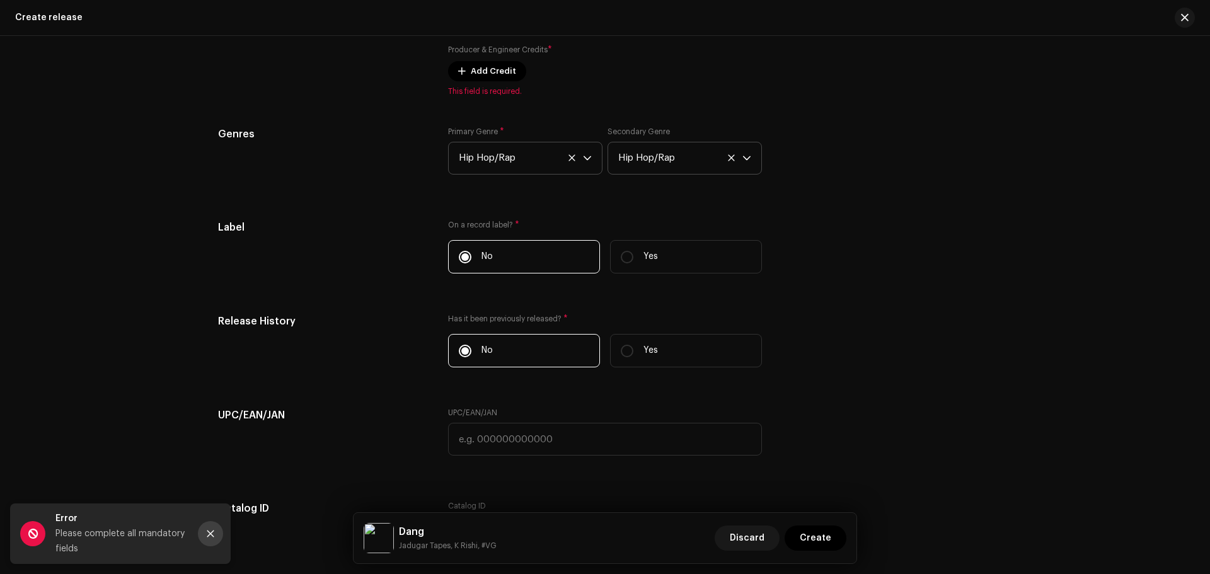
click at [212, 529] on icon "Close" at bounding box center [210, 533] width 9 height 9
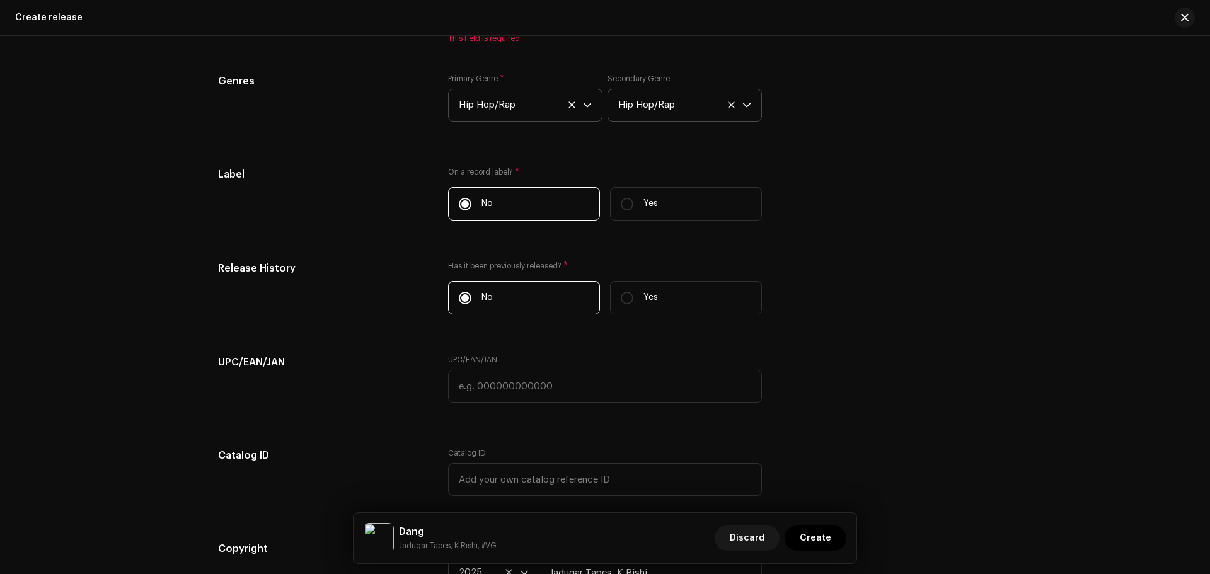
scroll to position [1536, 0]
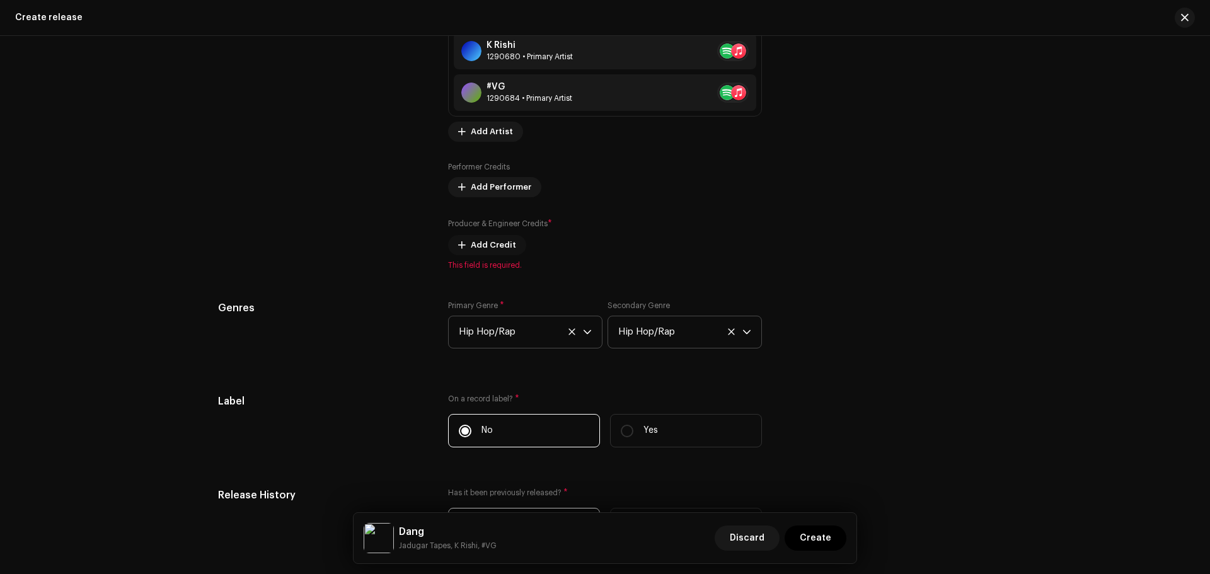
click at [474, 245] on span "Add Credit" at bounding box center [493, 245] width 45 height 25
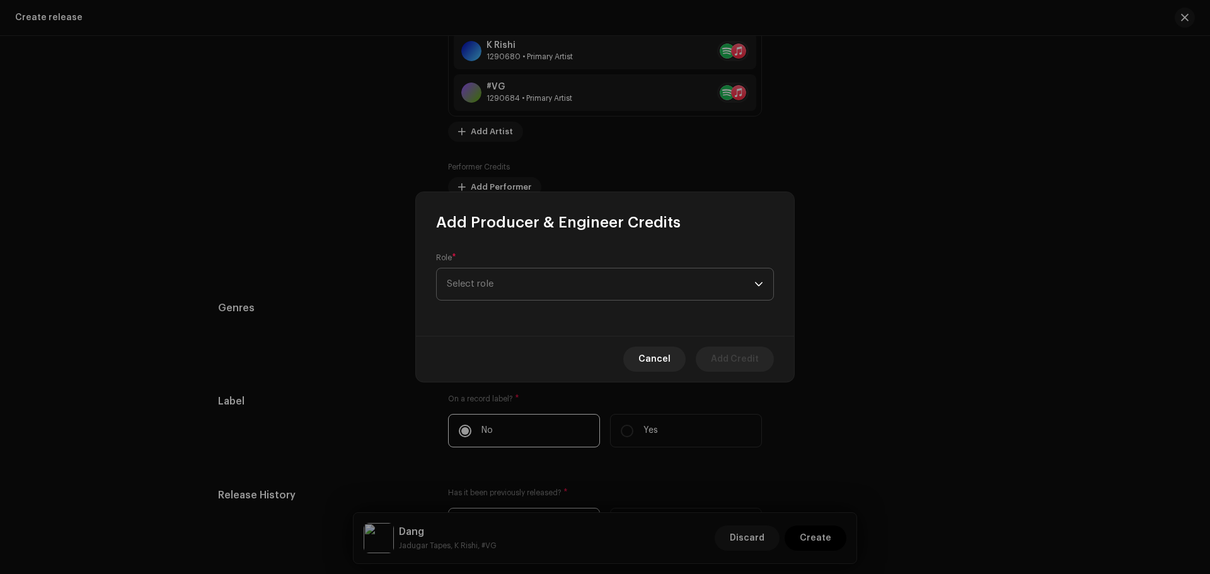
click at [489, 282] on span "Select role" at bounding box center [601, 284] width 308 height 32
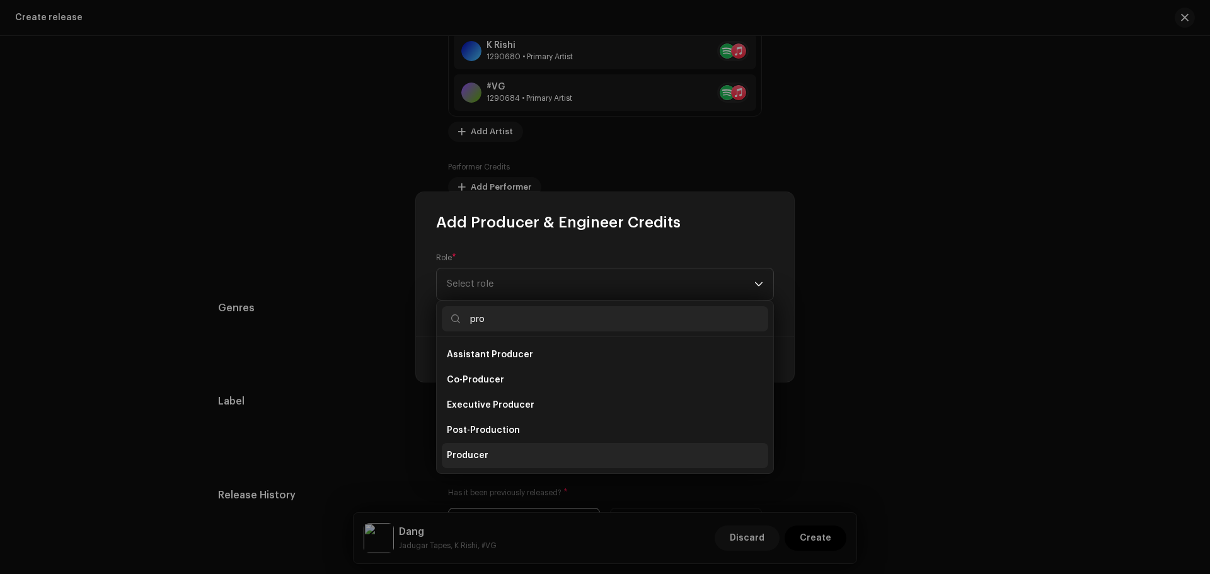
type input "pro"
click at [486, 449] on li "Producer" at bounding box center [605, 455] width 326 height 25
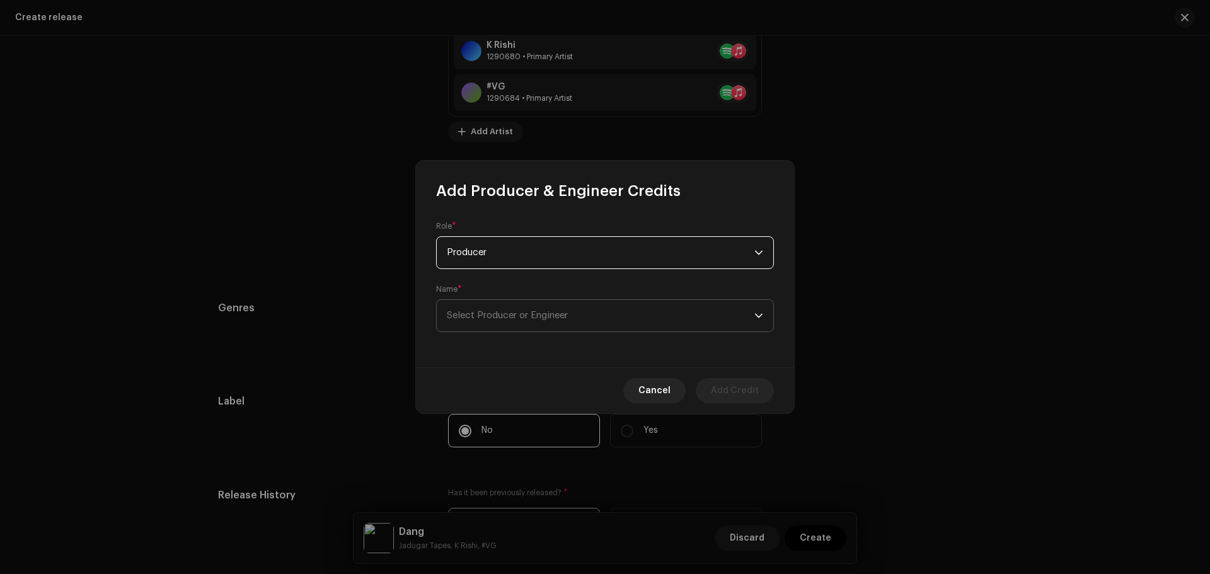
click at [519, 318] on span "Select Producer or Engineer" at bounding box center [507, 315] width 121 height 9
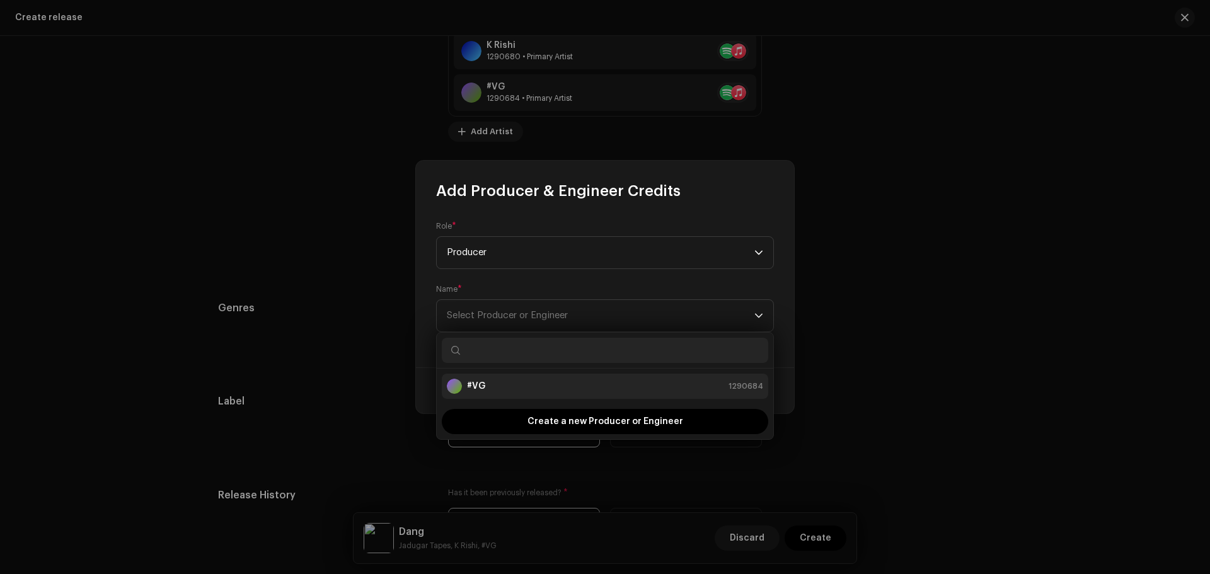
click at [521, 376] on li "#VG 1290684" at bounding box center [605, 386] width 326 height 25
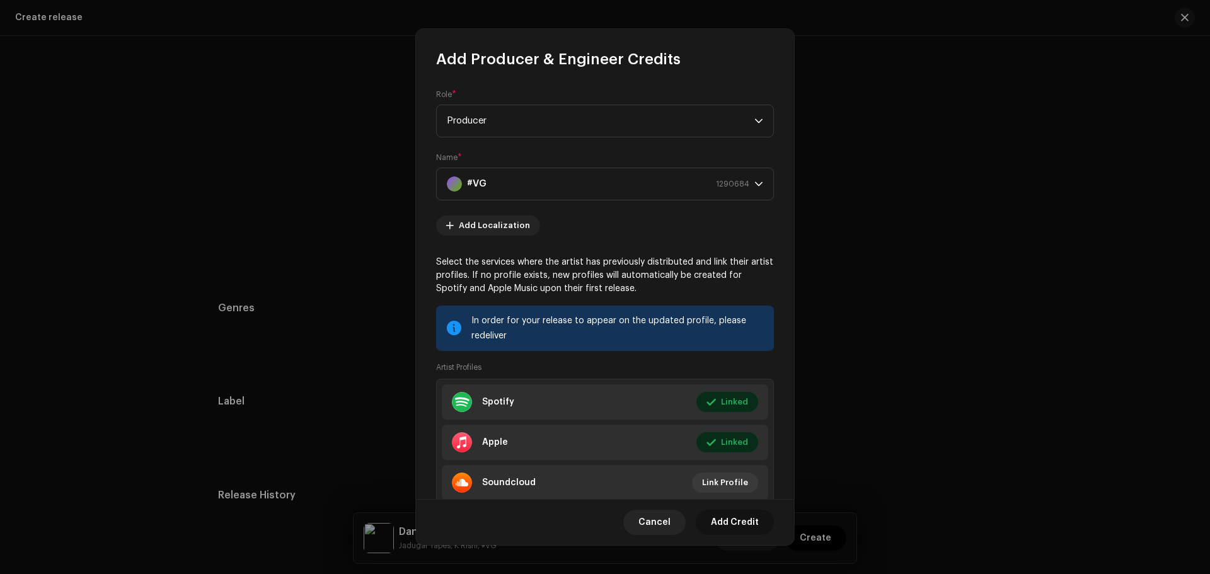
click at [737, 524] on span "Add Credit" at bounding box center [735, 522] width 48 height 25
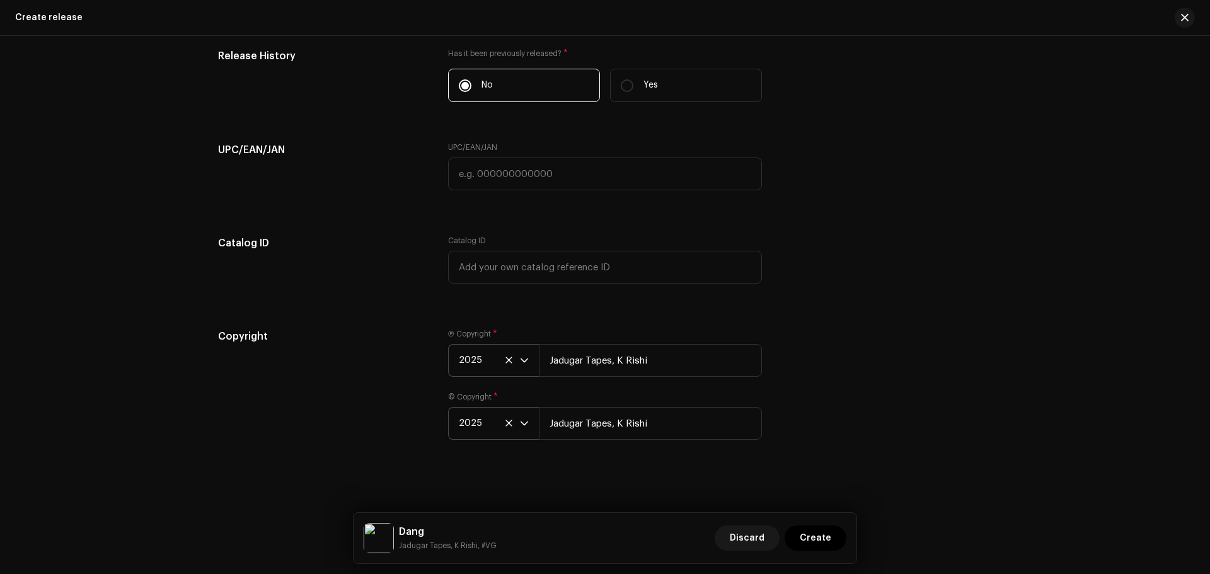
scroll to position [2015, 0]
click at [824, 539] on span "Create" at bounding box center [816, 538] width 32 height 25
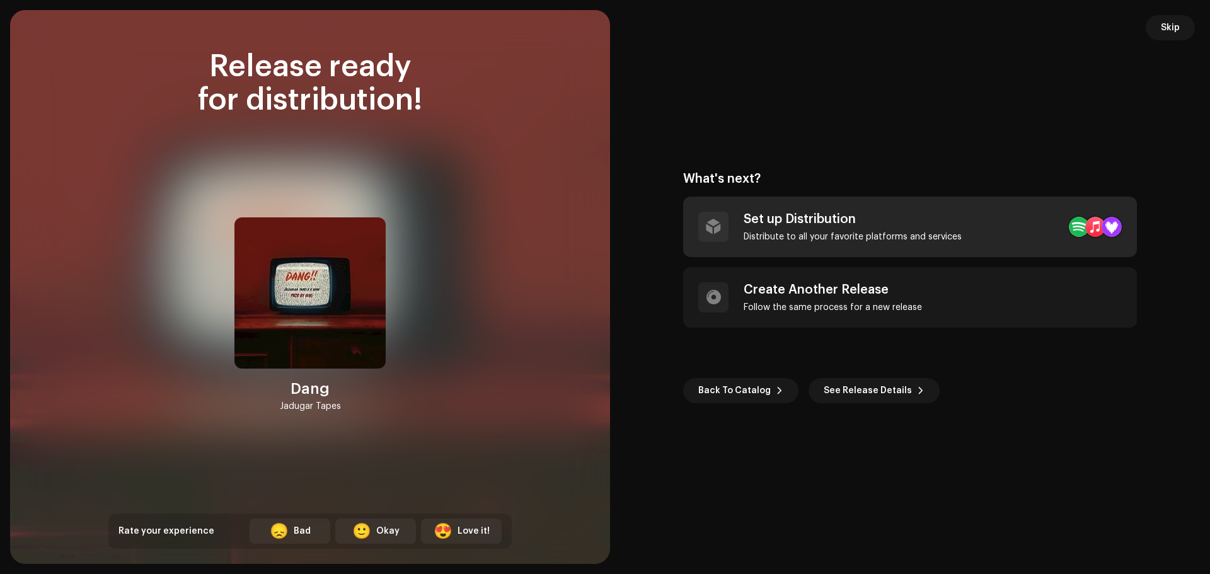
click at [766, 225] on div "Set up Distribution" at bounding box center [853, 219] width 218 height 15
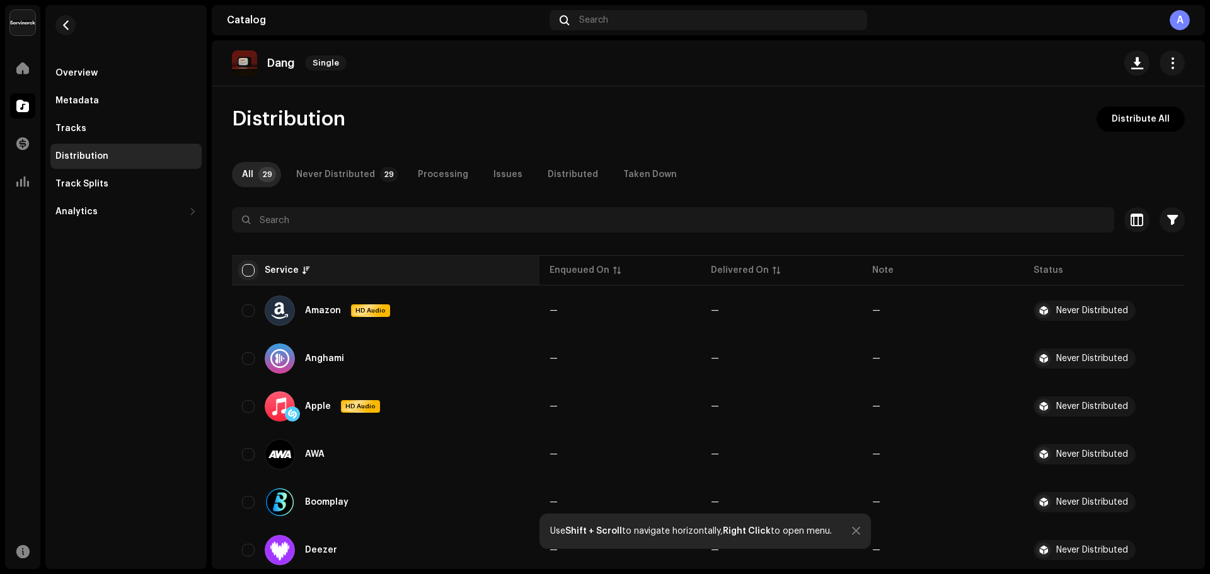
click at [248, 265] on input "checkbox" at bounding box center [248, 270] width 13 height 13
checkbox input "true"
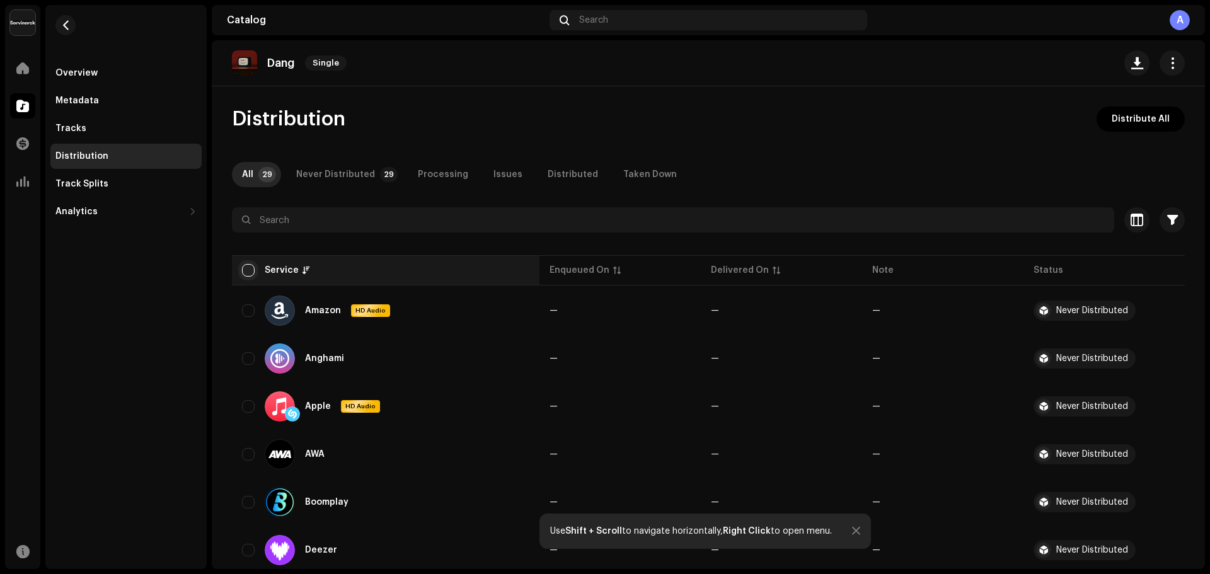
checkbox input "true"
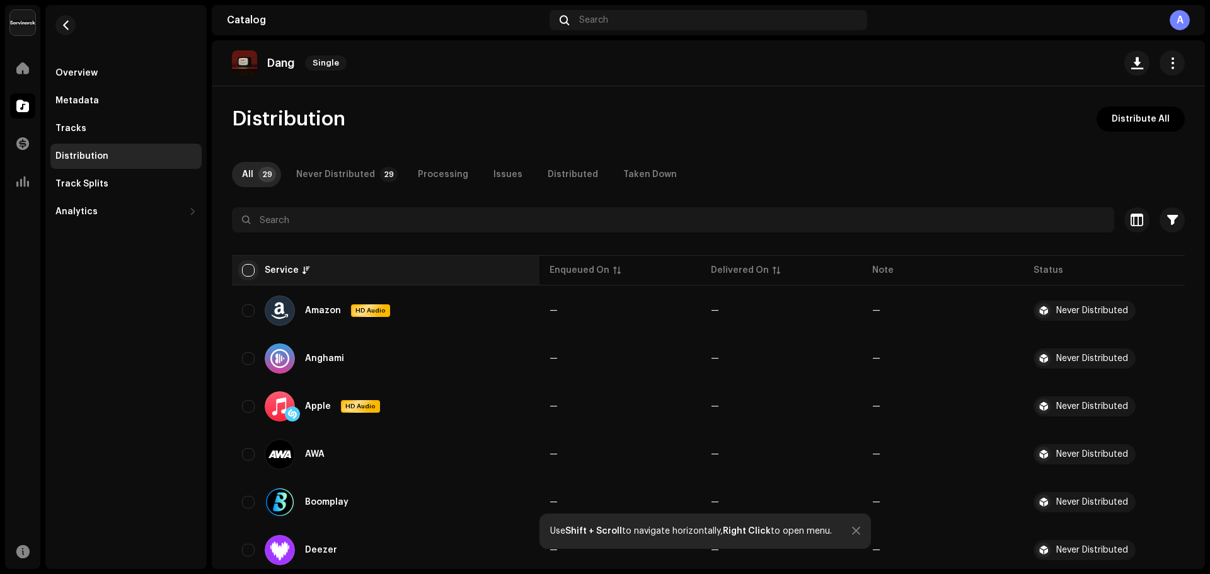
checkbox input "true"
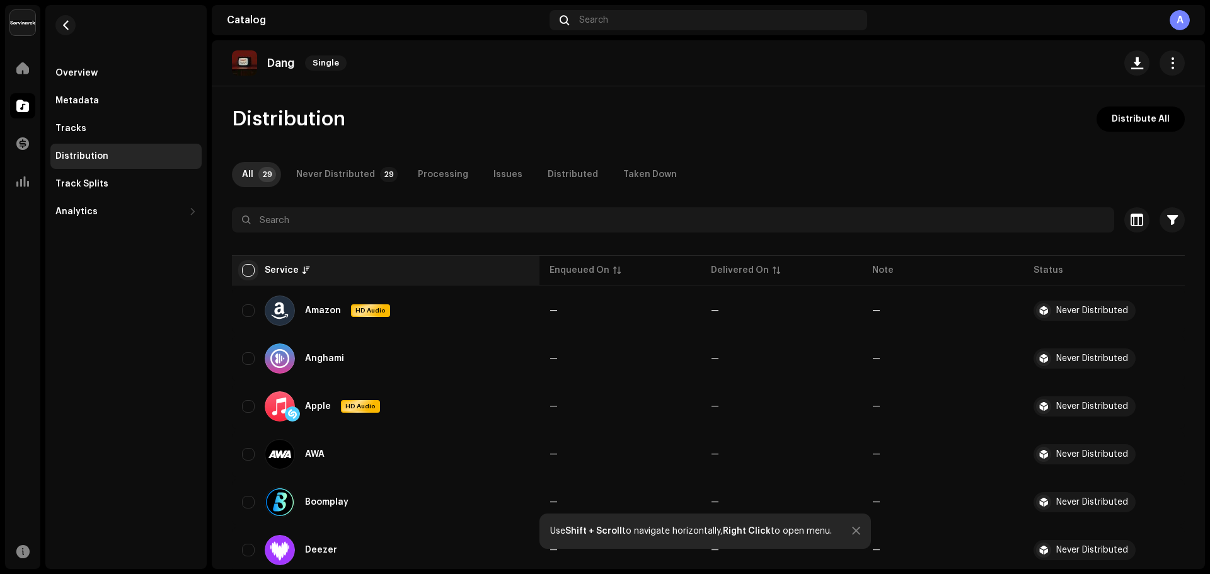
checkbox input "true"
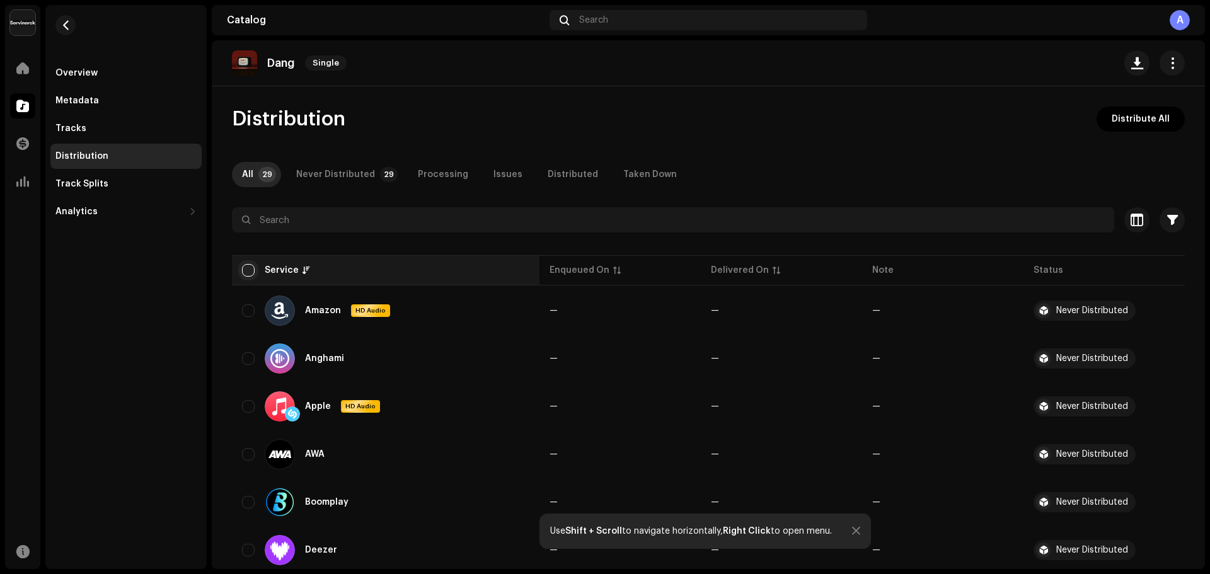
checkbox input "true"
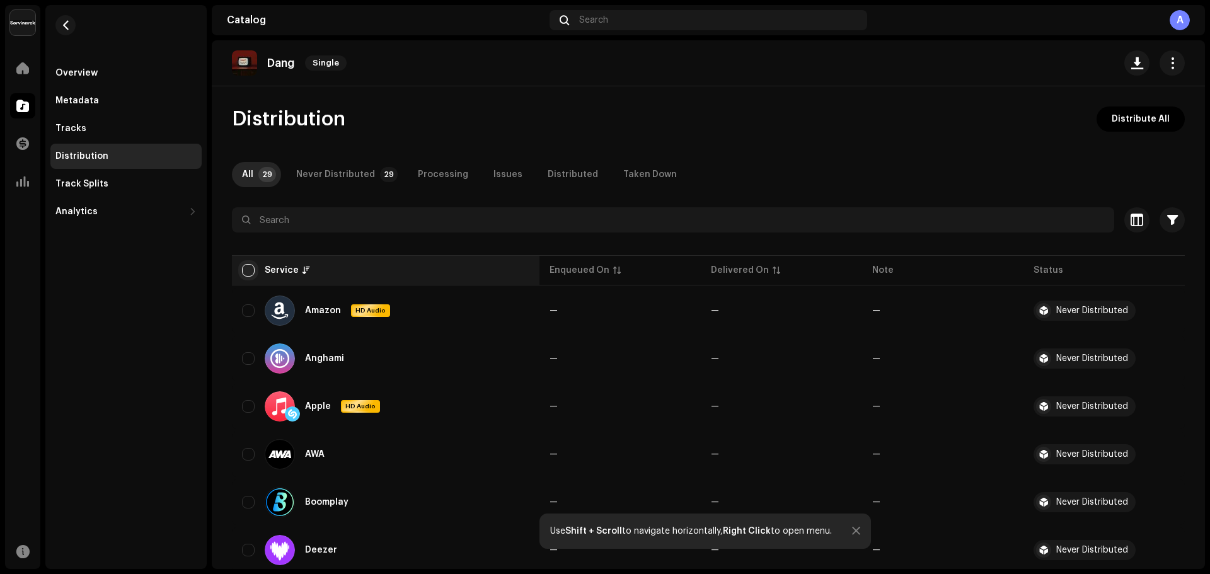
checkbox input "true"
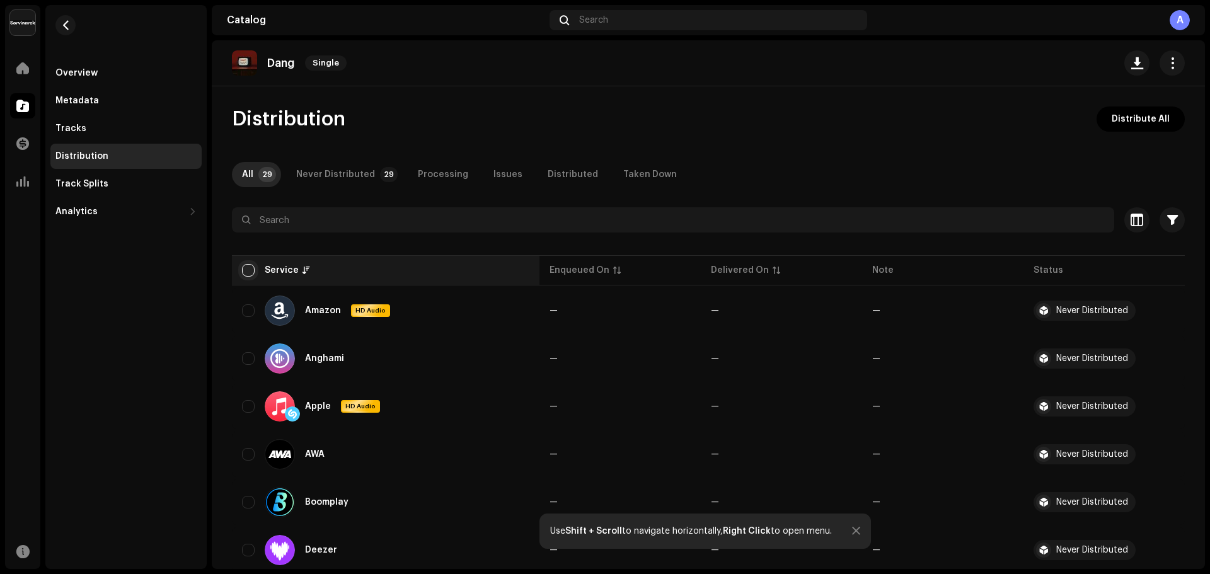
checkbox input "true"
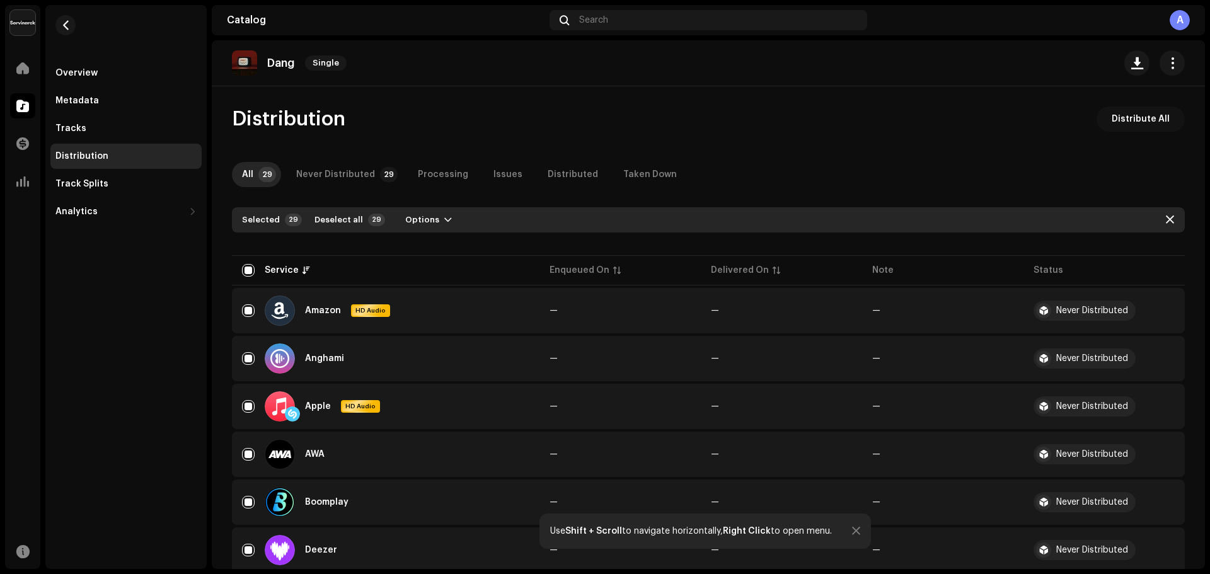
click at [1158, 118] on span "Distribute All" at bounding box center [1141, 118] width 58 height 25
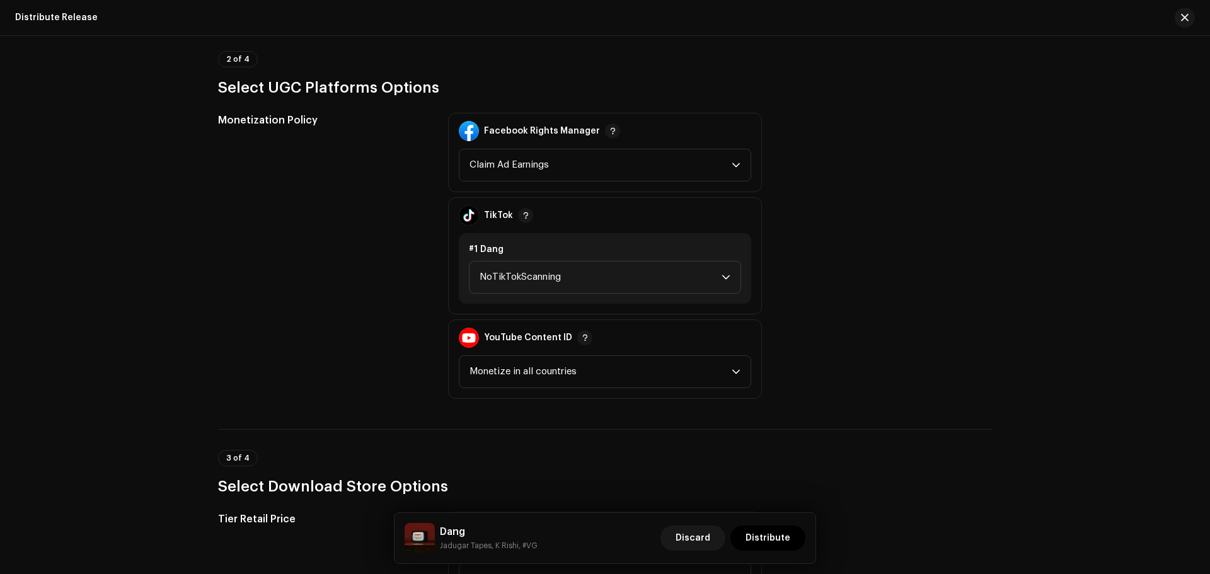
scroll to position [1260, 0]
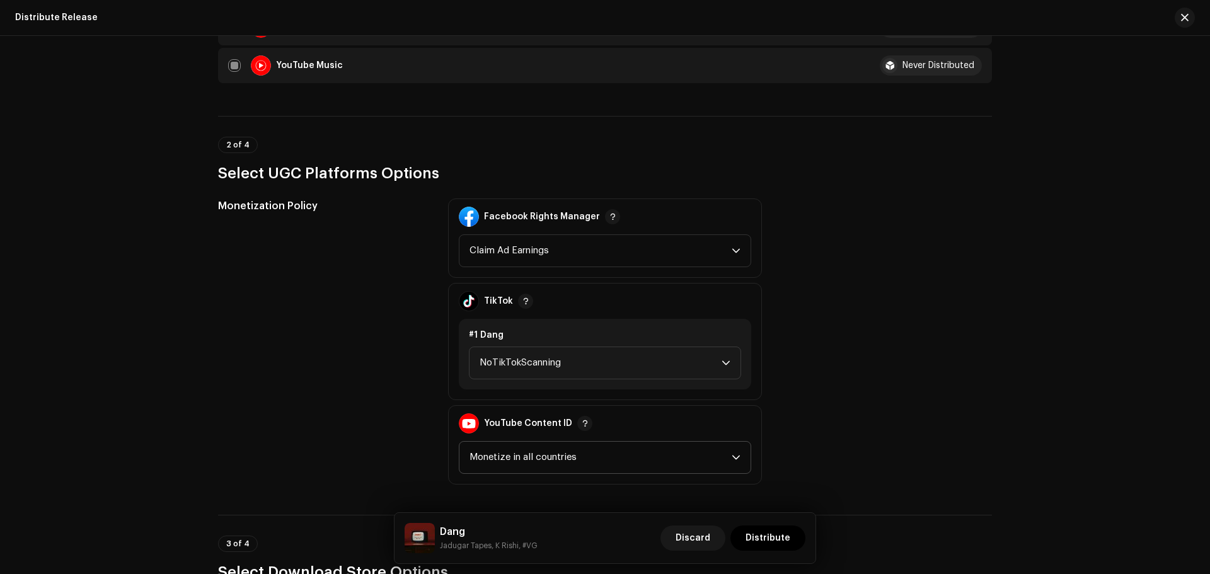
click at [621, 458] on span "Monetize in all countries" at bounding box center [600, 458] width 262 height 32
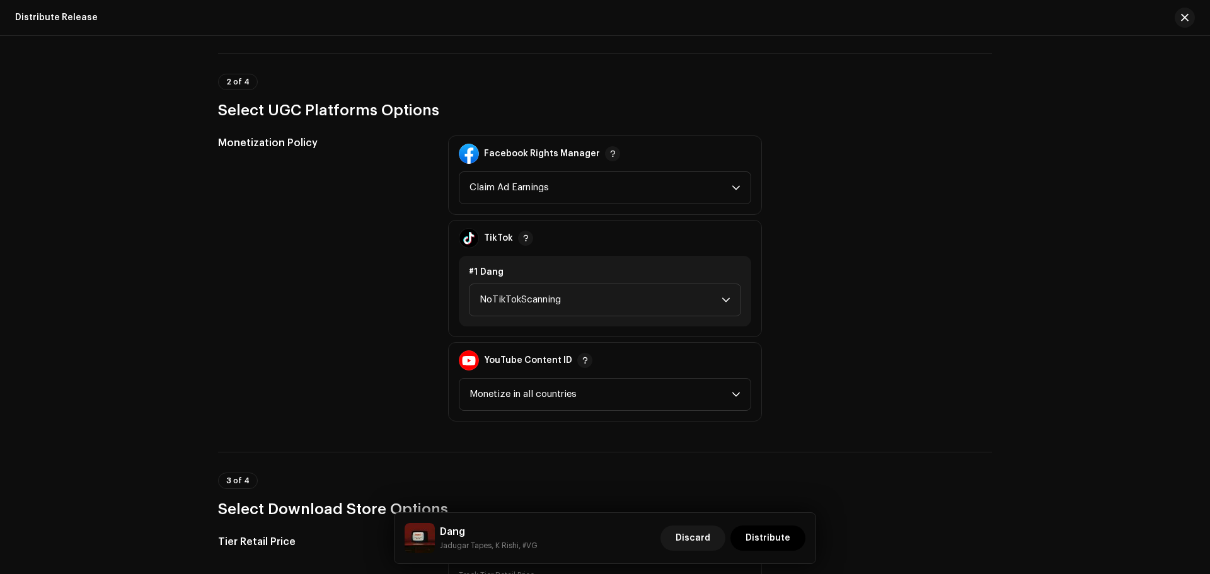
click at [899, 348] on div "Monetization Policy Facebook Rights Manager Claim Ad Earnings TikTok #1 Dang No…" at bounding box center [605, 278] width 774 height 286
click at [588, 298] on span "NoTikTokScanning" at bounding box center [601, 300] width 242 height 32
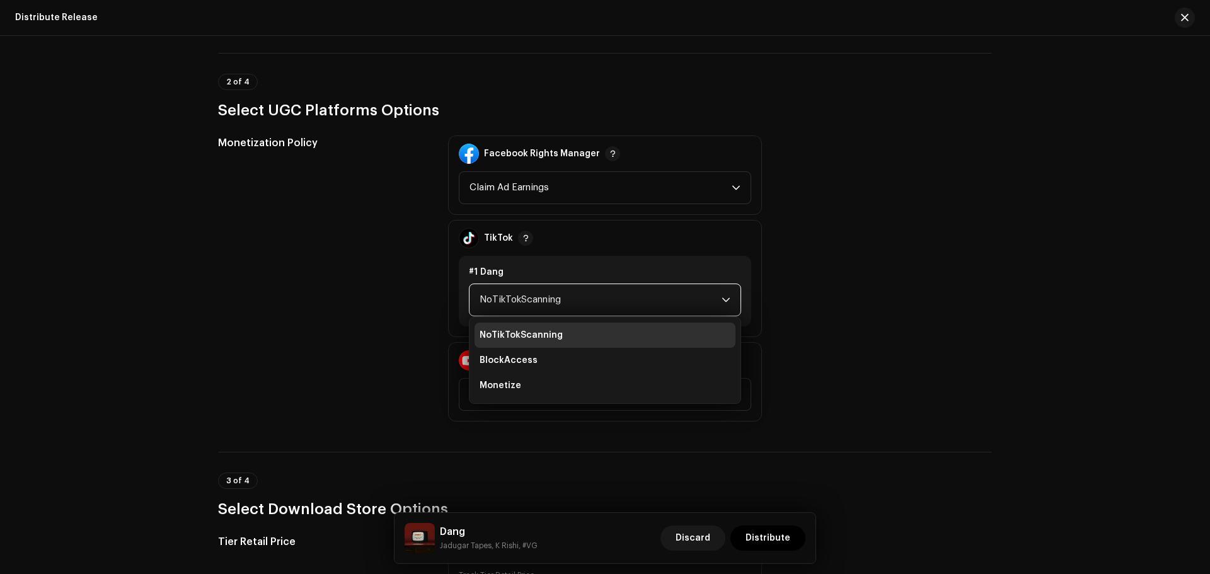
click at [345, 302] on div "Monetization Policy" at bounding box center [323, 278] width 210 height 286
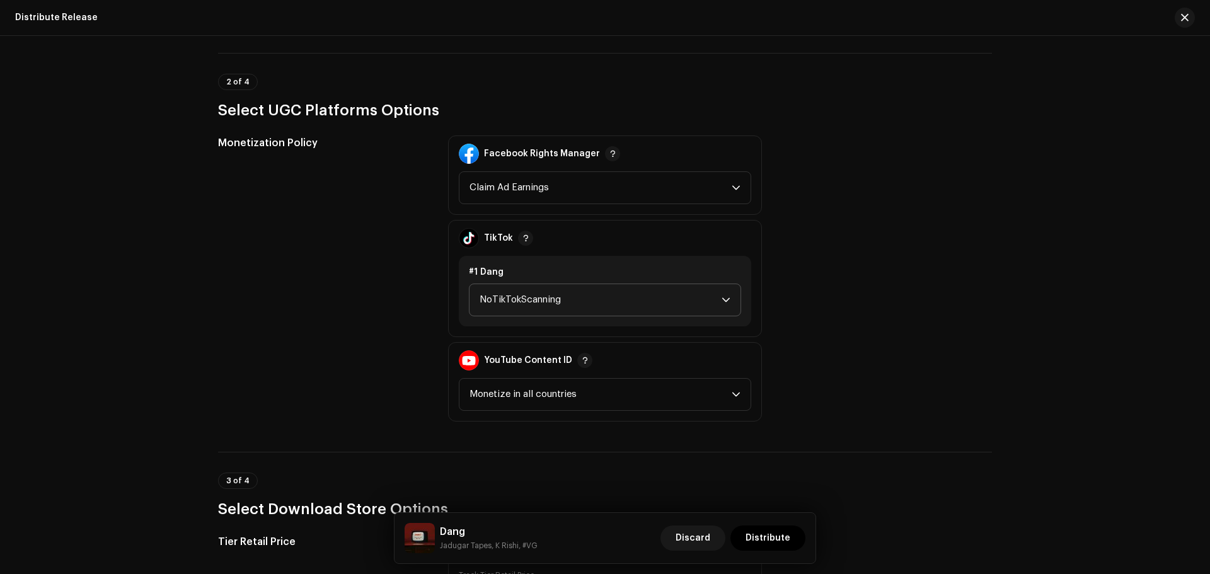
click at [514, 292] on span "NoTikTokScanning" at bounding box center [601, 300] width 242 height 32
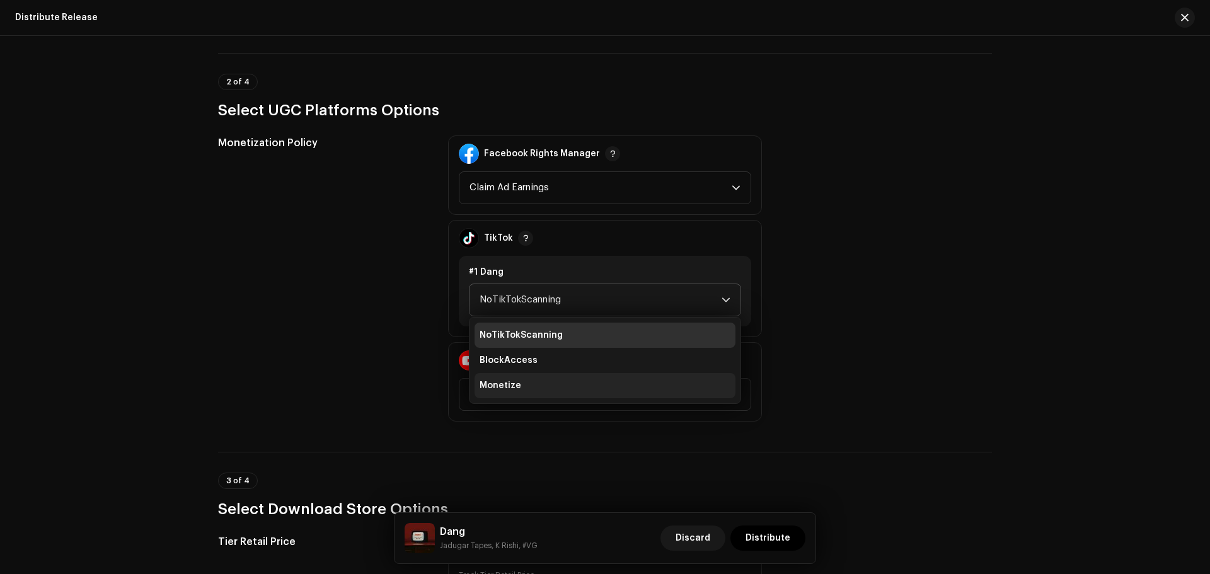
click at [512, 386] on span "Monetize" at bounding box center [501, 385] width 42 height 13
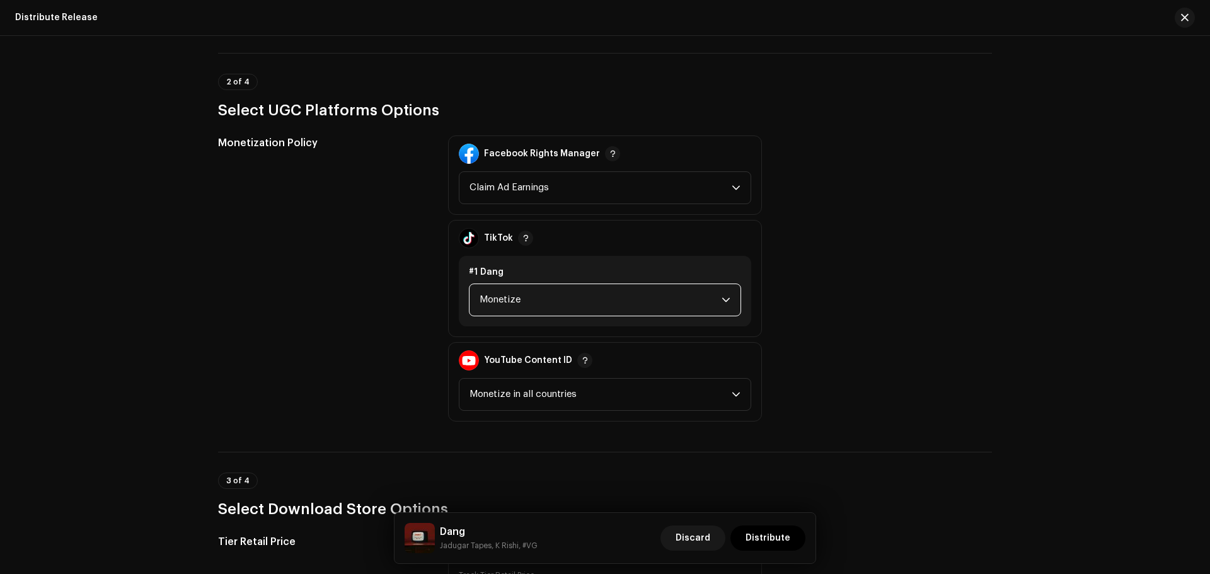
click at [531, 291] on span "Monetize" at bounding box center [601, 300] width 242 height 32
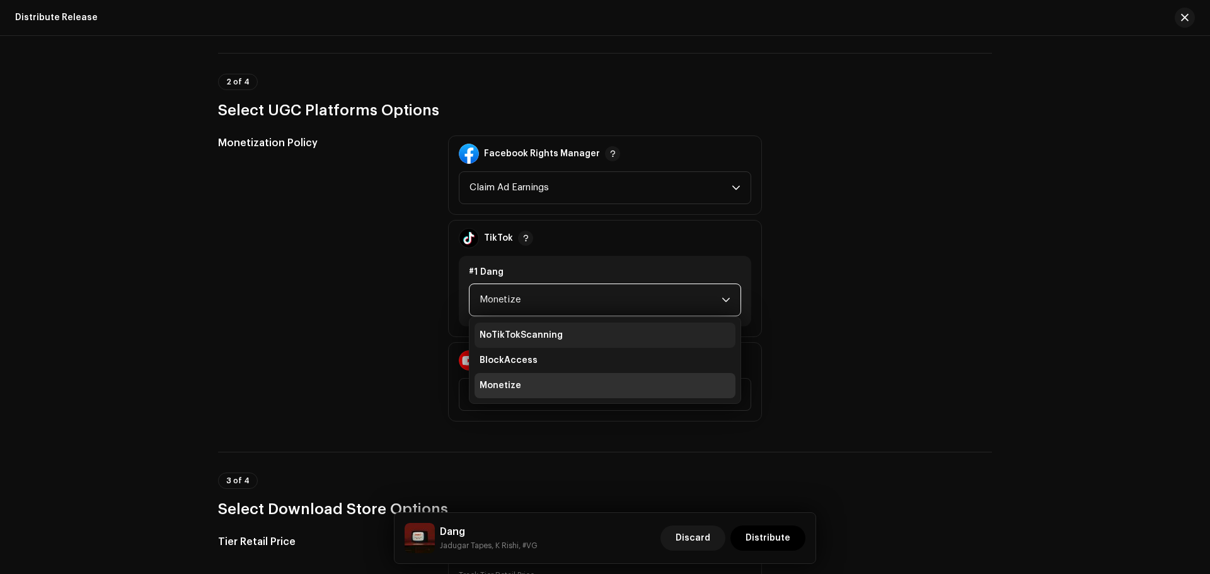
click at [515, 329] on span "NoTikTokScanning" at bounding box center [521, 335] width 83 height 13
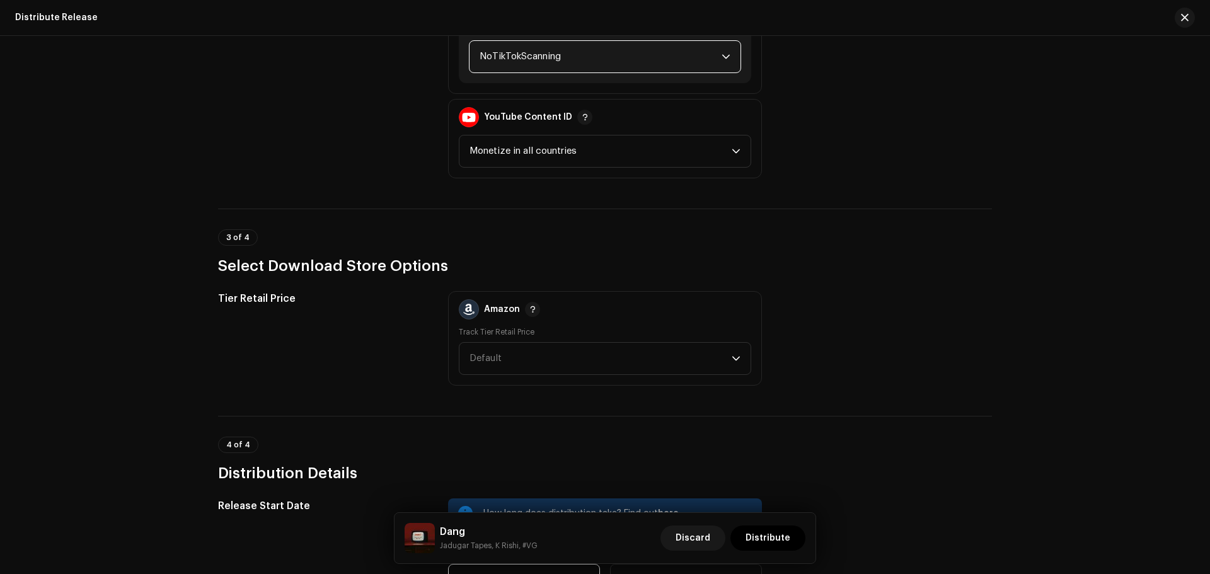
scroll to position [1575, 0]
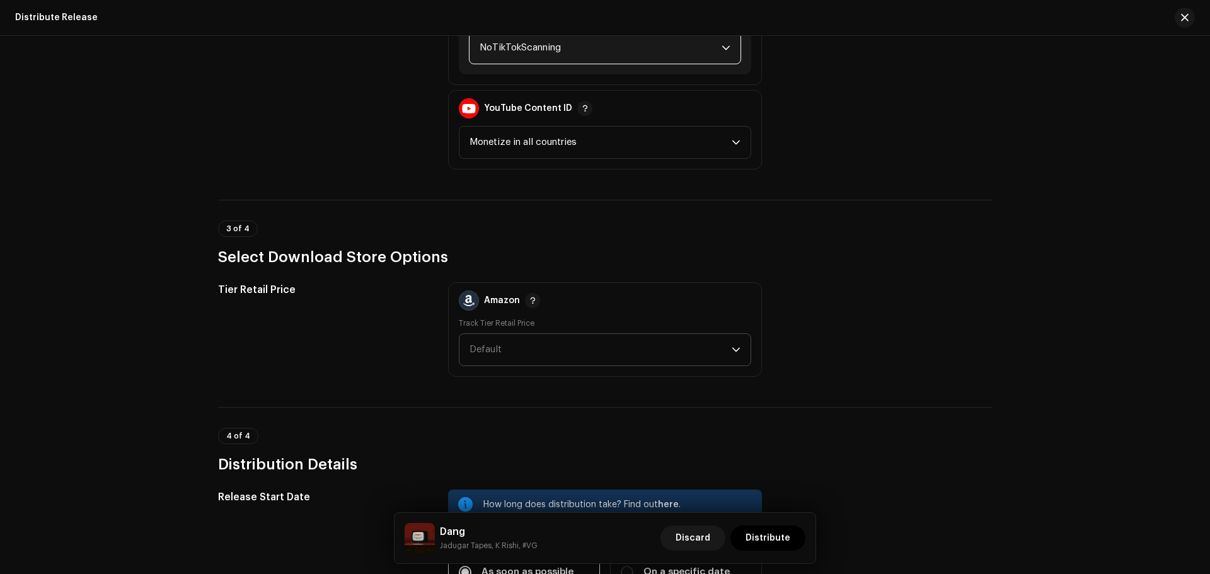
click at [525, 345] on span "Default" at bounding box center [600, 350] width 262 height 32
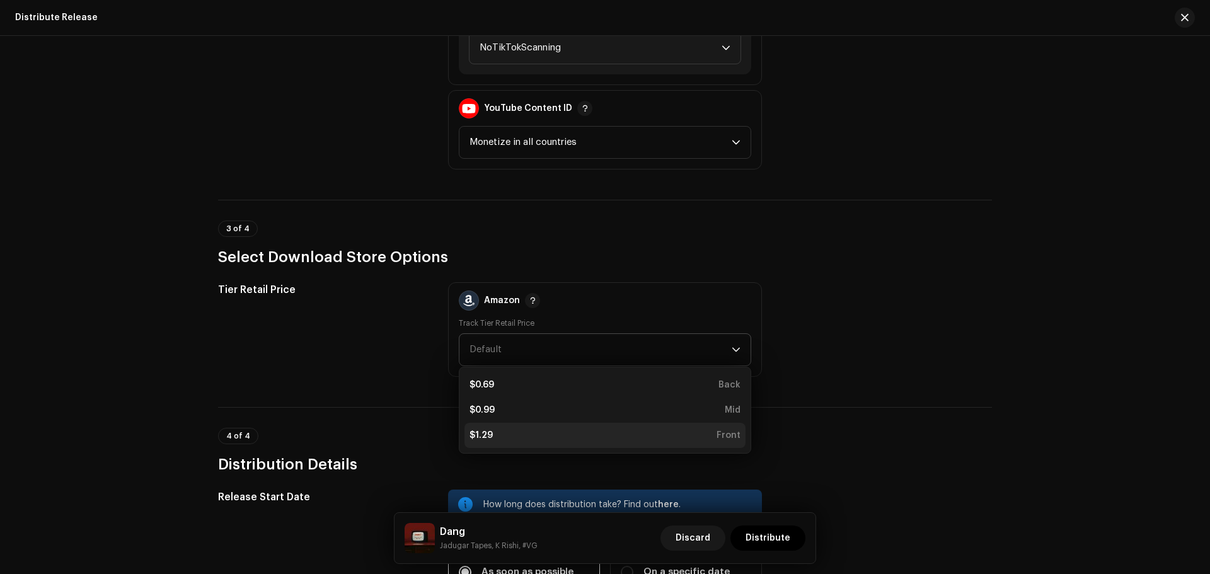
click at [503, 428] on li "$1.29 Front" at bounding box center [604, 435] width 281 height 25
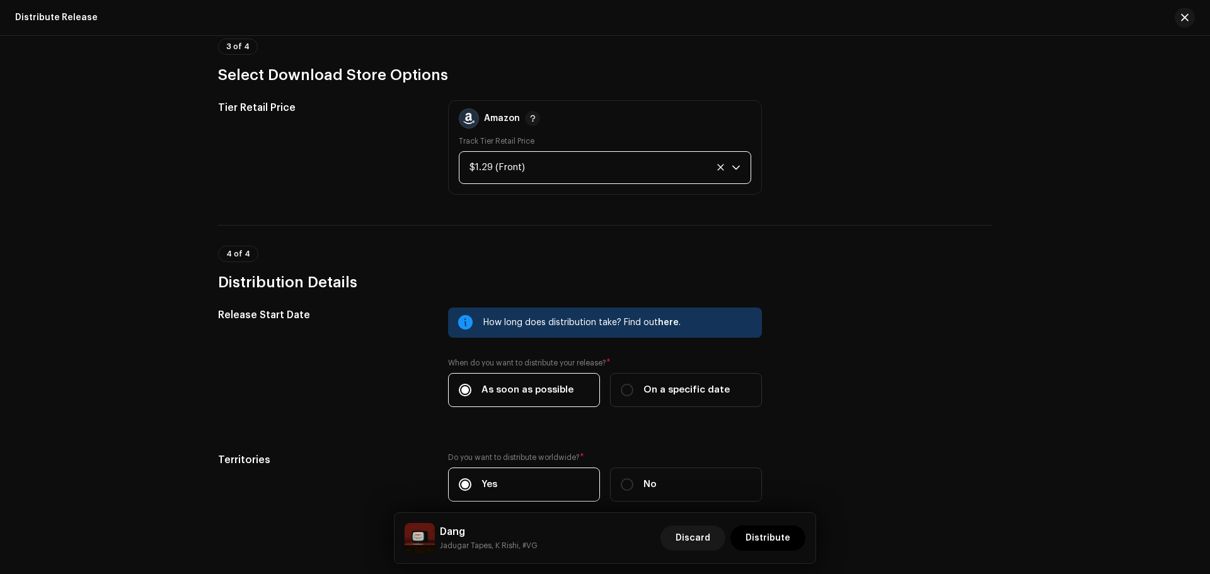
scroll to position [1821, 0]
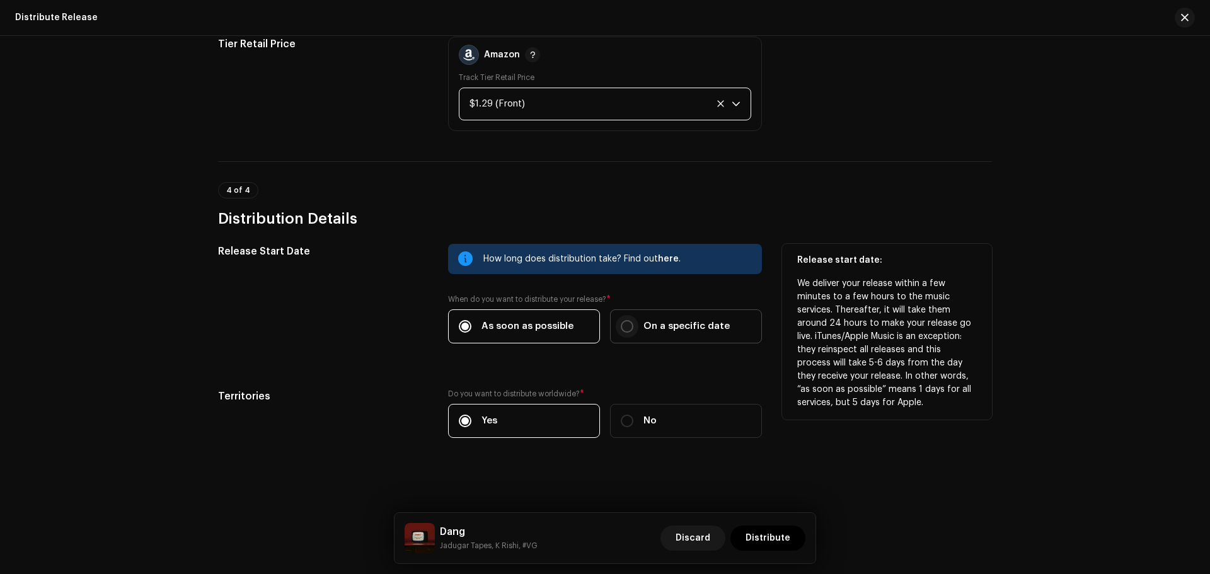
click at [623, 331] on input "On a specific date" at bounding box center [627, 326] width 13 height 13
radio input "true"
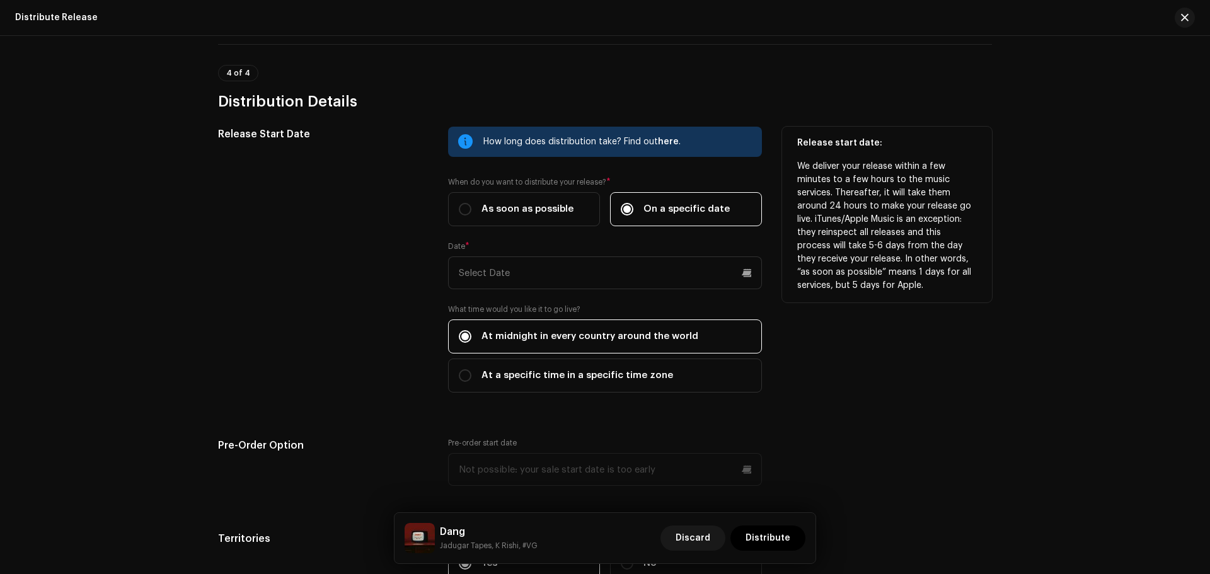
scroll to position [1947, 0]
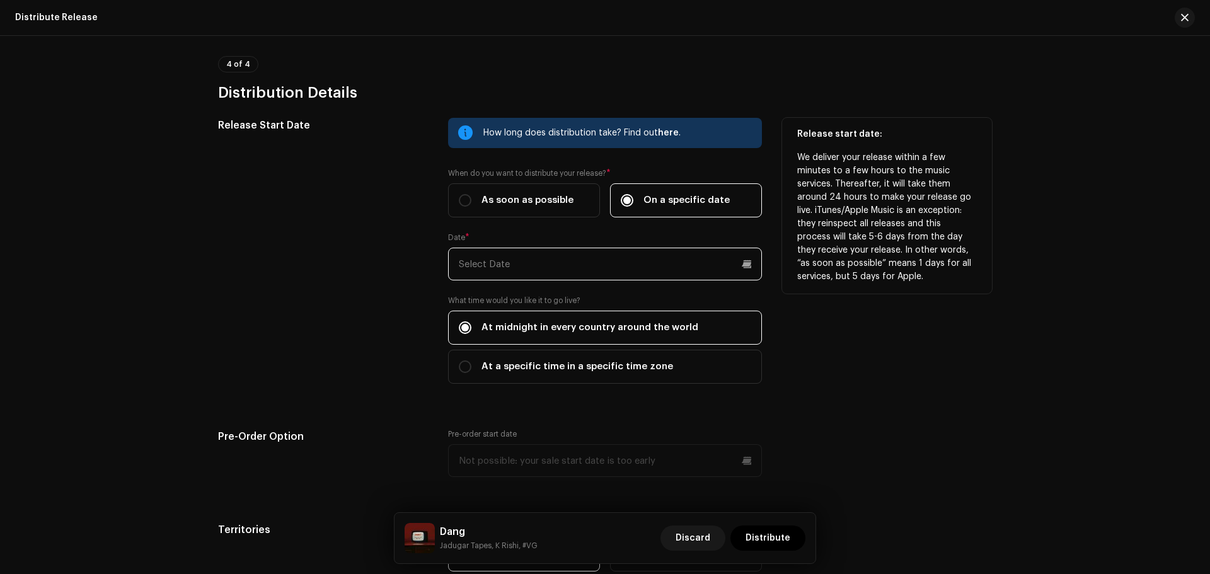
click at [522, 265] on input "text" at bounding box center [605, 264] width 314 height 33
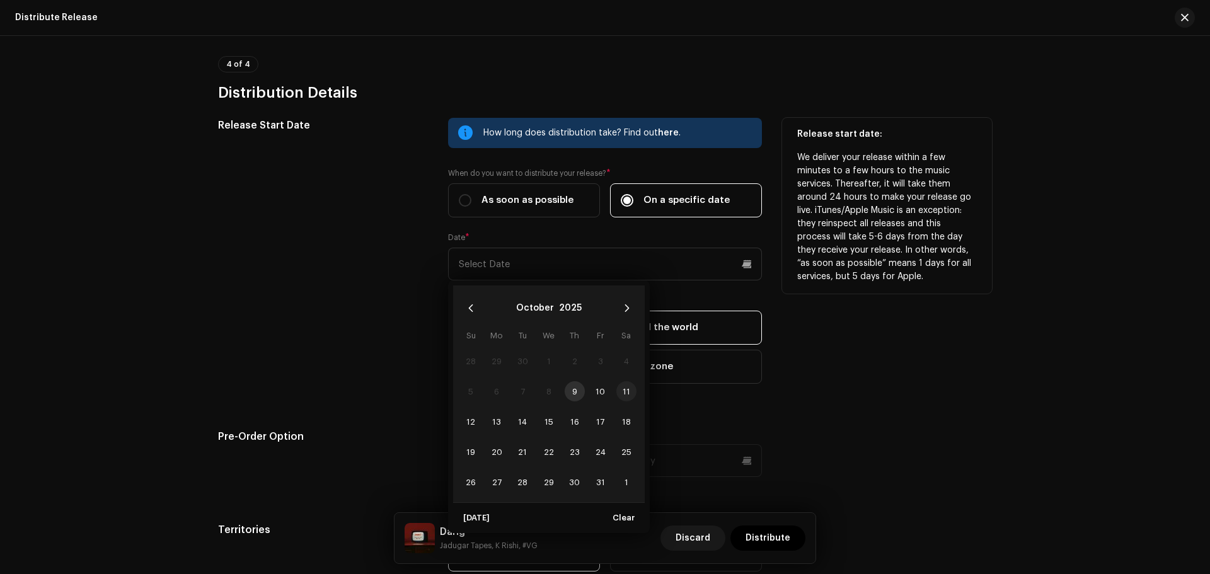
click at [621, 395] on span "11" at bounding box center [626, 391] width 20 height 20
type input "[DATE]"
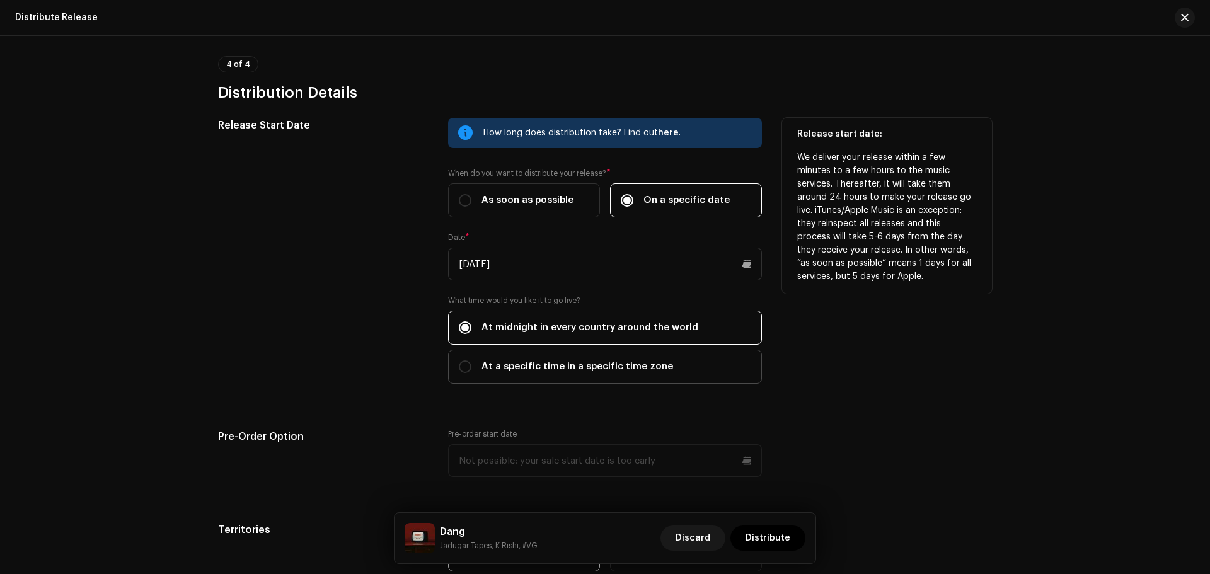
click at [466, 359] on label "At a specific time in a specific time zone" at bounding box center [605, 367] width 314 height 34
click at [466, 360] on input "At a specific time in a specific time zone" at bounding box center [465, 366] width 13 height 13
radio input "true"
click at [558, 420] on span "Select Timezone" at bounding box center [601, 431] width 284 height 32
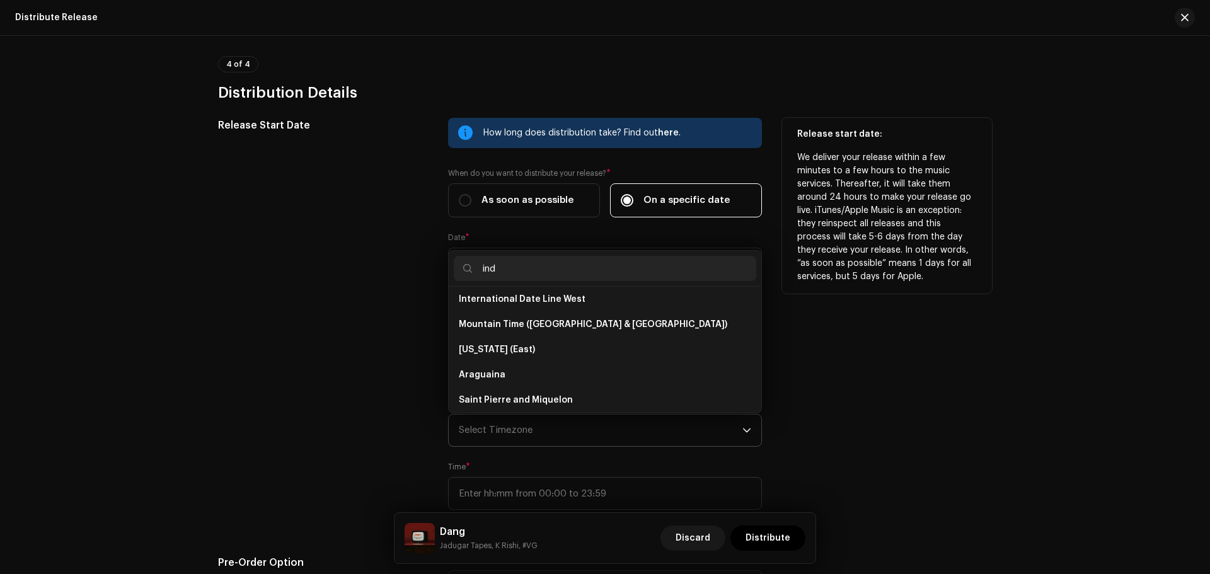
scroll to position [0, 0]
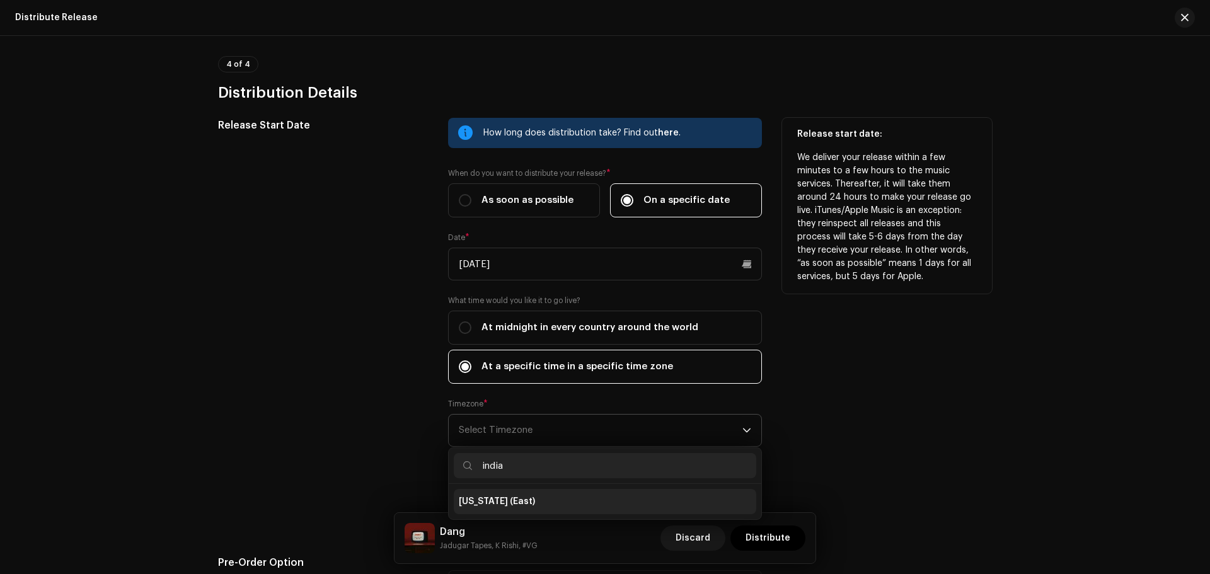
type input "india"
click at [519, 495] on li "[US_STATE] (East)" at bounding box center [605, 501] width 302 height 25
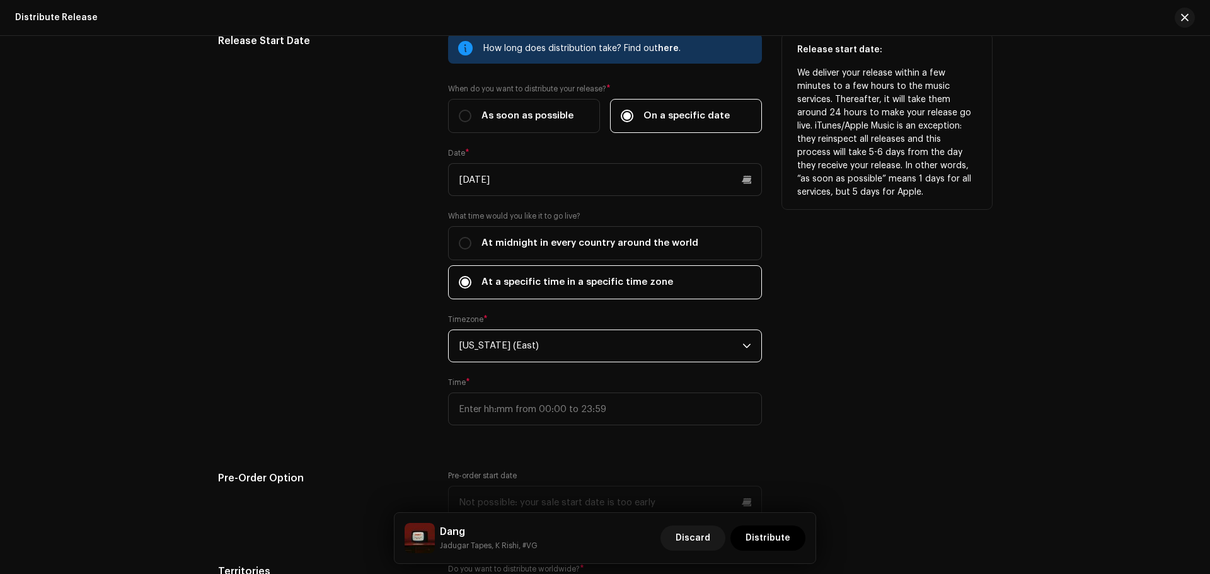
scroll to position [2073, 0]
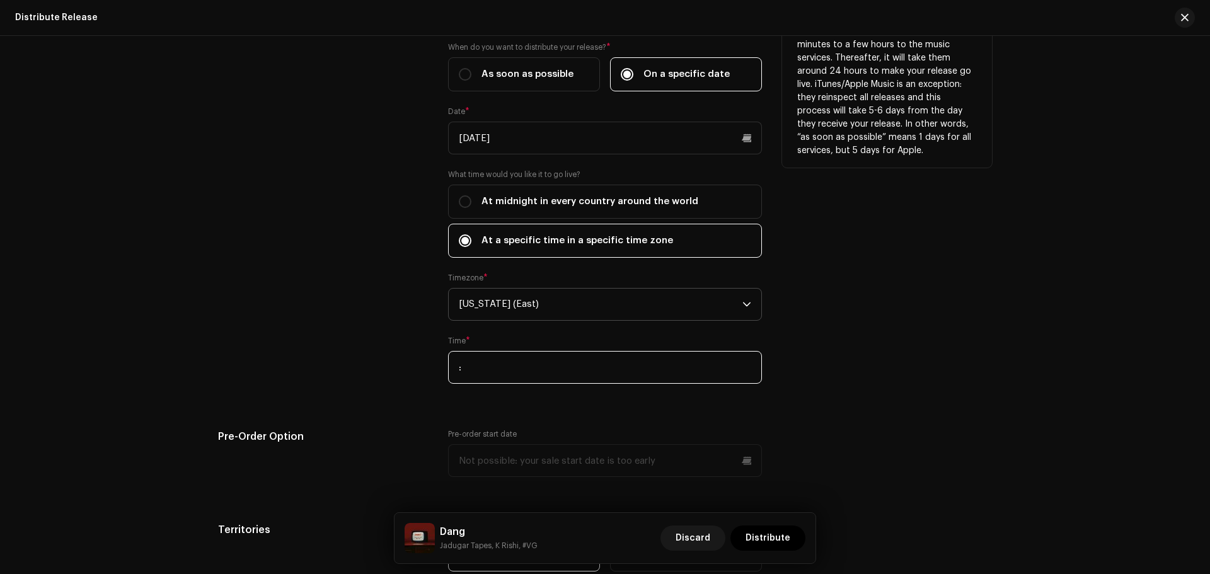
click at [648, 360] on input ":" at bounding box center [605, 367] width 314 height 33
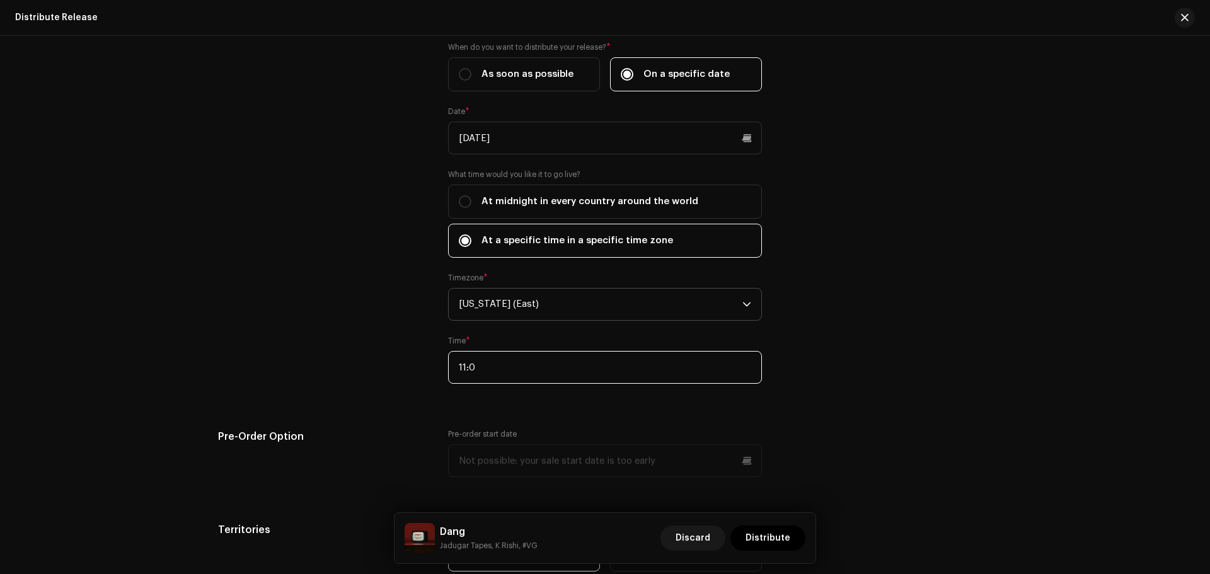
type input "11:00"
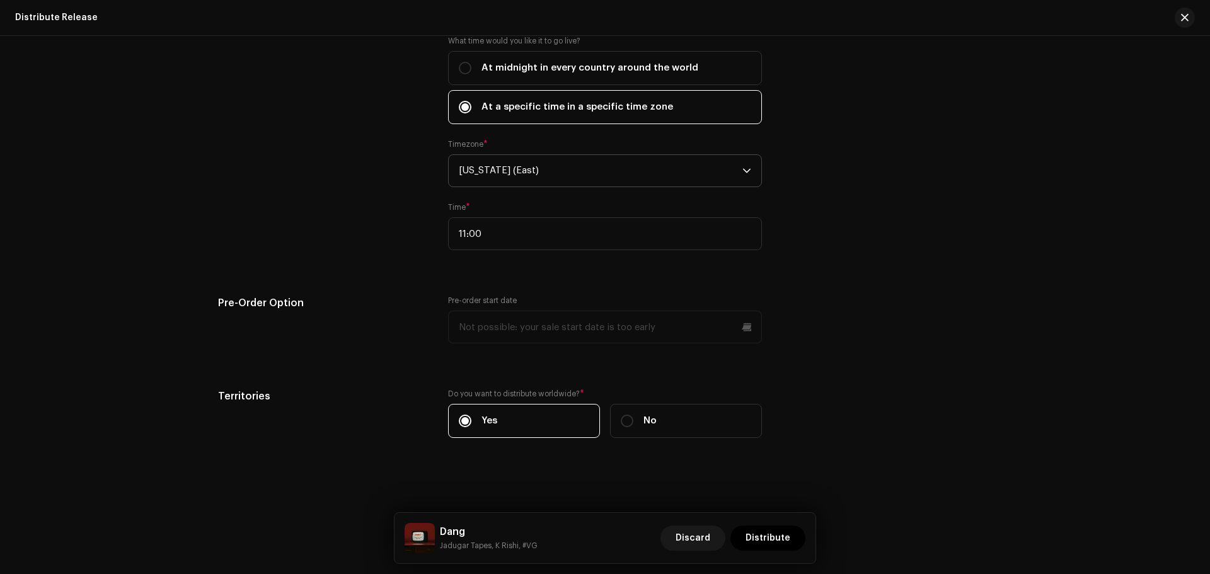
click at [1013, 338] on div "Distribute Release Complete the following to distribute your release to selecte…" at bounding box center [605, 305] width 1210 height 538
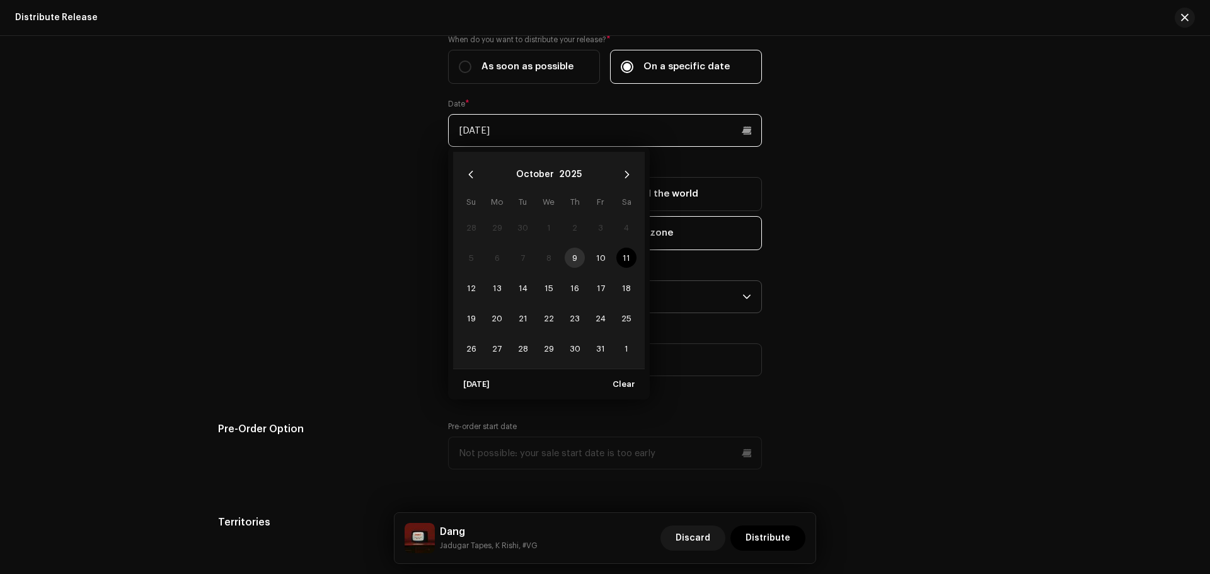
click at [623, 141] on input "[DATE]" at bounding box center [605, 130] width 314 height 33
click at [623, 260] on span "11" at bounding box center [626, 258] width 20 height 20
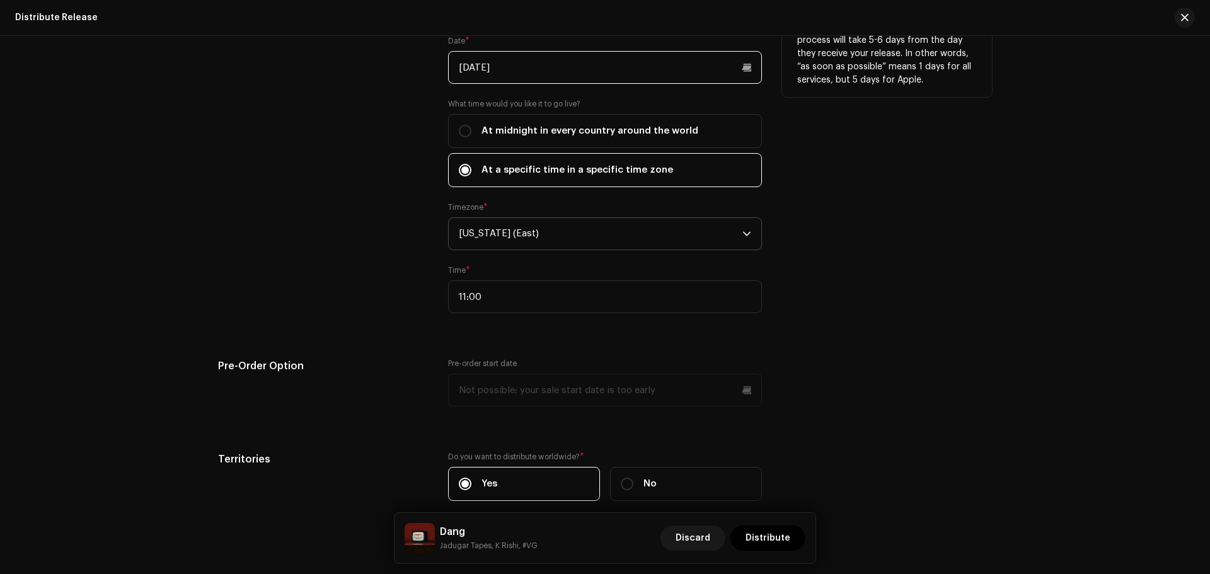
scroll to position [2207, 0]
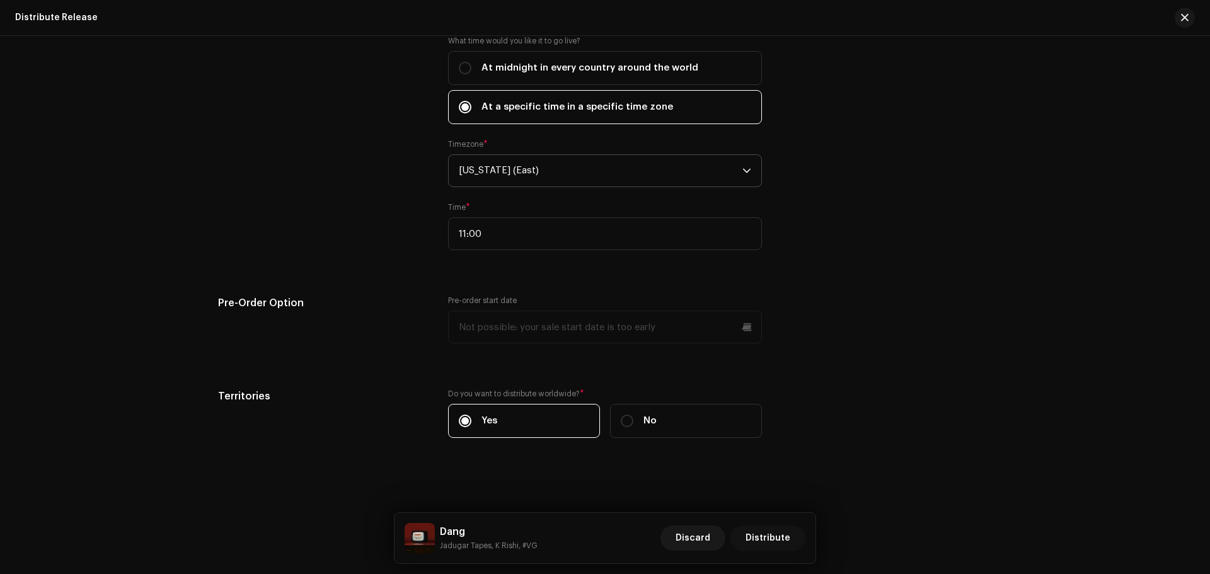
click at [761, 539] on span "Distribute" at bounding box center [767, 538] width 45 height 25
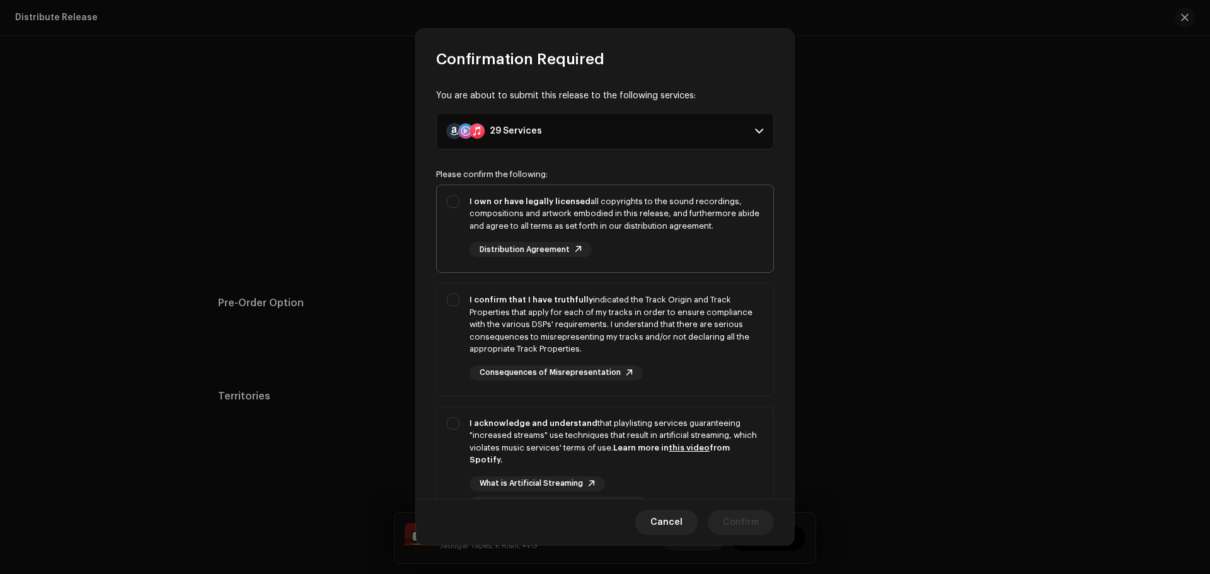
click at [462, 200] on div "I own or have legally licensed all copyrights to the sound recordings, composit…" at bounding box center [605, 226] width 336 height 83
checkbox input "true"
click at [455, 302] on div "I confirm that I have truthfully indicated the Track Origin and Track Propertie…" at bounding box center [605, 337] width 336 height 107
checkbox input "true"
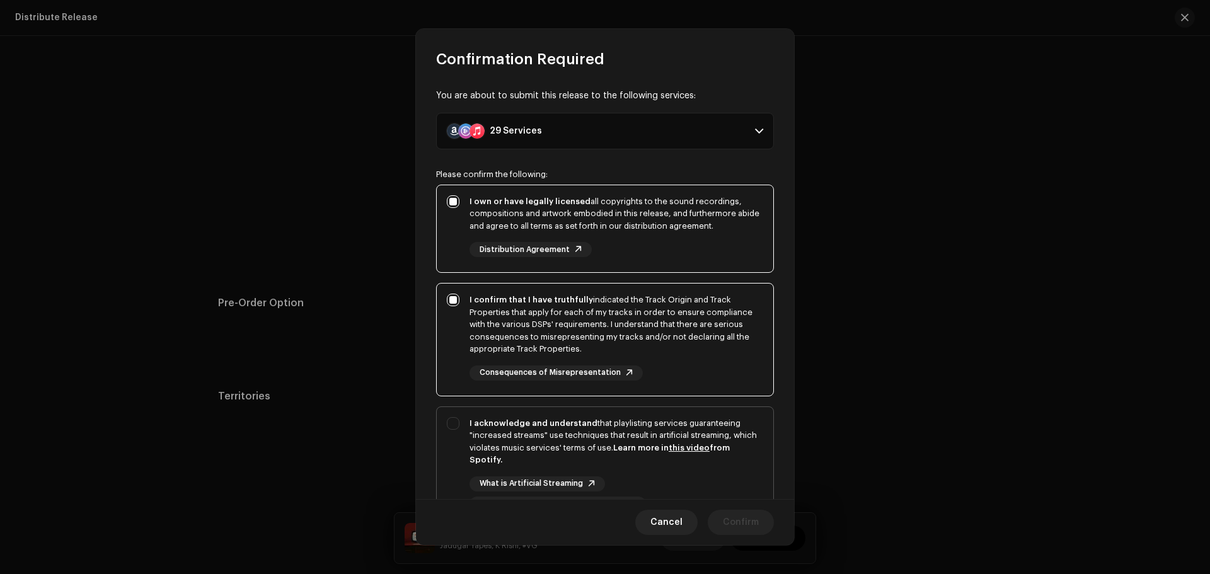
click at [450, 421] on div "I acknowledge and understand that playlisting services guaranteeing "increased …" at bounding box center [605, 464] width 336 height 115
checkbox input "true"
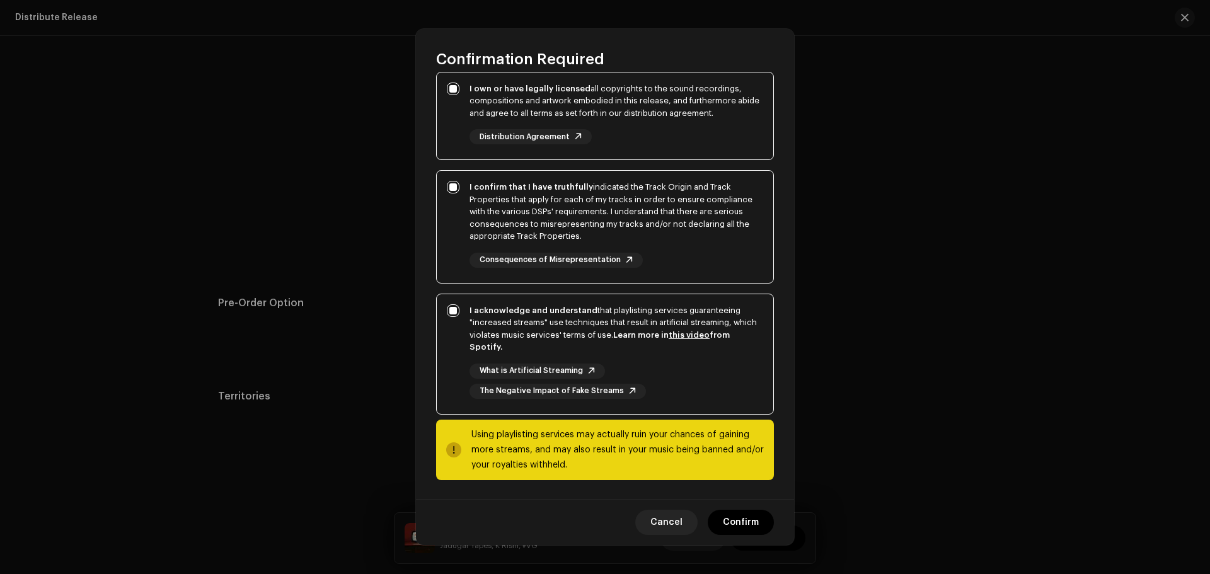
scroll to position [113, 0]
click at [728, 525] on span "Confirm" at bounding box center [741, 522] width 36 height 25
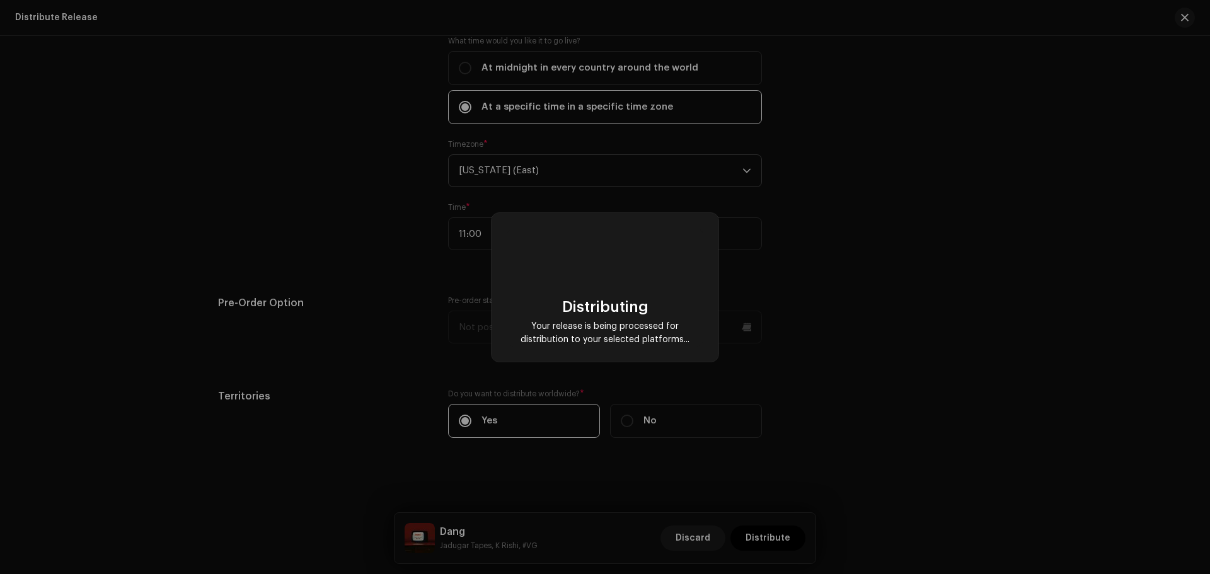
checkbox input "false"
